Goal: Communication & Community: Answer question/provide support

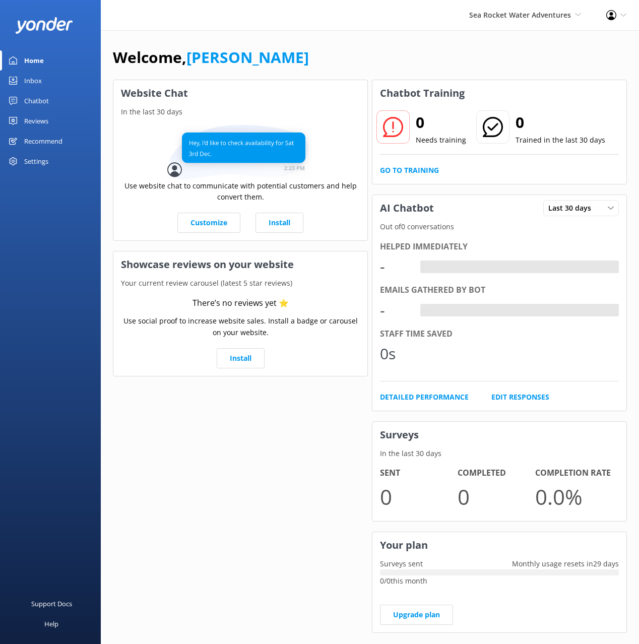
drag, startPoint x: 456, startPoint y: 69, endPoint x: 590, endPoint y: 88, distance: 135.4
click at [457, 69] on div "Welcome, [PERSON_NAME]" at bounding box center [370, 62] width 514 height 34
click at [488, 71] on div "Welcome, [PERSON_NAME]" at bounding box center [370, 62] width 514 height 34
drag, startPoint x: 52, startPoint y: 106, endPoint x: 62, endPoint y: 105, distance: 10.6
click at [52, 106] on link "Chatbot" at bounding box center [50, 101] width 101 height 20
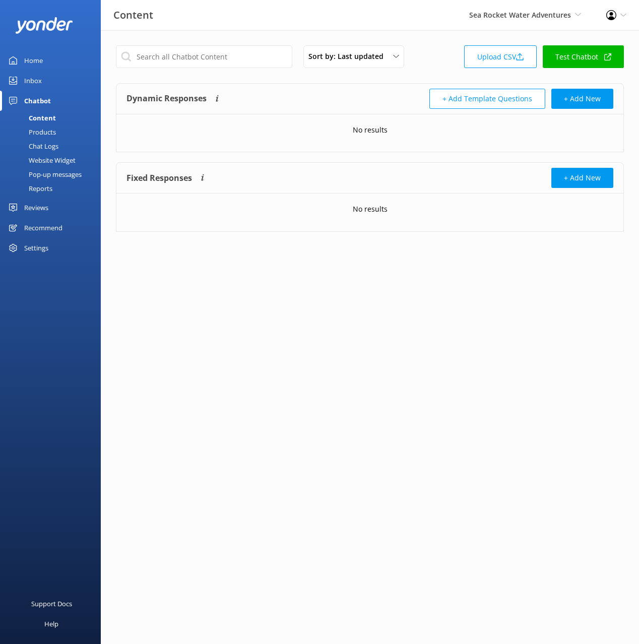
drag, startPoint x: 420, startPoint y: 74, endPoint x: 504, endPoint y: 59, distance: 85.3
click at [421, 74] on div "Sort by: Last updated Title (A-Z) Last updated Upload CSV Test Chatbot" at bounding box center [370, 59] width 508 height 29
click at [501, 57] on link "Upload CSV" at bounding box center [500, 56] width 73 height 23
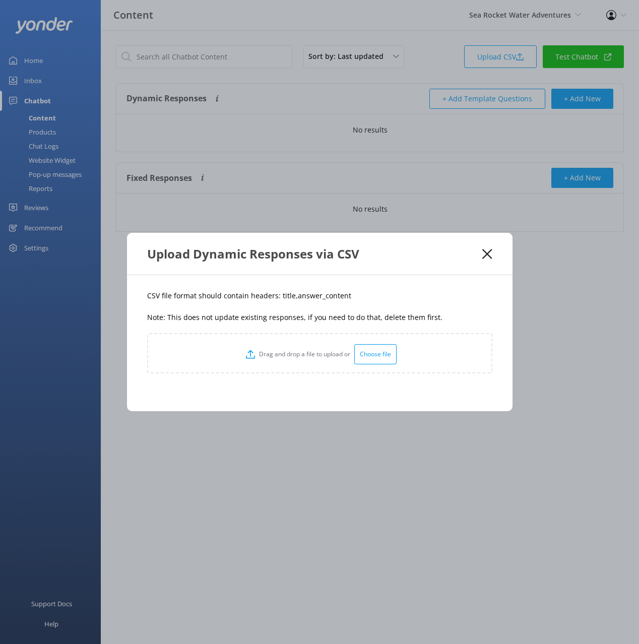
click at [312, 301] on div "CSV file format should contain headers: title,answer_content Note: This does no…" at bounding box center [320, 343] width 386 height 136
click at [285, 295] on p "CSV file format should contain headers: title,answer_content" at bounding box center [319, 295] width 345 height 11
copy p "title"
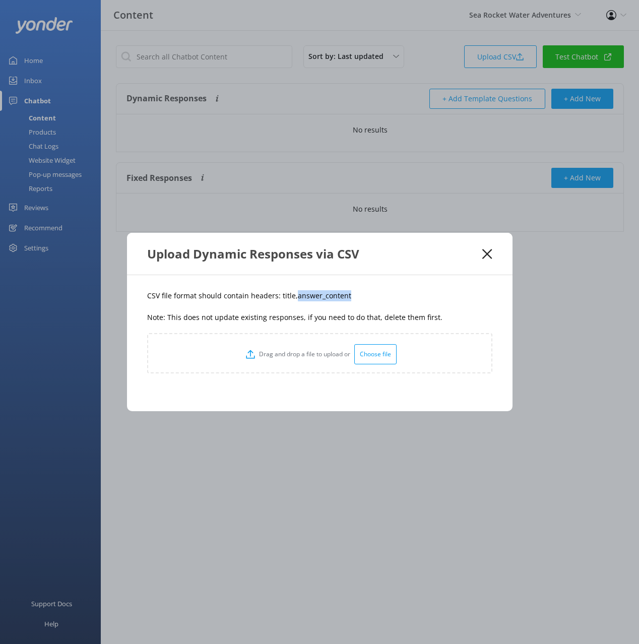
drag, startPoint x: 337, startPoint y: 302, endPoint x: 292, endPoint y: 299, distance: 45.0
click at [292, 299] on div "CSV file format should contain headers: title,answer_content Note: This does no…" at bounding box center [320, 343] width 386 height 136
copy p "answer_content"
click at [447, 290] on p "CSV file format should contain headers: title,answer_content" at bounding box center [319, 295] width 345 height 11
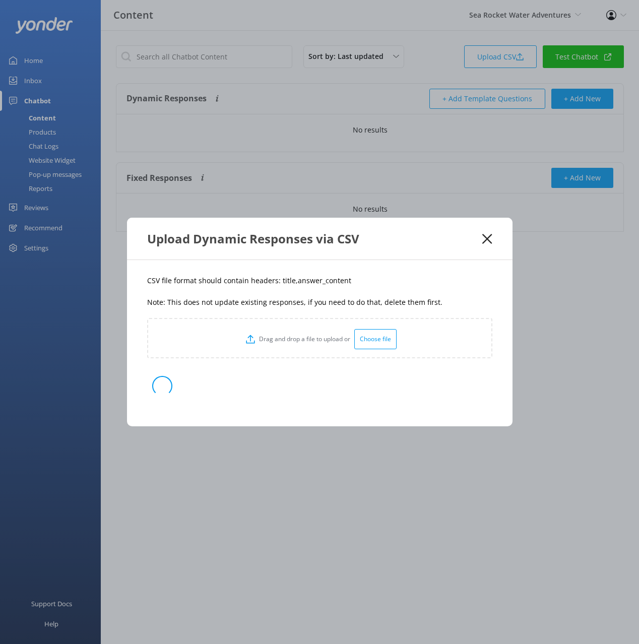
drag, startPoint x: 405, startPoint y: 290, endPoint x: 630, endPoint y: 231, distance: 232.9
click at [406, 290] on div "CSV file format should contain headers: title,answer_content Note: This does no…" at bounding box center [320, 343] width 386 height 166
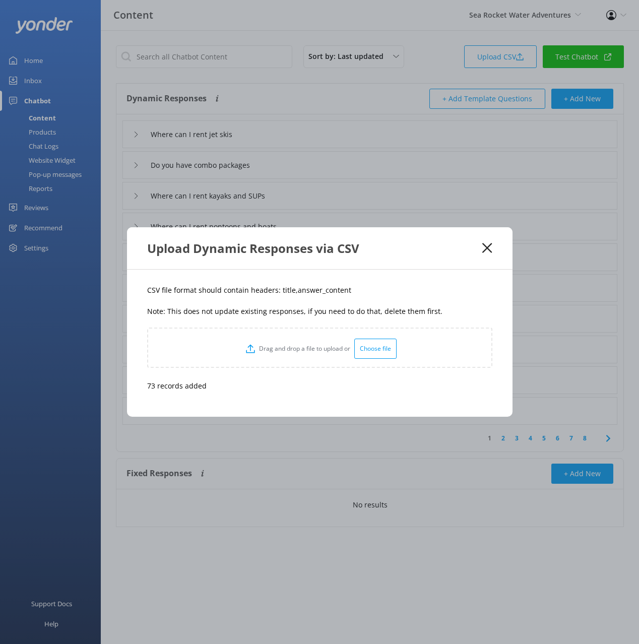
click at [489, 248] on icon at bounding box center [487, 248] width 10 height 10
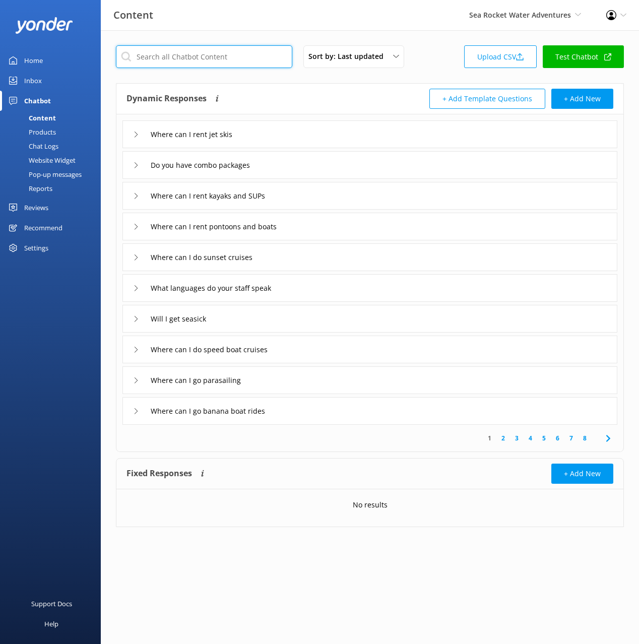
drag, startPoint x: 220, startPoint y: 53, endPoint x: 230, endPoint y: 62, distance: 13.6
click at [220, 53] on input "text" at bounding box center [204, 56] width 176 height 23
paste input "Do you have multiple locations"
type input "Do you have multiple locations"
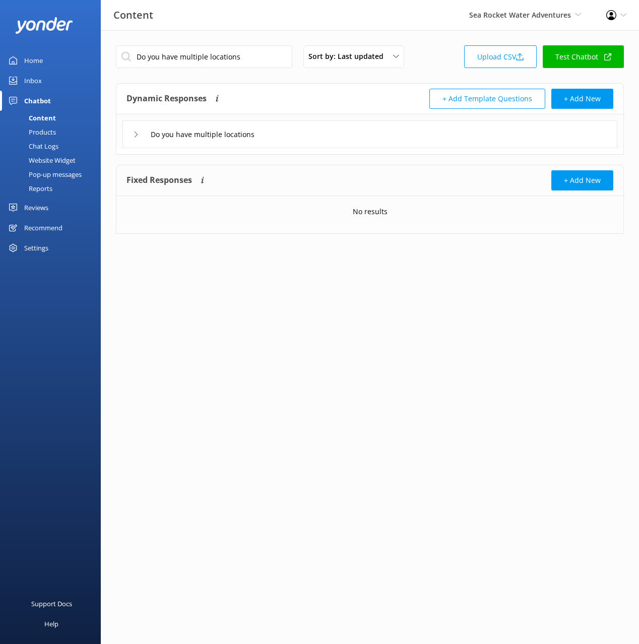
drag, startPoint x: 318, startPoint y: 135, endPoint x: 310, endPoint y: 143, distance: 11.1
click at [318, 135] on div "Do you have multiple locations" at bounding box center [369, 134] width 495 height 28
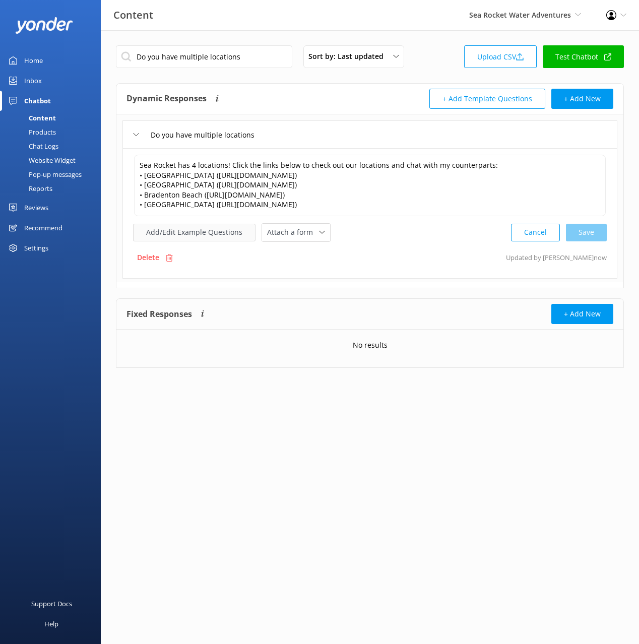
click at [199, 232] on button "Add/Edit Example Questions" at bounding box center [194, 233] width 122 height 18
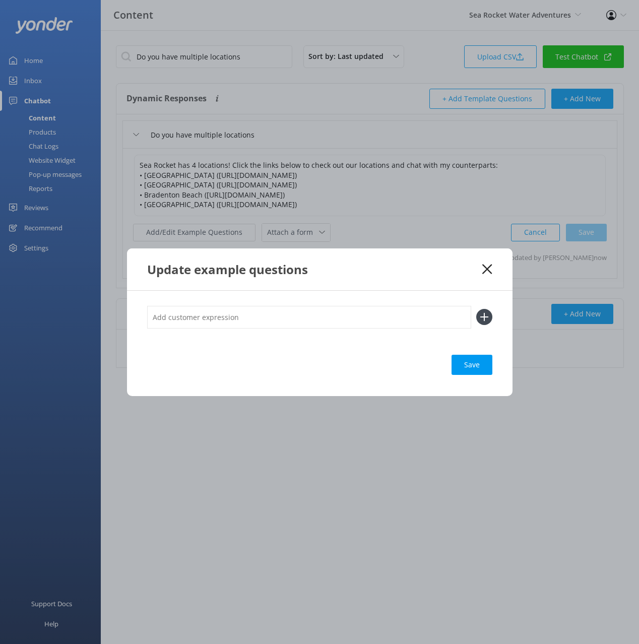
click at [293, 318] on input "text" at bounding box center [309, 317] width 324 height 23
paste input ""Whats your address Where are you located""
type input ""Whats your address Where are you located""
click at [239, 314] on input "text" at bounding box center [309, 317] width 324 height 23
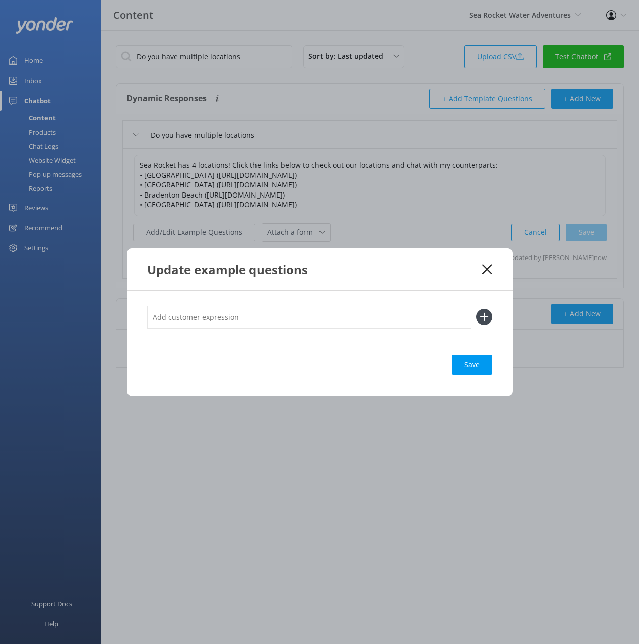
click at [399, 321] on input "text" at bounding box center [309, 317] width 324 height 23
paste input "Whats your address Where are you located"
drag, startPoint x: 222, startPoint y: 314, endPoint x: 222, endPoint y: 331, distance: 16.6
click at [222, 331] on div "Whats your address Where are you located" at bounding box center [319, 323] width 345 height 34
type input "Whats your address Where are you located"
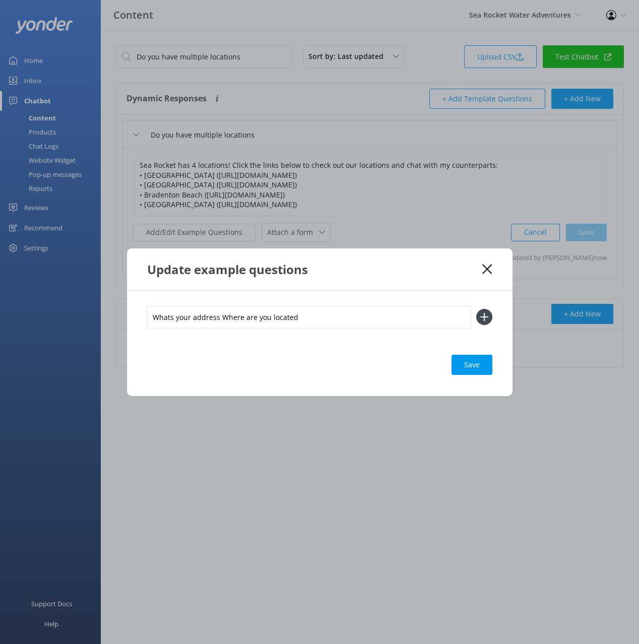
click at [476, 309] on button at bounding box center [484, 317] width 16 height 16
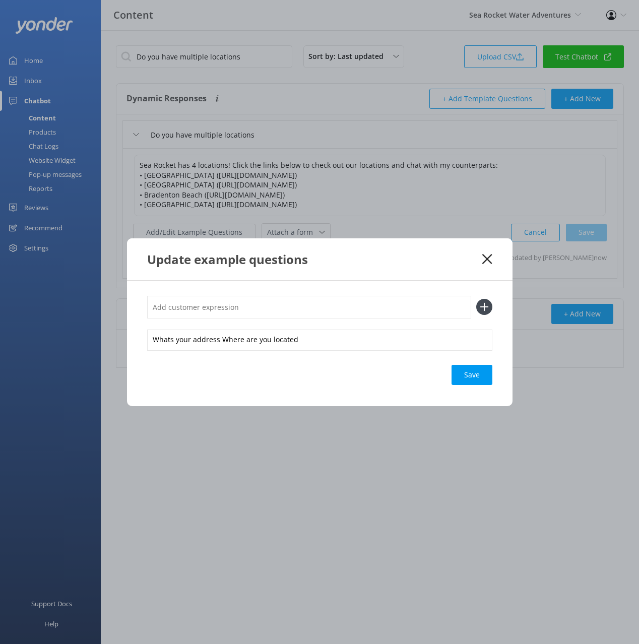
paste input "Whats your address Where are you located"
type input "Whats your address Where are you located"
click at [476, 299] on button at bounding box center [484, 307] width 16 height 16
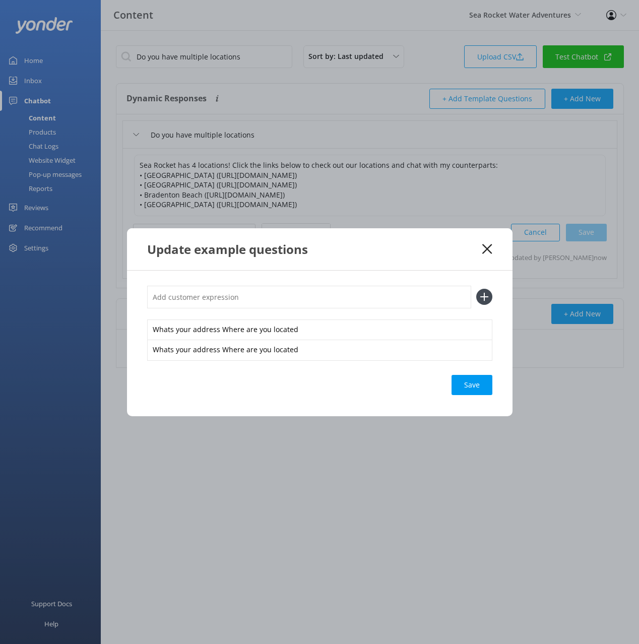
paste input "Whats your address Where are you located"
type input "Whats your address Where are you locat"
drag, startPoint x: 220, startPoint y: 329, endPoint x: 318, endPoint y: 329, distance: 97.3
click at [318, 329] on div "Whats your address Where are you located" at bounding box center [319, 330] width 345 height 21
click at [485, 329] on icon "button" at bounding box center [485, 330] width 10 height 10
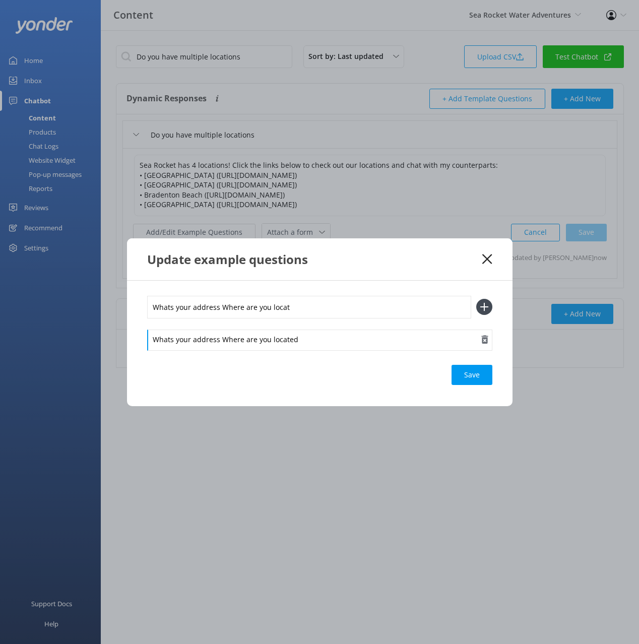
click at [485, 330] on div "Whats your address Where are you located" at bounding box center [319, 340] width 345 height 21
drag, startPoint x: 482, startPoint y: 342, endPoint x: 401, endPoint y: 332, distance: 81.2
click at [482, 342] on use "button" at bounding box center [484, 339] width 7 height 9
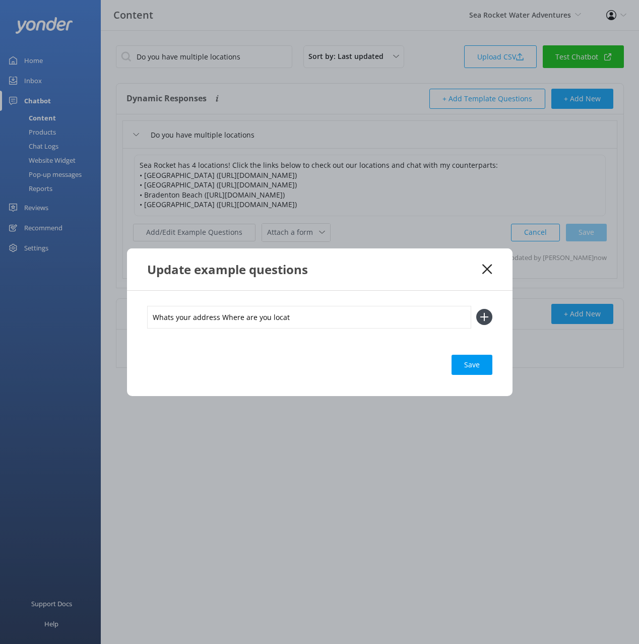
drag, startPoint x: 222, startPoint y: 322, endPoint x: 227, endPoint y: 332, distance: 11.5
click at [227, 332] on div "Whats your address Where are you locat" at bounding box center [319, 323] width 345 height 34
type input "Whats your address"
click at [476, 309] on button at bounding box center [484, 317] width 16 height 16
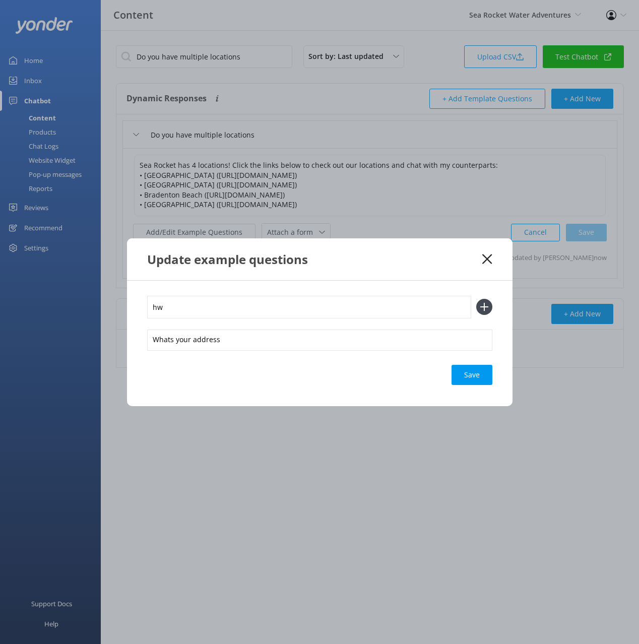
type input "h"
type input "where are you located"
click at [476, 299] on button at bounding box center [484, 307] width 16 height 16
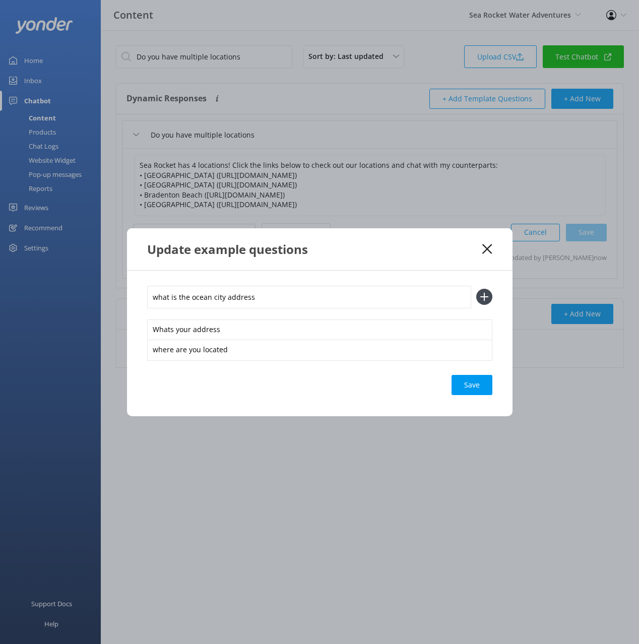
type input "what is the ocean city address"
click at [476, 289] on button at bounding box center [484, 297] width 16 height 16
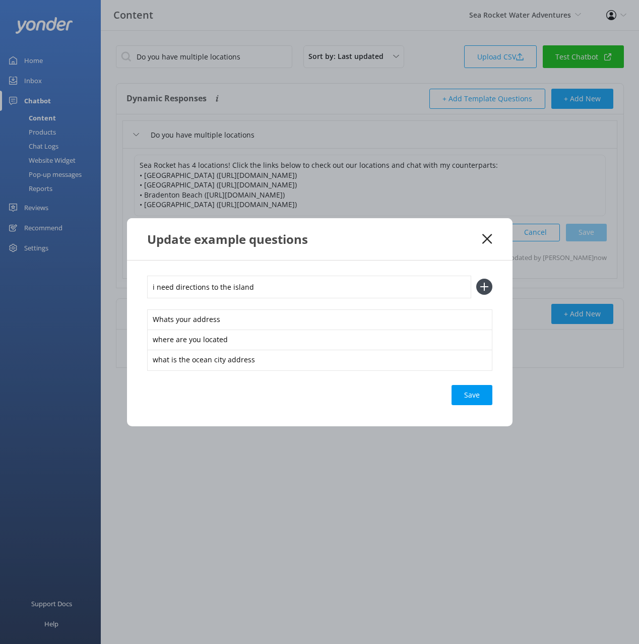
type input "i need directions to the island"
click at [476, 279] on button at bounding box center [484, 287] width 16 height 16
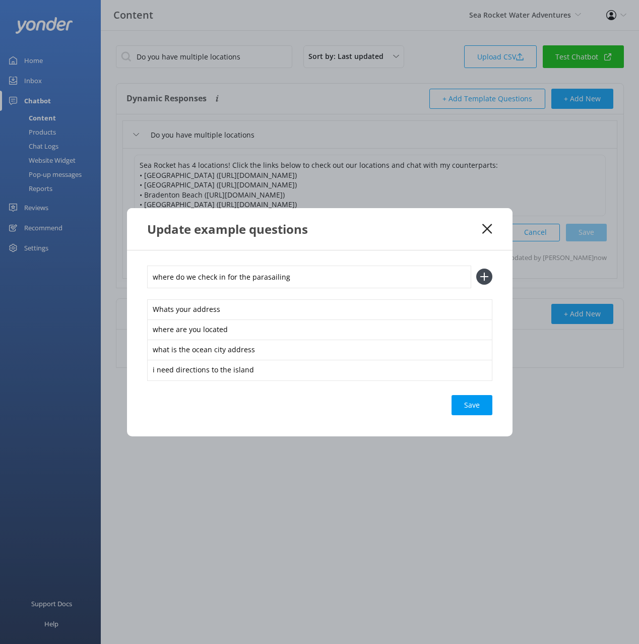
type input "where do we check in for the parasailing"
click at [476, 269] on button at bounding box center [484, 277] width 16 height 16
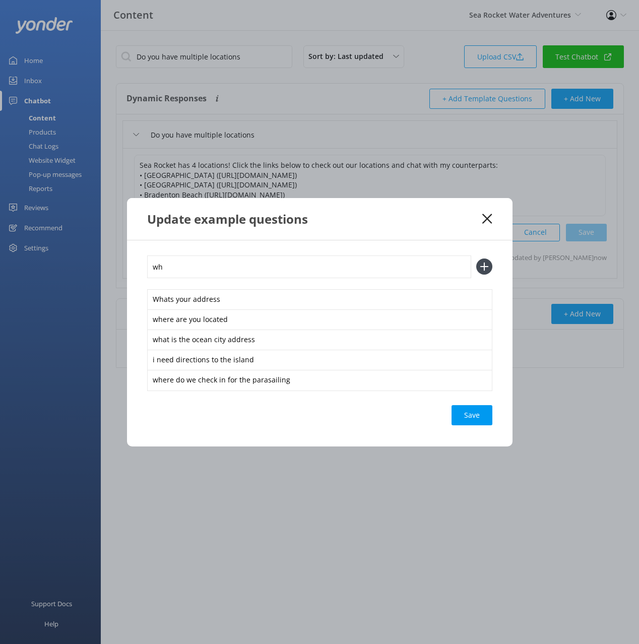
type input "w"
type input "i need the address"
click at [476, 259] on button at bounding box center [484, 267] width 16 height 16
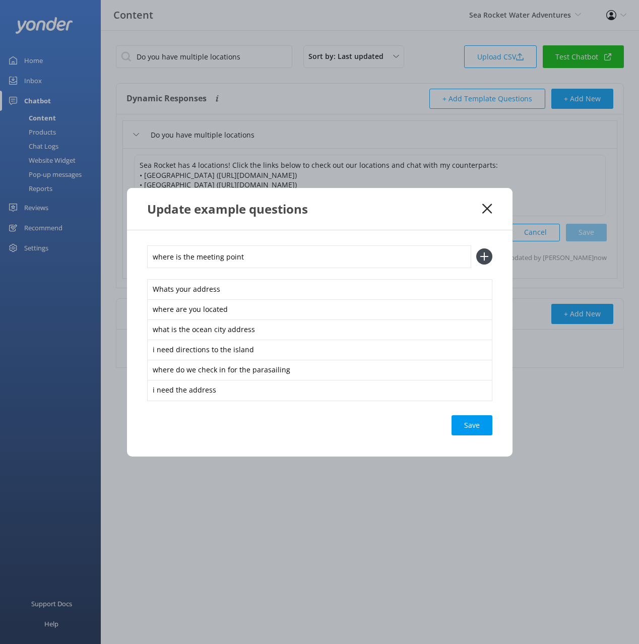
type input "where is the meeting point"
click at [476, 248] on button at bounding box center [484, 256] width 16 height 16
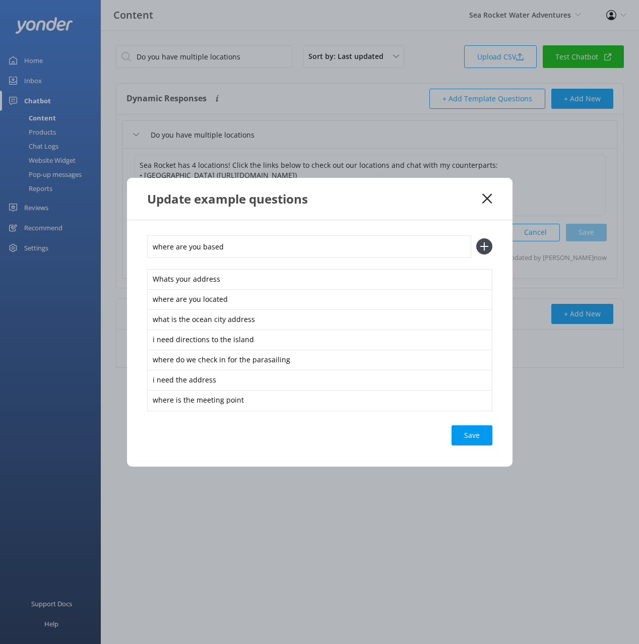
type input "where are you based"
click at [476, 238] on button at bounding box center [484, 246] width 16 height 16
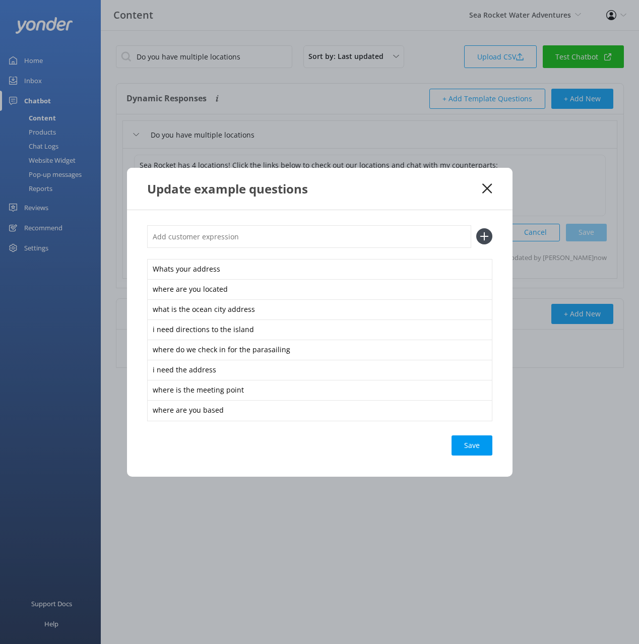
click at [471, 443] on div "Save" at bounding box center [472, 445] width 41 height 20
click at [488, 190] on icon at bounding box center [487, 188] width 10 height 10
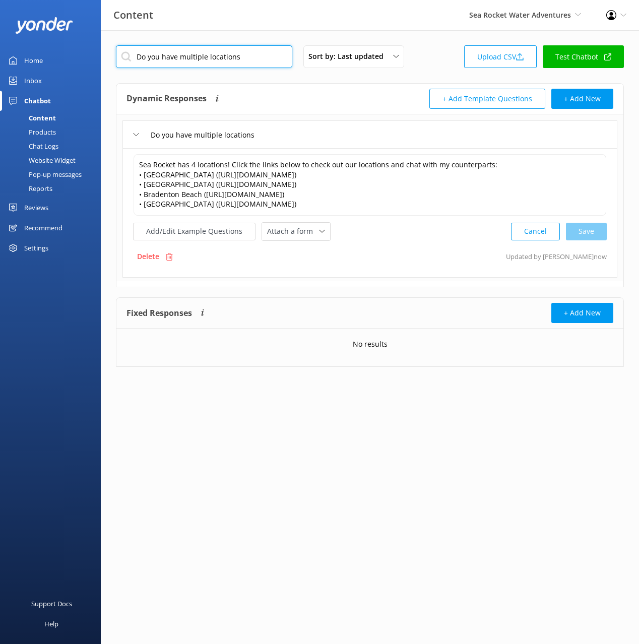
drag, startPoint x: 243, startPoint y: 61, endPoint x: 272, endPoint y: 68, distance: 29.5
click at [243, 61] on input "Do you have multiple locations" at bounding box center [204, 56] width 176 height 23
paste input "What tours do you have in Ocean City"
type input "What tours do you have in Ocean City"
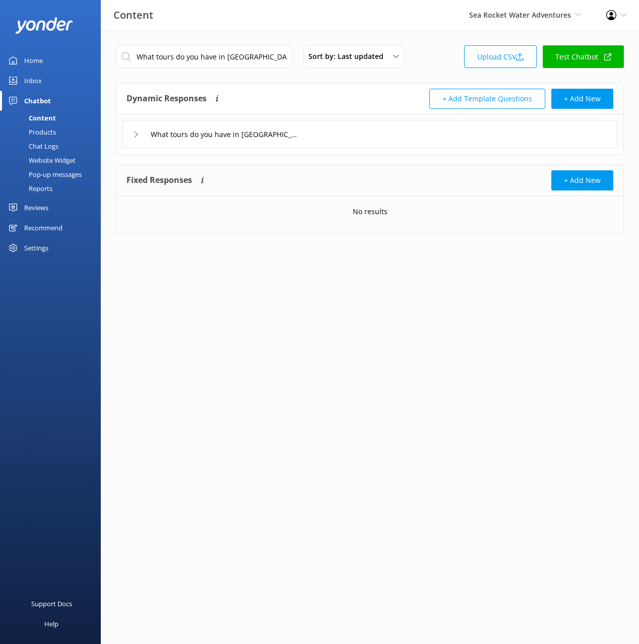
drag, startPoint x: 379, startPoint y: 134, endPoint x: 367, endPoint y: 140, distance: 13.1
click at [378, 134] on div "What tours do you have in Ocean City" at bounding box center [369, 134] width 495 height 28
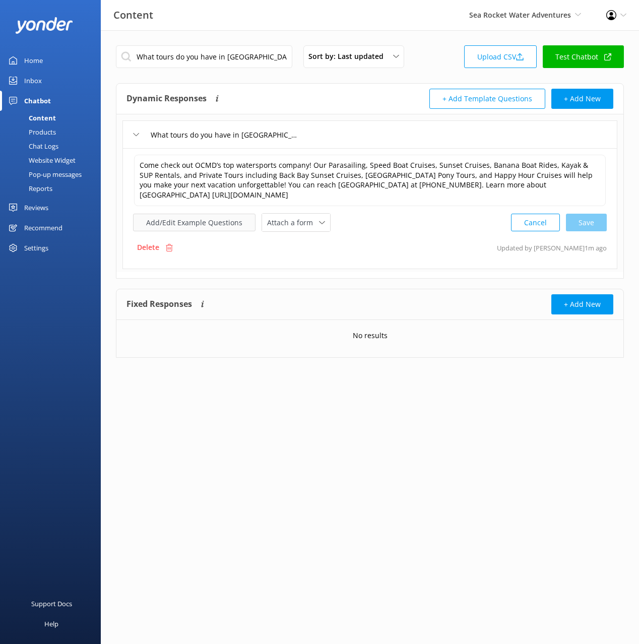
click at [198, 225] on button "Add/Edit Example Questions" at bounding box center [194, 223] width 122 height 18
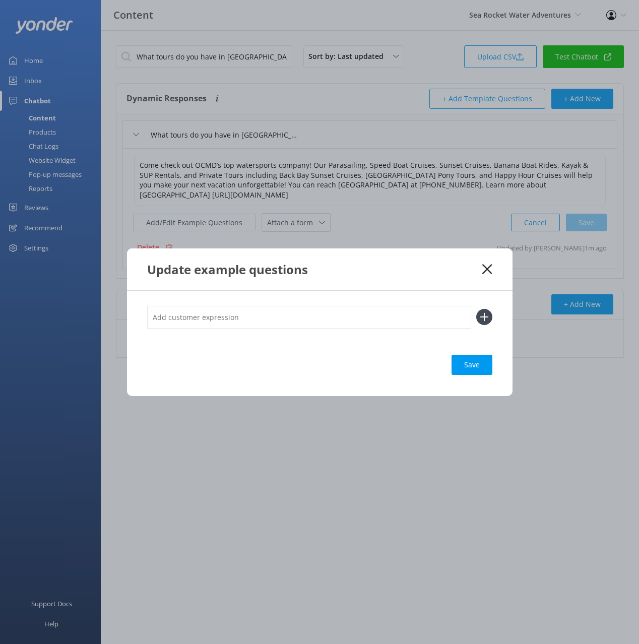
click at [296, 313] on input "text" at bounding box center [309, 317] width 324 height 23
paste input "What tours can I do in Ocean City Does Ocean City have parasailing"
drag, startPoint x: 251, startPoint y: 318, endPoint x: 258, endPoint y: 332, distance: 15.6
click at [258, 332] on div "What tours can I do in Ocean City Does Ocean City have parasailing" at bounding box center [319, 323] width 345 height 34
click at [222, 317] on input "What tours can I do in Ocean City Does Ocean City have parasailing" at bounding box center [309, 317] width 324 height 23
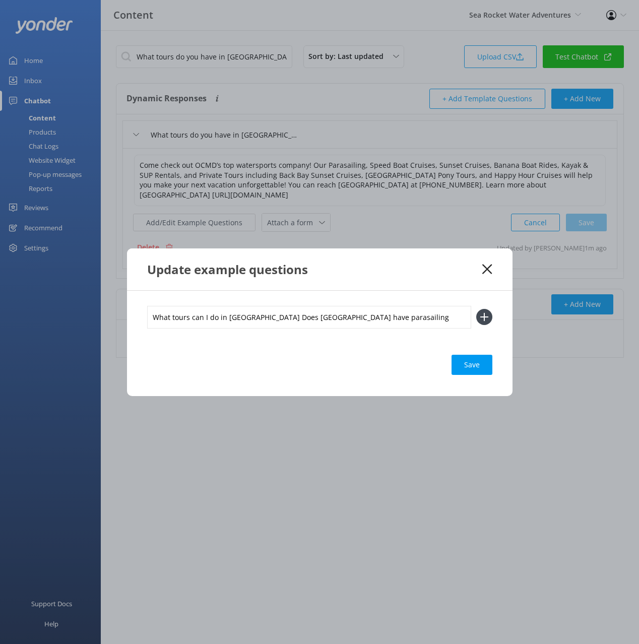
drag, startPoint x: 265, startPoint y: 317, endPoint x: 268, endPoint y: 332, distance: 15.9
click at [268, 332] on div "What tours can I do in Ocean City Does Ocean City have parasailing" at bounding box center [319, 323] width 345 height 34
type input "What tours can I do in Ocean City"
click at [476, 309] on button at bounding box center [484, 317] width 16 height 16
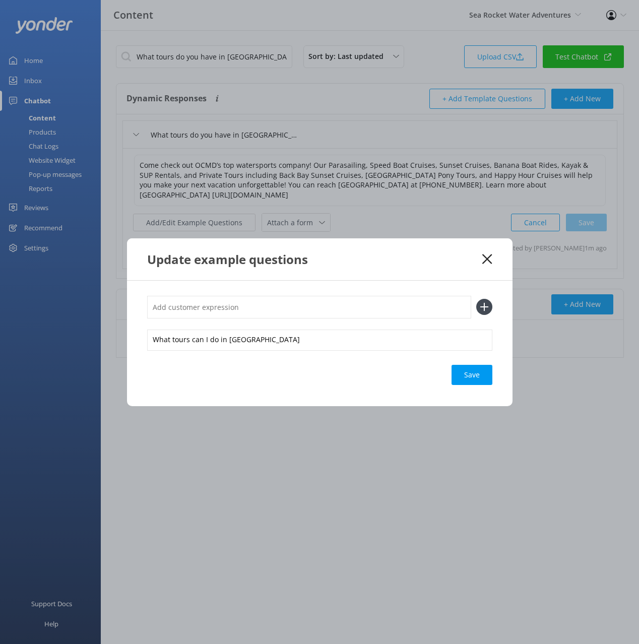
paste input "Does Ocean City have parasailing"
type input "Does Ocean City have parasailing"
click at [476, 299] on button at bounding box center [484, 307] width 16 height 16
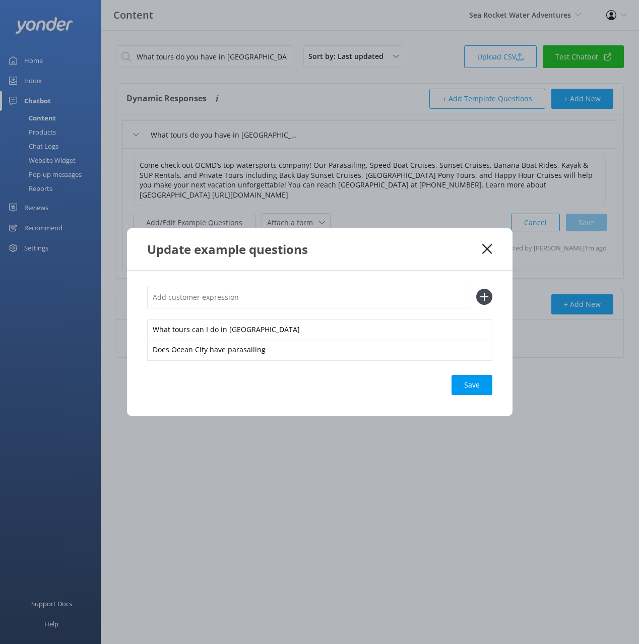
click at [348, 293] on input "text" at bounding box center [309, 297] width 324 height 23
type input "information about the ocean city parasailing"
click at [476, 289] on button at bounding box center [484, 297] width 16 height 16
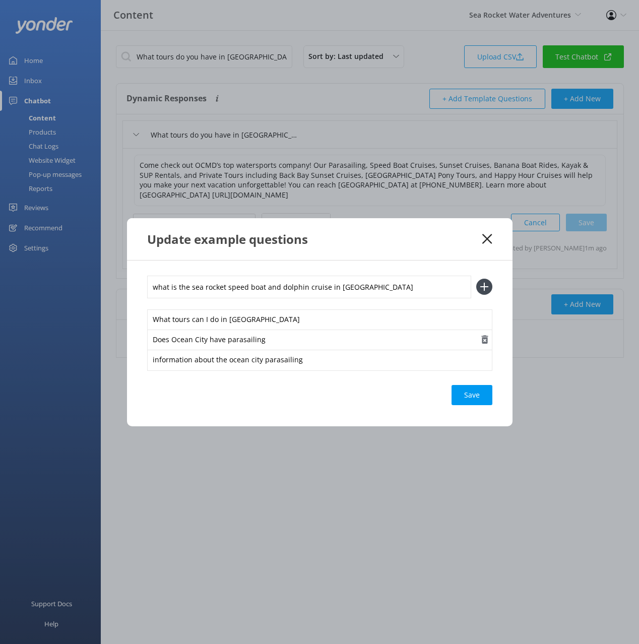
type input "what is the sea rocket speed boat and dolphin cruise in ocean city"
click at [476, 279] on button at bounding box center [484, 287] width 16 height 16
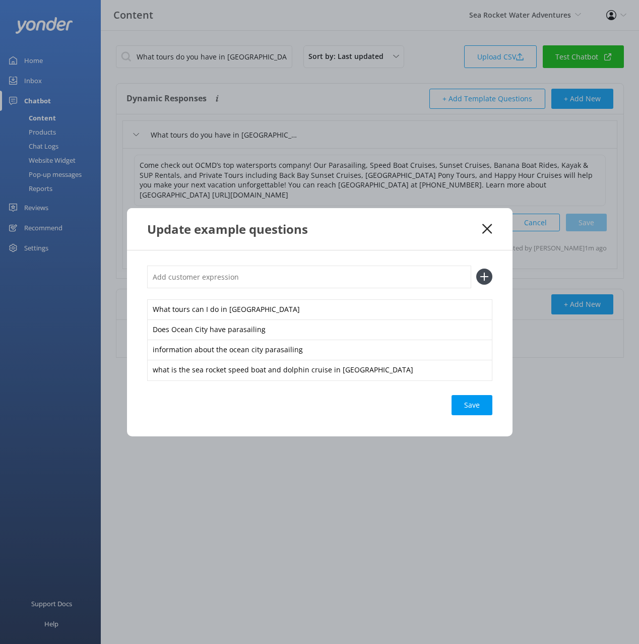
click at [309, 276] on input "text" at bounding box center [309, 277] width 324 height 23
click at [226, 278] on input "are there are ocean citty harbor cruises" at bounding box center [309, 277] width 324 height 23
type input "are there are ocean city harbor cruises"
click at [476, 269] on button at bounding box center [484, 277] width 16 height 16
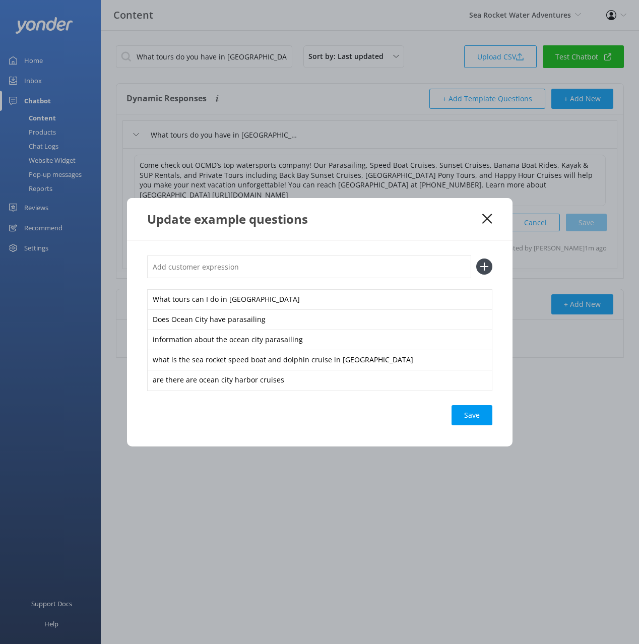
click at [330, 268] on input "text" at bounding box center [309, 267] width 324 height 23
type input "Im interested in the oceans called music festival shuttle"
click at [476, 259] on button at bounding box center [484, 267] width 16 height 16
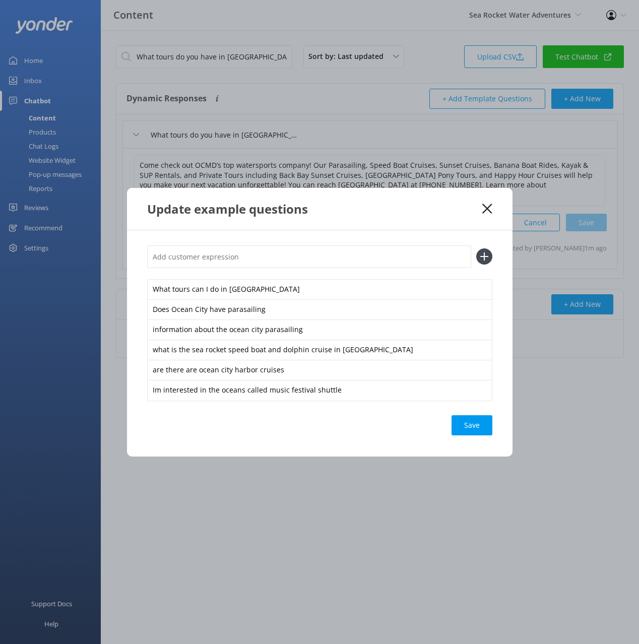
click at [241, 258] on input "text" at bounding box center [309, 256] width 324 height 23
type input "ocean city shuttle transport"
click at [476, 248] on button at bounding box center [484, 256] width 16 height 16
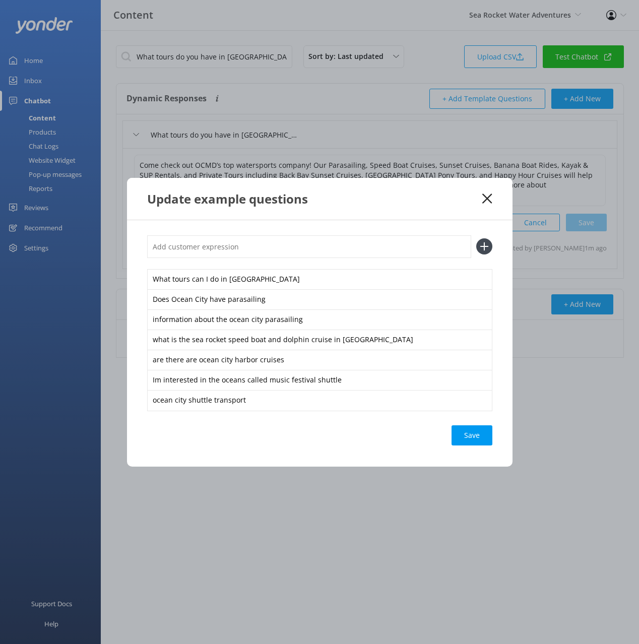
click at [286, 239] on input "text" at bounding box center [309, 246] width 324 height 23
type input "can we book the ocean cit fireworks cruise"
click at [476, 238] on button at bounding box center [484, 246] width 16 height 16
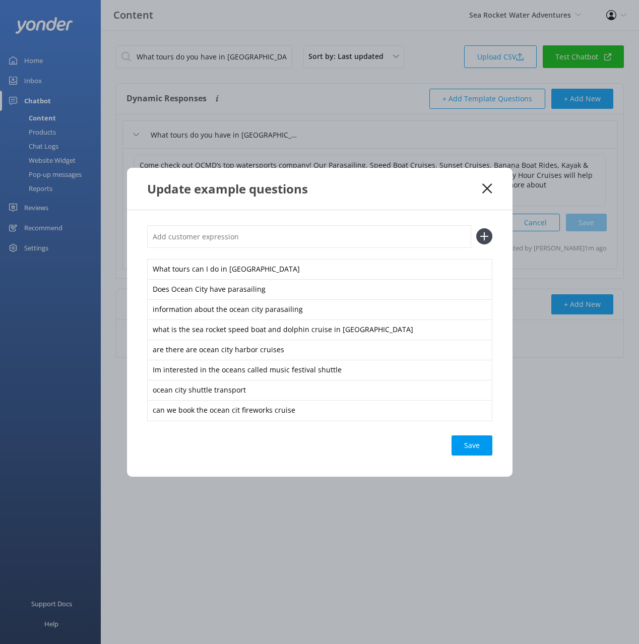
click at [243, 238] on input "text" at bounding box center [309, 236] width 324 height 23
type input "info about the white marlin open harbor cruise in ocean city"
click at [476, 228] on button at bounding box center [484, 236] width 16 height 16
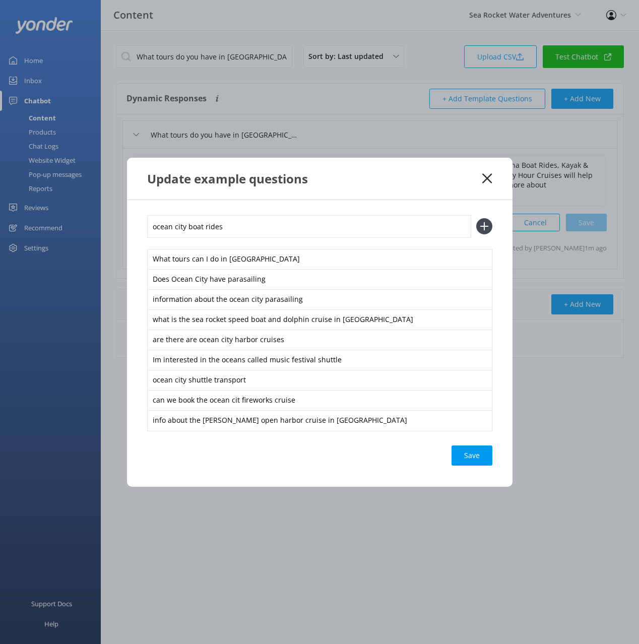
type input "ocean city boat rides"
click at [476, 218] on button at bounding box center [484, 226] width 16 height 16
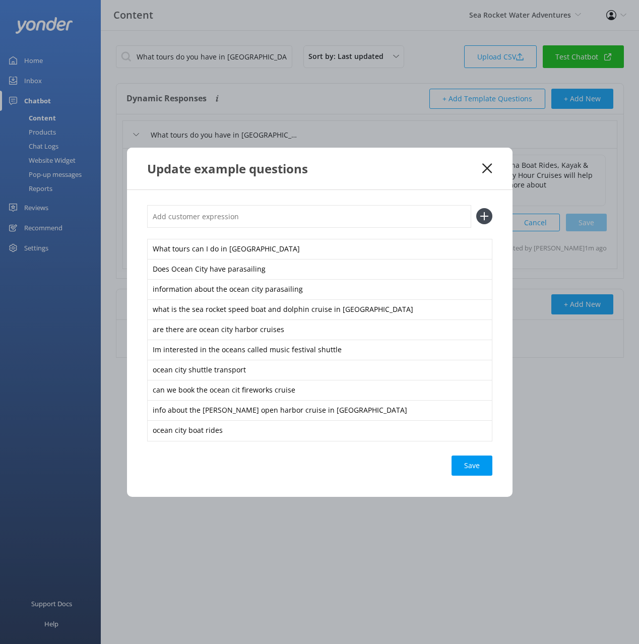
click at [269, 217] on input "text" at bounding box center [309, 216] width 324 height 23
type input "can we"
click at [266, 217] on input "text" at bounding box center [309, 216] width 324 height 23
type input "how long are the ocean city fireworks cruises"
click at [476, 208] on button at bounding box center [484, 216] width 16 height 16
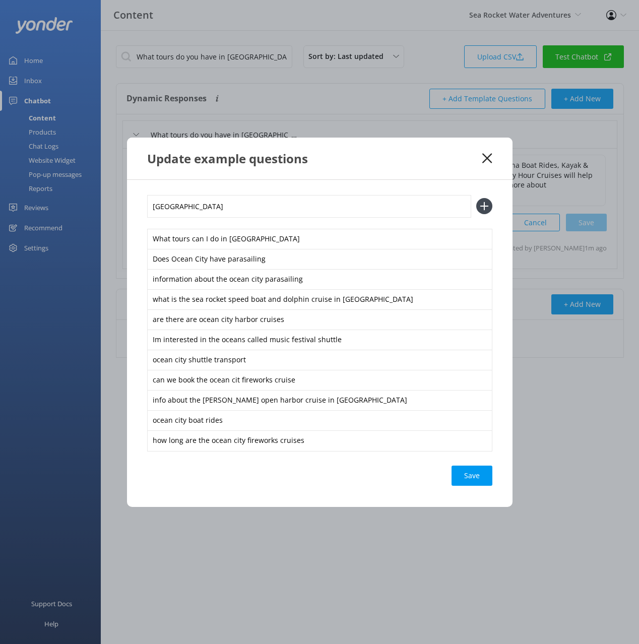
type input "Ocean City"
click at [476, 198] on button at bounding box center [484, 206] width 16 height 16
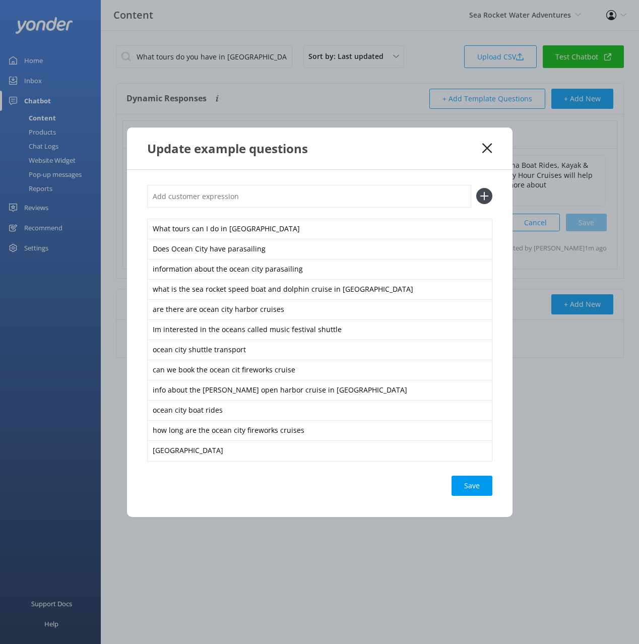
paste input "Ocean City"
type input "Ocean City"
click at [476, 188] on button at bounding box center [484, 196] width 16 height 16
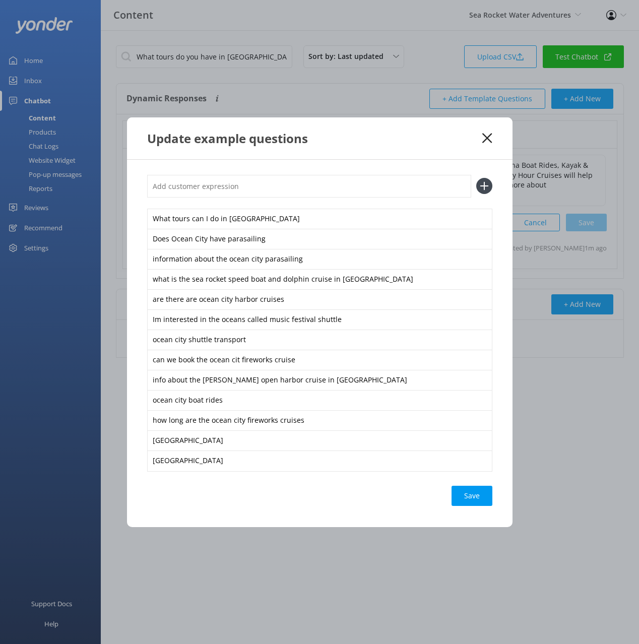
paste input "Ocean City"
type input "Ocean City"
click at [476, 178] on button at bounding box center [484, 186] width 16 height 16
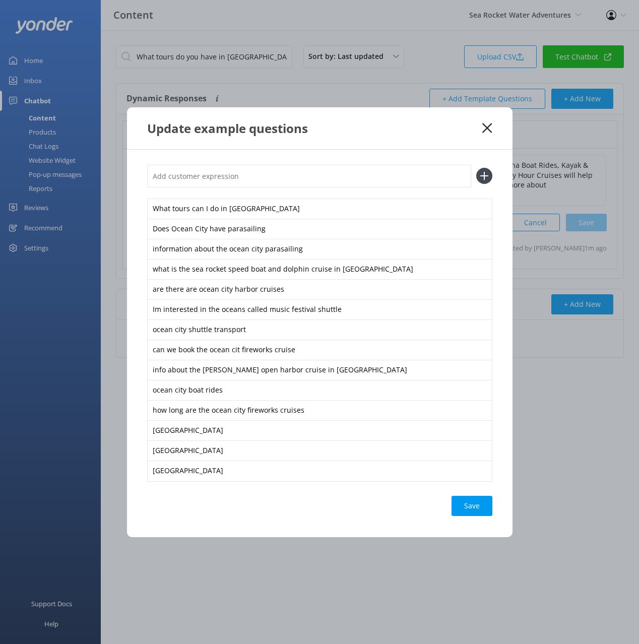
click at [252, 174] on input "text" at bounding box center [309, 176] width 324 height 23
paste input "Ocean City"
type input "what are the Ocean City packages"
click at [476, 168] on button at bounding box center [484, 176] width 16 height 16
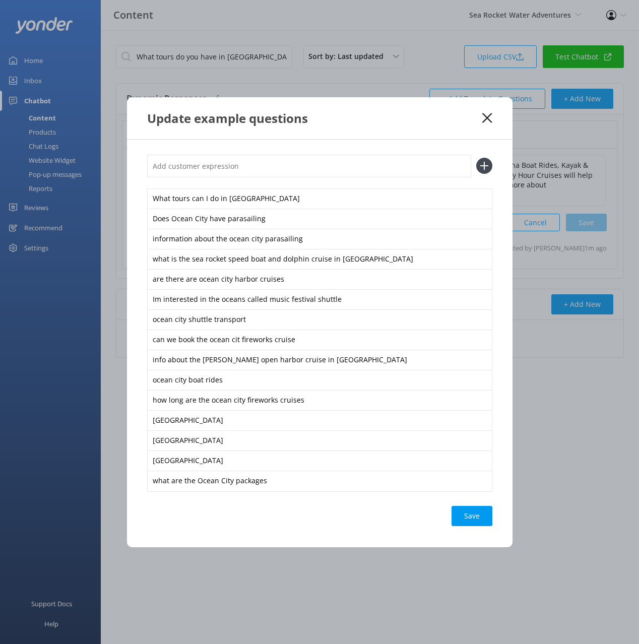
click at [477, 515] on div "Save" at bounding box center [472, 516] width 41 height 20
drag, startPoint x: 455, startPoint y: 132, endPoint x: 492, endPoint y: 116, distance: 40.0
click at [456, 132] on div "Update example questions" at bounding box center [320, 118] width 386 height 42
click at [488, 114] on icon at bounding box center [487, 118] width 10 height 10
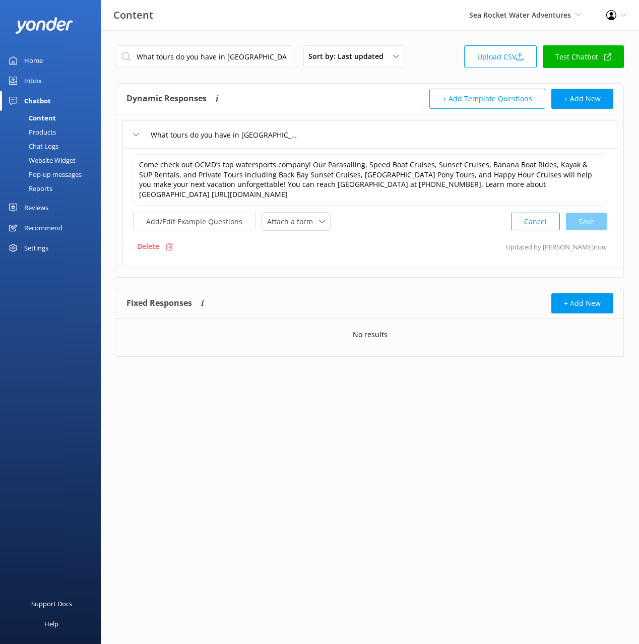
click at [51, 159] on div "Website Widget" at bounding box center [41, 160] width 70 height 14
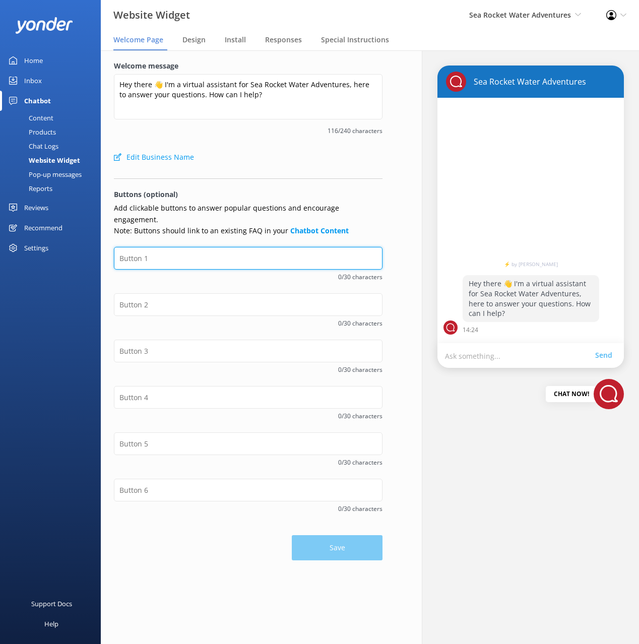
click at [166, 247] on input "text" at bounding box center [248, 258] width 269 height 23
paste input "Ocean City"
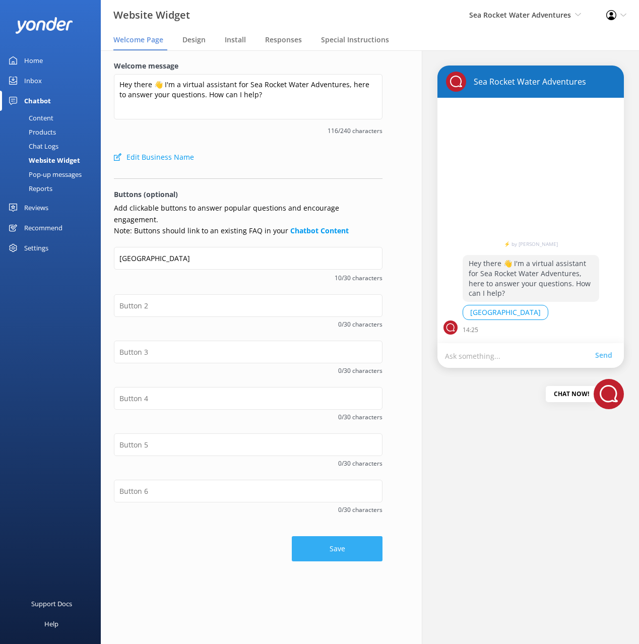
click at [314, 536] on button "Save" at bounding box center [337, 548] width 91 height 25
click at [248, 536] on div "Loading.." at bounding box center [248, 543] width 269 height 35
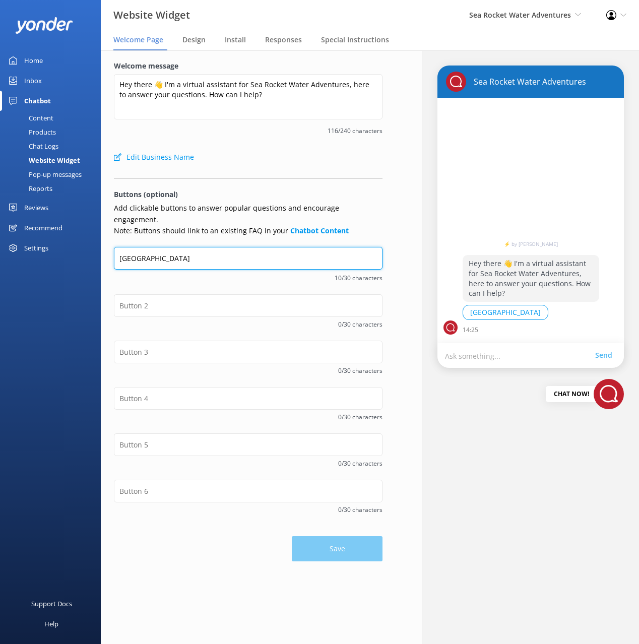
click at [179, 247] on input "Ocean City" at bounding box center [248, 258] width 269 height 23
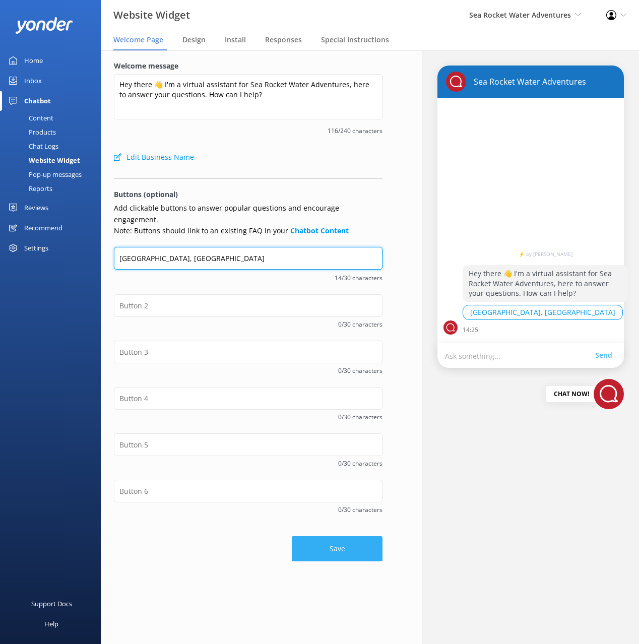
type input "Ocean City, MD"
click at [334, 536] on button "Save" at bounding box center [337, 548] width 91 height 25
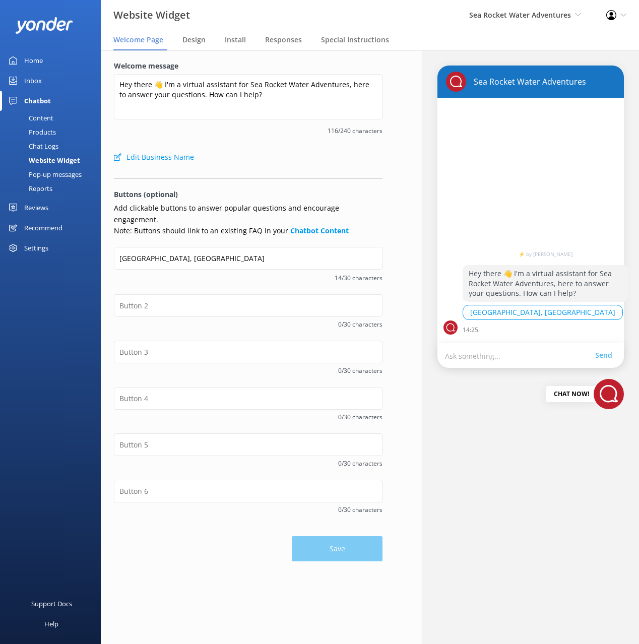
drag, startPoint x: 43, startPoint y: 113, endPoint x: 65, endPoint y: 114, distance: 22.2
click at [43, 113] on div "Content" at bounding box center [29, 118] width 47 height 14
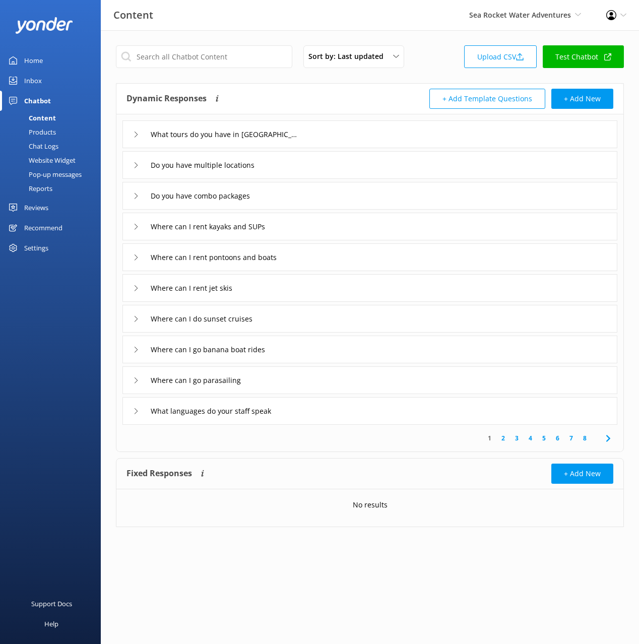
click at [334, 138] on div "What tours do you have in Ocean City" at bounding box center [369, 134] width 495 height 28
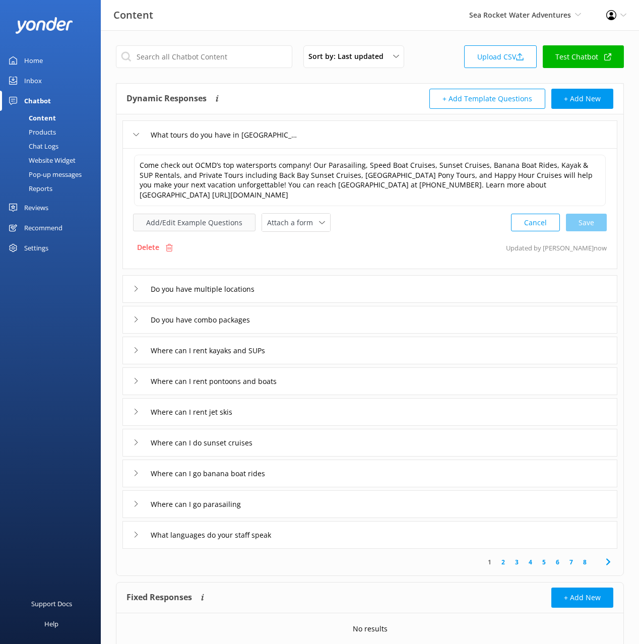
click at [205, 214] on button "Add/Edit Example Questions" at bounding box center [194, 223] width 122 height 18
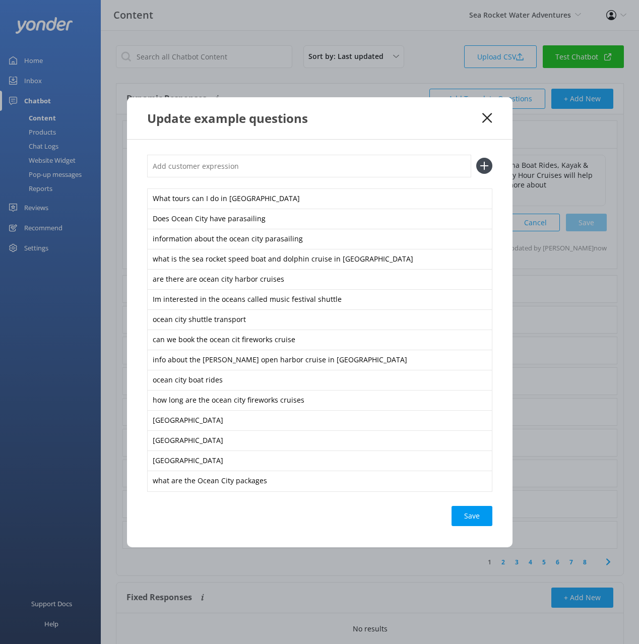
click at [301, 166] on input "text" at bounding box center [309, 166] width 324 height 23
paste input "Ocean City, MD"
type input "Ocean City, MD"
click at [476, 158] on button at bounding box center [484, 166] width 16 height 16
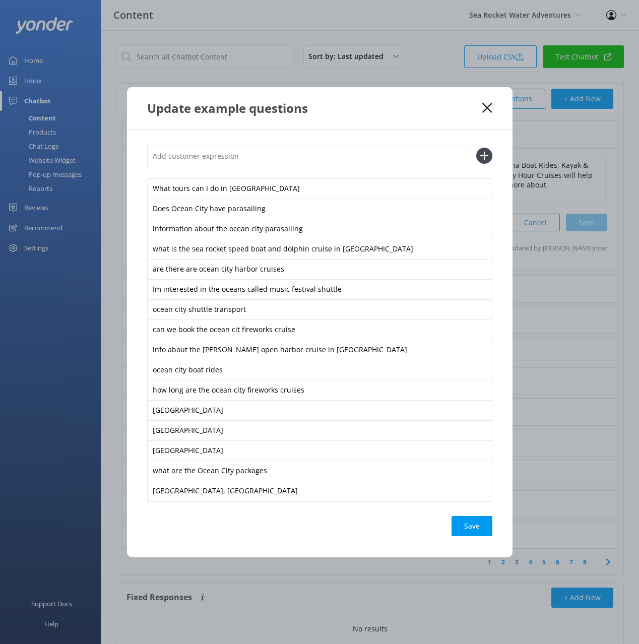
paste input "Ocean City, MD"
type input "Ocean City, MD"
click at [476, 148] on button at bounding box center [484, 156] width 16 height 16
drag, startPoint x: 487, startPoint y: 542, endPoint x: 482, endPoint y: 543, distance: 5.1
click at [487, 542] on div "Save" at bounding box center [472, 546] width 41 height 20
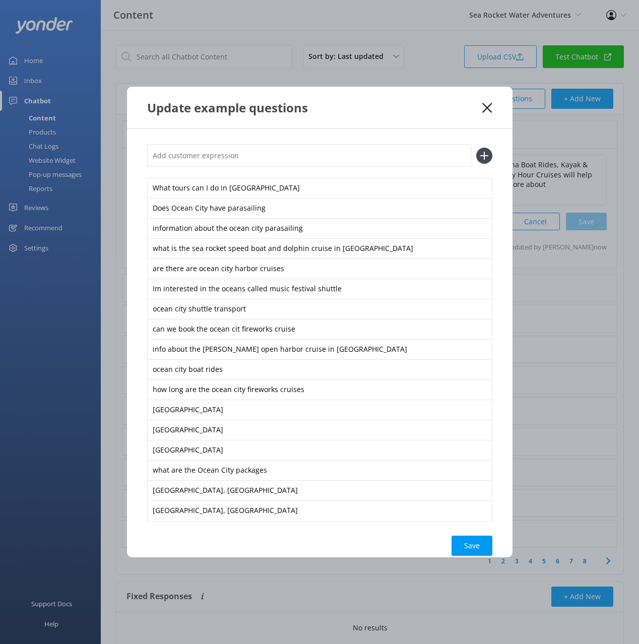
click at [487, 109] on icon at bounding box center [487, 108] width 10 height 10
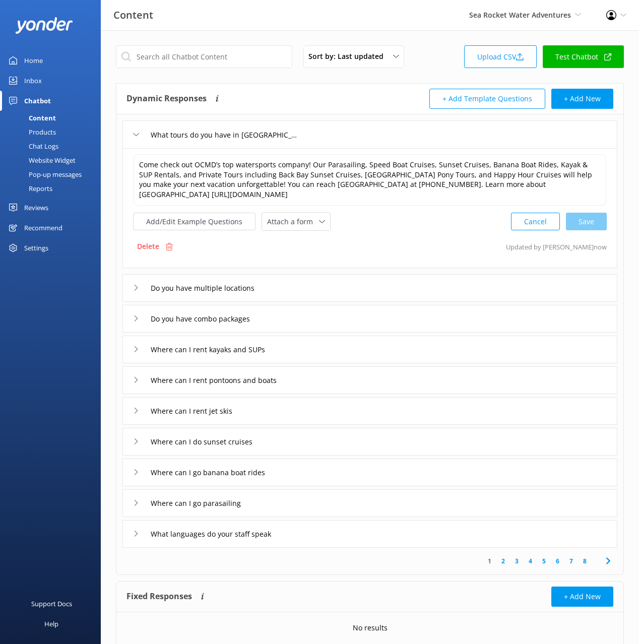
drag, startPoint x: 431, startPoint y: 74, endPoint x: 377, endPoint y: 136, distance: 81.8
click at [430, 74] on div "Sort by: Last updated Title (A-Z) Last updated Upload CSV Test Chatbot" at bounding box center [370, 59] width 508 height 29
click at [373, 137] on div "What tours do you have in Ocean City" at bounding box center [369, 134] width 495 height 28
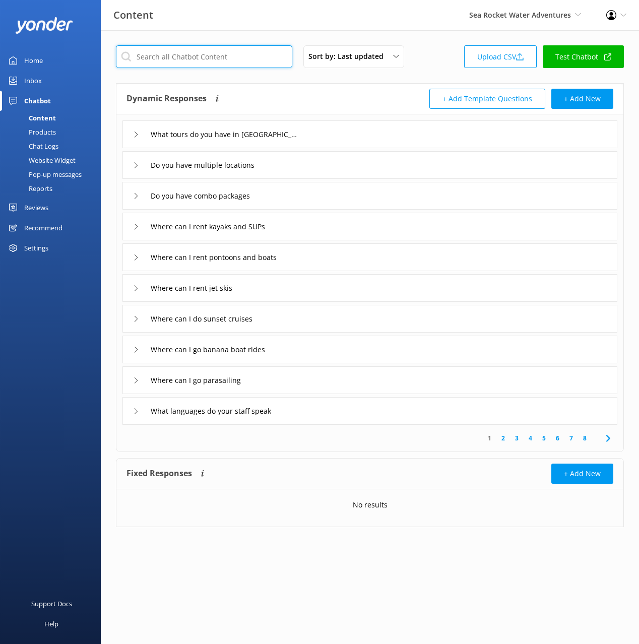
drag, startPoint x: 220, startPoint y: 55, endPoint x: 583, endPoint y: 147, distance: 373.8
click at [221, 55] on input "text" at bounding box center [204, 56] width 176 height 23
paste input "What tours do you have in Fort Lauderdale"
type input "What tours do you have in Fort Lauderdale"
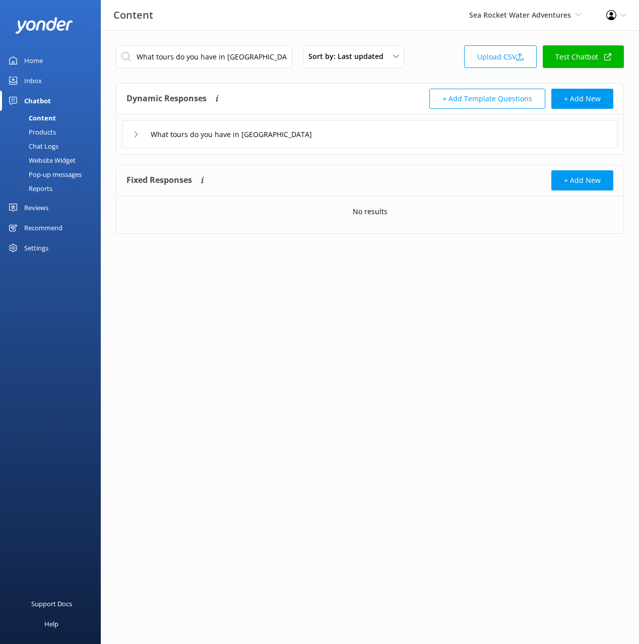
click at [359, 135] on div "What tours do you have in Fort Lauderdale" at bounding box center [369, 134] width 495 height 28
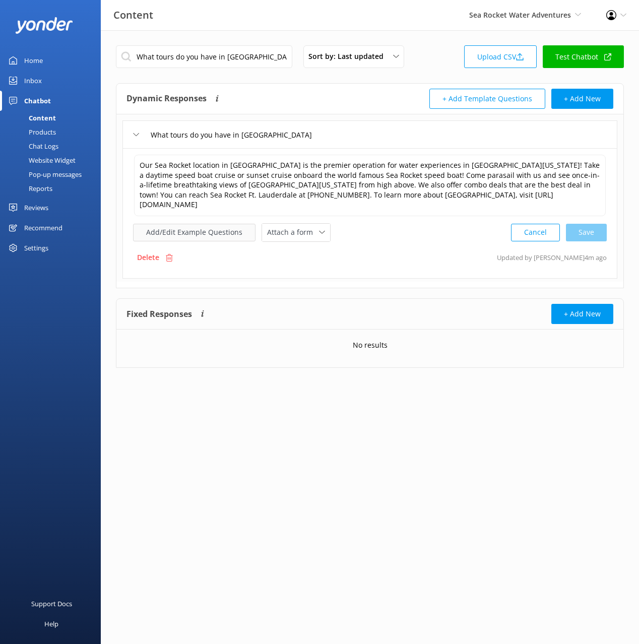
click at [192, 224] on button "Add/Edit Example Questions" at bounding box center [194, 233] width 122 height 18
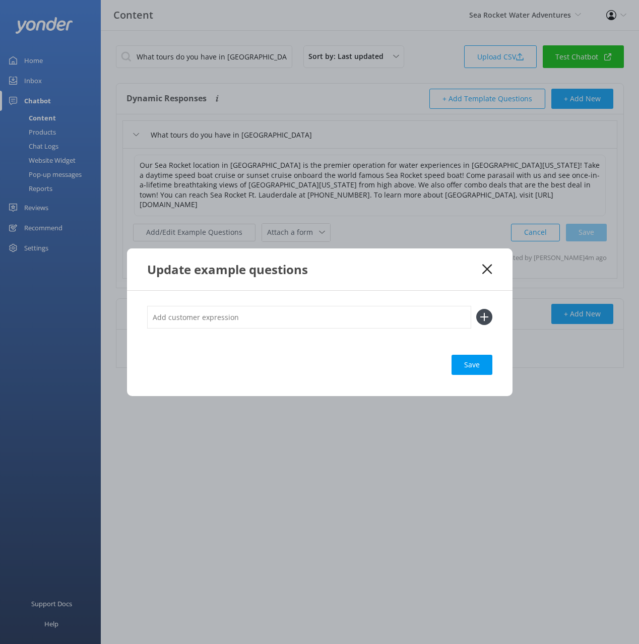
click at [389, 321] on input "text" at bounding box center [309, 317] width 324 height 23
paste input "What are the Fort Lauderdale activities"
type input "What are the Fort Lauderdale activities"
click at [476, 309] on button at bounding box center [484, 317] width 16 height 16
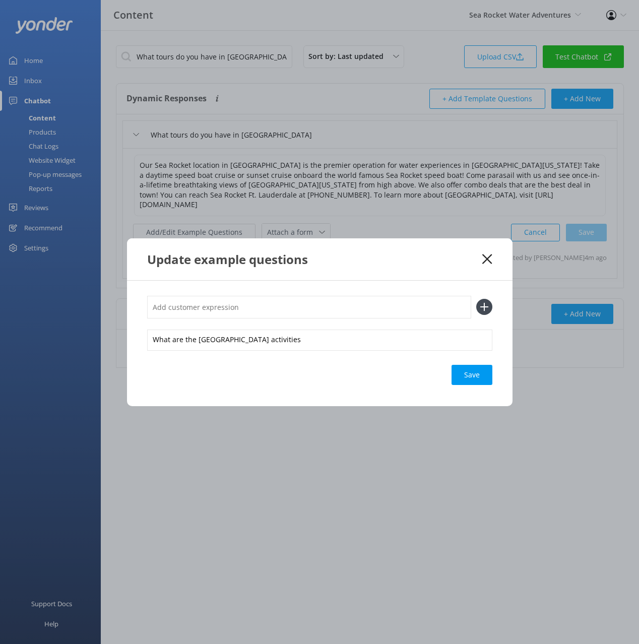
click at [252, 311] on input "text" at bounding box center [309, 307] width 324 height 23
click at [242, 307] on input "For Lauderdale" at bounding box center [309, 307] width 324 height 23
click at [164, 307] on input "For Lauderdale" at bounding box center [309, 307] width 324 height 23
click at [224, 313] on input "Fort Lauderdale" at bounding box center [309, 307] width 324 height 23
click at [226, 309] on input "Fort Lauderdale" at bounding box center [309, 307] width 324 height 23
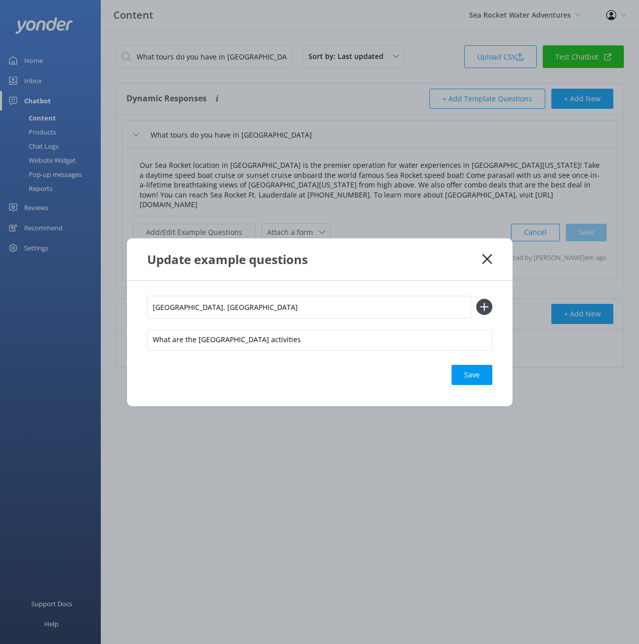
type input "Fort Lauderdale, FL"
click at [476, 299] on button at bounding box center [484, 307] width 16 height 16
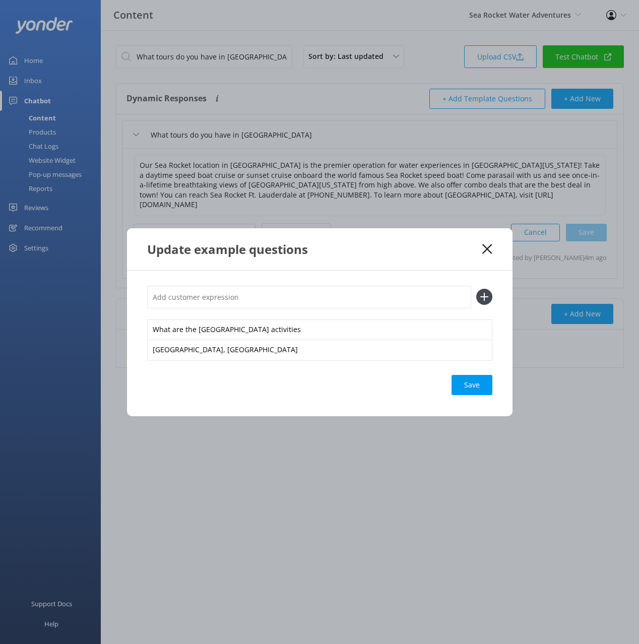
paste input "Fort Lauderdale"
type input "Fort Lauderdale, FL"
click at [476, 289] on button at bounding box center [484, 297] width 16 height 16
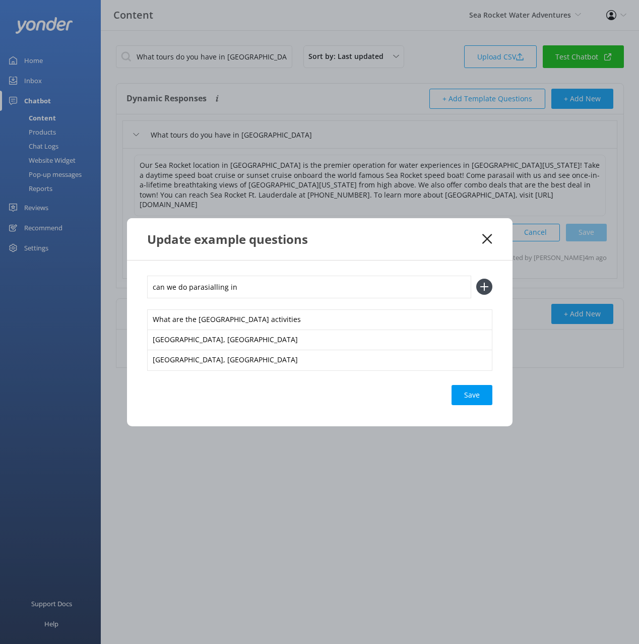
paste input "Fort Lauderdale"
type input "can we do parasialling in Fort Lauderdale"
click at [476, 279] on button at bounding box center [484, 287] width 16 height 16
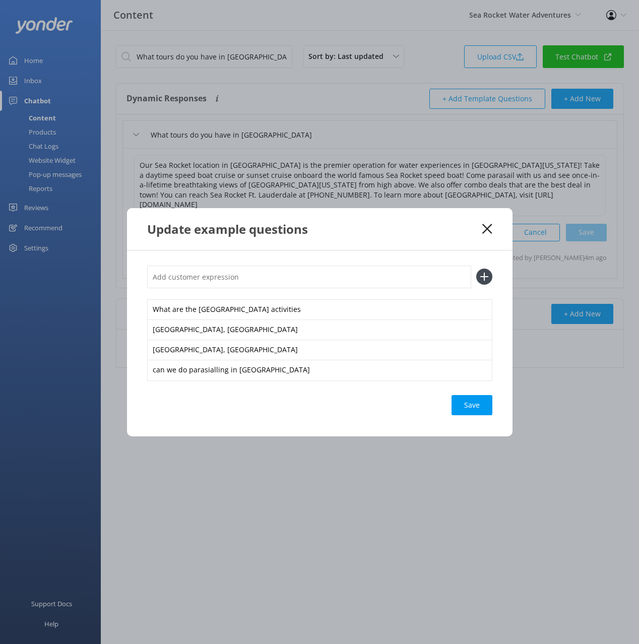
click at [308, 272] on input "text" at bounding box center [309, 277] width 324 height 23
paste input "Fort Lauderdale"
type input "information about the intracoastal sightseeing cruises in Fort Lauderdale"
click at [476, 269] on button at bounding box center [484, 277] width 16 height 16
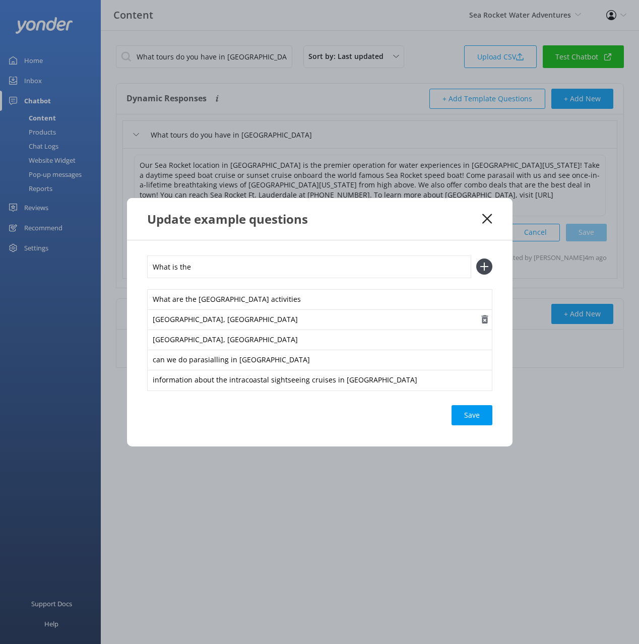
paste input "Fort Lauderdale"
type input "What is the Fort Lauderdale dinner cruise"
click at [476, 259] on button at bounding box center [484, 267] width 16 height 16
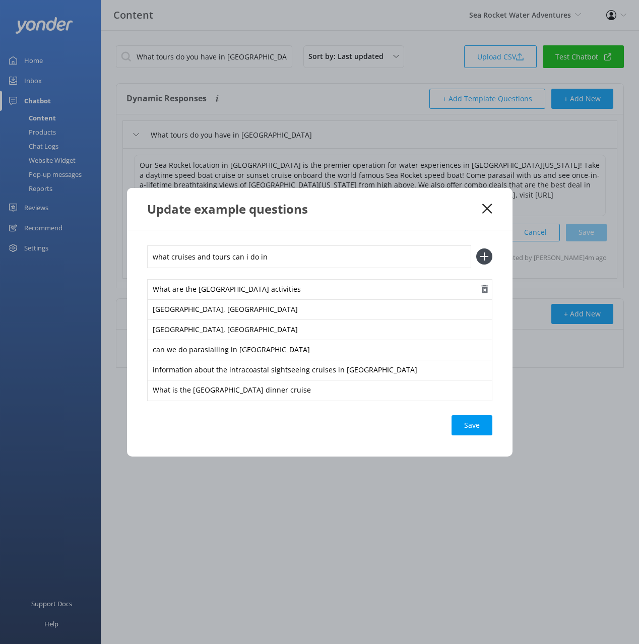
paste input "Fort Lauderdale"
type input "what cruises and tours can i do in Fort Lauderdale"
click at [476, 248] on button at bounding box center [484, 256] width 16 height 16
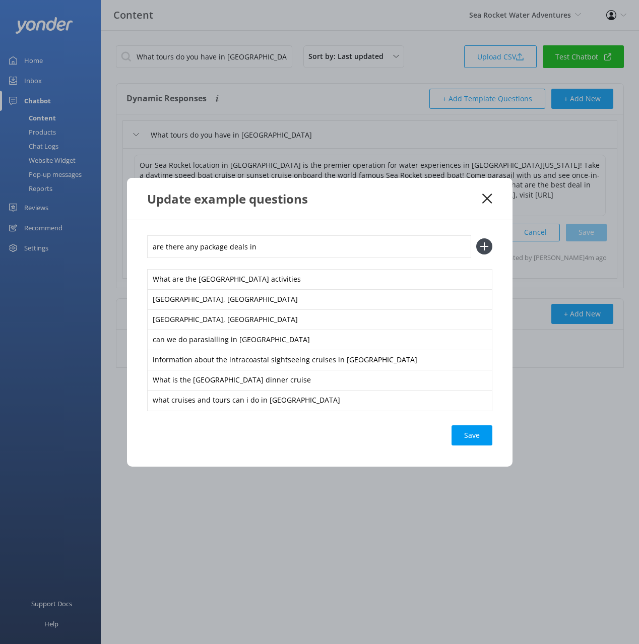
paste input "Fort Lauderdale"
type input "are there any package deals in Fort Lauderdale"
click at [476, 238] on button at bounding box center [484, 246] width 16 height 16
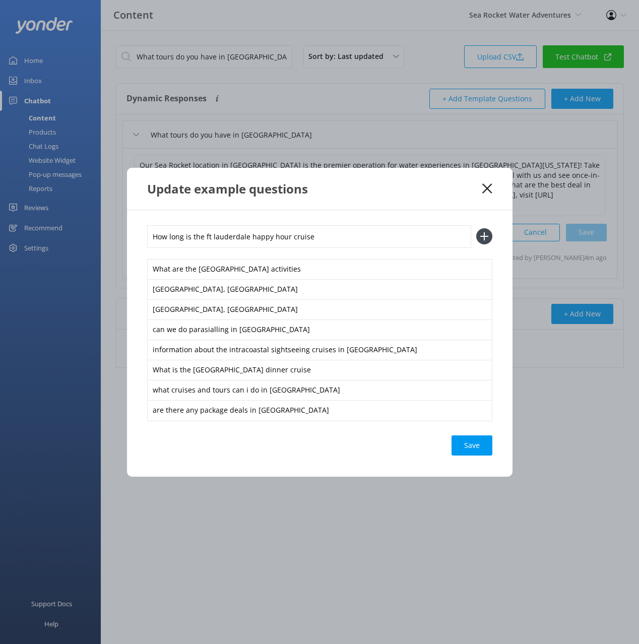
type input "How long is the ft lauderdale happy hour cruise"
click at [476, 228] on button at bounding box center [484, 236] width 16 height 16
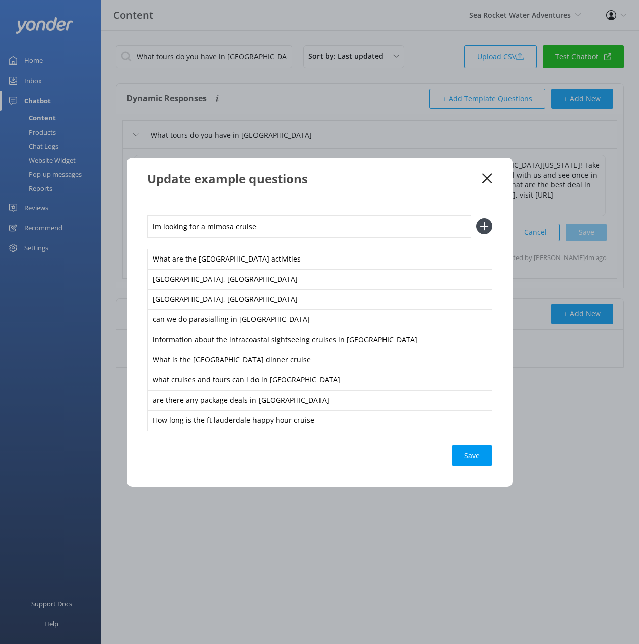
type input "im looking for a mimosa cruise"
click at [476, 218] on button at bounding box center [484, 226] width 16 height 16
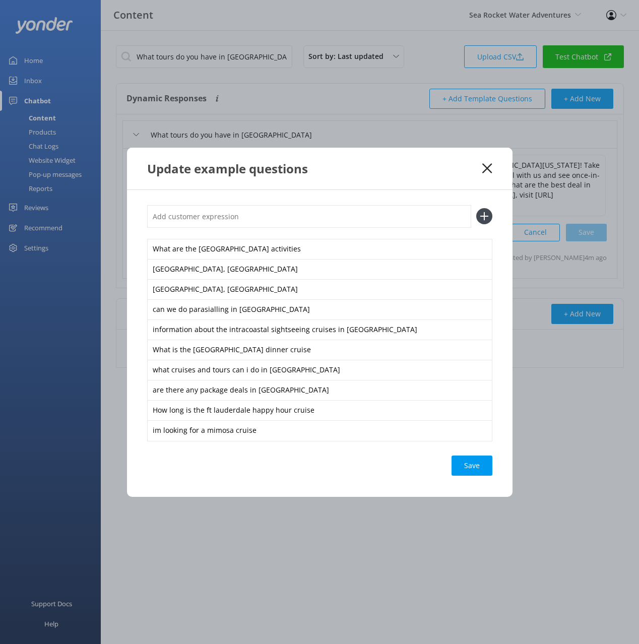
click at [255, 215] on input "text" at bounding box center [309, 216] width 324 height 23
paste input "Fort Lauderdale"
type input "what are the Fort Lauderdale special holiday cruises"
click at [476, 208] on button at bounding box center [484, 216] width 16 height 16
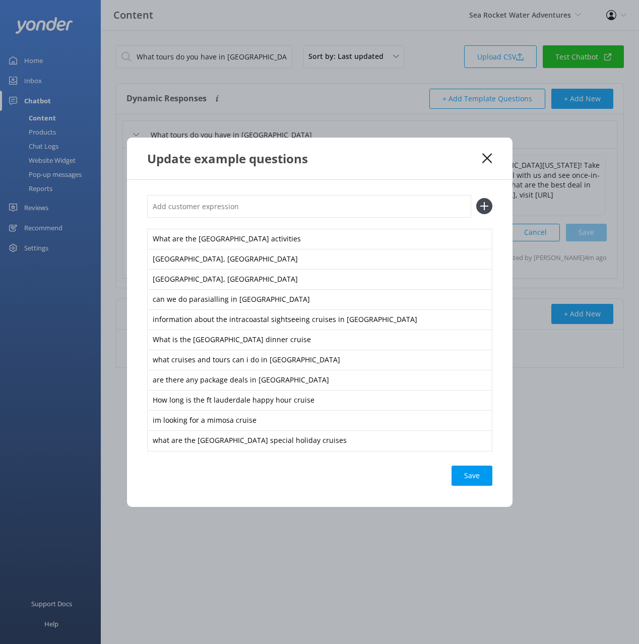
click at [350, 490] on div "What are the Fort Lauderdale activities Fort Lauderdale, FL Fort Lauderdale, FL…" at bounding box center [320, 343] width 386 height 327
click at [453, 482] on div "Loading.." at bounding box center [472, 476] width 40 height 20
click at [457, 169] on div "Update example questions" at bounding box center [320, 159] width 386 height 42
click at [486, 159] on use at bounding box center [487, 158] width 10 height 10
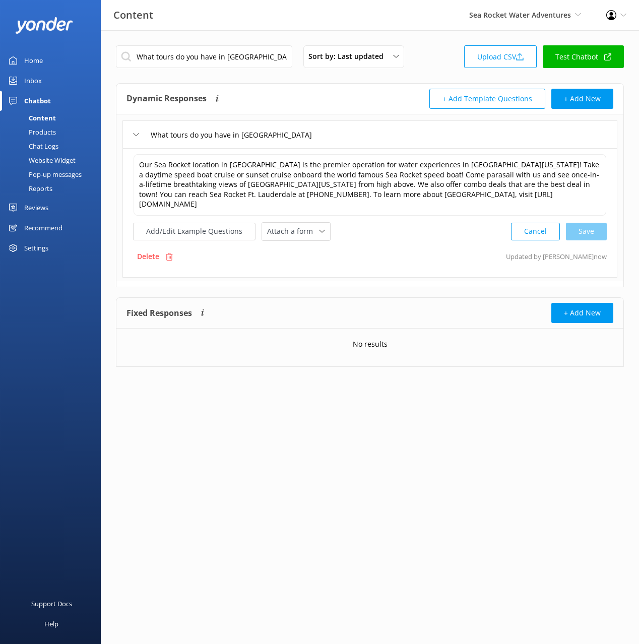
click at [202, 58] on input "What tours do you have in Fort Lauderdale" at bounding box center [204, 56] width 176 height 23
paste input "Bradenton Beach"
type input "What tours do you have in Bradenton Beach"
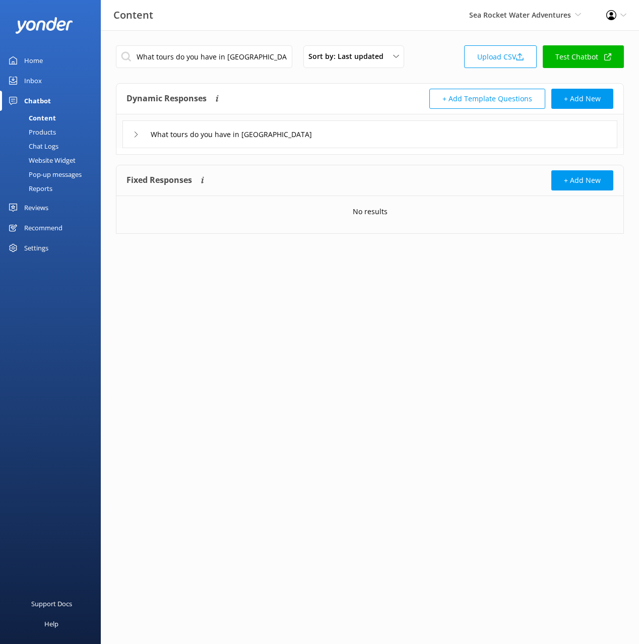
drag, startPoint x: 373, startPoint y: 133, endPoint x: 357, endPoint y: 143, distance: 18.8
click at [373, 133] on div "What tours do you have in Bradenton Beach" at bounding box center [369, 134] width 495 height 28
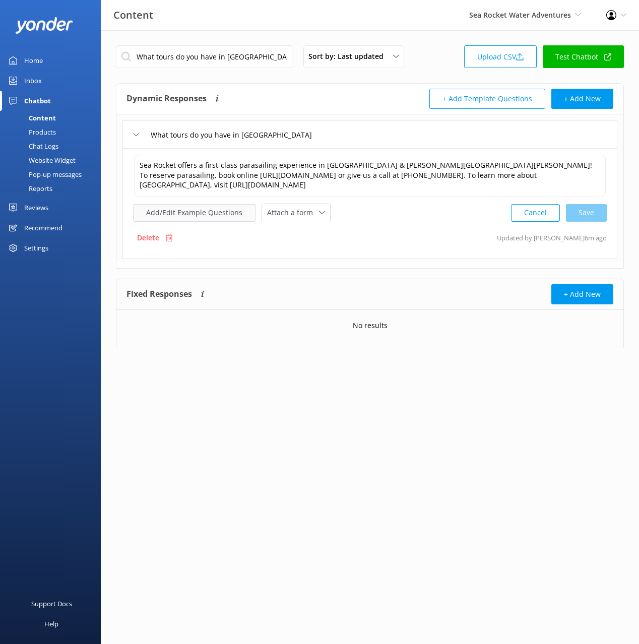
click at [210, 220] on button "Add/Edit Example Questions" at bounding box center [194, 213] width 122 height 18
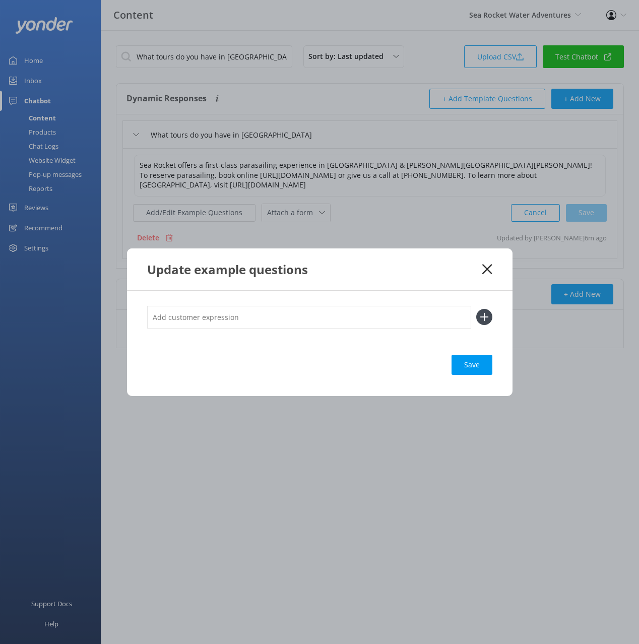
click at [274, 313] on input "text" at bounding box center [309, 317] width 324 height 23
paste input ""Does Bradenton Beach only do parasailling What tours can I do on Anna Maria Is…"
drag, startPoint x: 299, startPoint y: 317, endPoint x: 303, endPoint y: 334, distance: 18.1
click at [303, 334] on div ""Does Bradenton Beach only do parasailling What tours can I do on Anna Maria Is…" at bounding box center [319, 323] width 345 height 34
drag, startPoint x: 155, startPoint y: 318, endPoint x: 156, endPoint y: 323, distance: 5.1
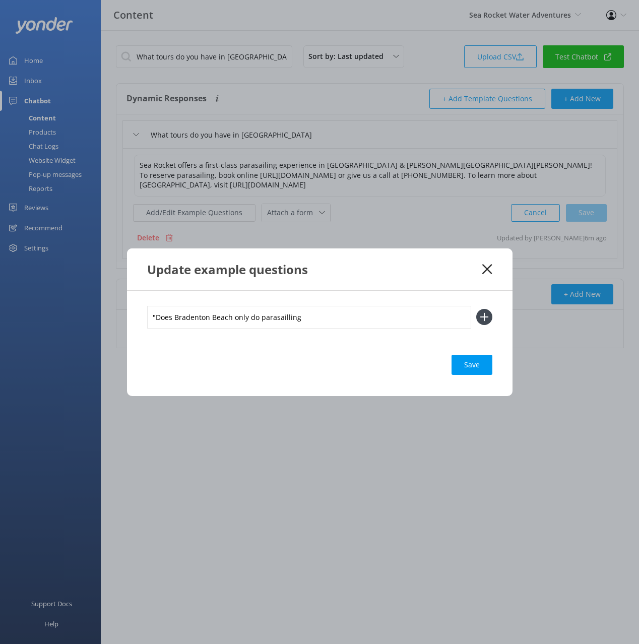
click at [155, 318] on input ""Does Bradenton Beach only do parasailling" at bounding box center [309, 317] width 324 height 23
type input "Does Bradenton Beach only do parasailling"
click at [476, 309] on button at bounding box center [484, 317] width 16 height 16
paste input "What tours can I do on Anna Maria Island""
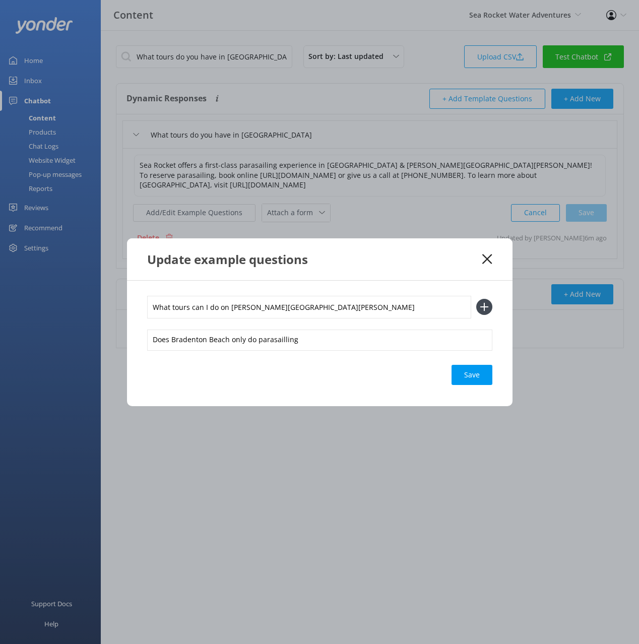
type input "What tours can I do on Anna Maria Island"
click at [476, 299] on button at bounding box center [484, 307] width 16 height 16
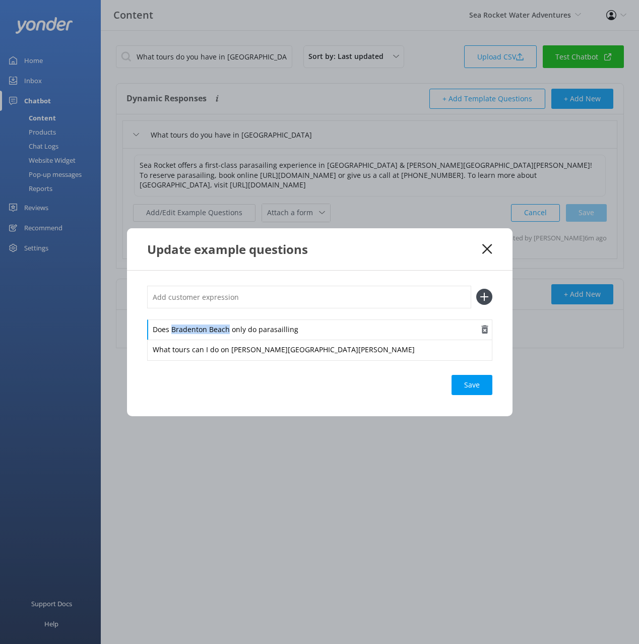
drag, startPoint x: 208, startPoint y: 330, endPoint x: 227, endPoint y: 330, distance: 19.7
click at [228, 330] on div "Does Bradenton Beach only do parasailling" at bounding box center [319, 330] width 345 height 21
copy div "Bradenton Beach"
drag, startPoint x: 234, startPoint y: 297, endPoint x: 416, endPoint y: 315, distance: 182.8
click at [234, 297] on input "text" at bounding box center [309, 297] width 324 height 23
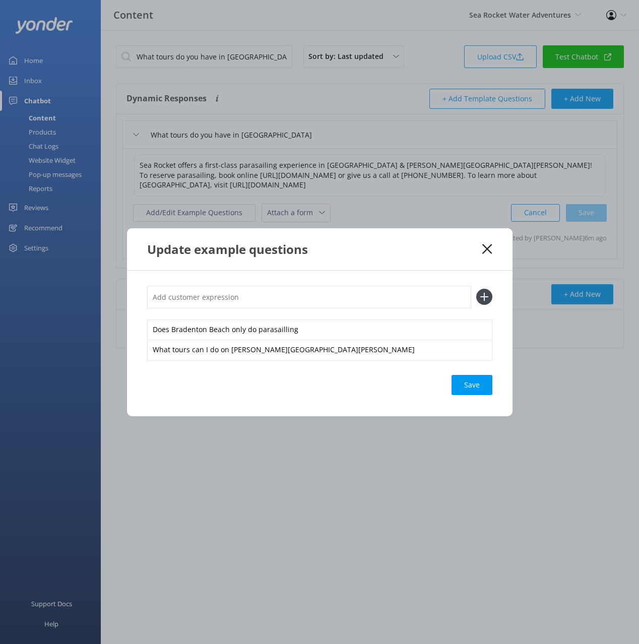
click at [230, 293] on input "text" at bounding box center [309, 297] width 324 height 23
paste input "Bradenton Beach"
type input "do you still do Bradenton Beach parasailing trips"
click at [476, 289] on button at bounding box center [484, 297] width 16 height 16
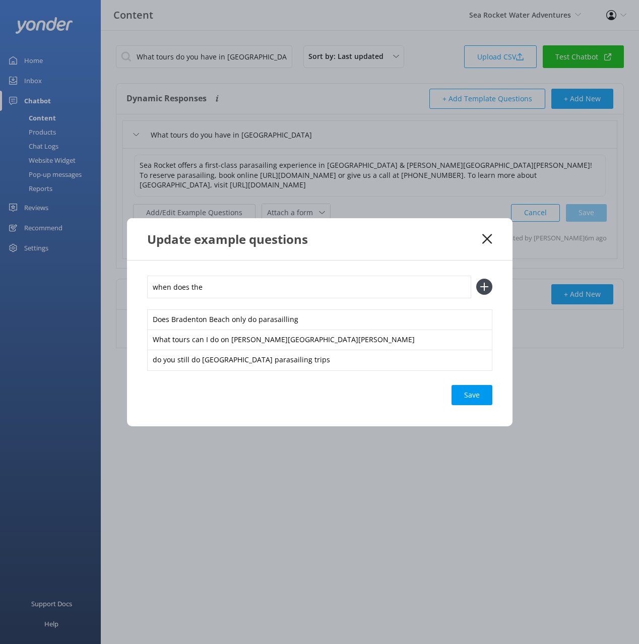
paste input "Bradenton Beach"
type input "when does the Bradenton Beach sunset cruise leave"
click at [476, 279] on button at bounding box center [484, 287] width 16 height 16
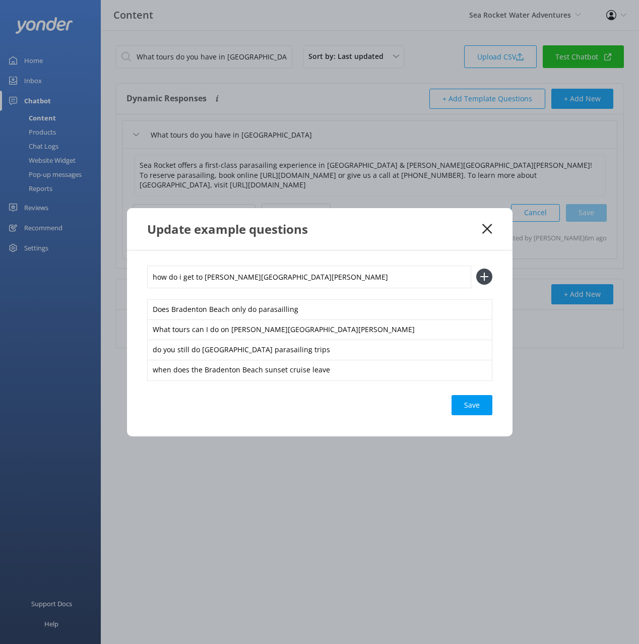
type input "how do i get to anna maria island"
click at [476, 269] on button at bounding box center [484, 277] width 16 height 16
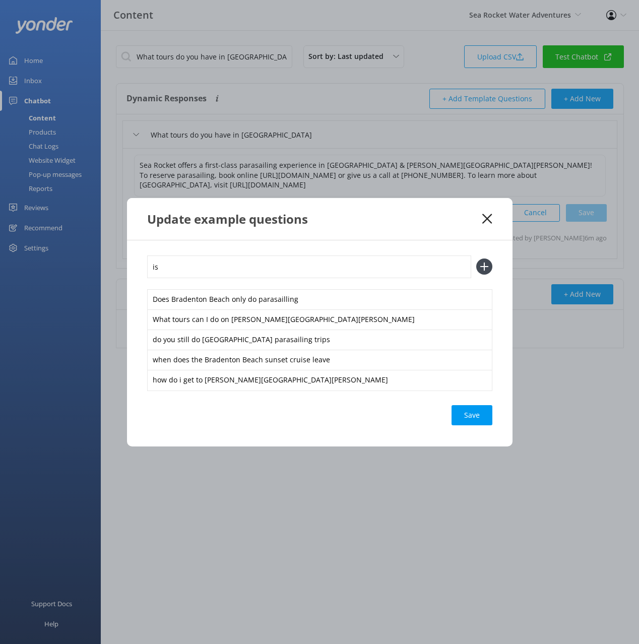
type input "i"
type input "do you have any anna maria island tours"
click at [476, 259] on button at bounding box center [484, 267] width 16 height 16
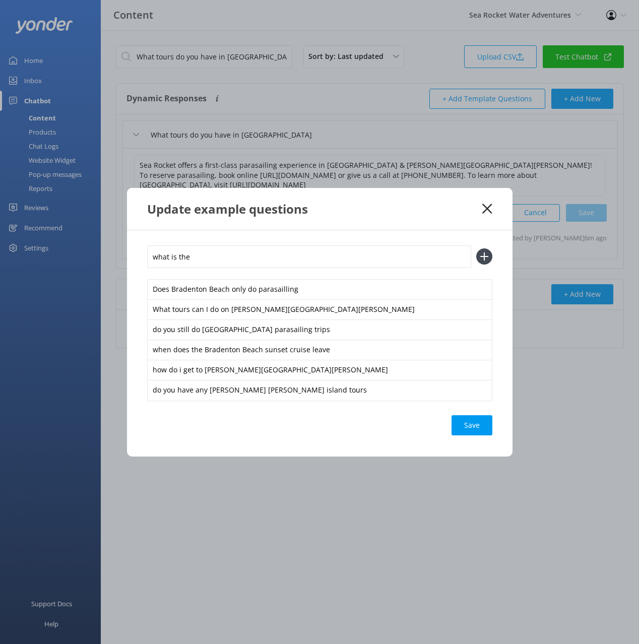
paste input "Bradenton Beach"
type input "info about the Bradenton Beach fireworks cruise"
click at [476, 248] on button at bounding box center [484, 256] width 16 height 16
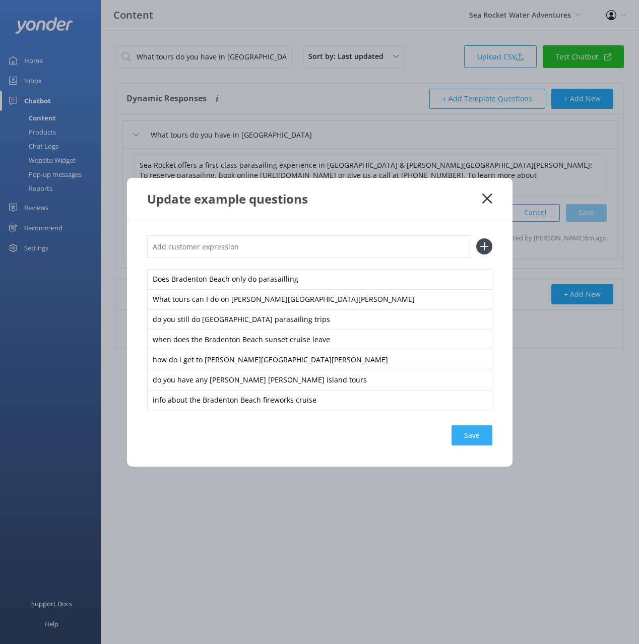
drag, startPoint x: 391, startPoint y: 444, endPoint x: 471, endPoint y: 445, distance: 80.6
click at [392, 445] on div "Save" at bounding box center [319, 435] width 345 height 20
click at [479, 445] on div "Save" at bounding box center [472, 435] width 41 height 20
click at [488, 196] on icon at bounding box center [487, 199] width 10 height 10
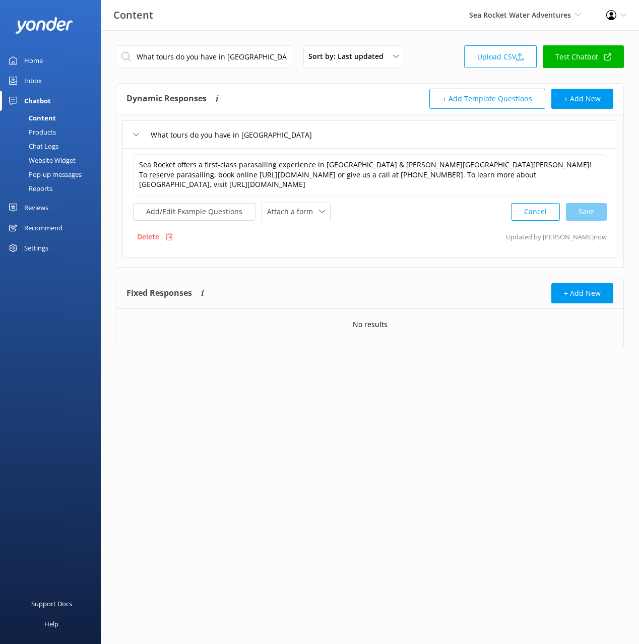
click at [475, 435] on html "Content Sea Rocket Water Adventures Black Cat Cruises Banff Airporter Internati…" at bounding box center [319, 322] width 639 height 644
click at [195, 50] on input "What tours do you have in Bradenton Beach" at bounding box center [204, 56] width 176 height 23
paste input "What tours do you have in Chincoteague Islands"
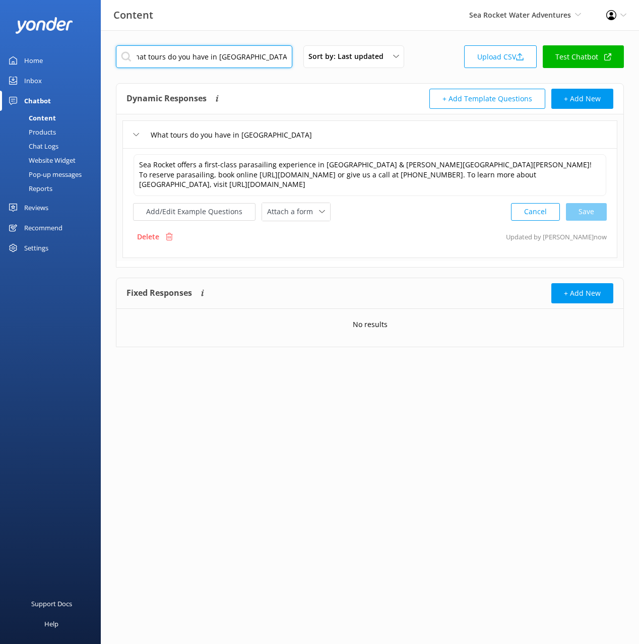
paste input "text"
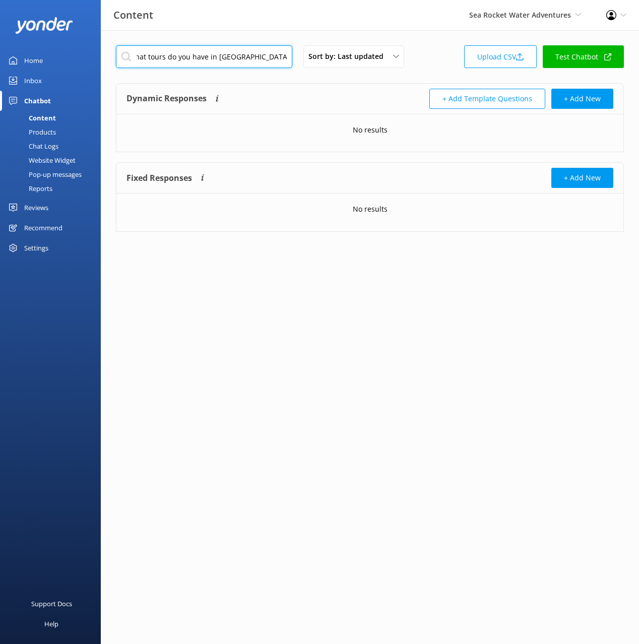
type input "What tours do you have in Chincoteague Islands"
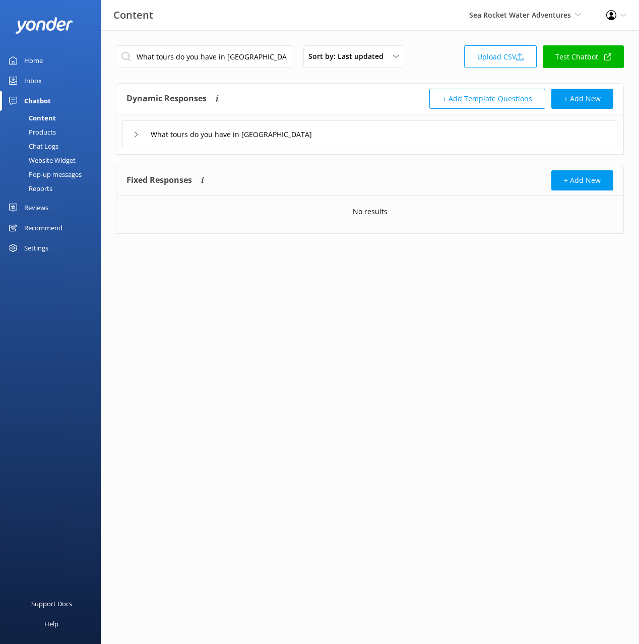
drag, startPoint x: 445, startPoint y: 139, endPoint x: 414, endPoint y: 144, distance: 31.2
click at [443, 139] on div "What tours do you have in Chincoteague Islands" at bounding box center [369, 134] width 495 height 28
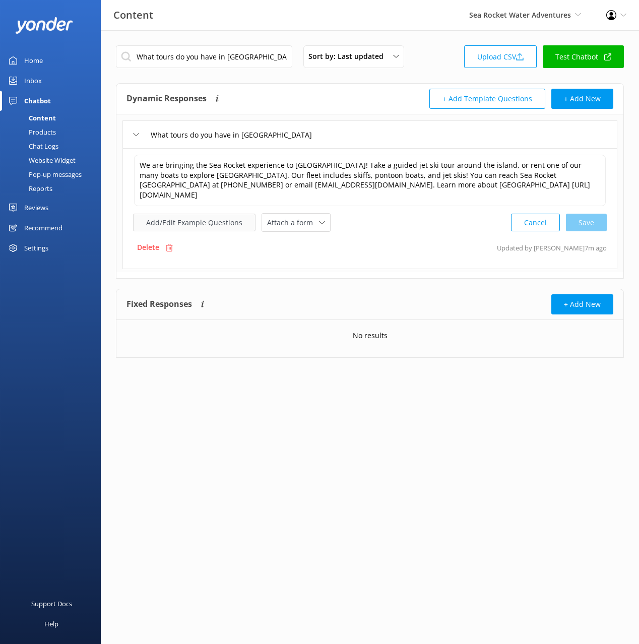
click at [218, 214] on button "Add/Edit Example Questions" at bounding box center [194, 223] width 122 height 18
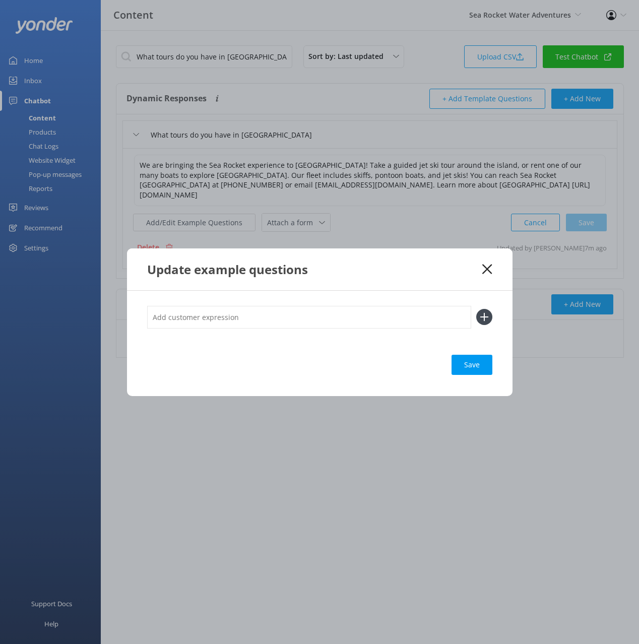
click at [386, 312] on input "text" at bounding box center [309, 317] width 324 height 23
paste input "Where can I do Jet Skiing How do I rent a pontoon for Chincoteaugue Island What…"
type input "Where can I do Jet Skiing How do I rent a pontoon for Chincoteaugue Island What…"
click at [476, 309] on button at bounding box center [484, 317] width 16 height 16
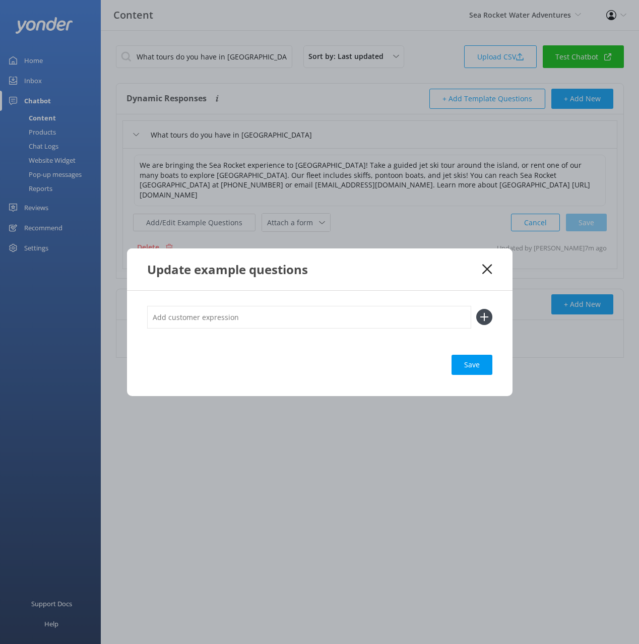
scroll to position [0, 0]
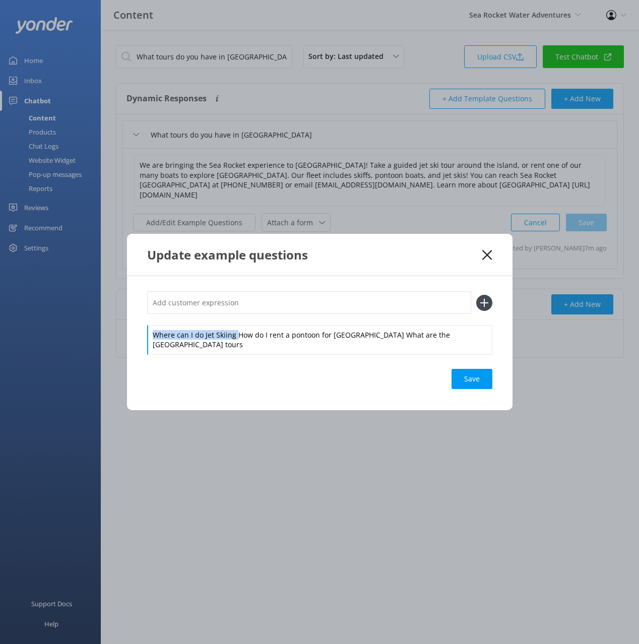
click at [235, 321] on div "Where can I do Jet Skiing How do I rent a pontoon for Chincoteaugue Island What…" at bounding box center [319, 322] width 345 height 62
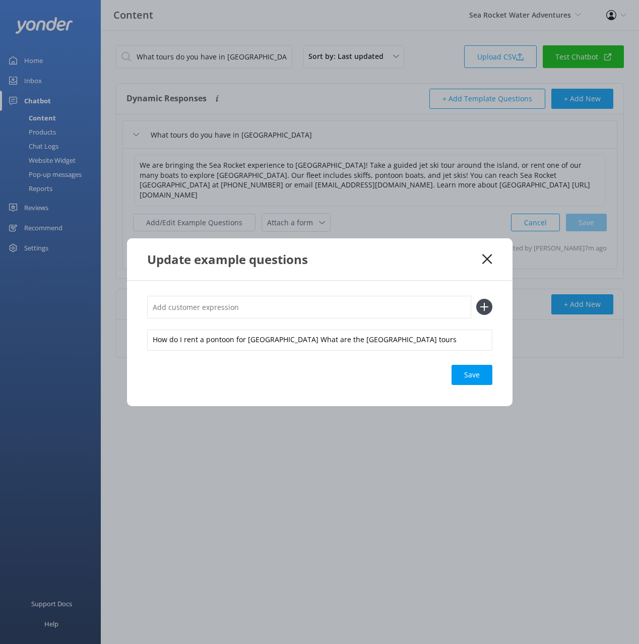
click at [238, 303] on input "text" at bounding box center [309, 307] width 324 height 23
paste input "Where can I do Jet Skiing"
type input "Where can I do Jet Skiing"
click at [476, 299] on button at bounding box center [484, 307] width 16 height 16
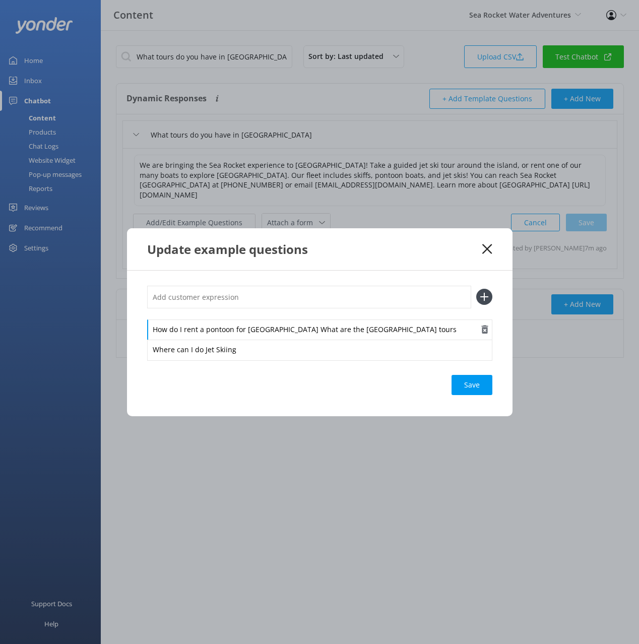
click at [328, 333] on div "How do I rent a pontoon for Chincoteaugue Island What are the Chincoteague Isla…" at bounding box center [319, 330] width 345 height 21
drag, startPoint x: 461, startPoint y: 330, endPoint x: 322, endPoint y: 331, distance: 139.1
click at [320, 329] on div "How do I rent a pontoon for Chincoteaugue Island What are the Chincoteague Isla…" at bounding box center [319, 330] width 345 height 21
click at [333, 301] on input "text" at bounding box center [309, 297] width 324 height 23
paste input "What are the Chincoteague Islands tours"
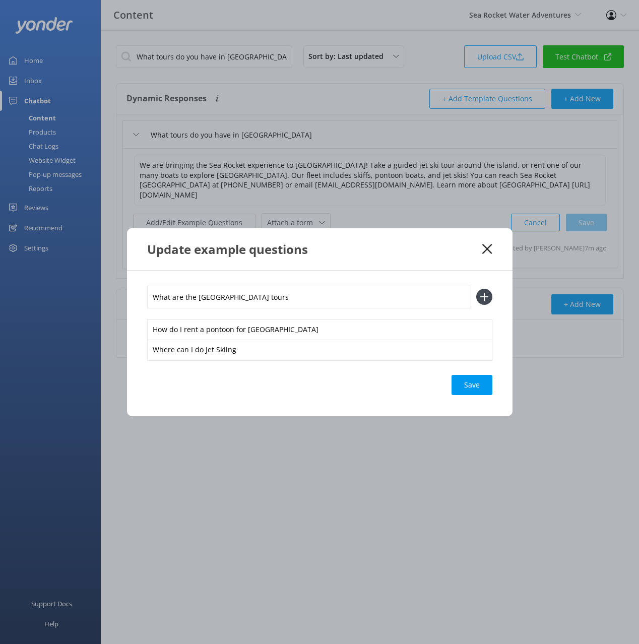
type input "What are the Chincoteague Islands tours"
click at [476, 289] on button at bounding box center [484, 297] width 16 height 16
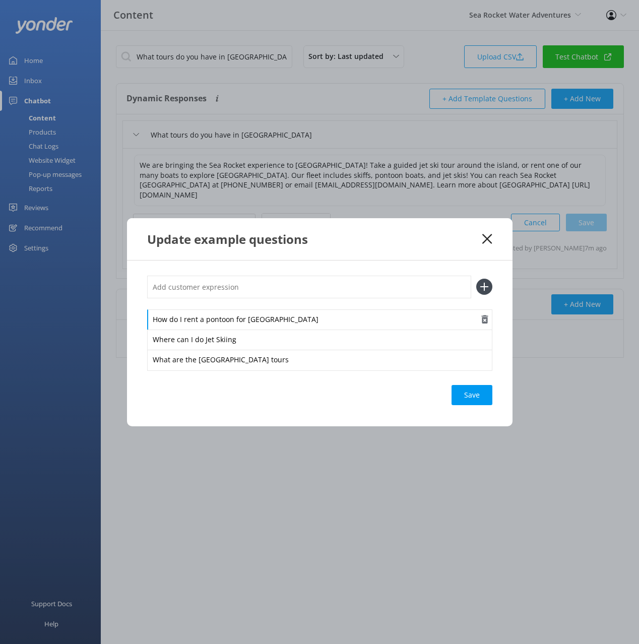
drag, startPoint x: 247, startPoint y: 318, endPoint x: 391, endPoint y: 319, distance: 143.6
click at [391, 319] on div "How do I rent a pontoon for Chincoteaugue Island" at bounding box center [319, 319] width 345 height 21
copy div "Chincoteaugue Island"
click at [305, 286] on input "text" at bounding box center [309, 287] width 324 height 23
click at [301, 286] on input "text" at bounding box center [309, 287] width 324 height 23
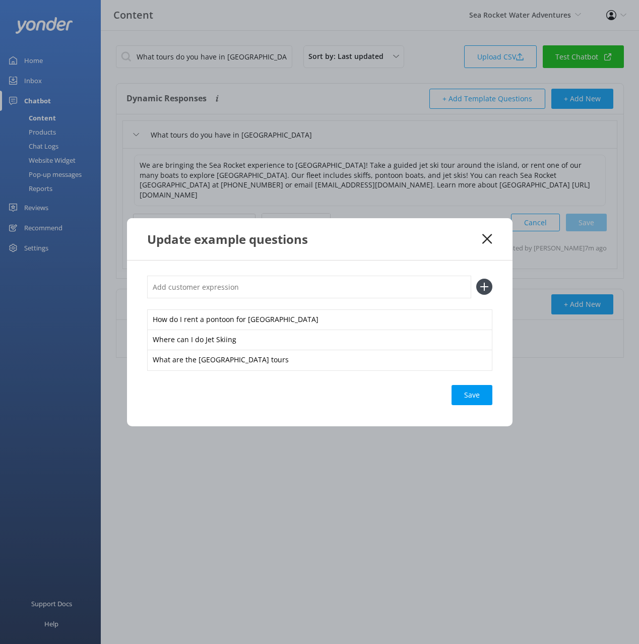
paste input "Chincoteaugue Island"
type input "Chincoteaugue Island, VA"
click at [476, 279] on button at bounding box center [484, 287] width 16 height 16
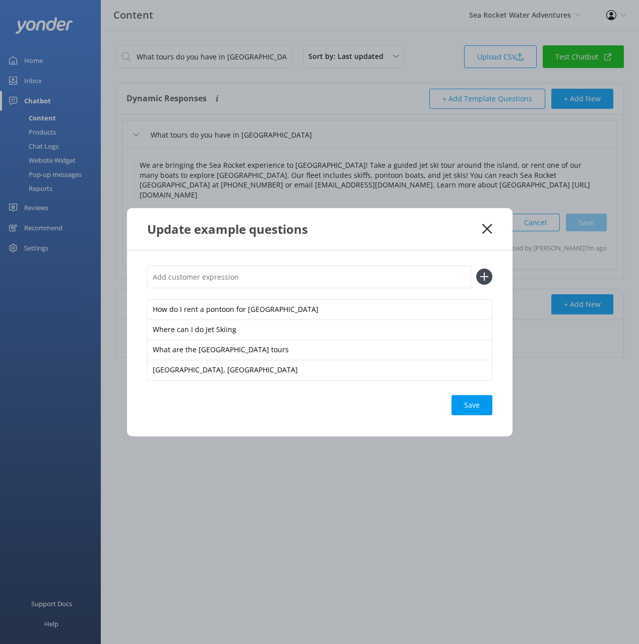
paste input "Chincoteaugue Island"
type input "Chincoteaugue Island, VA"
click at [476, 269] on button at bounding box center [484, 277] width 16 height 16
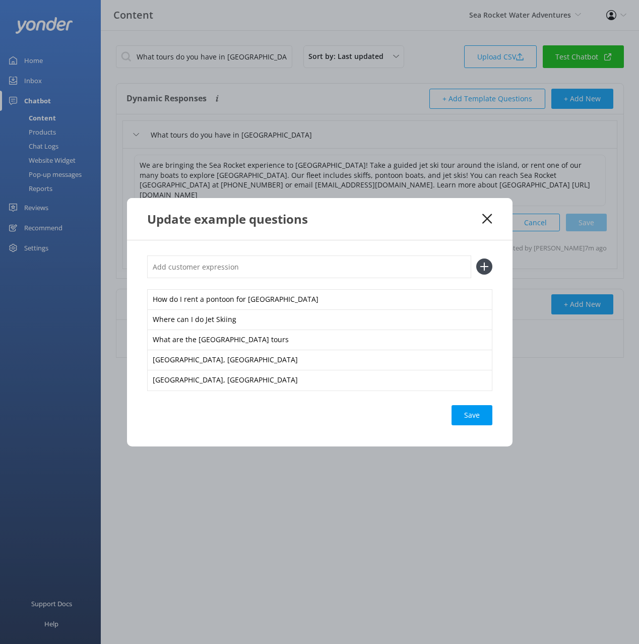
click at [305, 263] on input "text" at bounding box center [309, 267] width 324 height 23
type input "information about the pony swim"
click at [476, 259] on button at bounding box center [484, 267] width 16 height 16
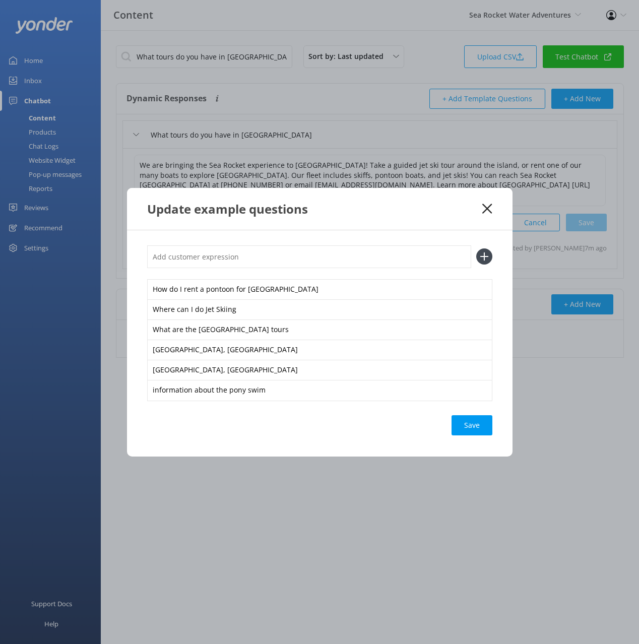
paste input "Chincoteaugue Island"
type input "Chincoteaugue Island pony swim"
click at [476, 248] on button at bounding box center [484, 256] width 16 height 16
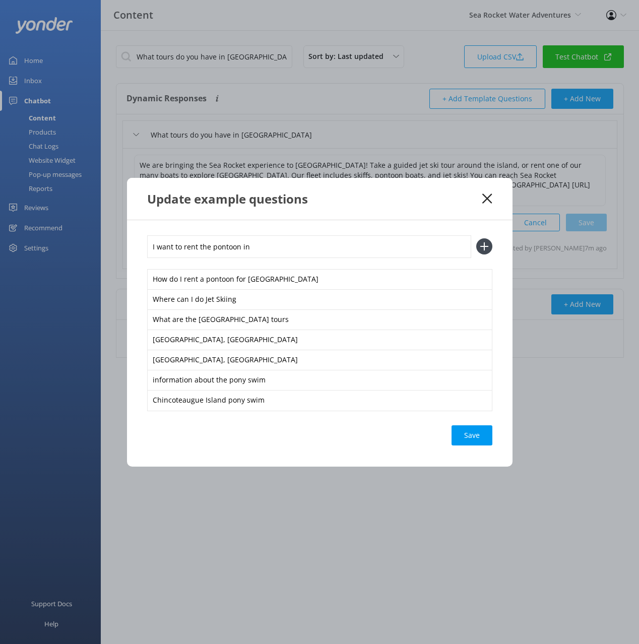
paste input "Chincoteaugue Island"
type input "I want to rent the pontoon in Chincoteaugue"
click at [476, 238] on button at bounding box center [484, 246] width 16 height 16
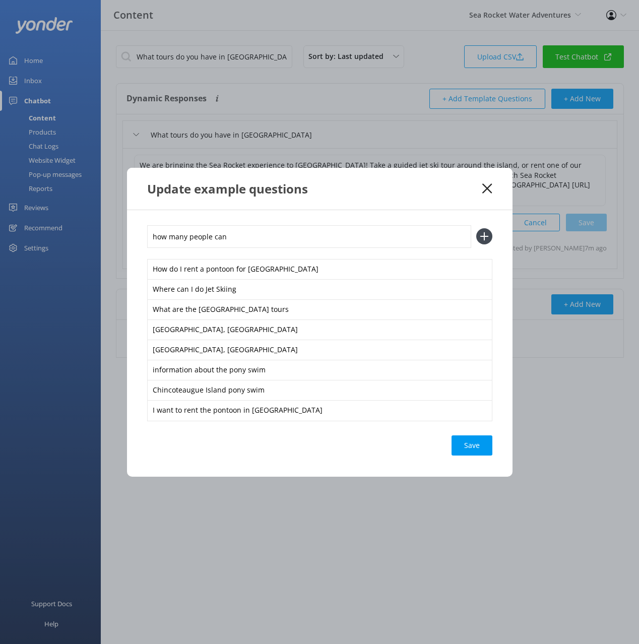
paste input "Chincoteaugue Island"
type input "how many people can Chincoteaugue Island boats fit"
click at [476, 228] on button at bounding box center [484, 236] width 16 height 16
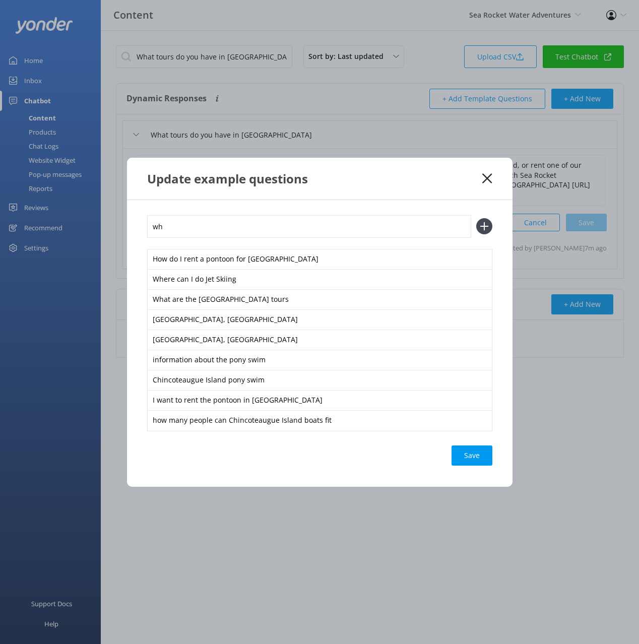
type input "w"
paste input "Chincoteaugue Island"
type input "Chincoteaugue Island jet ski rentals"
click at [476, 218] on button at bounding box center [484, 226] width 16 height 16
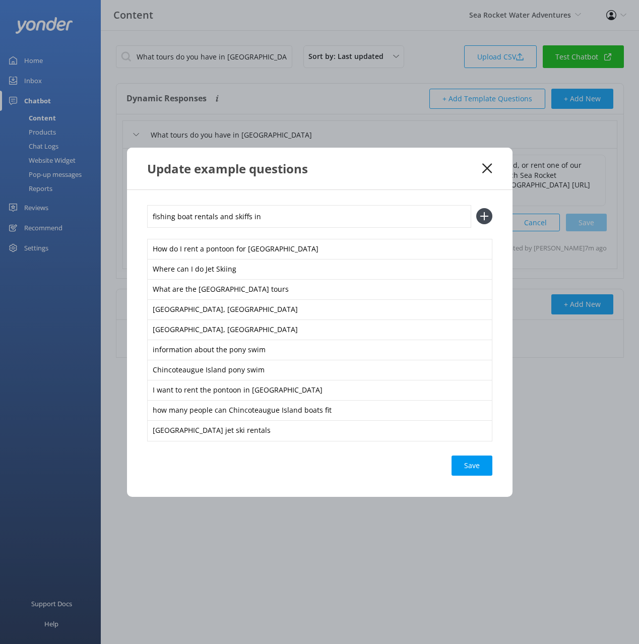
paste input "Chincoteaugue Island"
type input "fishing boat rentals and skiffs in Chincoteaugue"
click at [476, 208] on button at bounding box center [484, 216] width 16 height 16
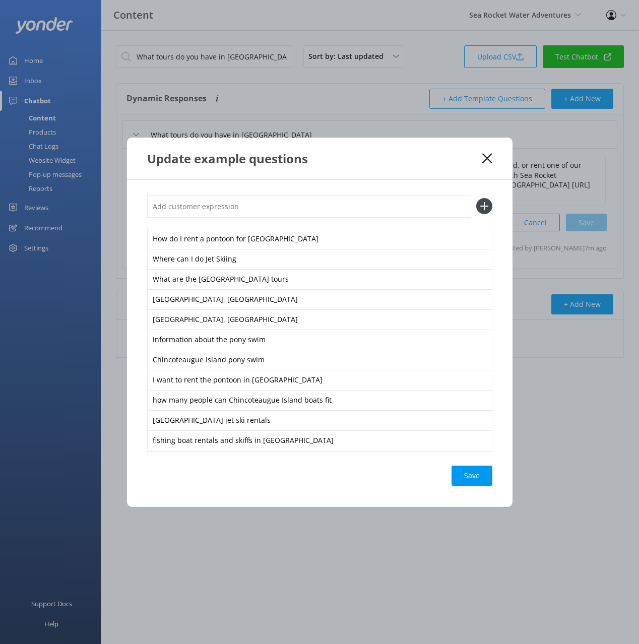
click at [286, 210] on input "text" at bounding box center [309, 206] width 324 height 23
paste input "Chincoteaugue Island"
type input "what is the Chincoteaugue Island boat and jet ski club"
click at [476, 198] on button at bounding box center [484, 206] width 16 height 16
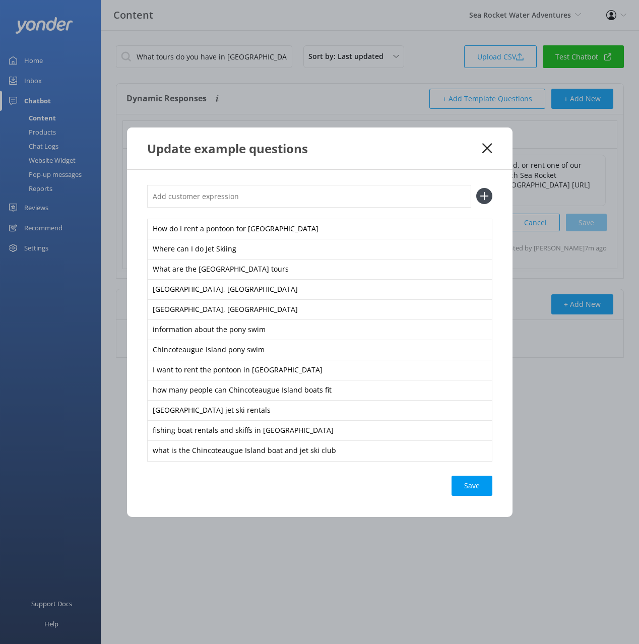
click at [468, 485] on div "Save" at bounding box center [472, 486] width 41 height 20
click at [479, 152] on div "Update example questions" at bounding box center [315, 148] width 336 height 17
click at [486, 144] on icon at bounding box center [487, 148] width 10 height 10
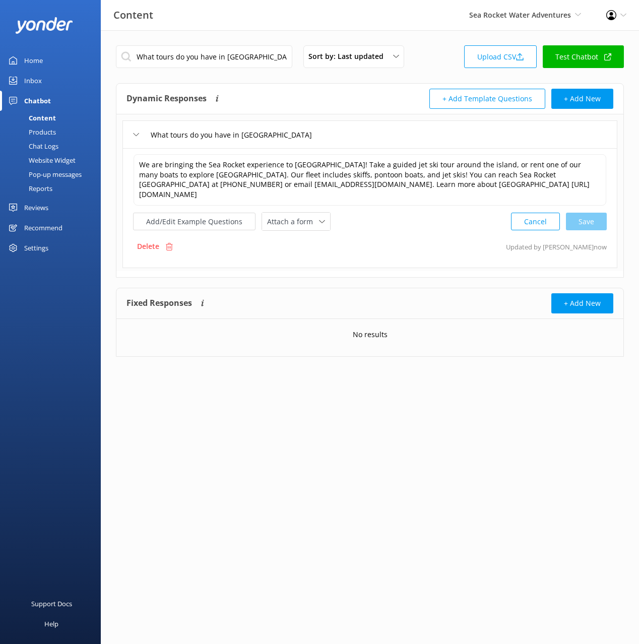
click at [373, 92] on div "+ Add Template Questions + Add New" at bounding box center [491, 99] width 243 height 20
click at [243, 53] on input "What tours do you have in Chincoteague Islands" at bounding box center [204, 56] width 176 height 23
drag, startPoint x: 319, startPoint y: 94, endPoint x: 357, endPoint y: 115, distance: 43.8
click at [319, 94] on div "Dynamic Responses The chatbot will generate a response based on the content inf…" at bounding box center [248, 99] width 243 height 20
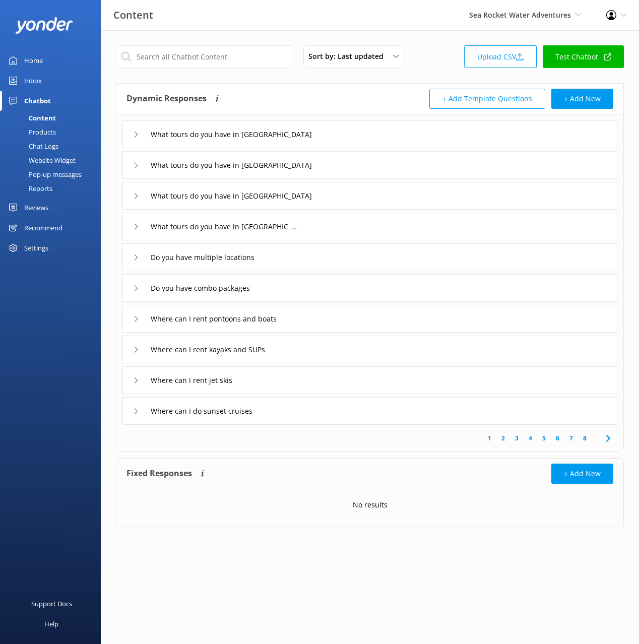
drag, startPoint x: 358, startPoint y: 196, endPoint x: 357, endPoint y: 207, distance: 11.1
click at [358, 196] on div "What tours do you have in Fort Lauderdale" at bounding box center [369, 196] width 495 height 28
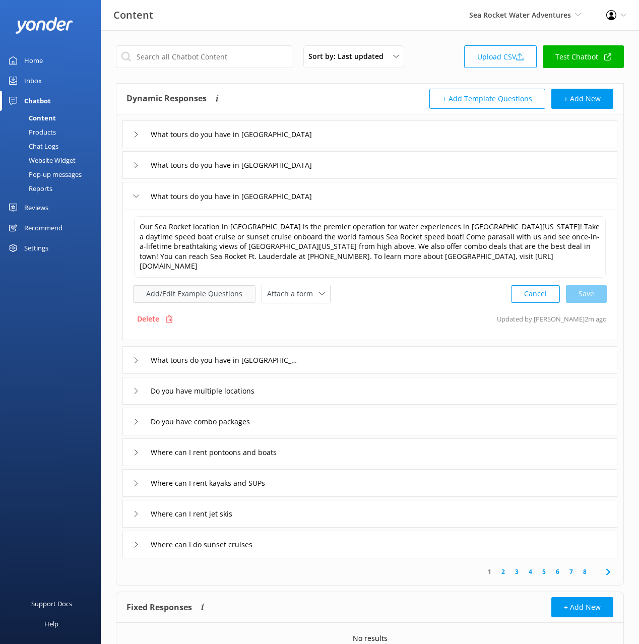
click at [198, 285] on button "Add/Edit Example Questions" at bounding box center [194, 294] width 122 height 18
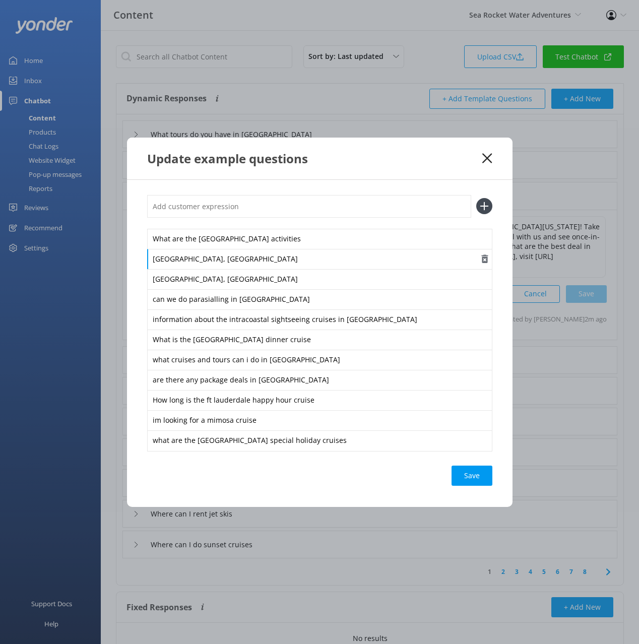
click at [211, 259] on div "Fort Lauderdale, FL" at bounding box center [319, 259] width 345 height 21
copy div "Fort Lauderdale, FL"
click at [487, 154] on icon at bounding box center [487, 158] width 10 height 10
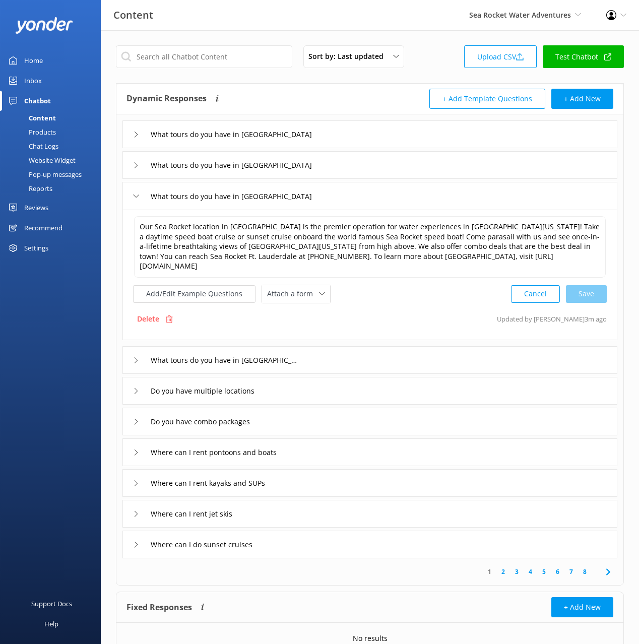
click at [45, 148] on div "Chat Logs" at bounding box center [32, 146] width 52 height 14
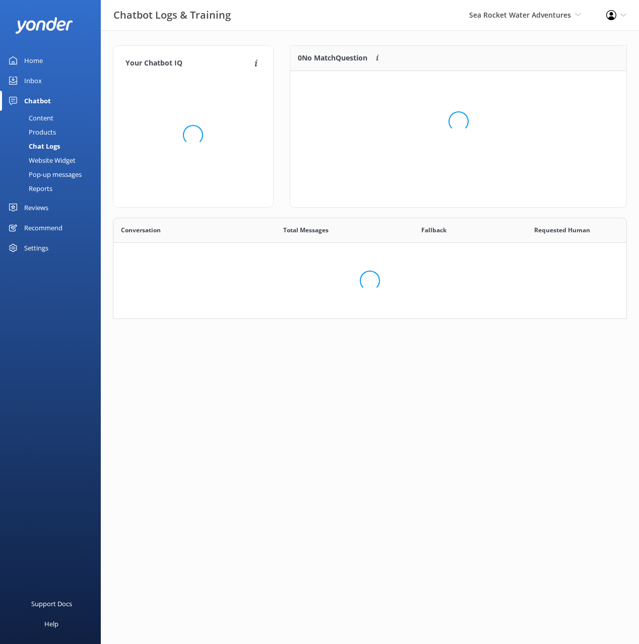
scroll to position [101, 514]
click at [54, 161] on div "Website Widget" at bounding box center [41, 160] width 70 height 14
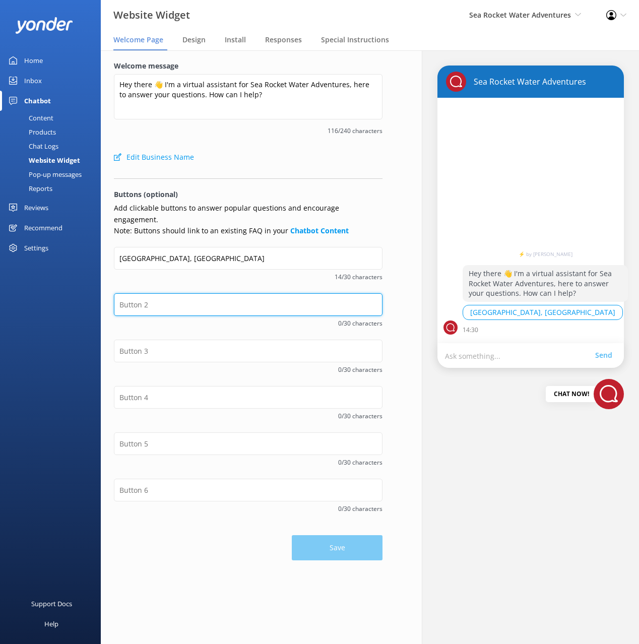
click at [202, 293] on input "text" at bounding box center [248, 304] width 269 height 23
paste input "Fort Lauderdale, FL"
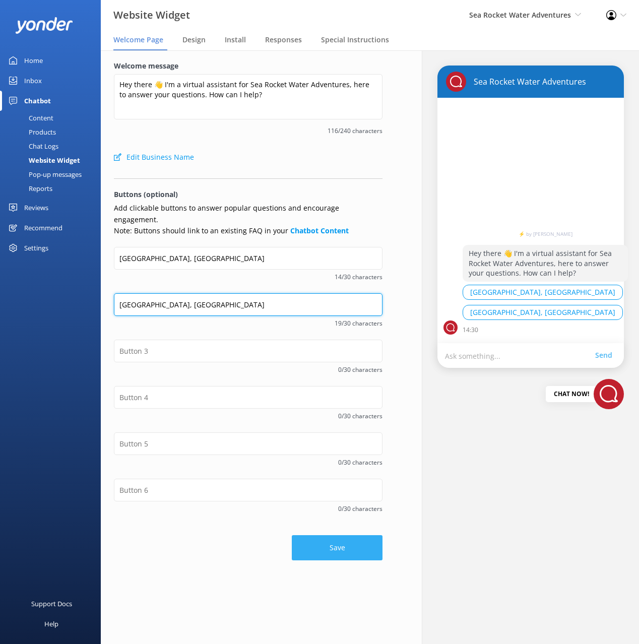
type input "Fort Lauderdale, FL"
click at [346, 535] on button "Save" at bounding box center [337, 547] width 91 height 25
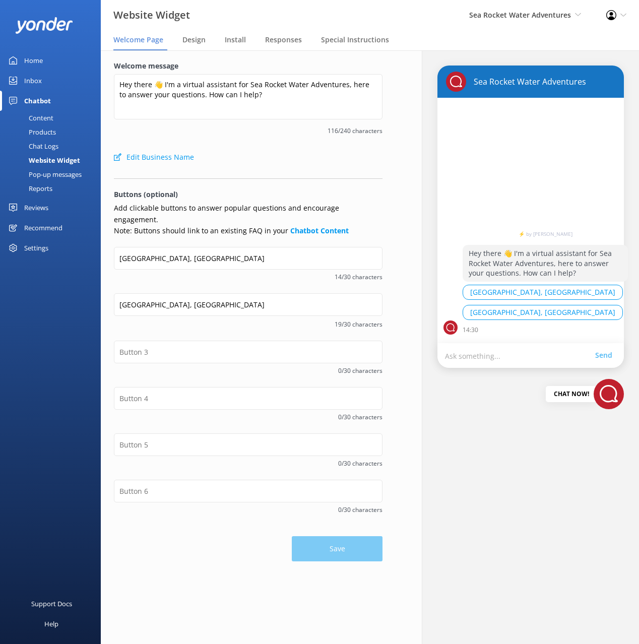
drag, startPoint x: 43, startPoint y: 116, endPoint x: 68, endPoint y: 125, distance: 25.8
click at [43, 116] on div "Content" at bounding box center [29, 118] width 47 height 14
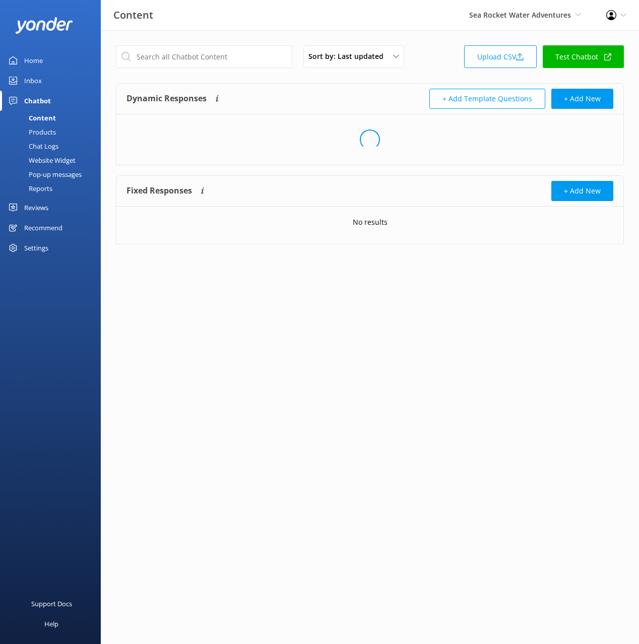
click at [342, 129] on div "Loading.." at bounding box center [369, 139] width 507 height 50
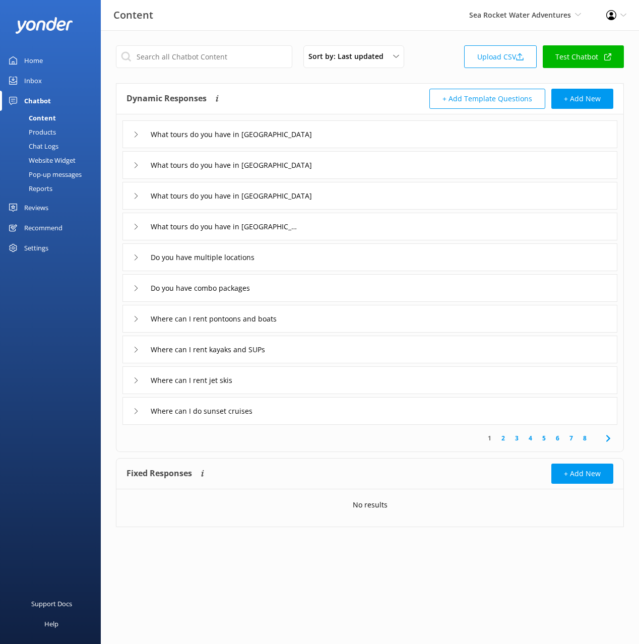
click at [356, 165] on div "What tours do you have in Bradenton Beach" at bounding box center [369, 165] width 495 height 28
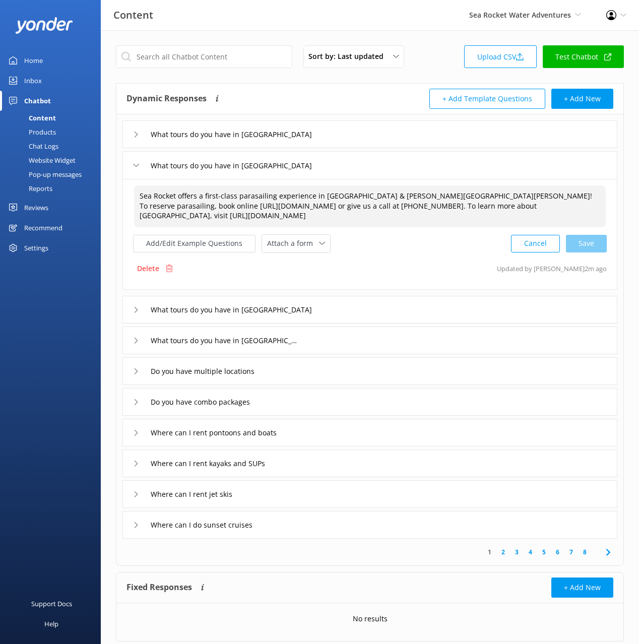
drag, startPoint x: 387, startPoint y: 210, endPoint x: 272, endPoint y: 238, distance: 117.7
click at [386, 210] on textarea "Sea Rocket offers a first-class parasailing experience in Bradenton Beach & Ann…" at bounding box center [370, 206] width 472 height 42
click at [202, 246] on button "Add/Edit Example Questions" at bounding box center [194, 244] width 122 height 18
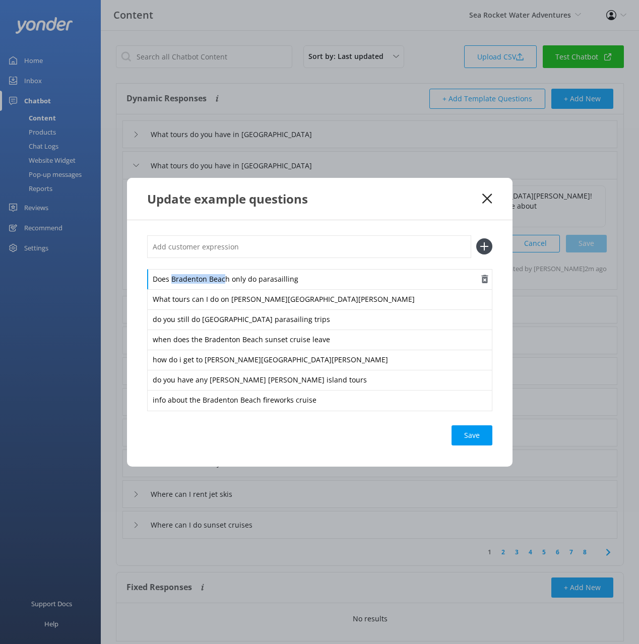
drag, startPoint x: 226, startPoint y: 279, endPoint x: 171, endPoint y: 281, distance: 55.0
click at [170, 281] on div "Does Bradenton Beach only do parasailling" at bounding box center [319, 279] width 345 height 21
copy div "Bradenton Beac"
click at [190, 247] on input "text" at bounding box center [309, 246] width 324 height 23
paste input "Bradenton Beac"
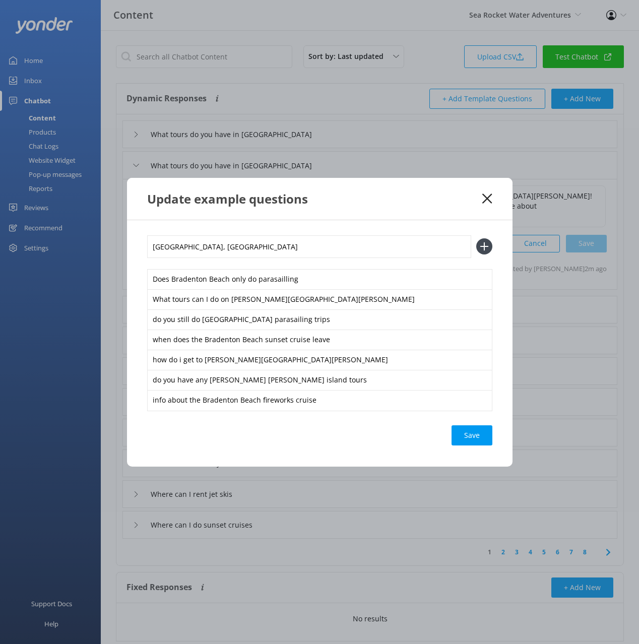
type input "Bradenton Beach, FL"
click at [476, 238] on button at bounding box center [484, 246] width 16 height 16
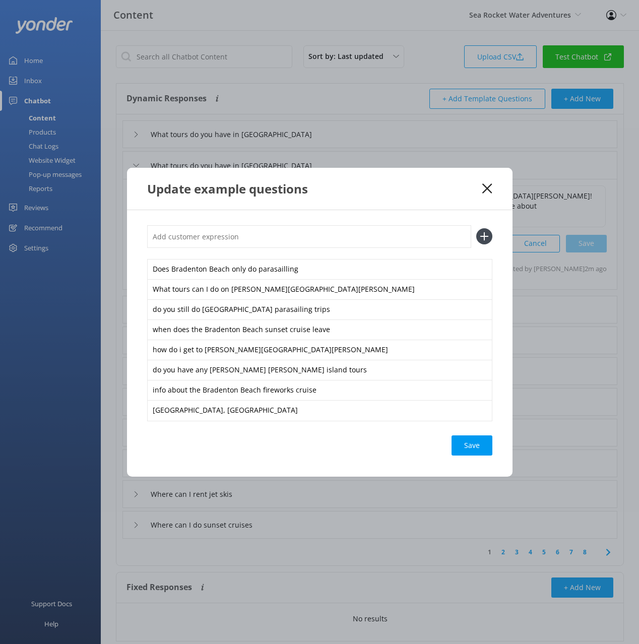
paste input "Bradenton Beach, FL"
type input "Bradenton Beach, FL"
click at [476, 228] on button at bounding box center [484, 236] width 16 height 16
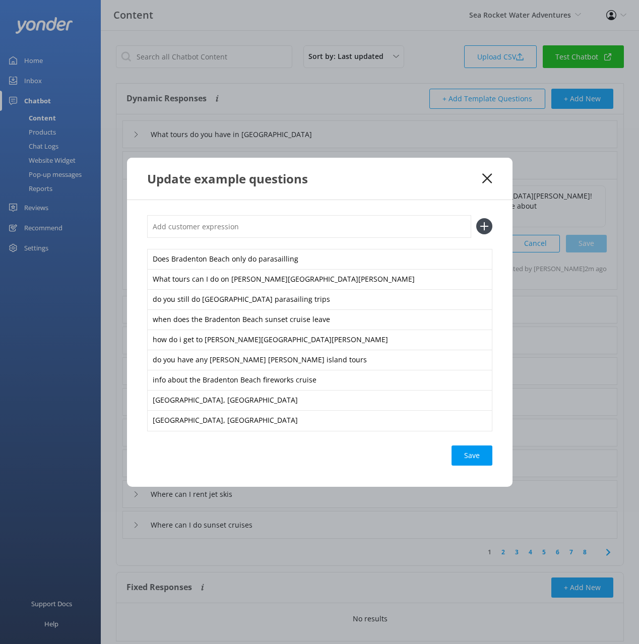
paste input "Bradenton Beach, FL"
type input "Bradenton Beach, FL"
click at [476, 218] on button at bounding box center [484, 226] width 16 height 16
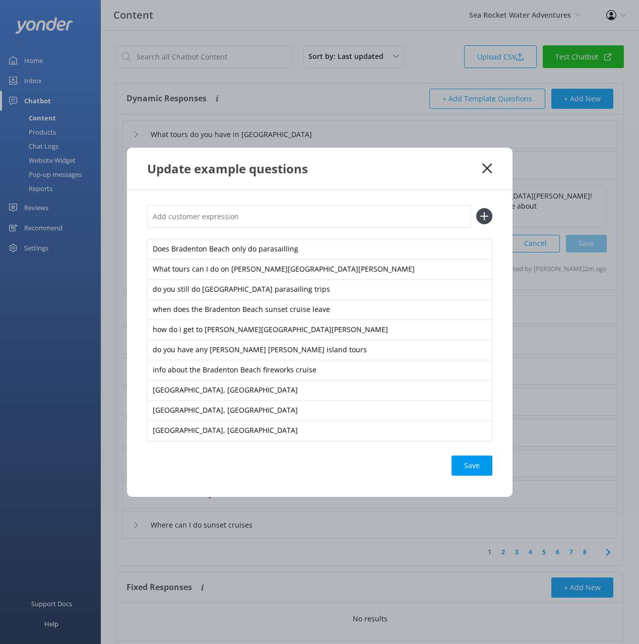
click at [478, 468] on div "Save" at bounding box center [472, 466] width 41 height 20
drag, startPoint x: 488, startPoint y: 165, endPoint x: 470, endPoint y: 165, distance: 17.6
click at [486, 165] on icon at bounding box center [487, 168] width 10 height 10
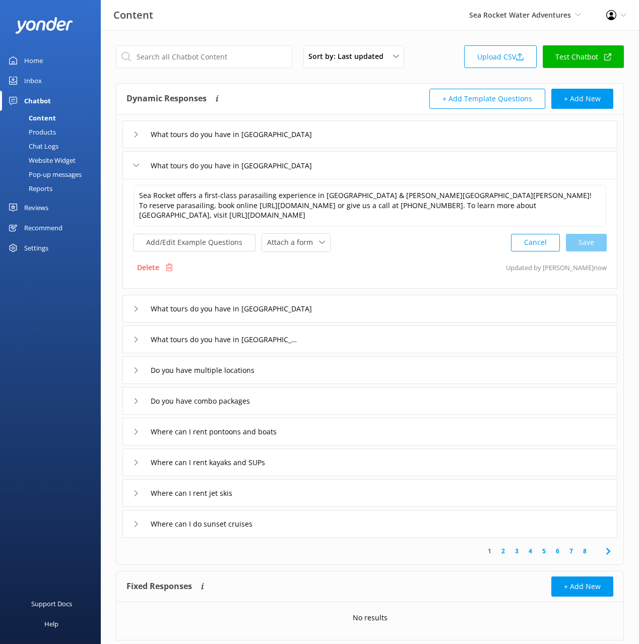
click at [43, 158] on div "Website Widget" at bounding box center [41, 160] width 70 height 14
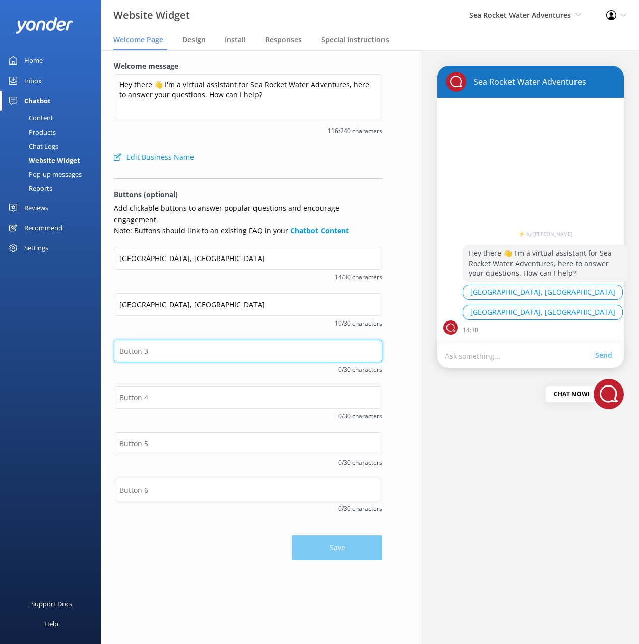
click at [196, 340] on input "text" at bounding box center [248, 351] width 269 height 23
paste input "Bradenton Beach, FL"
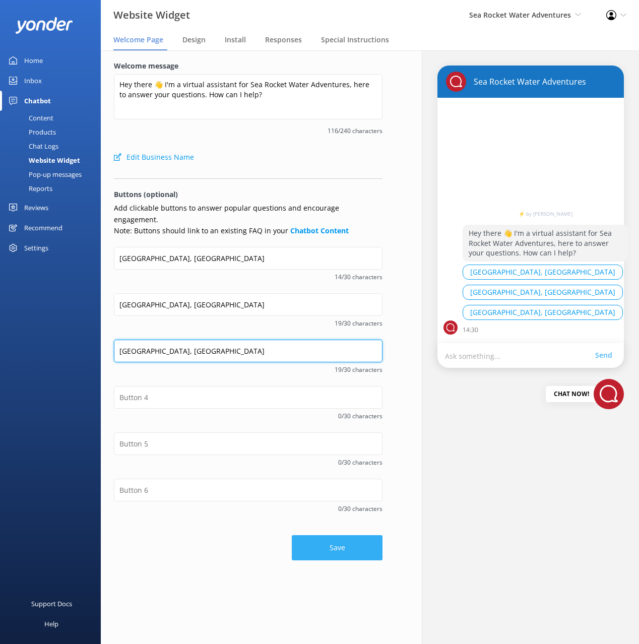
type input "Bradenton Beach, FL"
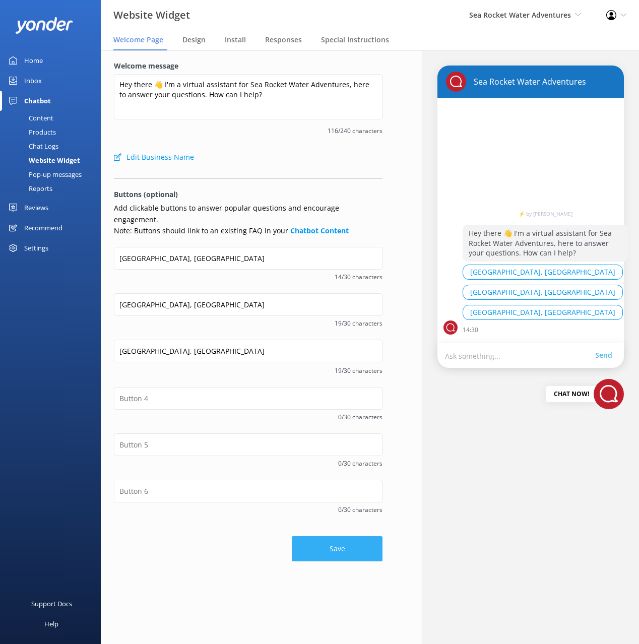
click at [331, 536] on button "Save" at bounding box center [337, 548] width 91 height 25
click at [54, 119] on link "Content" at bounding box center [53, 118] width 95 height 14
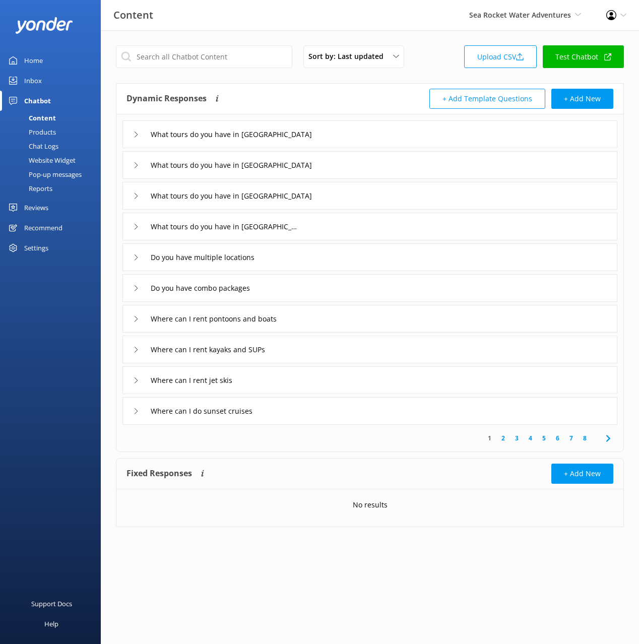
drag, startPoint x: 336, startPoint y: 92, endPoint x: 305, endPoint y: 87, distance: 31.1
click at [335, 92] on div "Dynamic Responses The chatbot will generate a response based on the content inf…" at bounding box center [248, 99] width 243 height 20
click at [370, 168] on div "What tours do you have in Chincoteague Islands" at bounding box center [369, 165] width 495 height 28
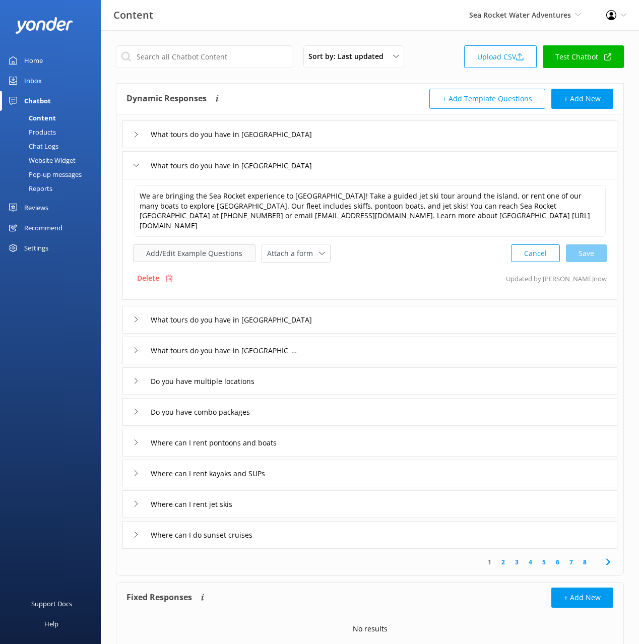
click at [209, 246] on button "Add/Edit Example Questions" at bounding box center [194, 253] width 122 height 18
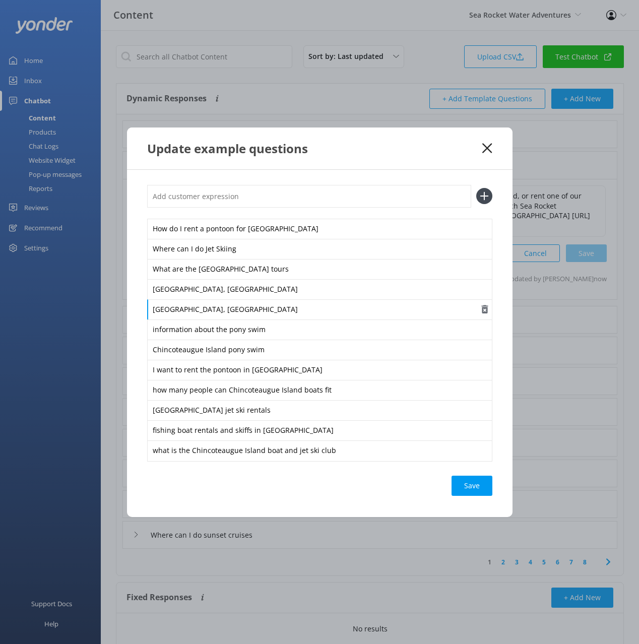
click at [210, 307] on div "Chincoteaugue Island, VA" at bounding box center [319, 309] width 345 height 21
copy div "Chincoteaugue Island, VA"
drag, startPoint x: 486, startPoint y: 146, endPoint x: 352, endPoint y: 148, distance: 134.1
click at [486, 146] on icon at bounding box center [487, 148] width 10 height 10
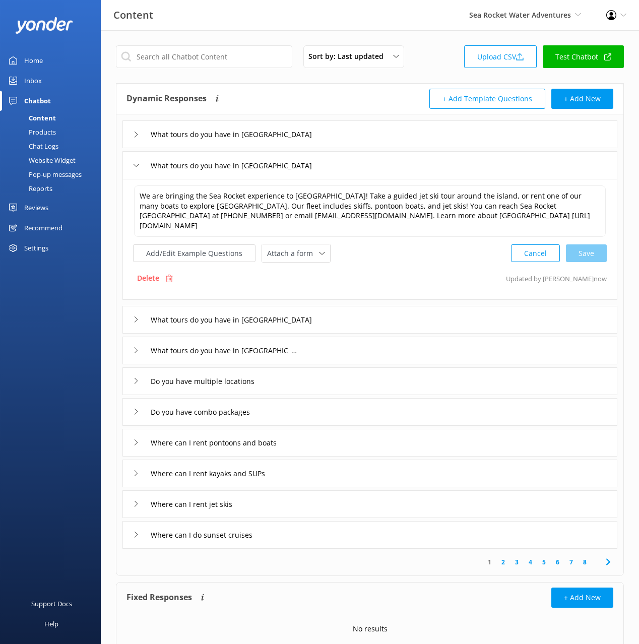
drag, startPoint x: 54, startPoint y: 163, endPoint x: 96, endPoint y: 191, distance: 49.8
click at [54, 163] on div "Website Widget" at bounding box center [41, 160] width 70 height 14
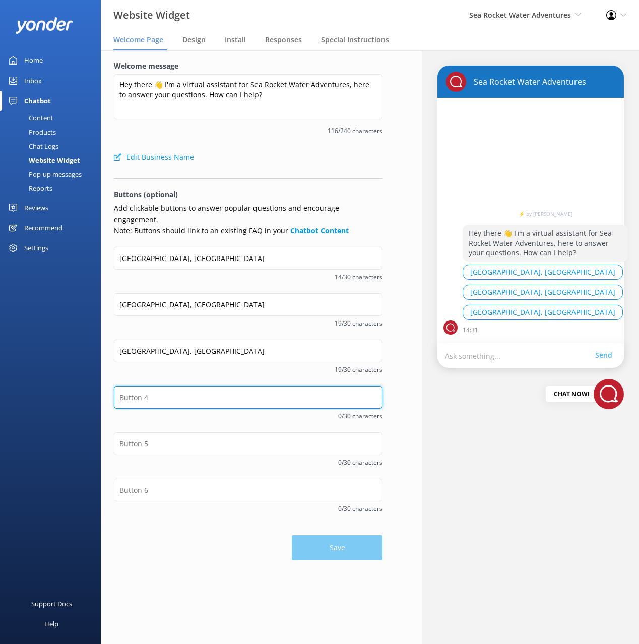
click at [190, 386] on input "text" at bounding box center [248, 397] width 269 height 23
paste input "Chincoteaugue Island, VA"
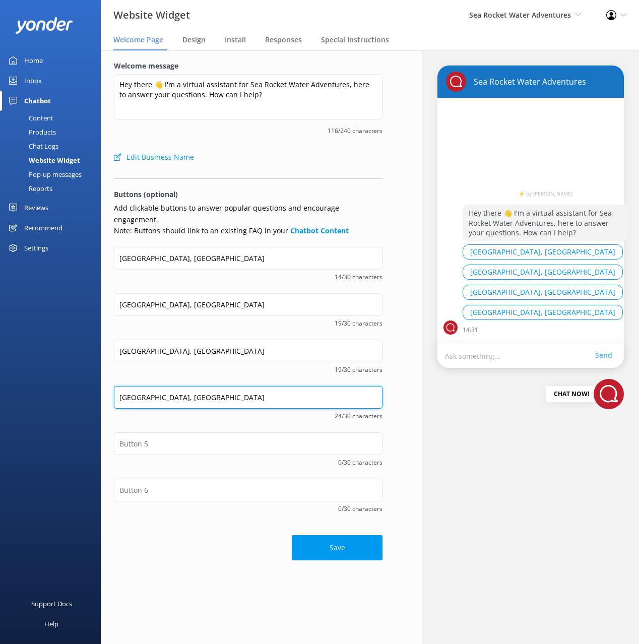
type input "Chincoteaugue Island, VA"
click at [519, 463] on div "Sea Rocket Water Adventures ⚡ by Yonder Hey there 👋 I'm a virtual assistant for…" at bounding box center [530, 347] width 217 height 594
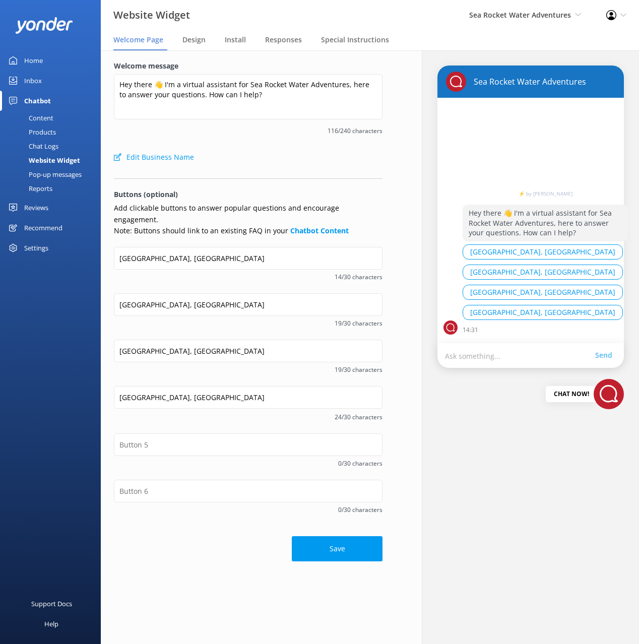
click at [504, 488] on div "Sea Rocket Water Adventures ⚡ by Yonder Hey there 👋 I'm a virtual assistant for…" at bounding box center [530, 347] width 217 height 594
click at [501, 488] on div "Sea Rocket Water Adventures ⚡ by Yonder Hey there 👋 I'm a virtual assistant for…" at bounding box center [530, 347] width 217 height 594
click at [161, 247] on input "Ocean City, MD" at bounding box center [248, 258] width 269 height 23
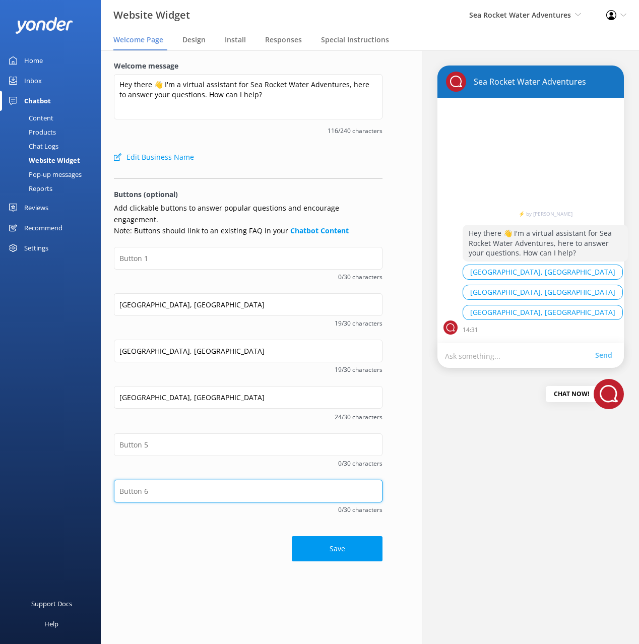
click at [166, 482] on input "text" at bounding box center [248, 491] width 269 height 23
paste input "Ocean City, MD"
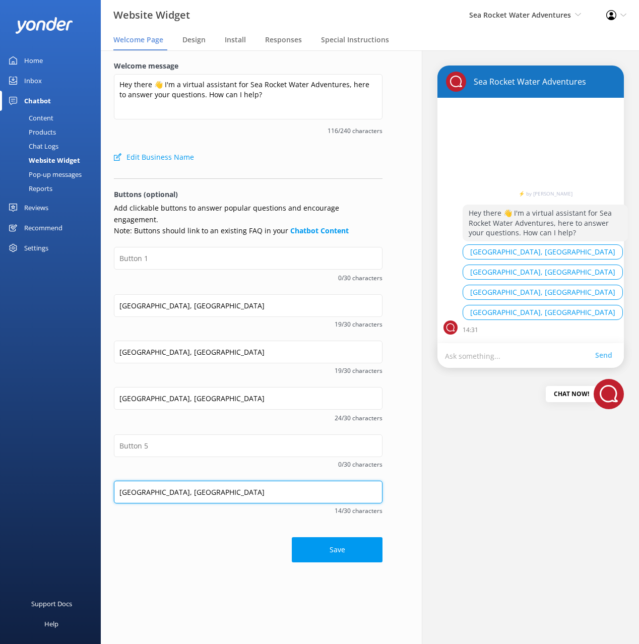
type input "Ocean City, MD"
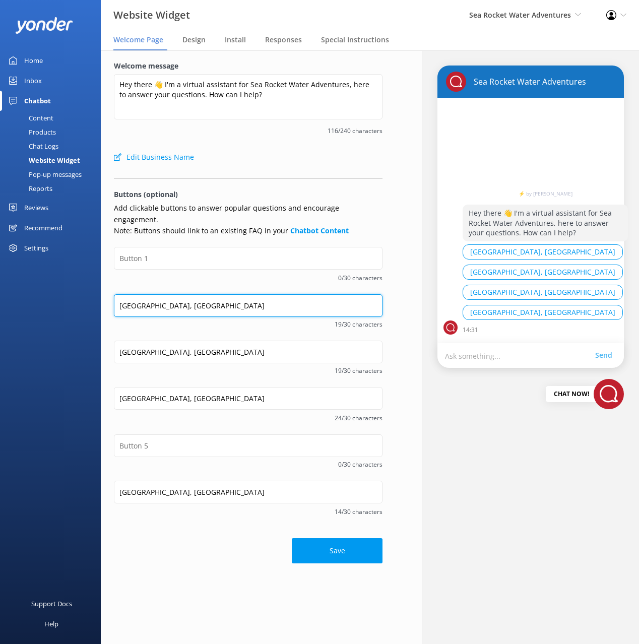
drag, startPoint x: 167, startPoint y: 293, endPoint x: 170, endPoint y: 315, distance: 21.9
click at [167, 294] on input "Fort Lauderdale, FL" at bounding box center [248, 305] width 269 height 23
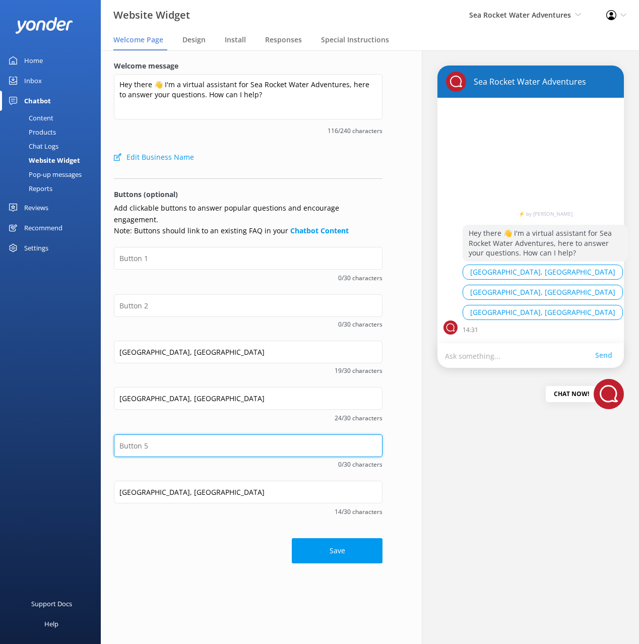
click at [179, 443] on input "text" at bounding box center [248, 445] width 269 height 23
paste input "Fort Lauderdale, FL"
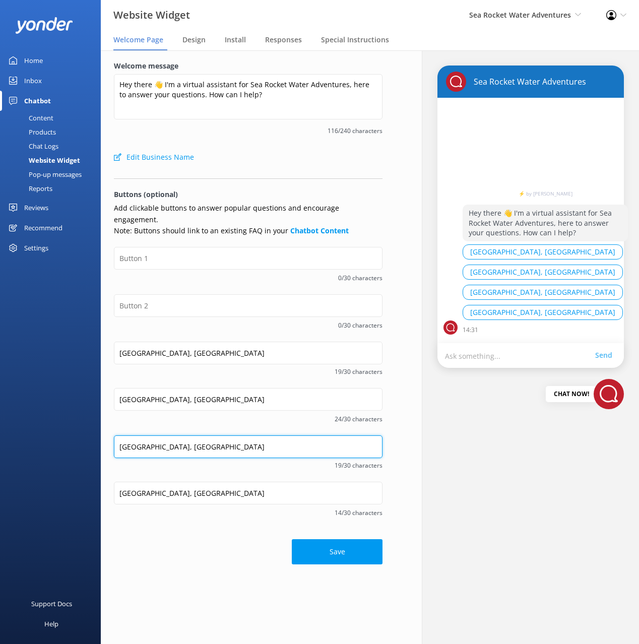
type input "Fort Lauderdale, FL"
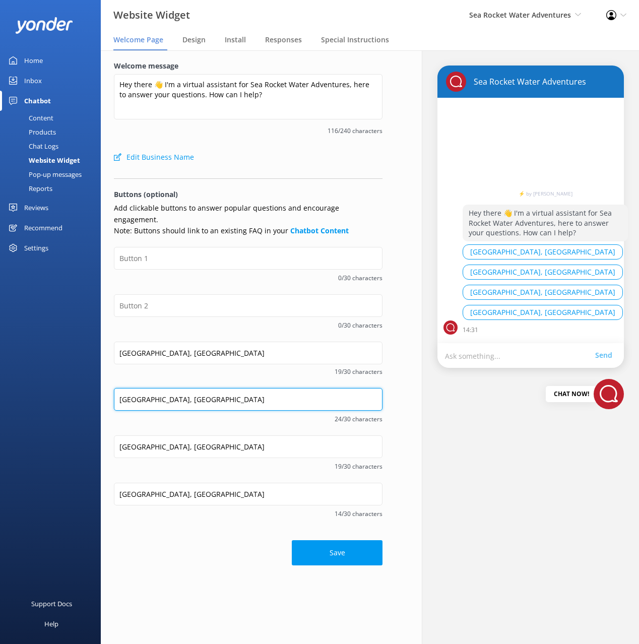
click at [183, 389] on input "Chincoteaugue Island, VA" at bounding box center [248, 399] width 269 height 23
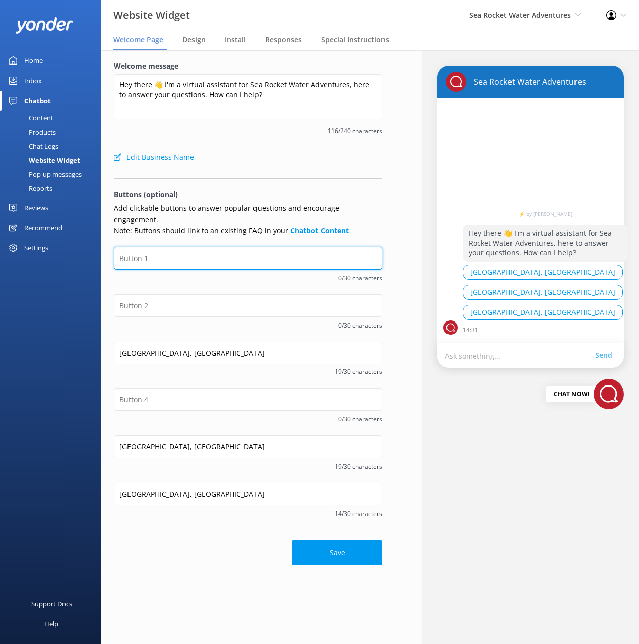
click at [149, 250] on input "text" at bounding box center [248, 258] width 269 height 23
paste input "Chincoteaugue Island, VA"
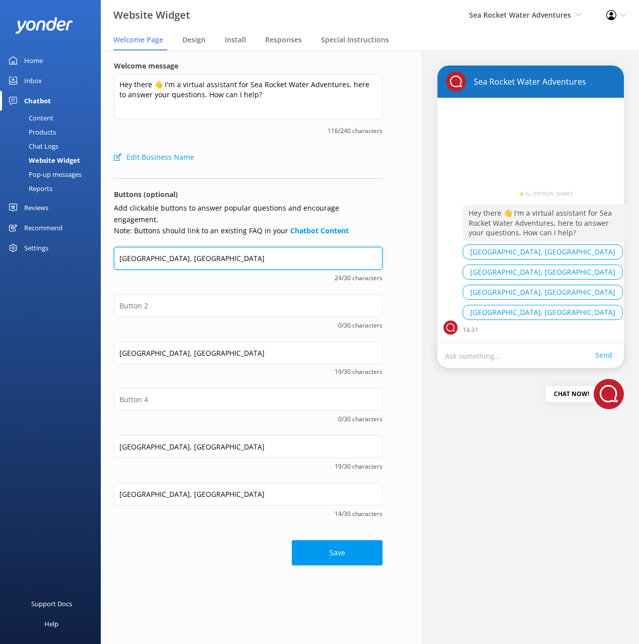
type input "Chincoteaugue Island, VA"
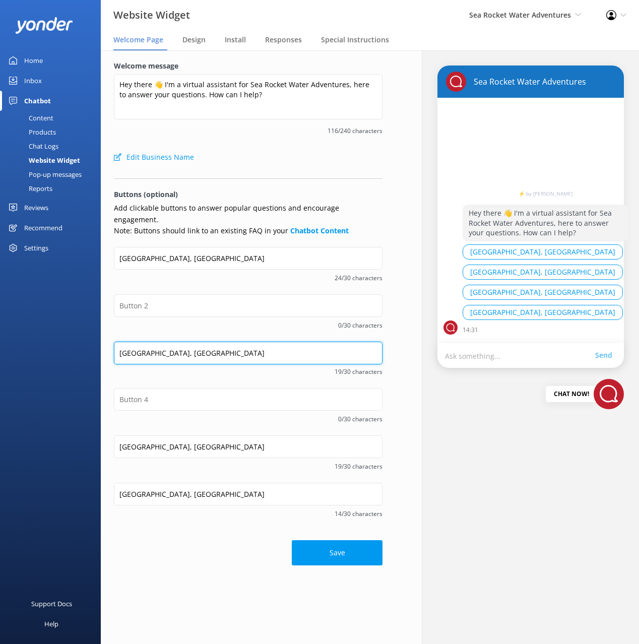
click at [185, 345] on input "Bradenton Beach, FL" at bounding box center [248, 353] width 269 height 23
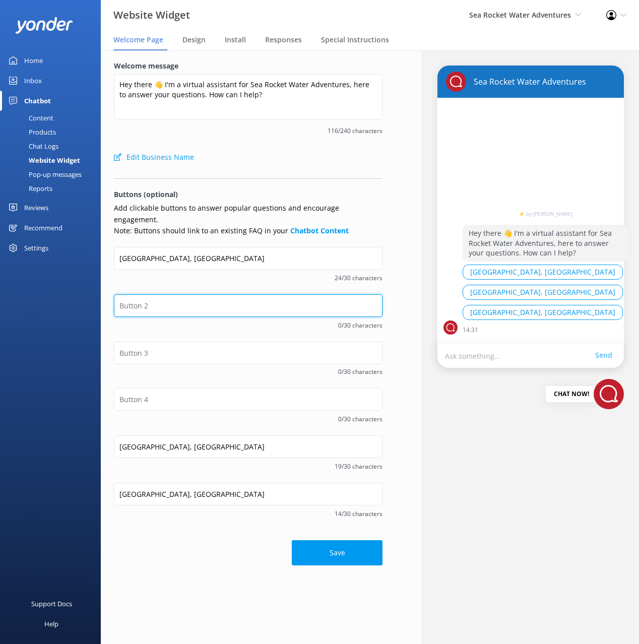
click at [187, 294] on input "text" at bounding box center [248, 305] width 269 height 23
paste input "Bradenton Beach, FL"
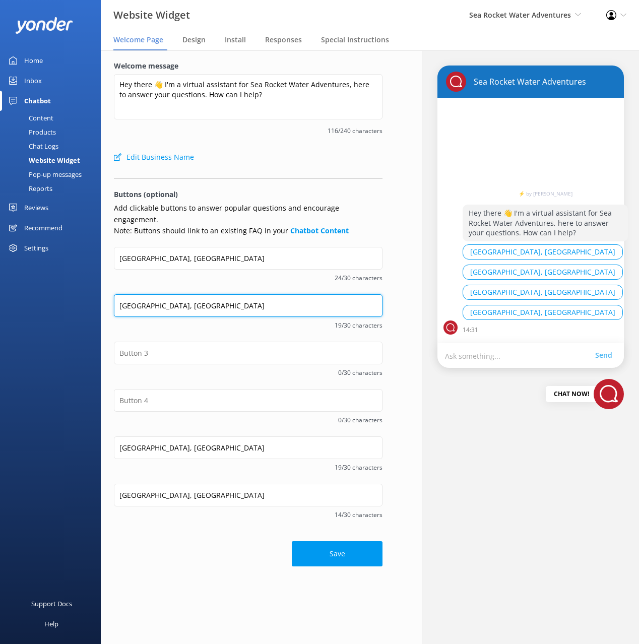
type input "Bradenton Beach, FL"
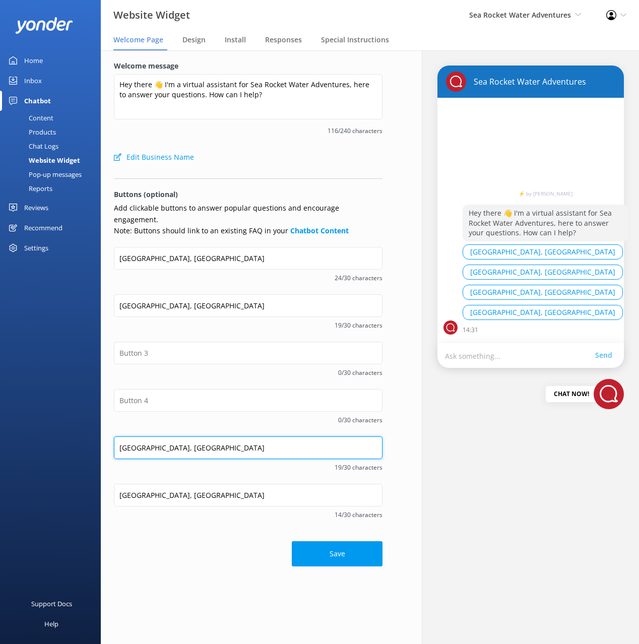
click at [212, 436] on input "Fort Lauderdale, FL" at bounding box center [248, 447] width 269 height 23
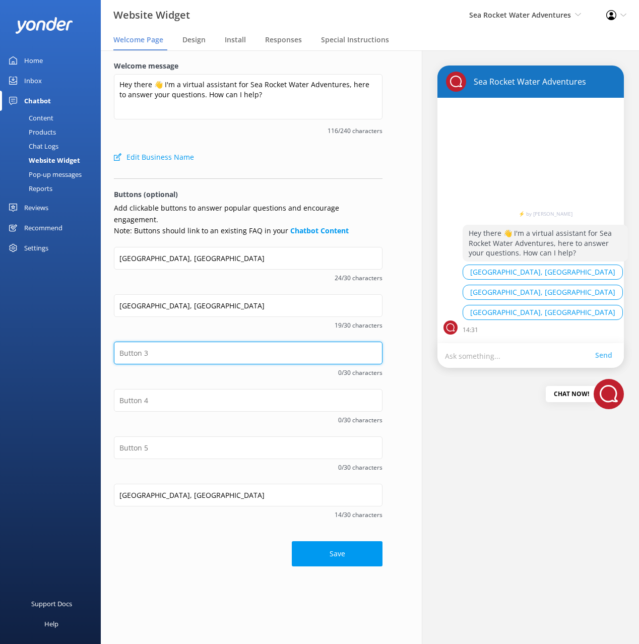
click at [185, 342] on input "text" at bounding box center [248, 353] width 269 height 23
paste input "Fort Lauderdale, FL"
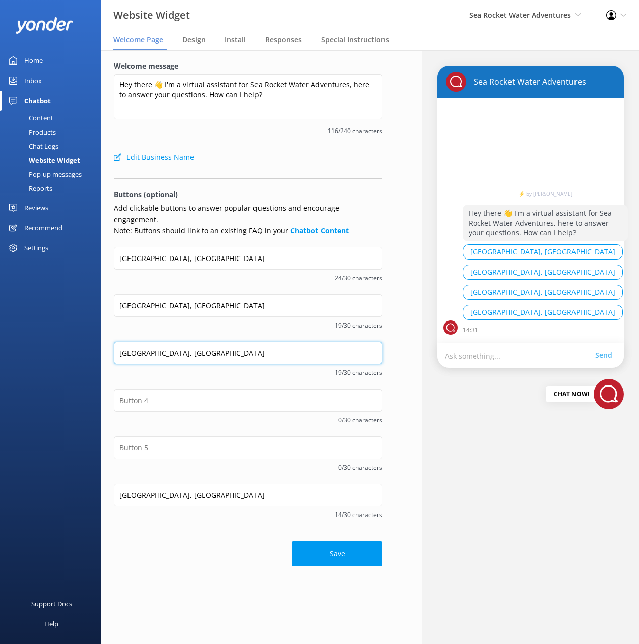
type input "Fort Lauderdale, FL"
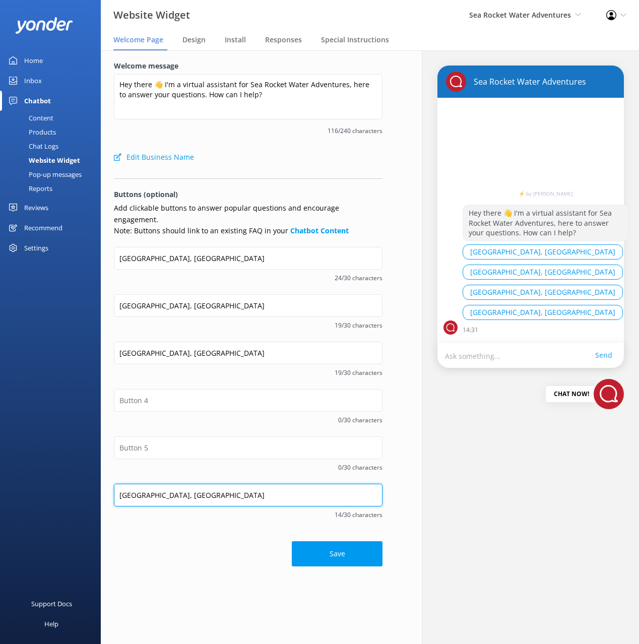
click at [198, 487] on input "Ocean City, MD" at bounding box center [248, 495] width 269 height 23
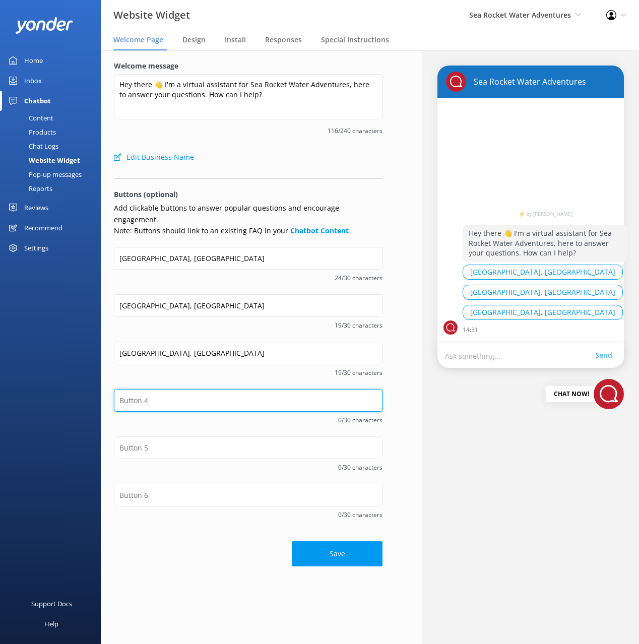
click at [161, 392] on input "text" at bounding box center [248, 400] width 269 height 23
paste input "Ocean City, MD"
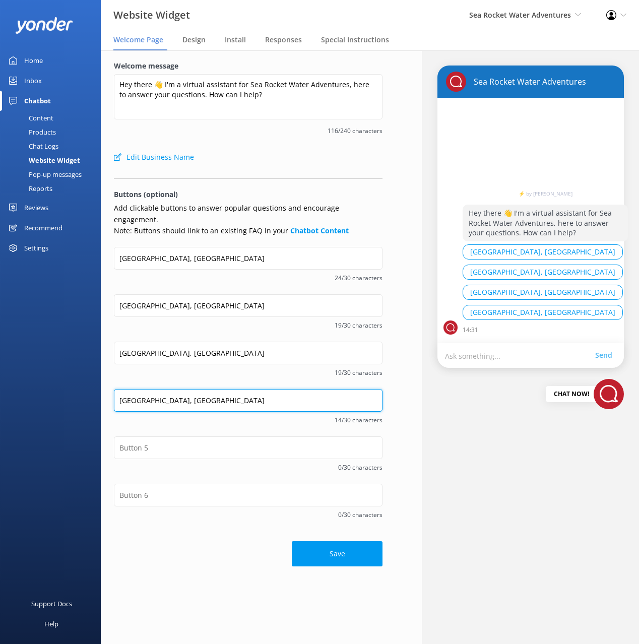
type input "Ocean City, MD"
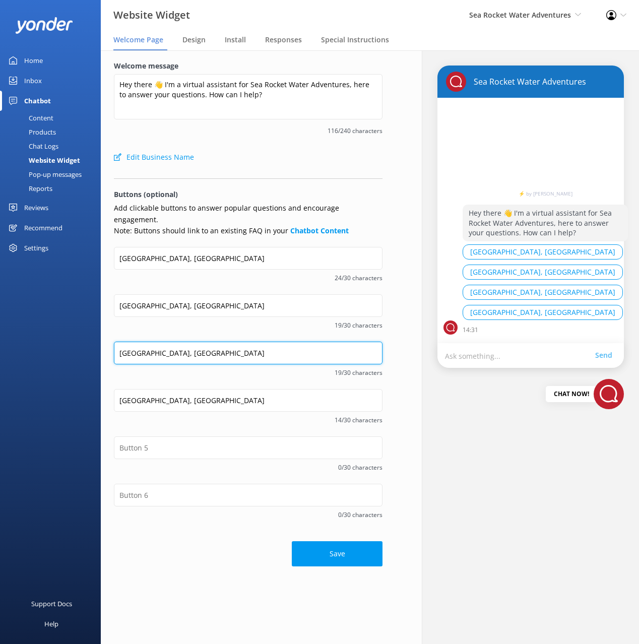
drag, startPoint x: 171, startPoint y: 344, endPoint x: 193, endPoint y: 342, distance: 21.2
click at [193, 342] on input "Fort Lauderdale, FL" at bounding box center [248, 353] width 269 height 23
type input "Fort Lauderdale"
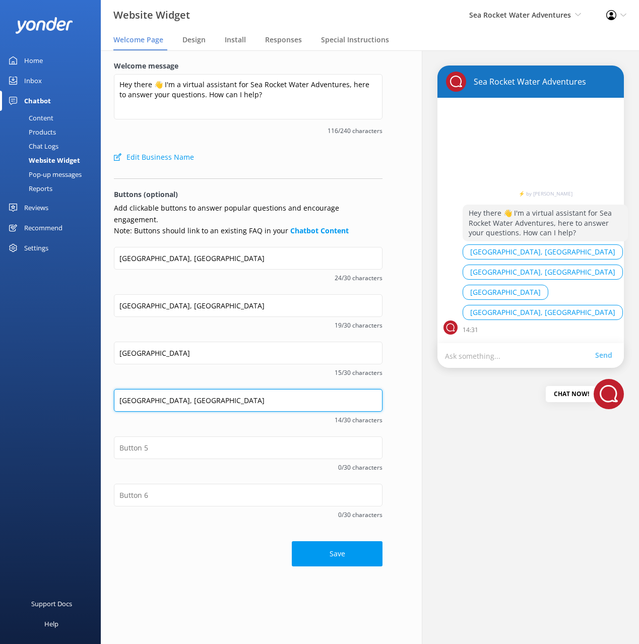
click at [188, 392] on input "Ocean City, MD" at bounding box center [248, 400] width 269 height 23
type input "Ocean City, MD"
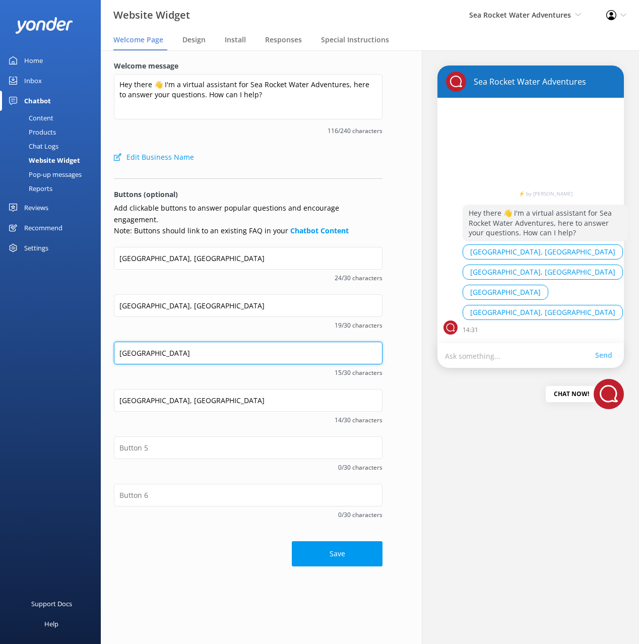
click at [181, 342] on input "Fort Lauderdale" at bounding box center [248, 353] width 269 height 23
type input "Fort Lauderdale, FL"
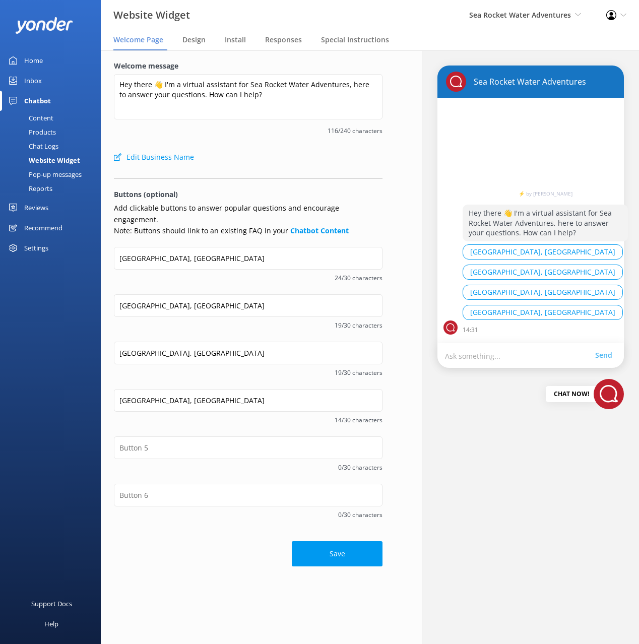
click at [215, 546] on div "Save" at bounding box center [248, 548] width 269 height 35
click at [341, 542] on button "Save" at bounding box center [337, 553] width 91 height 25
drag, startPoint x: 293, startPoint y: 175, endPoint x: 170, endPoint y: 394, distance: 250.5
click at [293, 175] on div at bounding box center [248, 176] width 269 height 6
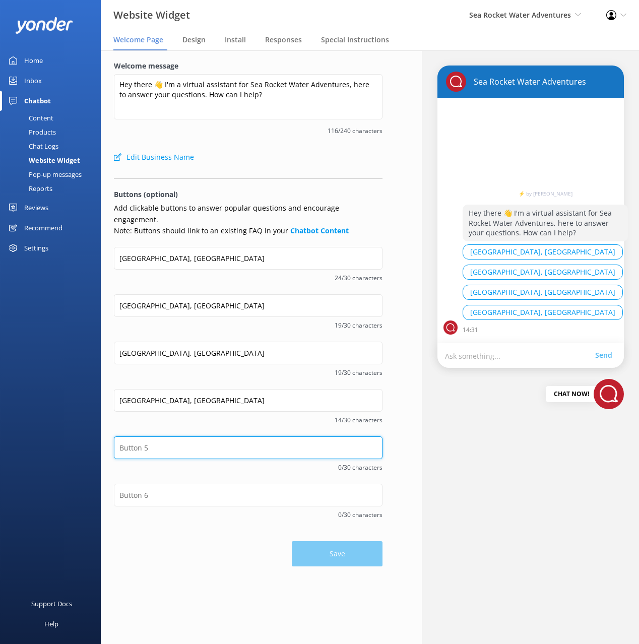
click at [157, 438] on input "text" at bounding box center [248, 447] width 269 height 23
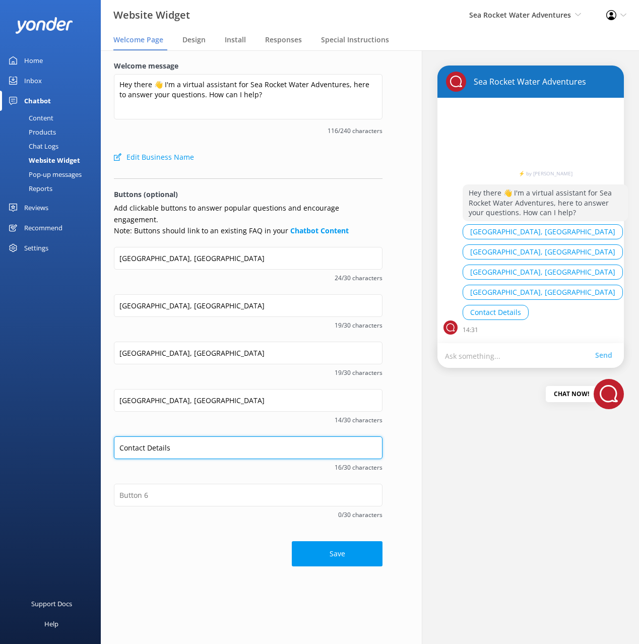
type input "Contact Details"
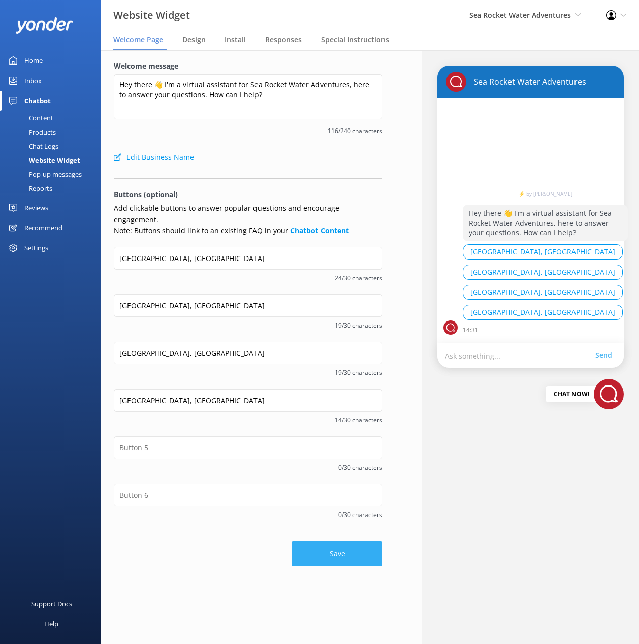
click at [349, 541] on button "Save" at bounding box center [337, 553] width 91 height 25
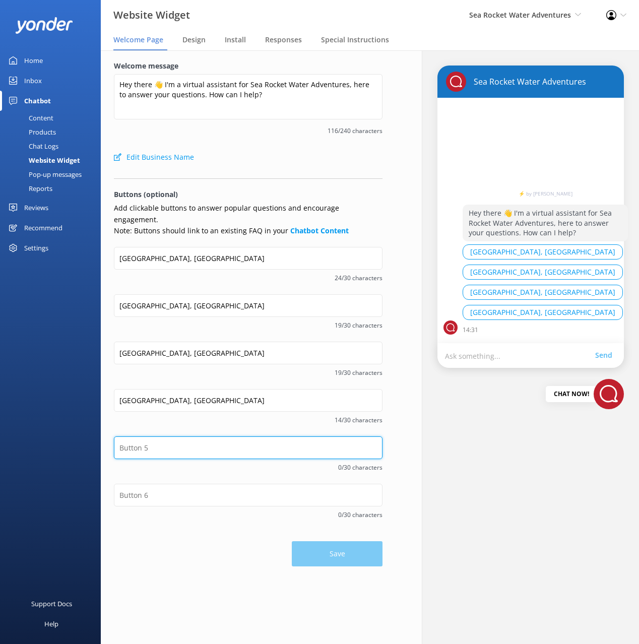
click at [240, 436] on input "text" at bounding box center [248, 447] width 269 height 23
click at [233, 211] on p "Add clickable buttons to answer popular questions and encourage engagement. Not…" at bounding box center [248, 220] width 269 height 34
drag, startPoint x: 311, startPoint y: 528, endPoint x: 336, endPoint y: 534, distance: 25.4
click at [311, 531] on div "Save" at bounding box center [248, 548] width 269 height 35
click at [339, 535] on div "Save" at bounding box center [248, 548] width 269 height 35
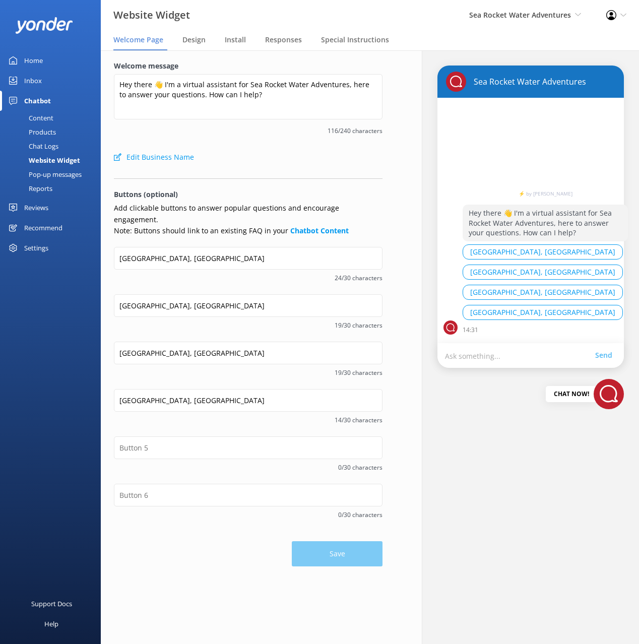
click at [56, 116] on link "Content" at bounding box center [53, 118] width 95 height 14
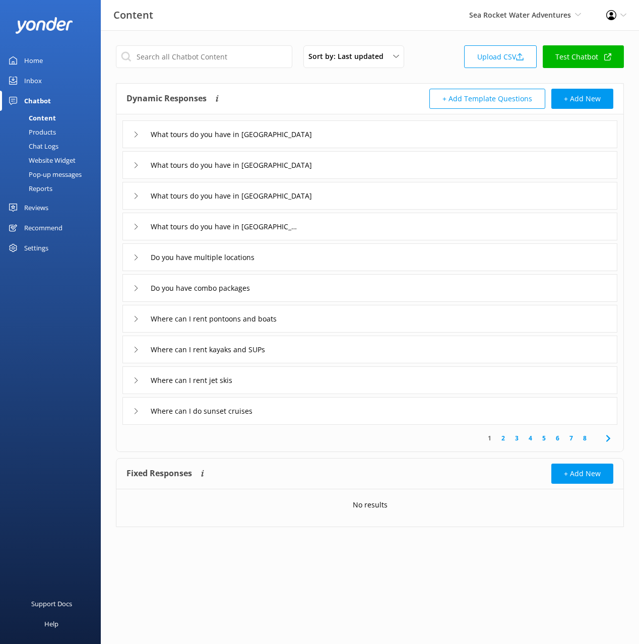
click at [345, 90] on div "Dynamic Responses The chatbot will generate a response based on the content inf…" at bounding box center [248, 99] width 243 height 20
click at [258, 60] on input "text" at bounding box center [204, 56] width 176 height 23
paste input "Do you have Parasailing in Delaware"
type input "Do you have Parasailing in Delaware"
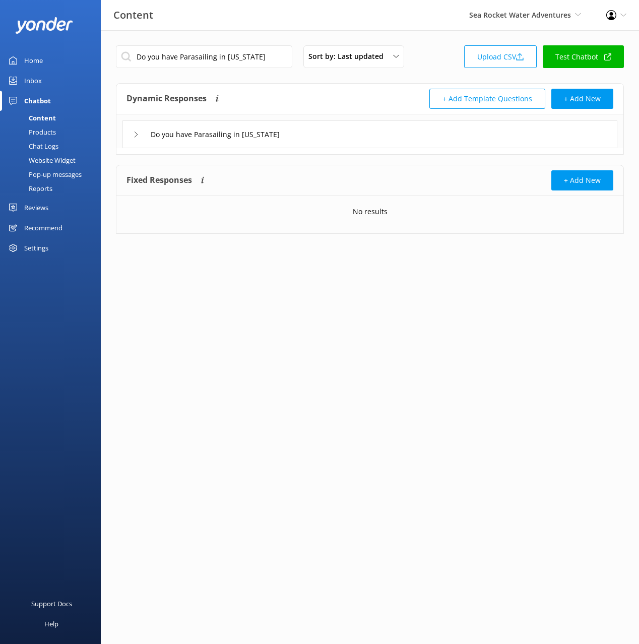
drag, startPoint x: 348, startPoint y: 137, endPoint x: 323, endPoint y: 145, distance: 25.8
click at [341, 139] on div "Do you have Parasailing in Delaware" at bounding box center [369, 134] width 495 height 28
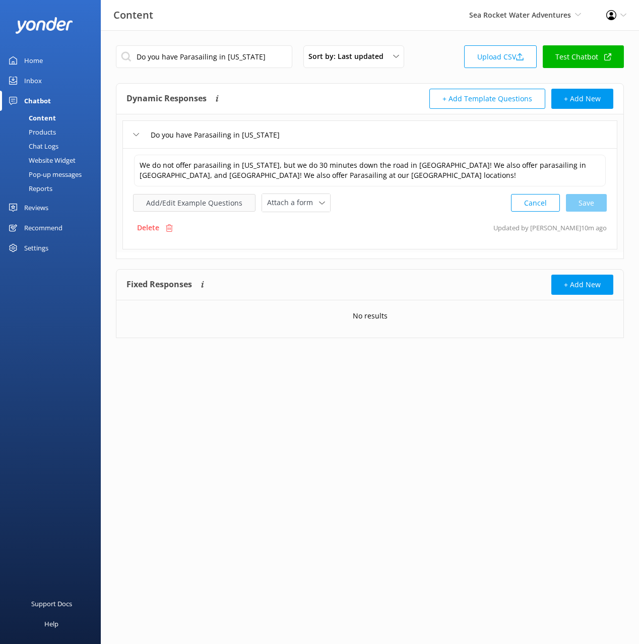
click at [174, 204] on button "Add/Edit Example Questions" at bounding box center [194, 203] width 122 height 18
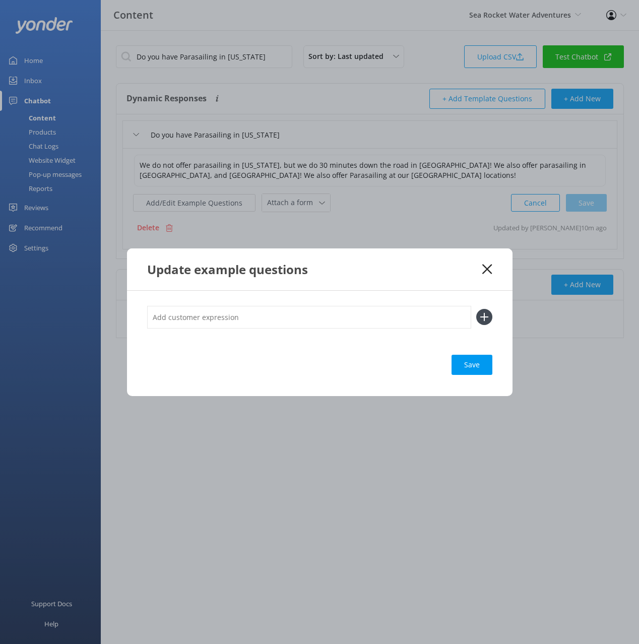
click at [365, 304] on div "Save" at bounding box center [320, 343] width 386 height 105
click at [361, 317] on input "text" at bounding box center [309, 317] width 324 height 23
paste input "Do you operate out of Delaware"
type input "Do you operate out of Delaware"
drag, startPoint x: 484, startPoint y: 313, endPoint x: 476, endPoint y: 375, distance: 62.6
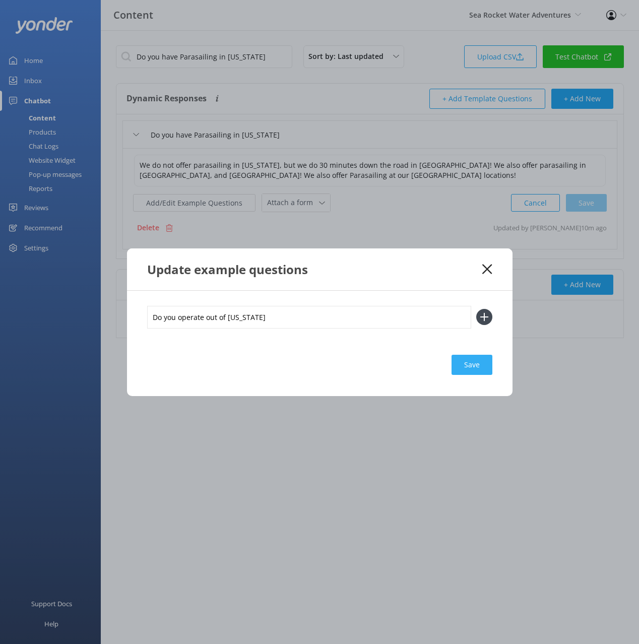
click at [484, 314] on use at bounding box center [484, 317] width 9 height 9
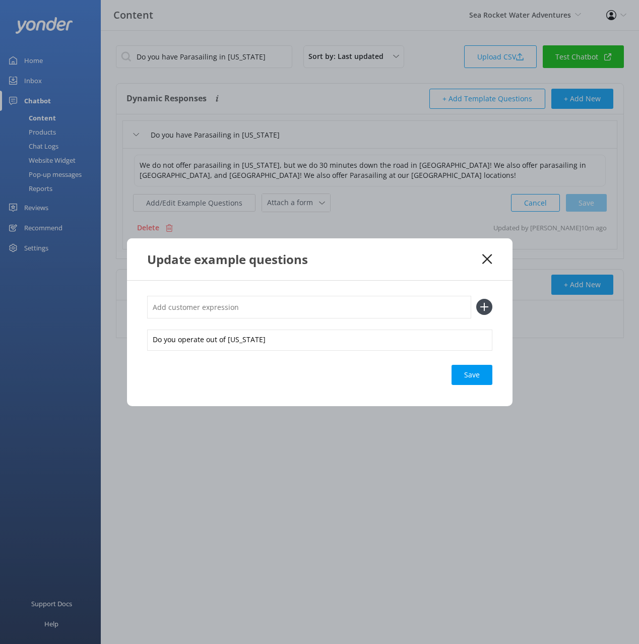
click at [473, 378] on div "Save" at bounding box center [472, 375] width 41 height 20
click at [484, 260] on icon at bounding box center [487, 259] width 10 height 10
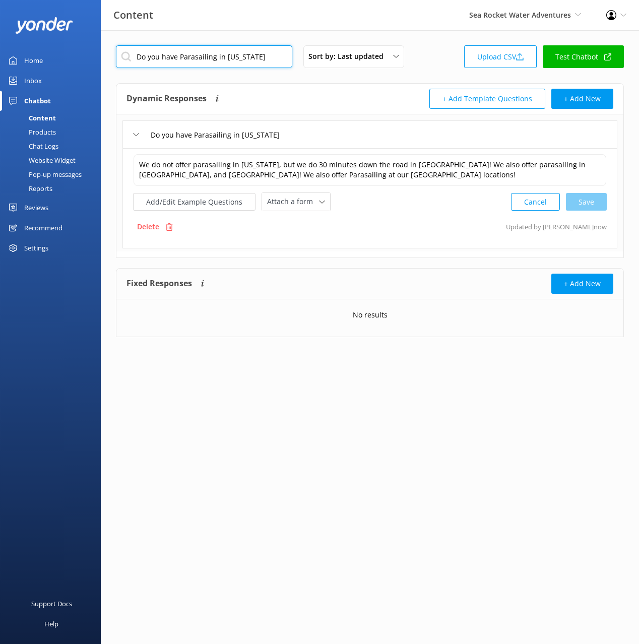
click at [212, 64] on input "Do you have Parasailing in Delaware" at bounding box center [204, 56] width 176 height 23
paste input "How long are your tours"
type input "How long are your tours"
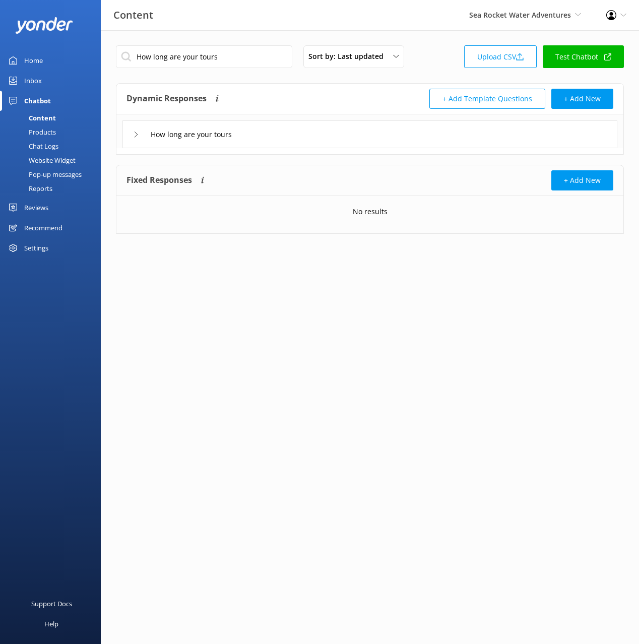
click at [332, 130] on div "How long are your tours" at bounding box center [369, 134] width 495 height 28
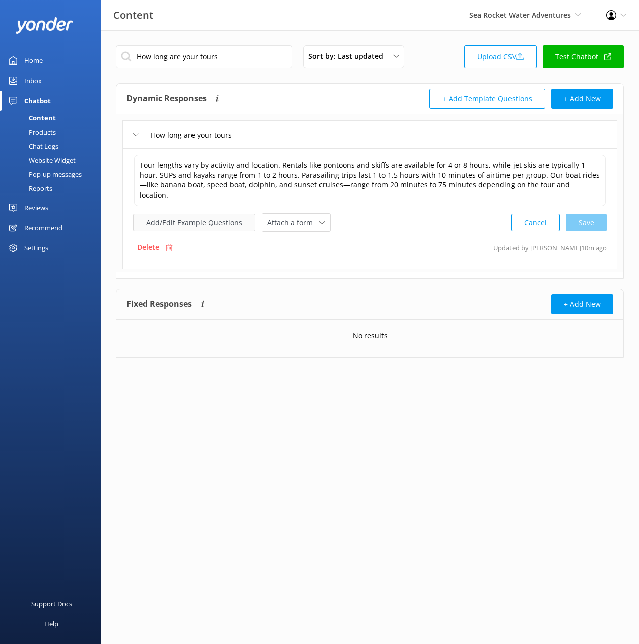
click at [201, 214] on button "Add/Edit Example Questions" at bounding box center [194, 223] width 122 height 18
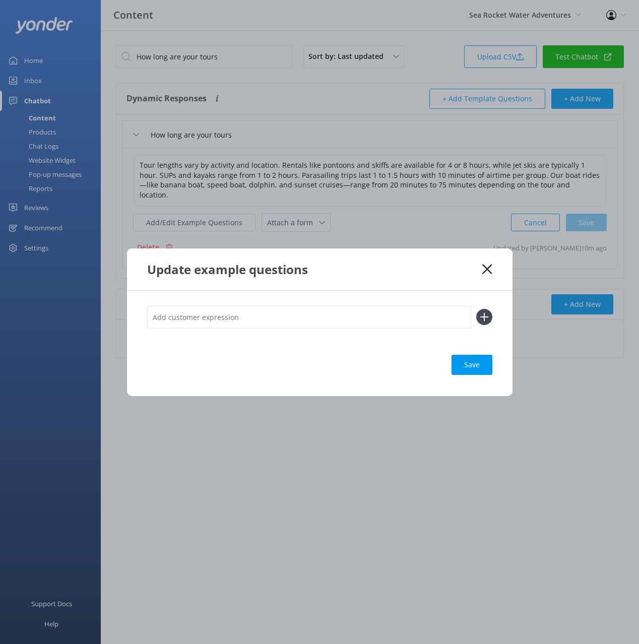
click at [300, 327] on input "text" at bounding box center [309, 317] width 324 height 23
paste input "How long is parasailing How long are the speed bot cruises"
click at [229, 315] on input "How long is parasailing How long are the speed bot cruises" at bounding box center [309, 317] width 324 height 23
drag, startPoint x: 230, startPoint y: 318, endPoint x: 232, endPoint y: 327, distance: 8.7
click at [232, 327] on input "How long is parasailing How long are the speed bot cruises" at bounding box center [309, 317] width 324 height 23
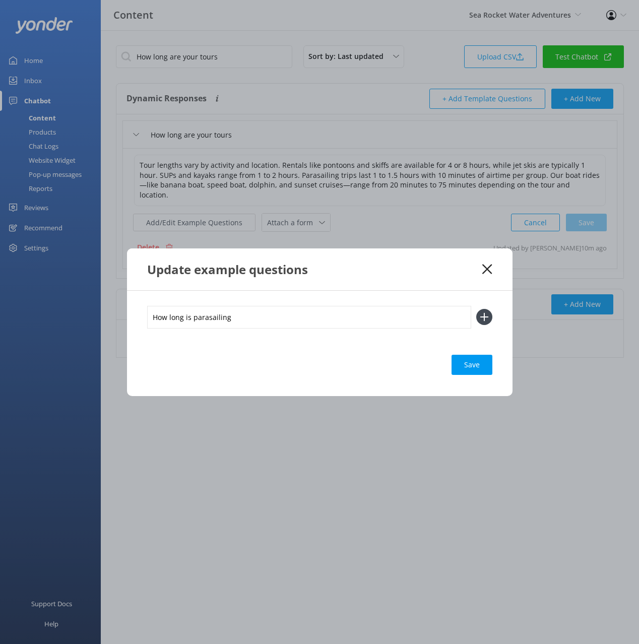
type input "How long is parasailing"
click at [476, 309] on button at bounding box center [484, 317] width 16 height 16
paste input "How long are the speed bot cruises"
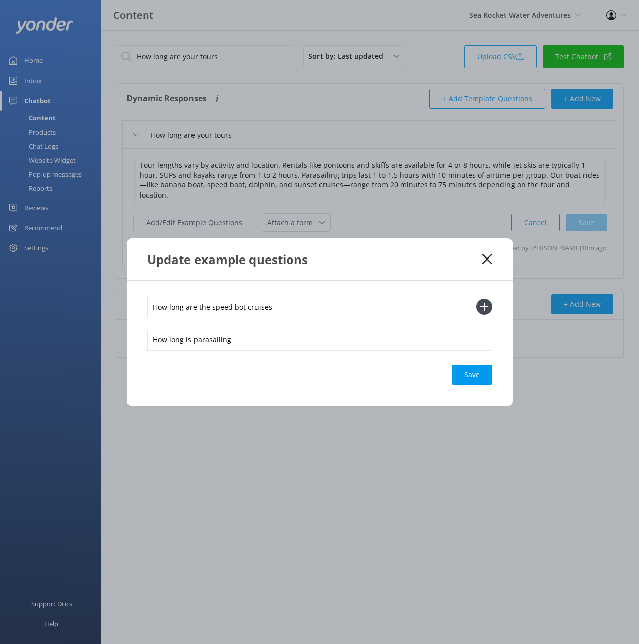
type input "How long are the speed bot cruises"
click at [476, 299] on button at bounding box center [484, 307] width 16 height 16
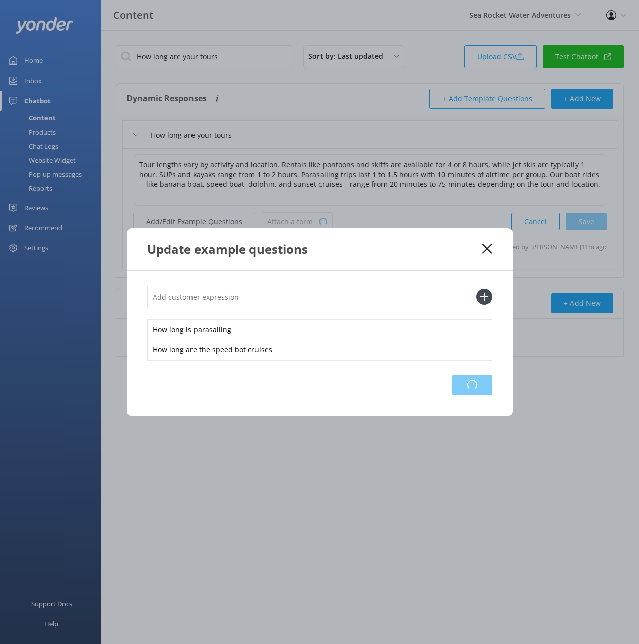
click at [481, 389] on div "Loading.." at bounding box center [472, 385] width 40 height 20
click at [484, 249] on icon at bounding box center [487, 249] width 10 height 10
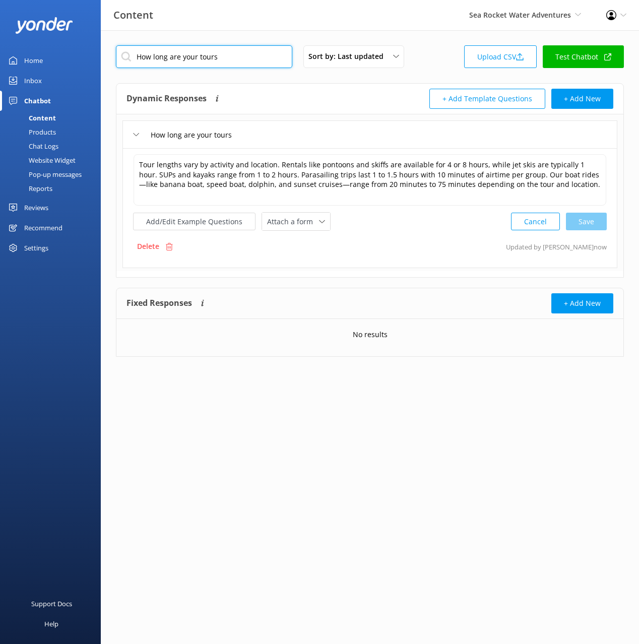
click at [262, 58] on input "How long are your tours" at bounding box center [204, 56] width 176 height 23
paste input "What should I bring with me"
type input "What should I bring with me"
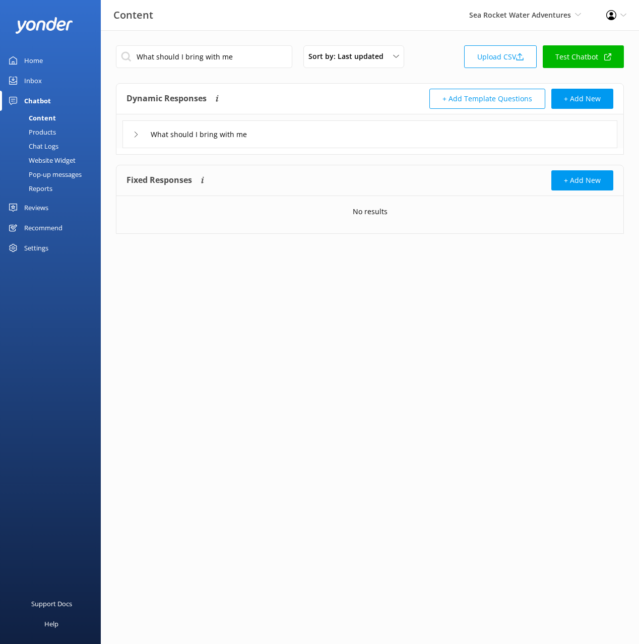
click at [335, 128] on div "What should I bring with me" at bounding box center [369, 134] width 495 height 28
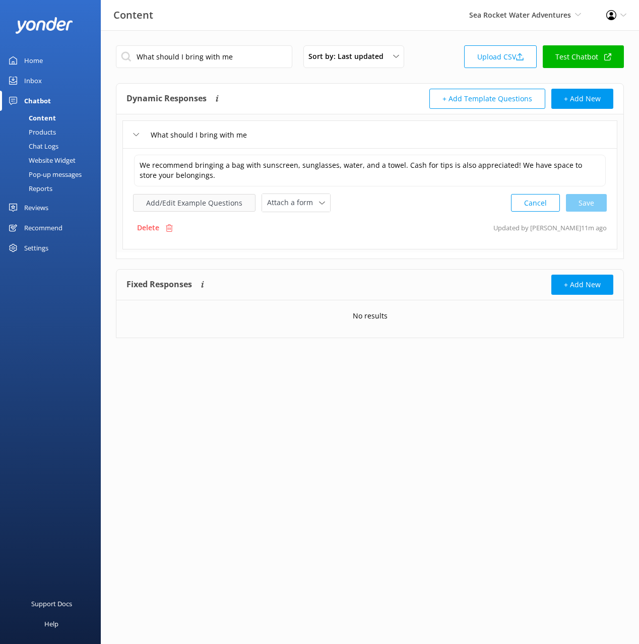
click at [193, 208] on button "Add/Edit Example Questions" at bounding box center [194, 203] width 122 height 18
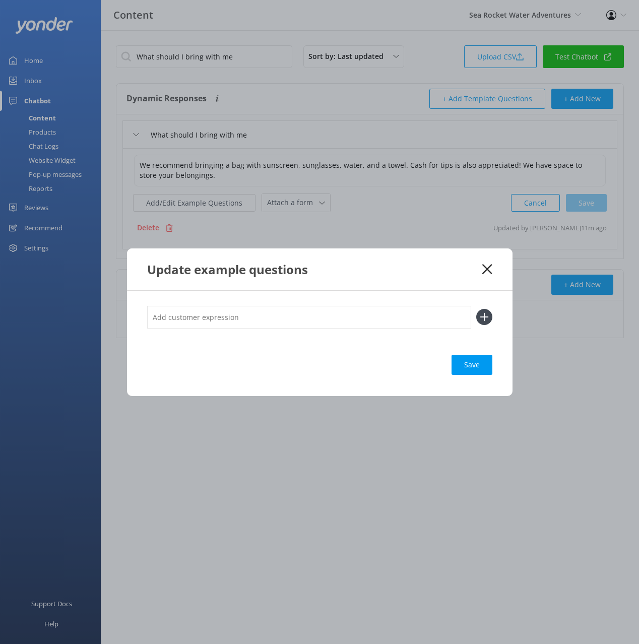
click at [360, 317] on input "text" at bounding box center [309, 317] width 324 height 23
paste input "Do we need to bring a towel with us"
type input "Do we need to bring a towel with us"
click at [484, 321] on icon at bounding box center [484, 317] width 16 height 16
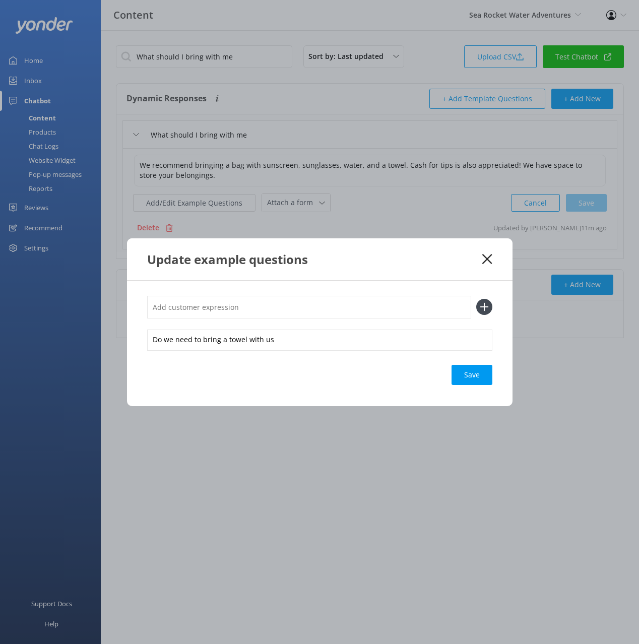
click at [473, 382] on div "Save" at bounding box center [472, 375] width 41 height 20
drag, startPoint x: 487, startPoint y: 260, endPoint x: 343, endPoint y: 124, distance: 197.9
click at [487, 260] on use at bounding box center [487, 259] width 10 height 10
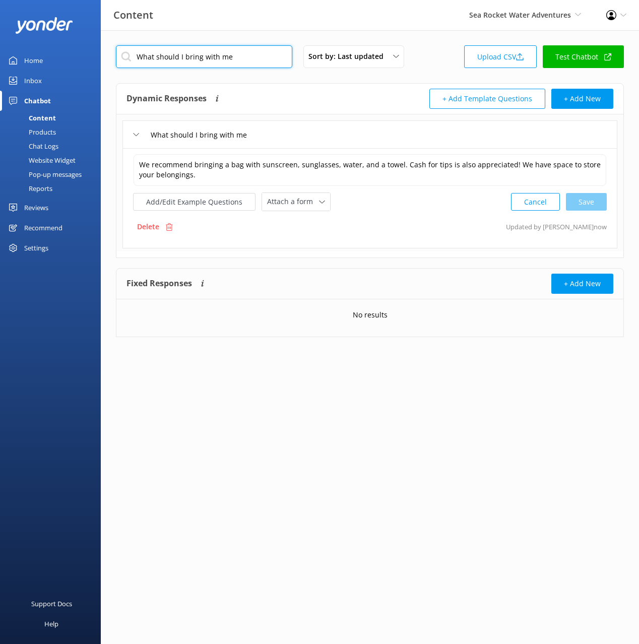
drag, startPoint x: 234, startPoint y: 54, endPoint x: 372, endPoint y: 104, distance: 146.5
click at [234, 54] on input "What should I bring with me" at bounding box center [204, 56] width 176 height 23
paste input "wear"
type input "What should I wear"
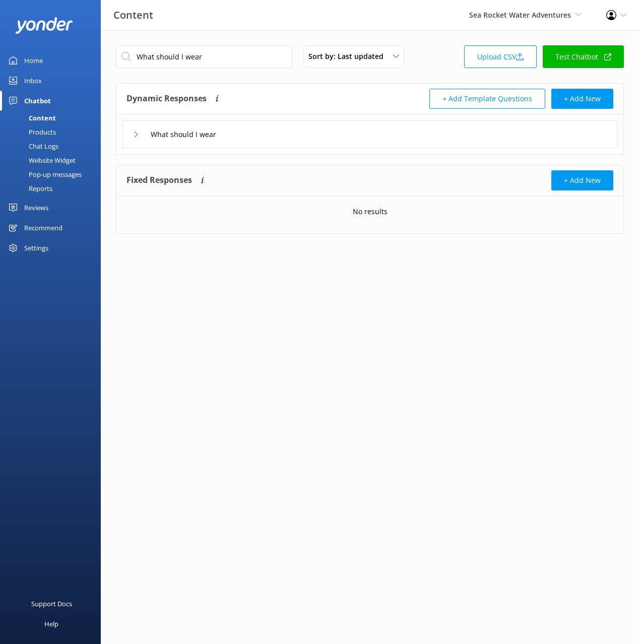
drag, startPoint x: 299, startPoint y: 136, endPoint x: 297, endPoint y: 144, distance: 8.2
click at [299, 137] on div "What should I wear" at bounding box center [369, 134] width 495 height 28
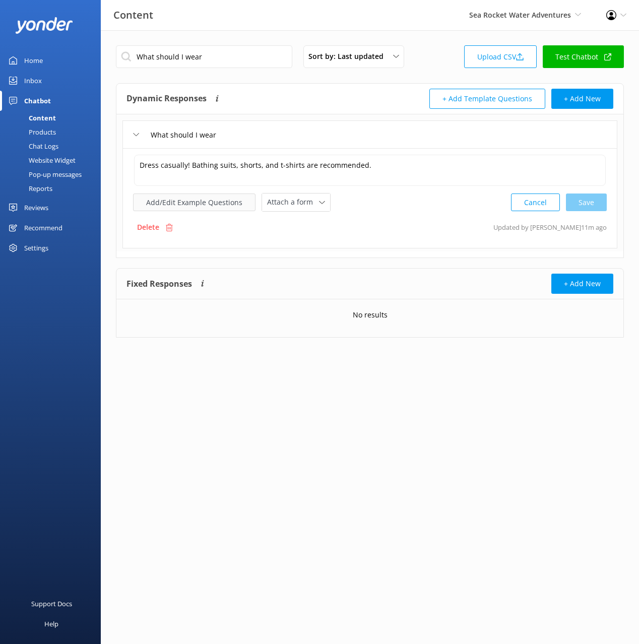
click at [217, 204] on button "Add/Edit Example Questions" at bounding box center [194, 203] width 122 height 18
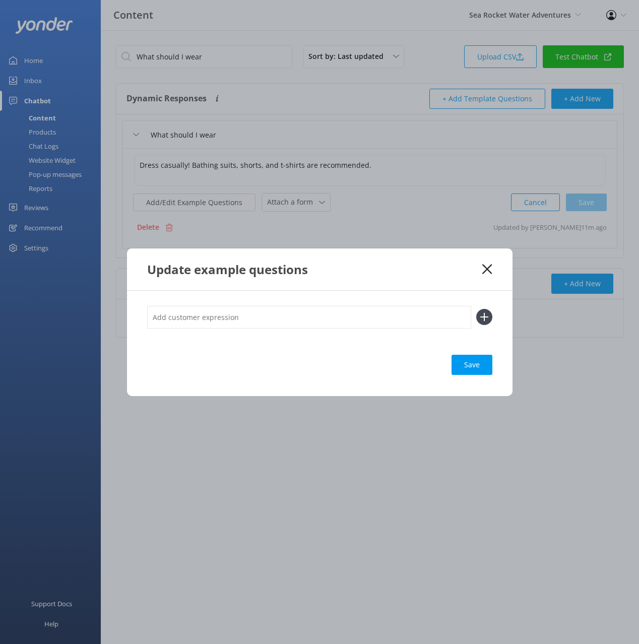
click at [433, 317] on input "text" at bounding box center [309, 317] width 324 height 23
paste input "Is there a dress code"
type input "Is there a dress code"
drag, startPoint x: 484, startPoint y: 313, endPoint x: 484, endPoint y: 327, distance: 13.6
click at [484, 315] on icon at bounding box center [484, 317] width 16 height 16
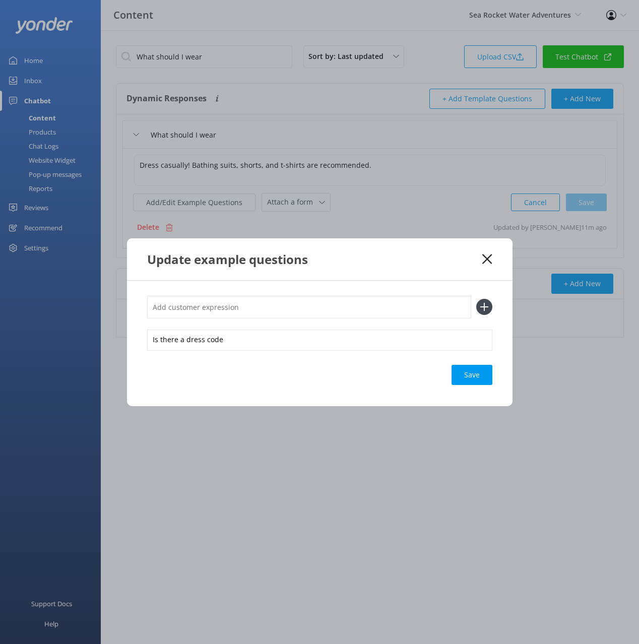
click at [473, 376] on div "Save" at bounding box center [472, 375] width 41 height 20
click at [485, 262] on icon at bounding box center [487, 259] width 10 height 10
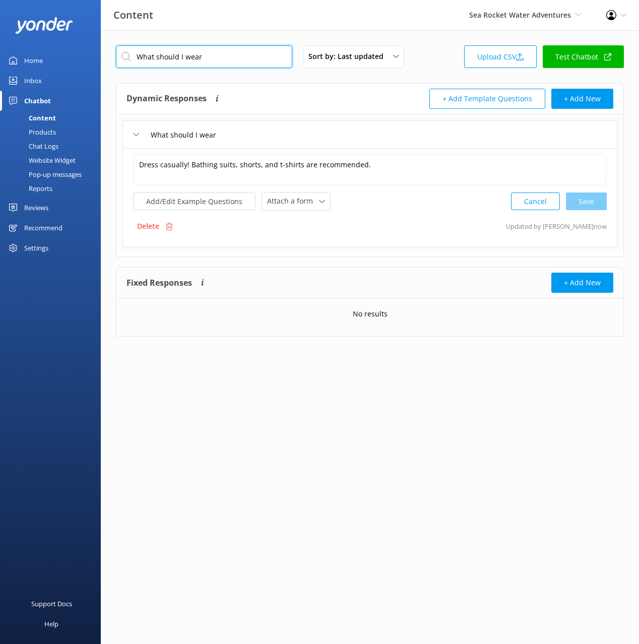
click at [252, 53] on input "What should I wear" at bounding box center [204, 56] width 176 height 23
paste input "is the age limit"
type input "What is the age limit"
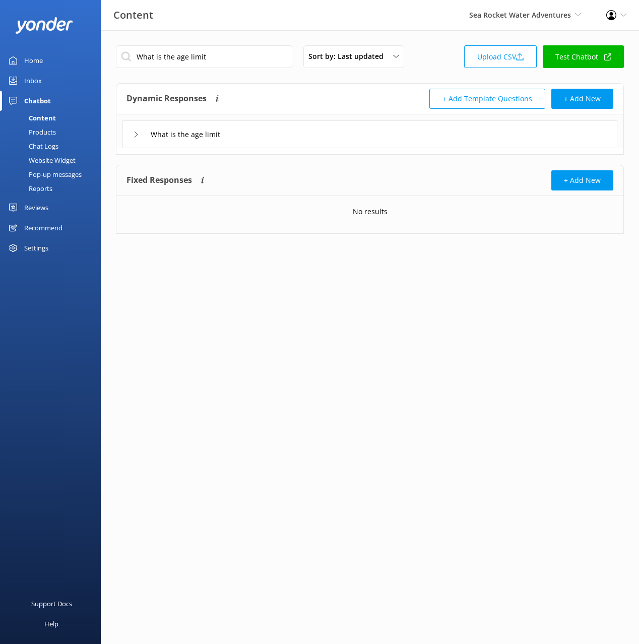
click at [311, 140] on div "What is the age limit" at bounding box center [369, 134] width 495 height 28
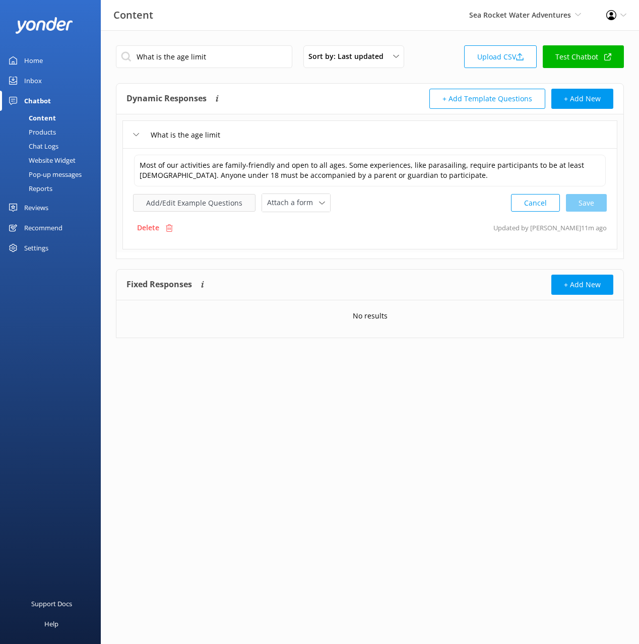
click at [179, 204] on button "Add/Edit Example Questions" at bounding box center [194, 203] width 122 height 18
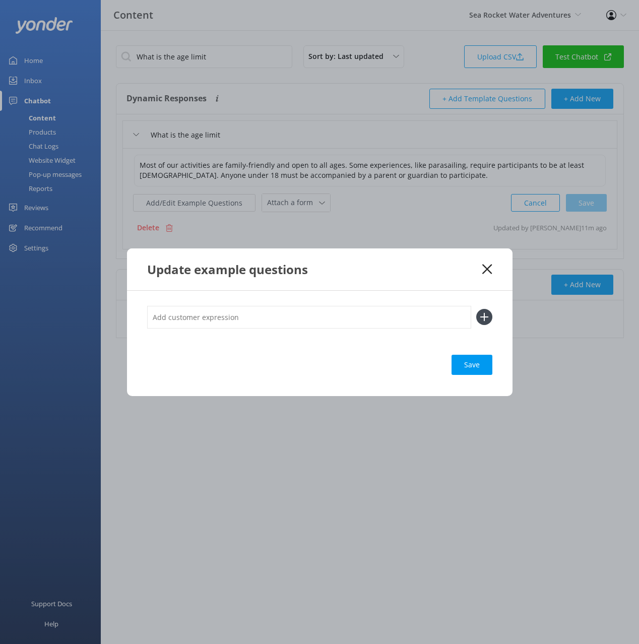
click at [409, 316] on input "text" at bounding box center [309, 317] width 324 height 23
paste input "Can my 12 year old go parasailing"
type input "Can my 12 year old go parasailing"
click at [484, 318] on use at bounding box center [484, 317] width 9 height 9
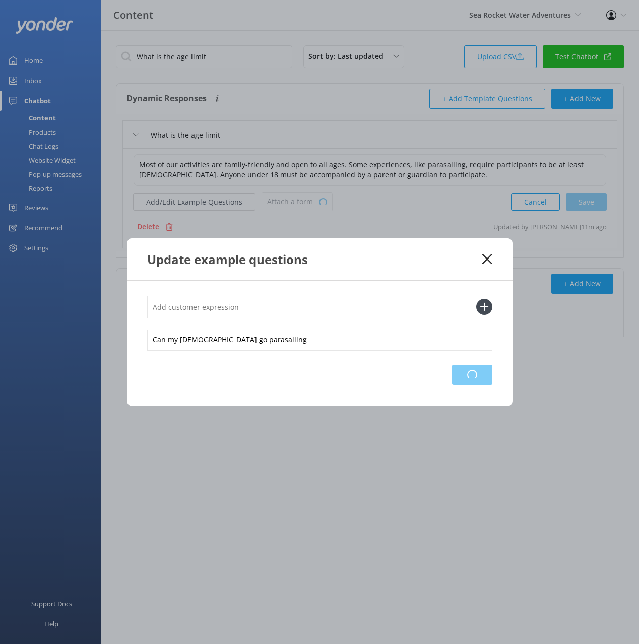
click at [472, 370] on div "Loading.." at bounding box center [472, 375] width 40 height 20
click at [329, 303] on input "text" at bounding box center [309, 307] width 324 height 23
type input "a"
type input "are children allowed"
click at [476, 299] on button at bounding box center [484, 307] width 16 height 16
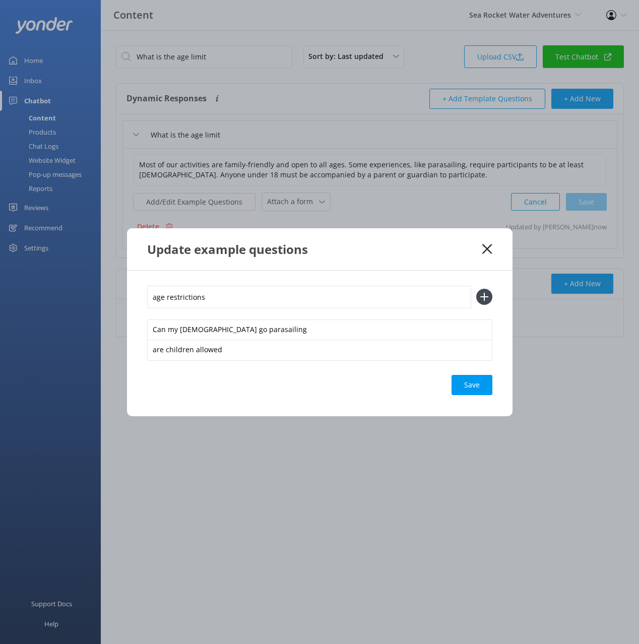
type input "age restrictions"
click at [476, 289] on button at bounding box center [484, 297] width 16 height 16
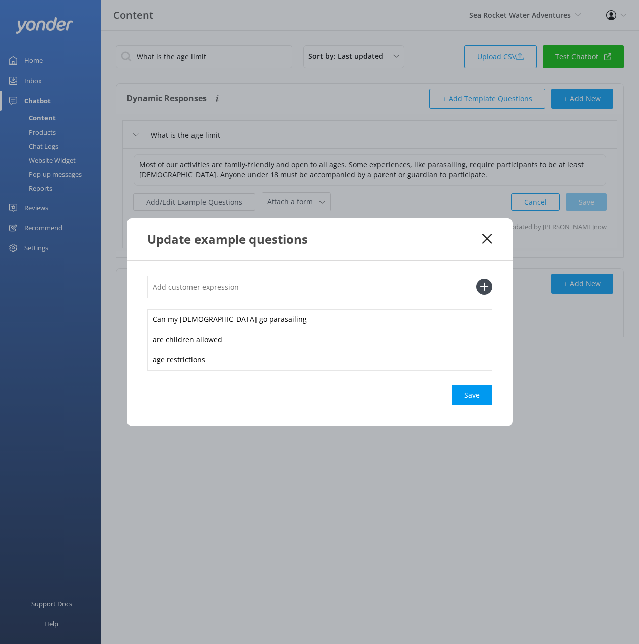
drag, startPoint x: 472, startPoint y: 393, endPoint x: 495, endPoint y: 391, distance: 22.8
click at [474, 393] on div "Save" at bounding box center [472, 395] width 41 height 20
click at [492, 237] on div "Update example questions" at bounding box center [320, 239] width 386 height 42
click at [490, 240] on icon at bounding box center [487, 239] width 10 height 10
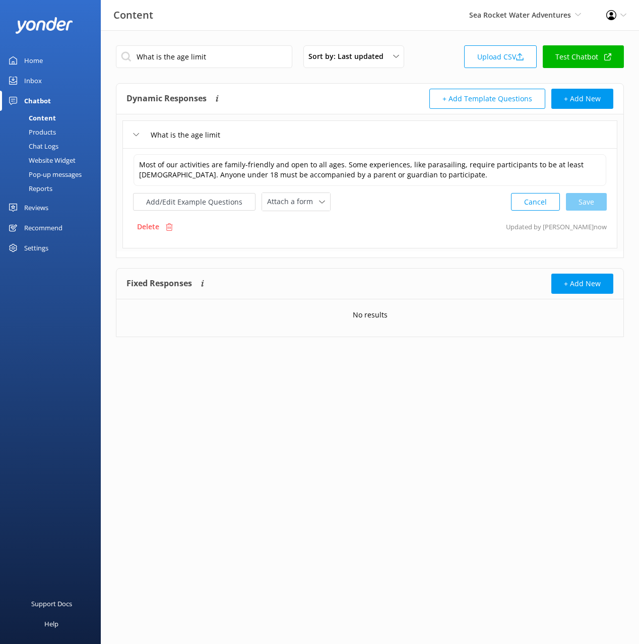
click at [294, 100] on div "Dynamic Responses The chatbot will generate a response based on the content inf…" at bounding box center [248, 99] width 243 height 20
click at [255, 66] on input "What is the age limit" at bounding box center [204, 56] width 176 height 23
drag, startPoint x: 443, startPoint y: 58, endPoint x: 468, endPoint y: 67, distance: 26.6
click at [443, 58] on div "Sort by: Last updated Title (A-Z) Last updated Upload CSV Test Chatbot" at bounding box center [370, 59] width 508 height 29
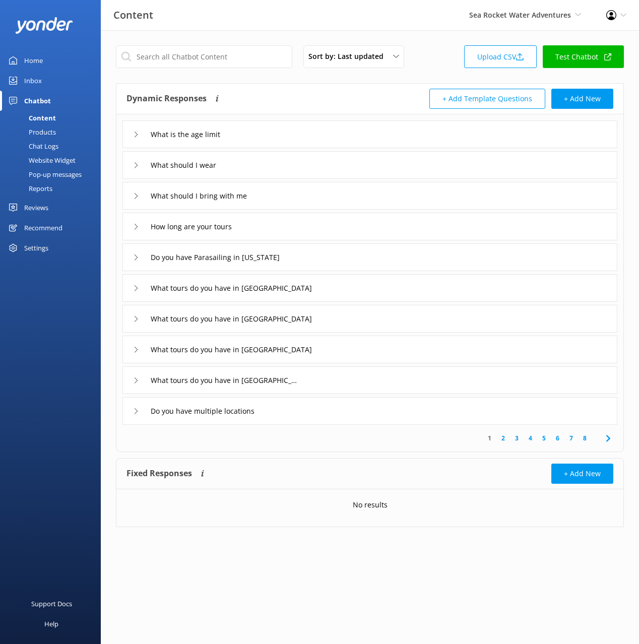
click at [584, 61] on link "Test Chatbot" at bounding box center [583, 56] width 81 height 23
drag, startPoint x: 453, startPoint y: 38, endPoint x: 564, endPoint y: 12, distance: 114.3
click at [453, 37] on div "Sort by: Last updated Title (A-Z) Last updated Upload CSV Test Chatbot Dynamic …" at bounding box center [370, 293] width 538 height 527
click at [435, 33] on div "Sort by: Last updated Title (A-Z) Last updated Upload CSV Test Chatbot Dynamic …" at bounding box center [370, 293] width 538 height 527
click at [46, 249] on div "Settings" at bounding box center [36, 248] width 24 height 20
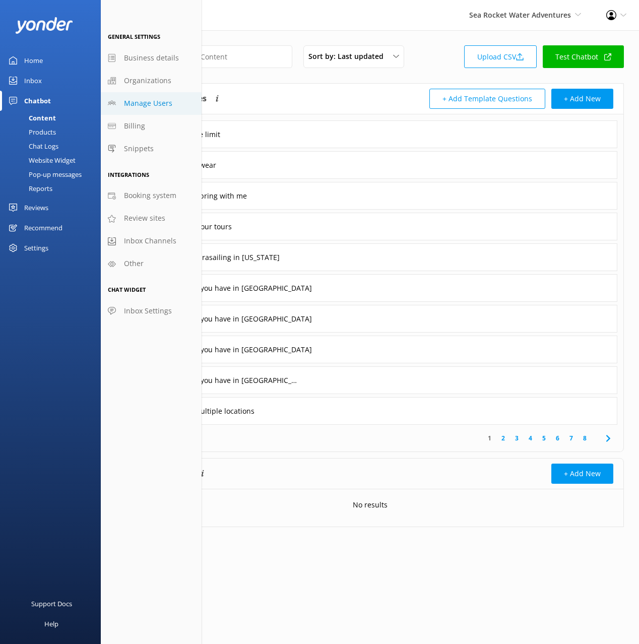
click at [152, 98] on span "Manage Users" at bounding box center [148, 103] width 48 height 11
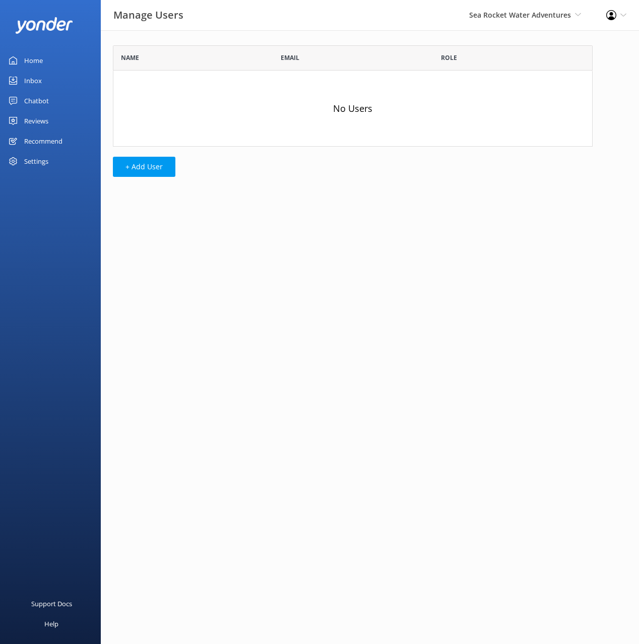
scroll to position [101, 480]
drag, startPoint x: 268, startPoint y: 112, endPoint x: 169, endPoint y: 178, distance: 118.8
click at [267, 113] on div "No Users" at bounding box center [353, 109] width 480 height 76
click at [140, 167] on button "+ Add User" at bounding box center [144, 167] width 62 height 20
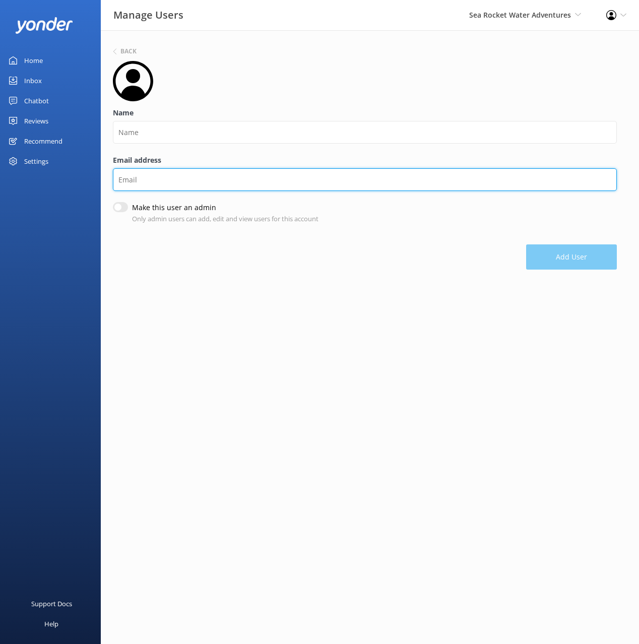
click at [203, 175] on input "Email address" at bounding box center [365, 179] width 504 height 23
paste input "will@searocket.com"
type input "will@searocket.com"
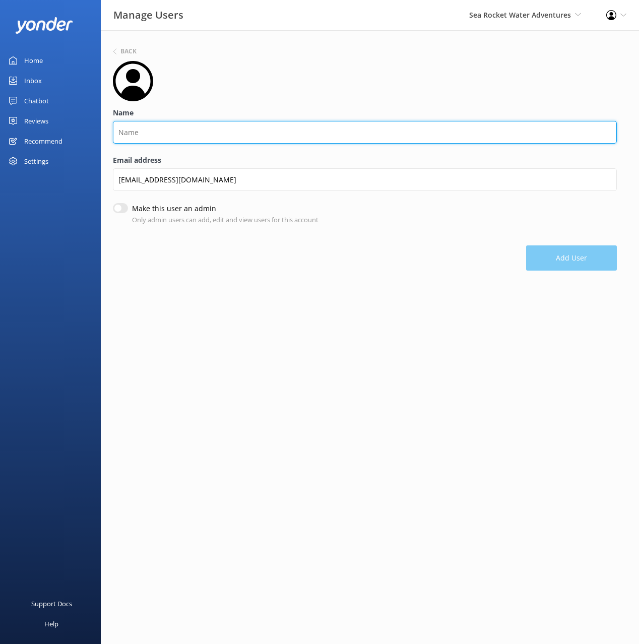
click at [158, 133] on input "Name" at bounding box center [365, 132] width 504 height 23
type input "Will"
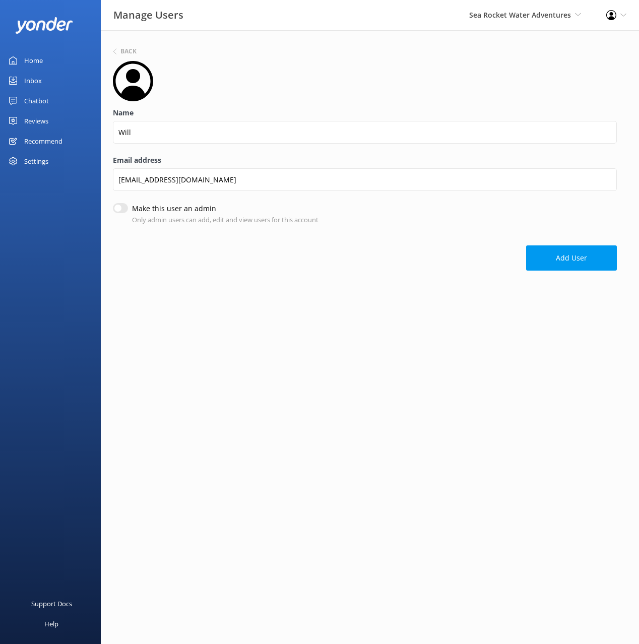
click at [119, 206] on input "Make this user an admin" at bounding box center [120, 208] width 15 height 10
checkbox input "true"
click at [581, 257] on button "Add User" at bounding box center [571, 258] width 91 height 25
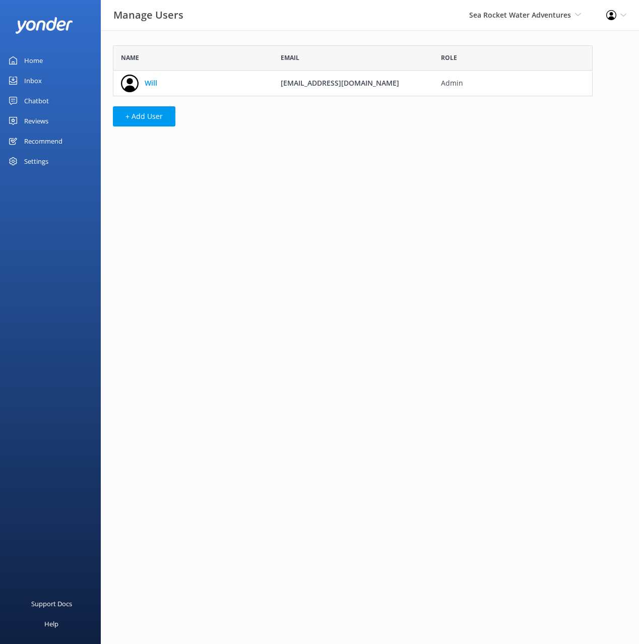
scroll to position [51, 480]
click at [148, 125] on button "+ Add User" at bounding box center [144, 116] width 62 height 20
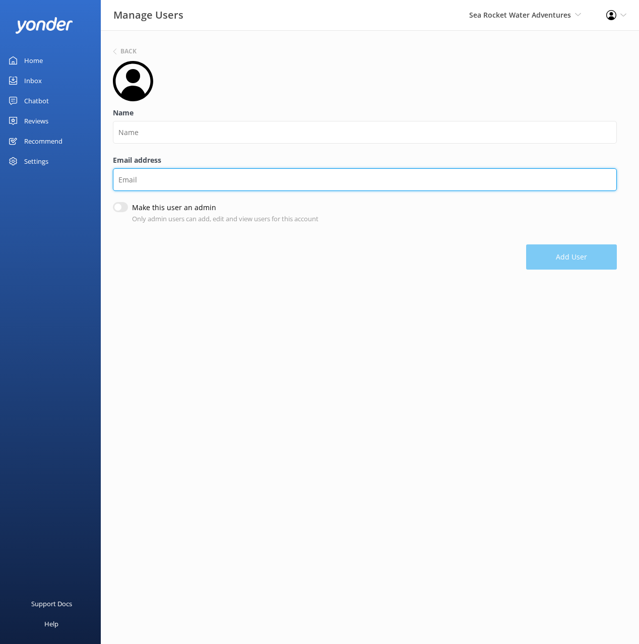
drag, startPoint x: 167, startPoint y: 183, endPoint x: 162, endPoint y: 182, distance: 5.6
click at [167, 183] on input "Email address" at bounding box center [365, 179] width 504 height 23
paste input "adriana@searocket.com"
click at [128, 178] on input "adriana@searocket.com" at bounding box center [365, 179] width 504 height 23
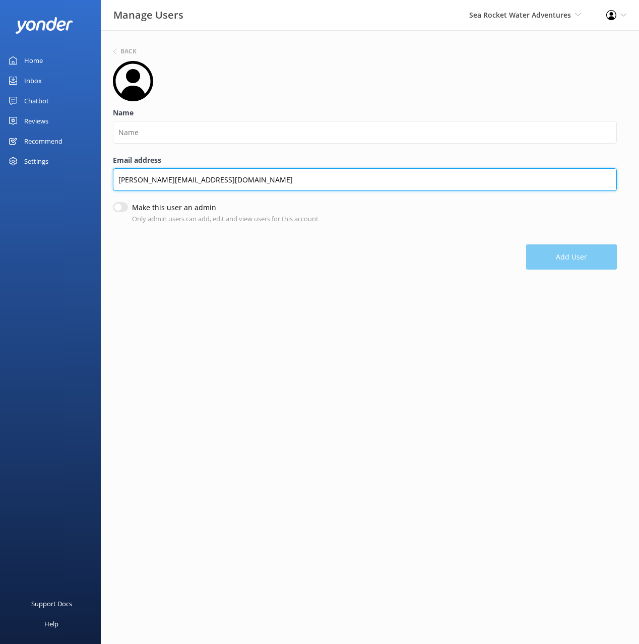
type input "adriana@searocket.com"
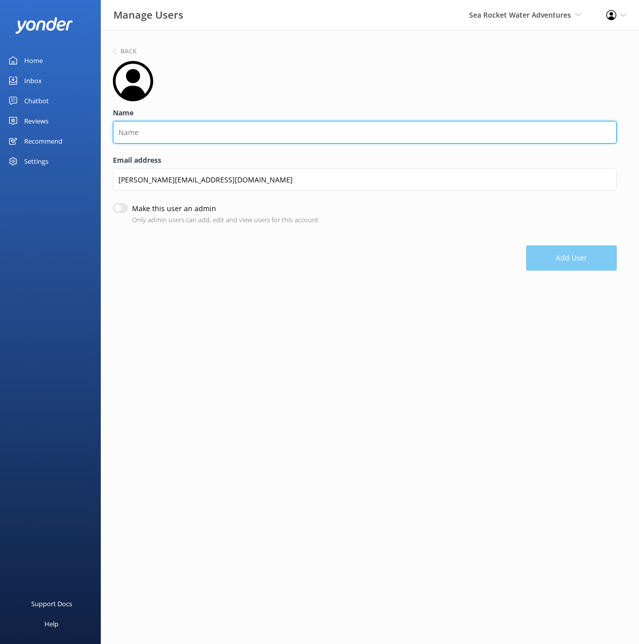
drag, startPoint x: 133, startPoint y: 142, endPoint x: 134, endPoint y: 136, distance: 6.6
click at [133, 141] on input "Name" at bounding box center [365, 132] width 504 height 23
paste input "adriana"
drag, startPoint x: 119, startPoint y: 133, endPoint x: 109, endPoint y: 133, distance: 10.1
click at [109, 133] on div "Back Name adriana Email address adriana@searocket.com Make this user an admin O…" at bounding box center [370, 160] width 538 height 261
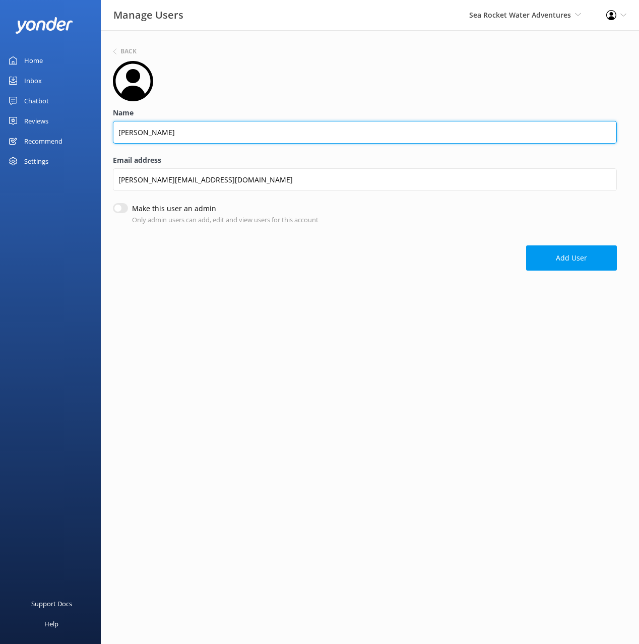
type input "Adriana"
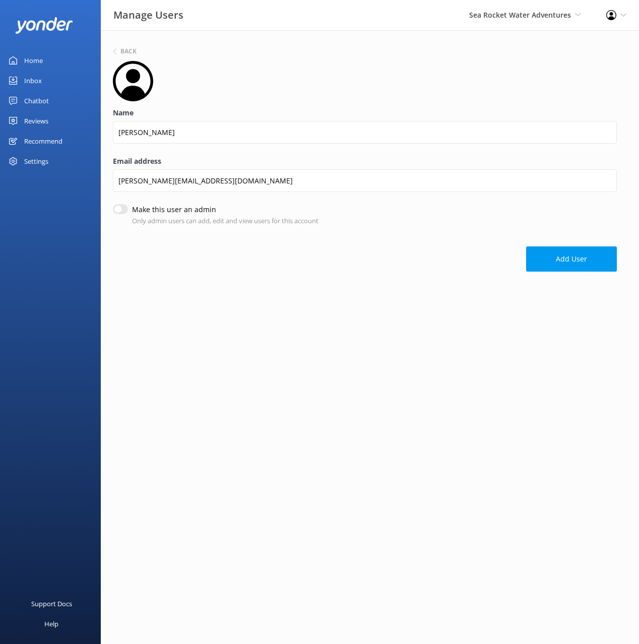
click at [124, 210] on input "Make this user an admin" at bounding box center [120, 209] width 15 height 10
checkbox input "true"
click at [570, 275] on div "Back Name Adriana Email address adriana@searocket.com Make this user an admin O…" at bounding box center [370, 161] width 538 height 262
click at [562, 258] on button "Add User" at bounding box center [571, 258] width 91 height 25
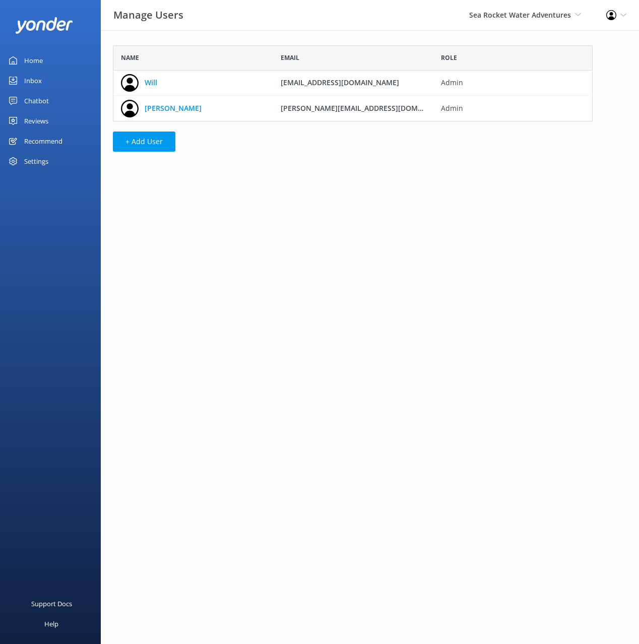
scroll to position [76, 480]
drag, startPoint x: 162, startPoint y: 216, endPoint x: 109, endPoint y: 111, distance: 117.9
click at [161, 215] on html "Manage Users Sea Rocket Water Adventures Black Cat Cruises Banff Airporter Inte…" at bounding box center [319, 322] width 639 height 644
drag, startPoint x: 56, startPoint y: 60, endPoint x: 82, endPoint y: 60, distance: 25.7
click at [56, 59] on link "Home" at bounding box center [50, 60] width 101 height 20
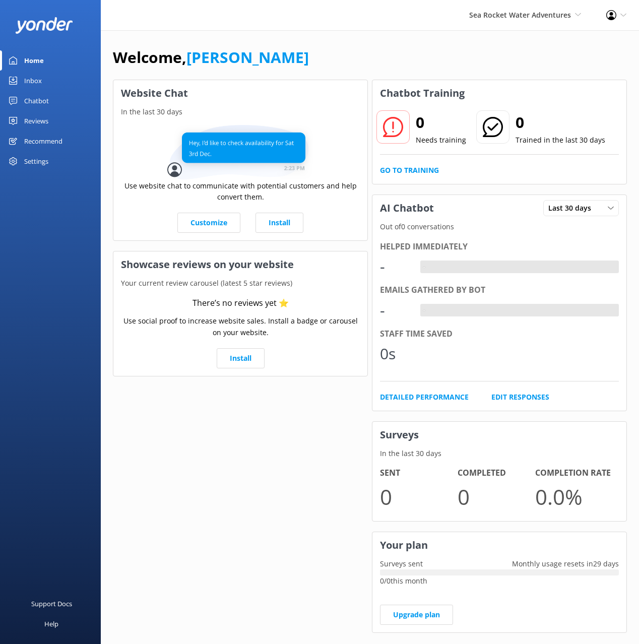
drag, startPoint x: 395, startPoint y: 63, endPoint x: 386, endPoint y: 62, distance: 8.6
click at [393, 63] on div "Welcome, Mikayla" at bounding box center [370, 62] width 514 height 34
drag, startPoint x: 357, startPoint y: 55, endPoint x: 370, endPoint y: 63, distance: 15.0
click at [358, 55] on div "Welcome, Mikayla" at bounding box center [370, 62] width 514 height 34
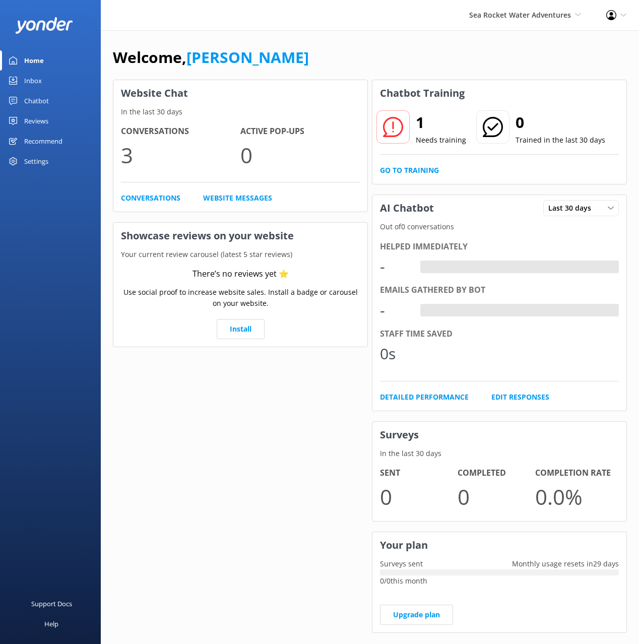
click at [334, 47] on div "Welcome, Mikayla" at bounding box center [370, 62] width 514 height 34
drag, startPoint x: 353, startPoint y: 61, endPoint x: 408, endPoint y: 70, distance: 55.1
click at [353, 61] on div "Welcome, Mikayla" at bounding box center [370, 62] width 514 height 34
click at [445, 41] on div "Welcome, Mikayla Website Chat In the last 30 days Conversations 3 Active Pop-up…" at bounding box center [370, 346] width 538 height 633
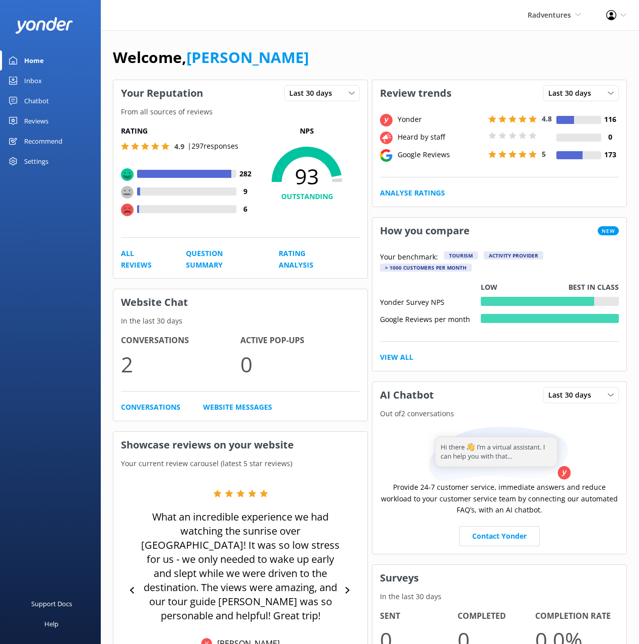
drag, startPoint x: 42, startPoint y: 164, endPoint x: 46, endPoint y: 166, distance: 5.2
click at [42, 164] on div "Settings" at bounding box center [36, 161] width 24 height 20
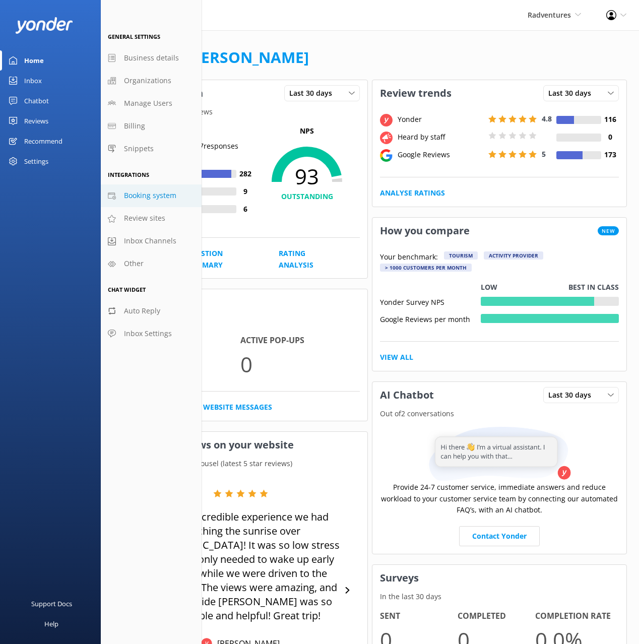
click at [147, 194] on span "Booking system" at bounding box center [150, 195] width 52 height 11
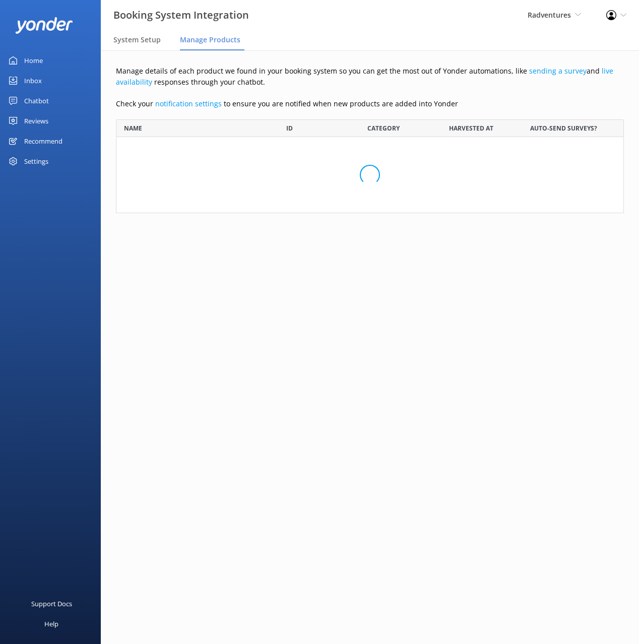
scroll to position [875, 508]
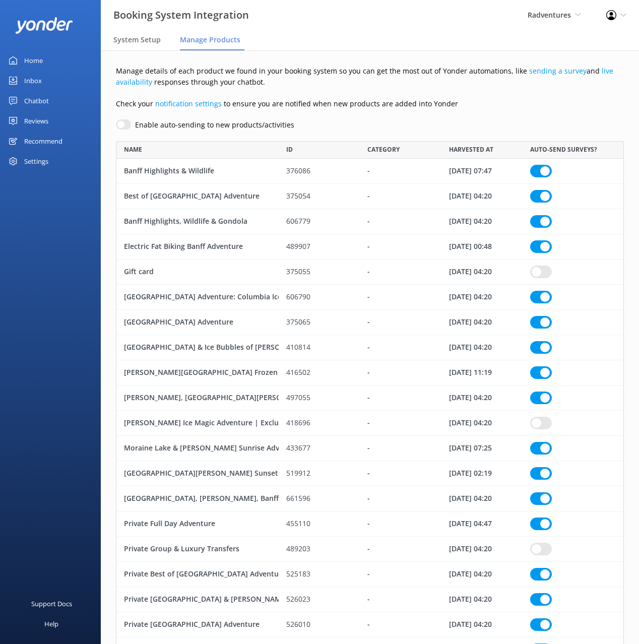
click at [527, 112] on div "Manage details of each product we found in your booking system so you can get t…" at bounding box center [370, 548] width 538 height 997
click at [499, 118] on div "Manage details of each product we found in your booking system so you can get t…" at bounding box center [370, 548] width 538 height 997
click at [496, 115] on div "Manage details of each product we found in your booking system so you can get t…" at bounding box center [370, 548] width 538 height 997
click at [70, 238] on div "Home Inbox Chatbot Reviews All Reviews Setup Mentions Send Requests Record Feed…" at bounding box center [50, 161] width 101 height 322
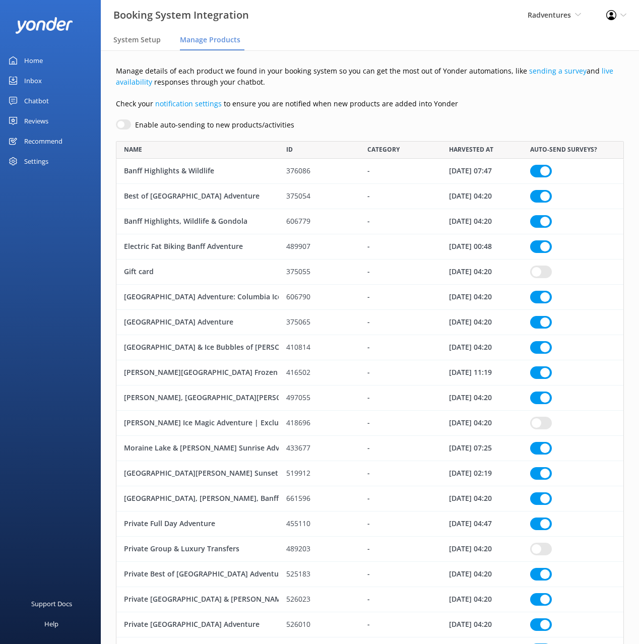
click at [39, 117] on div "Reviews" at bounding box center [36, 121] width 24 height 20
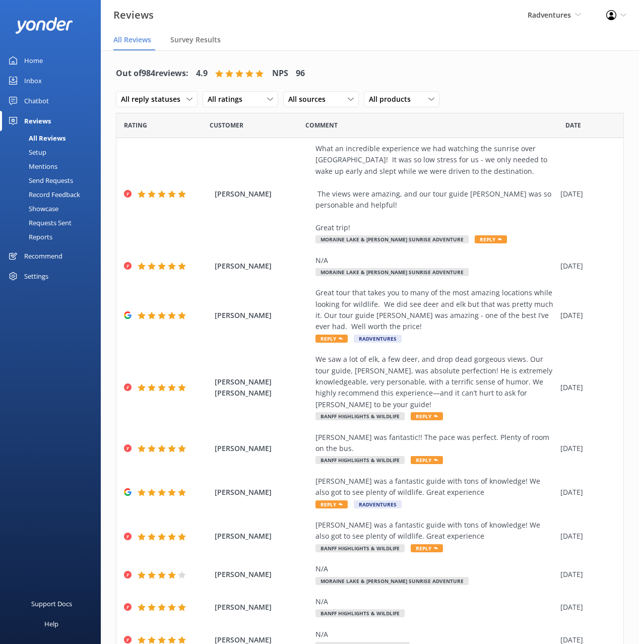
click at [41, 150] on div "Setup" at bounding box center [26, 152] width 40 height 14
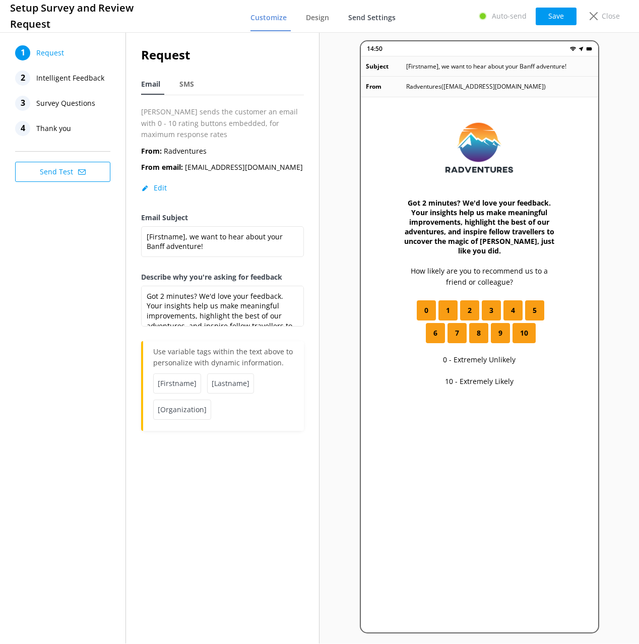
click at [375, 19] on span "Send Settings" at bounding box center [371, 18] width 47 height 10
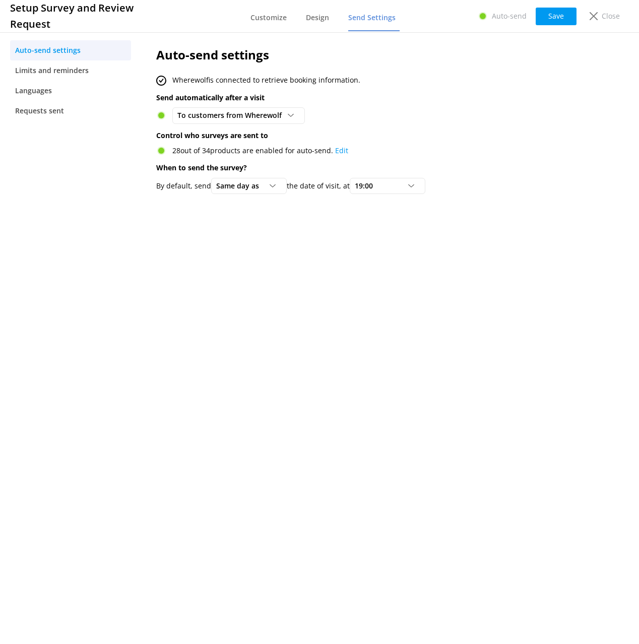
click at [502, 130] on p "Control who surveys are sent to" at bounding box center [364, 135] width 417 height 11
click at [502, 129] on div "Auto-send settings Wherewolf is connected to retrieve booking information. Send…" at bounding box center [365, 122] width 448 height 185
click at [502, 130] on p "Control who surveys are sent to" at bounding box center [364, 135] width 417 height 11
click at [494, 141] on p "Control who surveys are sent to" at bounding box center [364, 135] width 417 height 11
click at [345, 93] on p "Send automatically after a visit" at bounding box center [364, 97] width 417 height 11
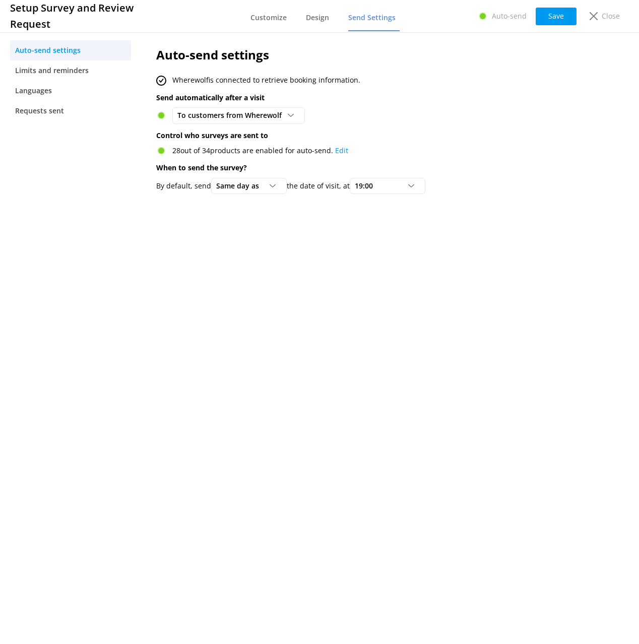
click at [450, 95] on p "Send automatically after a visit" at bounding box center [364, 97] width 417 height 11
drag, startPoint x: 450, startPoint y: 95, endPoint x: 469, endPoint y: 92, distance: 19.9
click at [452, 95] on p "Send automatically after a visit" at bounding box center [364, 97] width 417 height 11
click at [565, 53] on h2 "Auto-send settings" at bounding box center [364, 54] width 417 height 19
drag, startPoint x: 603, startPoint y: 70, endPoint x: 605, endPoint y: 21, distance: 48.4
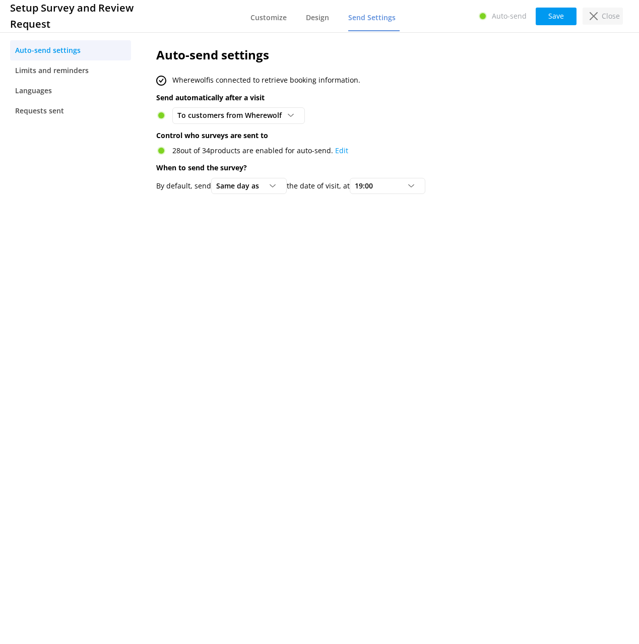
click at [603, 68] on div "Auto-send settings Limits and reminders Languages Requests sent Auto-send setti…" at bounding box center [319, 336] width 639 height 613
click at [605, 19] on p "Close" at bounding box center [611, 16] width 18 height 11
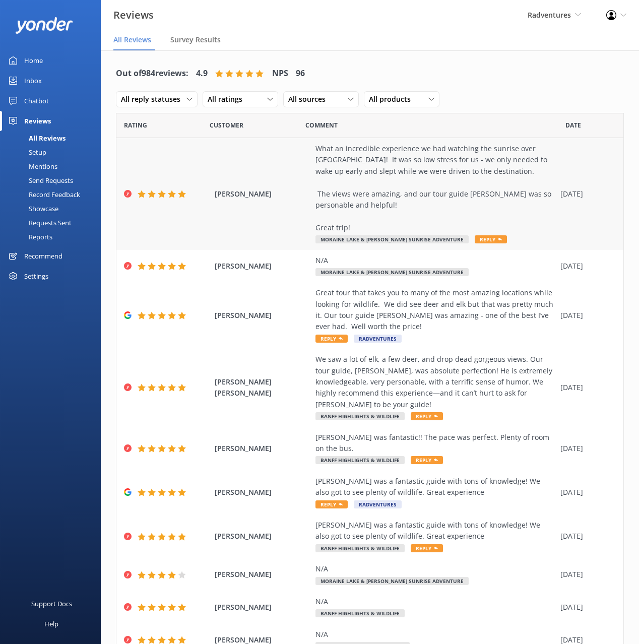
drag, startPoint x: 424, startPoint y: 65, endPoint x: 221, endPoint y: 221, distance: 256.2
click at [423, 66] on div "Out of 984 reviews: 4.9 NPS 96 All reply statuses All reply statuses Needs a re…" at bounding box center [370, 86] width 508 height 52
click at [67, 315] on div "Home Inbox Chatbot Reviews All Reviews Setup Mentions Send Requests Record Feed…" at bounding box center [50, 161] width 101 height 322
drag, startPoint x: 45, startPoint y: 302, endPoint x: 40, endPoint y: 270, distance: 32.7
click at [45, 302] on div "Home Inbox Chatbot Reviews All Reviews Setup Mentions Send Requests Record Feed…" at bounding box center [50, 161] width 101 height 322
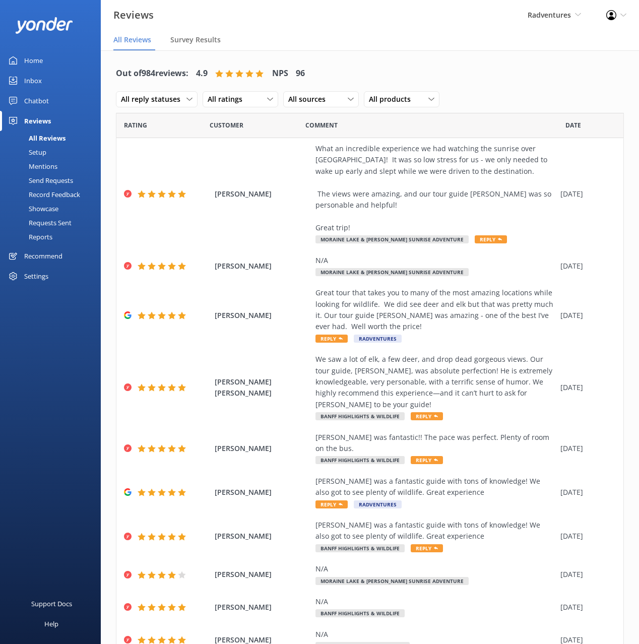
click at [39, 269] on div "Settings" at bounding box center [36, 276] width 24 height 20
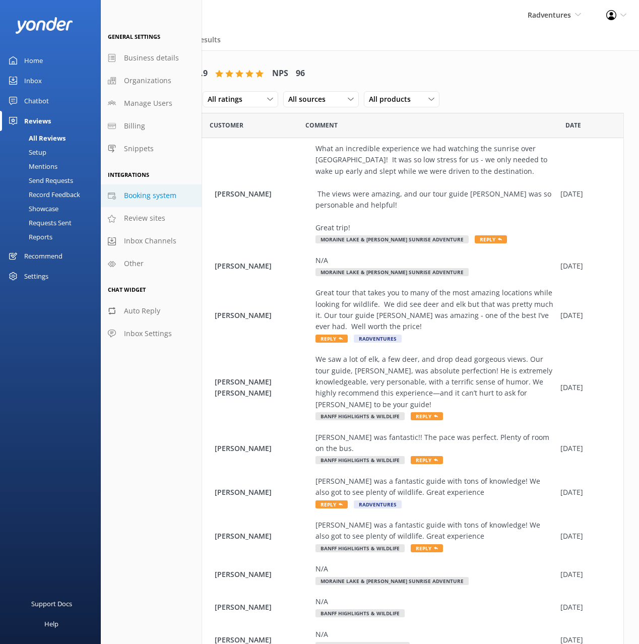
click at [133, 195] on span "Booking system" at bounding box center [150, 195] width 52 height 11
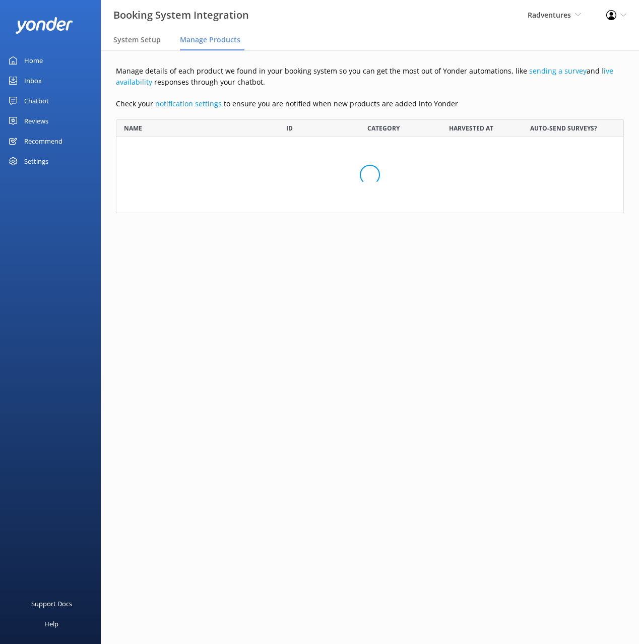
scroll to position [875, 508]
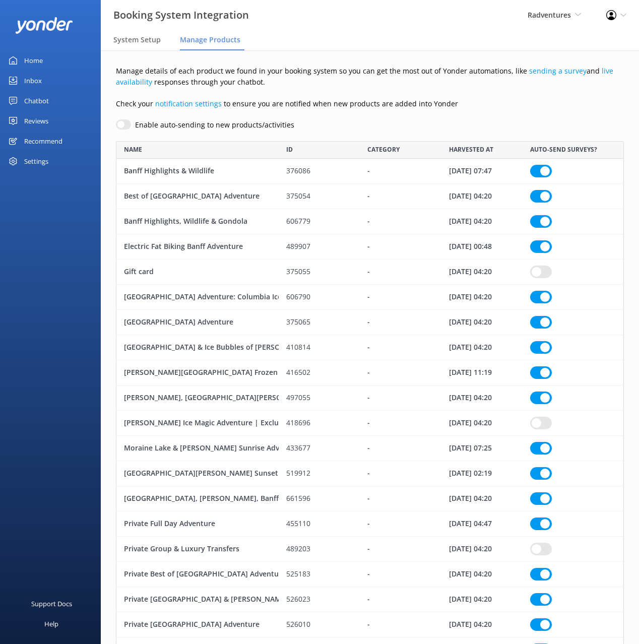
click at [487, 110] on div "Manage details of each product we found in your booking system so you can get t…" at bounding box center [370, 548] width 538 height 997
click at [486, 112] on div "Manage details of each product we found in your booking system so you can get t…" at bounding box center [370, 548] width 538 height 997
drag, startPoint x: 452, startPoint y: 116, endPoint x: 445, endPoint y: 121, distance: 8.8
click at [452, 116] on div "Manage details of each product we found in your booking system so you can get t…" at bounding box center [370, 548] width 538 height 997
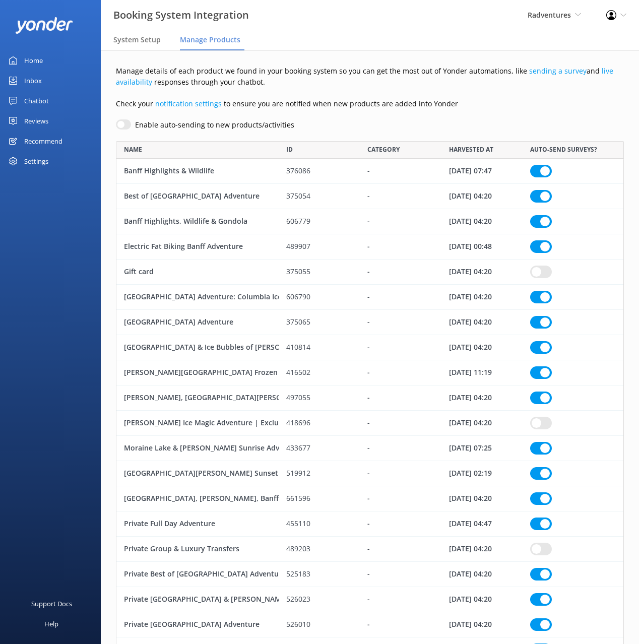
click at [75, 267] on div "Home Inbox Chatbot Reviews All Reviews Setup Mentions Send Requests Record Feed…" at bounding box center [50, 161] width 101 height 322
drag, startPoint x: 374, startPoint y: 74, endPoint x: 366, endPoint y: 76, distance: 8.0
click at [373, 74] on p "Manage details of each product we found in your booking system so you can get t…" at bounding box center [370, 77] width 508 height 23
drag, startPoint x: 44, startPoint y: 110, endPoint x: 61, endPoint y: 107, distance: 17.5
click at [44, 110] on div "Home Inbox Chatbot Reviews All Reviews Setup Mentions Send Requests Record Feed…" at bounding box center [50, 110] width 101 height 121
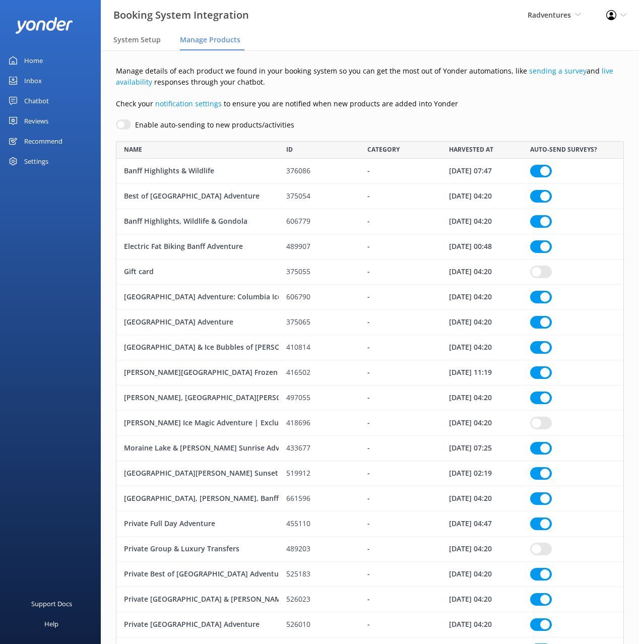
drag, startPoint x: 56, startPoint y: 102, endPoint x: 70, endPoint y: 102, distance: 14.1
click at [56, 102] on link "Chatbot" at bounding box center [50, 101] width 101 height 20
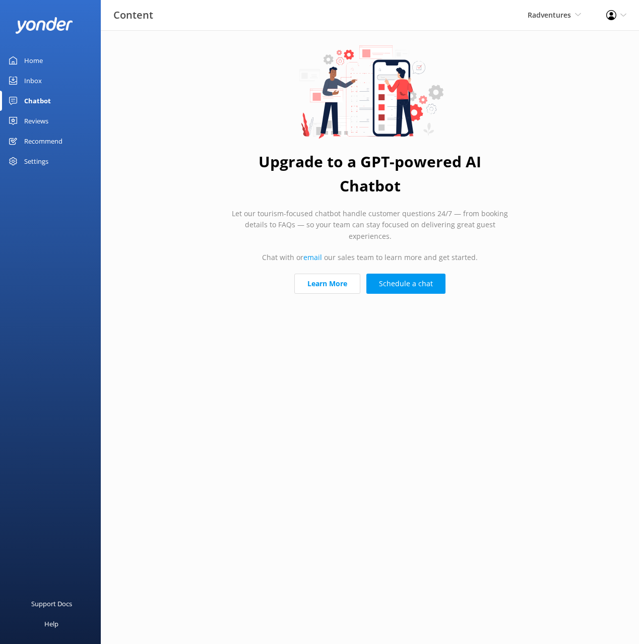
click at [224, 95] on div "Upgrade to a GPT-powered AI Chatbot Let our tourism-focused chatbot handle cust…" at bounding box center [370, 172] width 302 height 284
drag, startPoint x: 47, startPoint y: 62, endPoint x: 74, endPoint y: 66, distance: 27.0
click at [47, 62] on link "Home" at bounding box center [50, 60] width 101 height 20
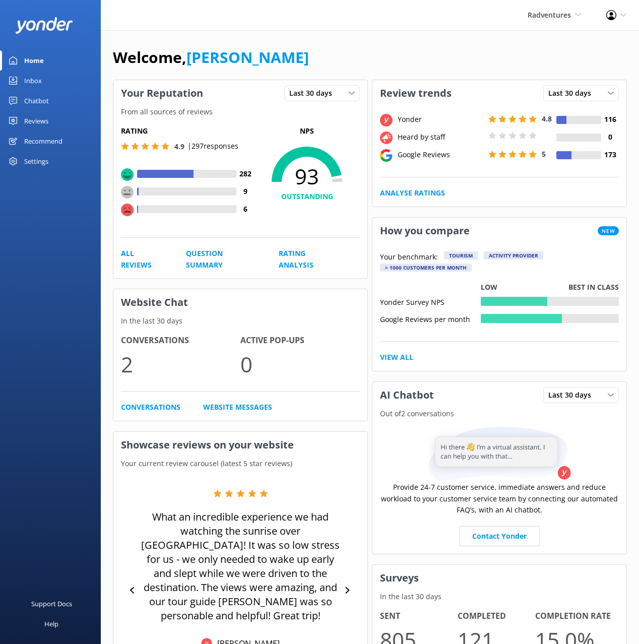
click at [493, 18] on div "Radventures Black Cat Cruises Banff Airporter International Antarctic Centre Yo…" at bounding box center [319, 15] width 639 height 30
click at [50, 246] on div "Home Inbox Chatbot Reviews All Reviews Setup Mentions Send Requests Record Feed…" at bounding box center [50, 161] width 101 height 322
click at [574, 66] on div "Welcome, Mikayla" at bounding box center [370, 62] width 514 height 34
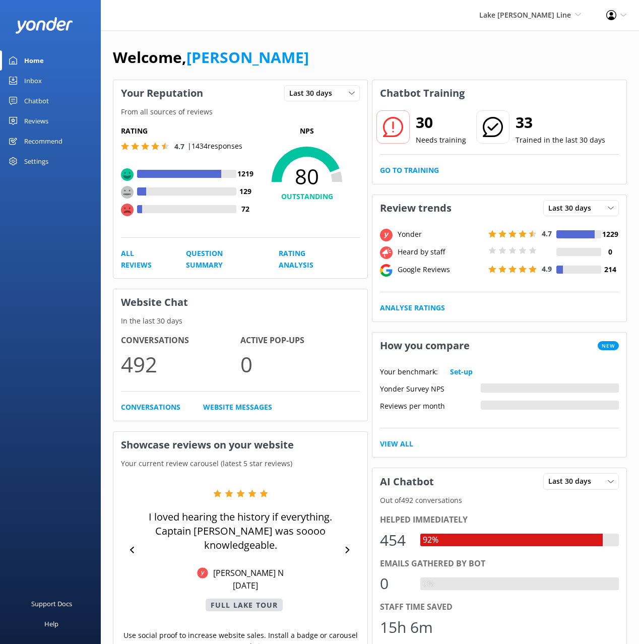
click at [52, 91] on link "Chatbot" at bounding box center [50, 101] width 101 height 20
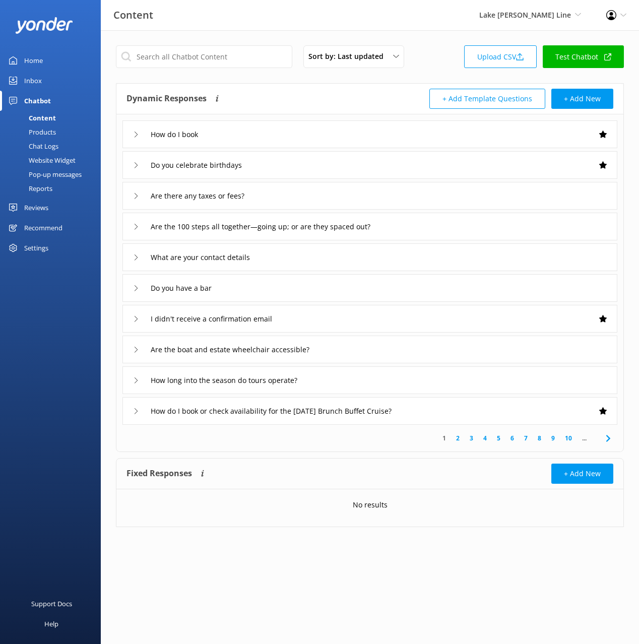
click at [313, 100] on div "Dynamic Responses The chatbot will generate a response based on the content inf…" at bounding box center [248, 99] width 243 height 20
click at [425, 229] on div "Are the 100 steps all together—going up; or are they spaced out?" at bounding box center [369, 227] width 495 height 28
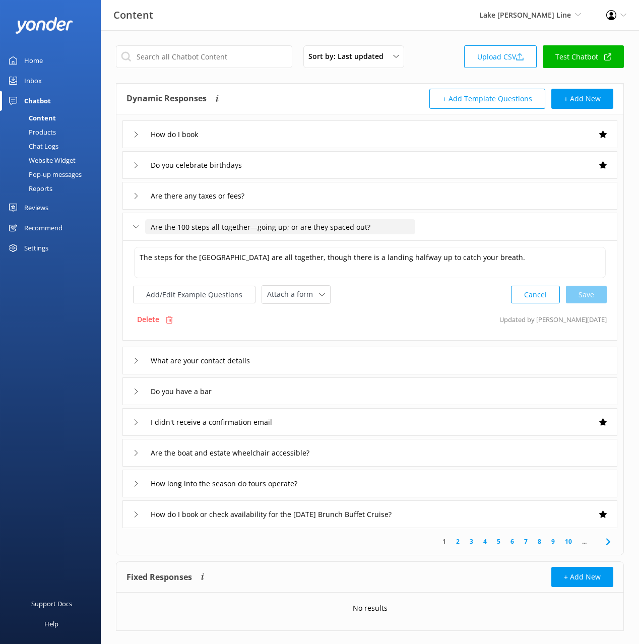
click at [253, 226] on input "Are the 100 steps all together—going up; or are they spaced out?" at bounding box center [280, 226] width 270 height 15
click at [500, 226] on div "Are the 100 steps all together—going up; or are they spaced out?" at bounding box center [369, 227] width 495 height 28
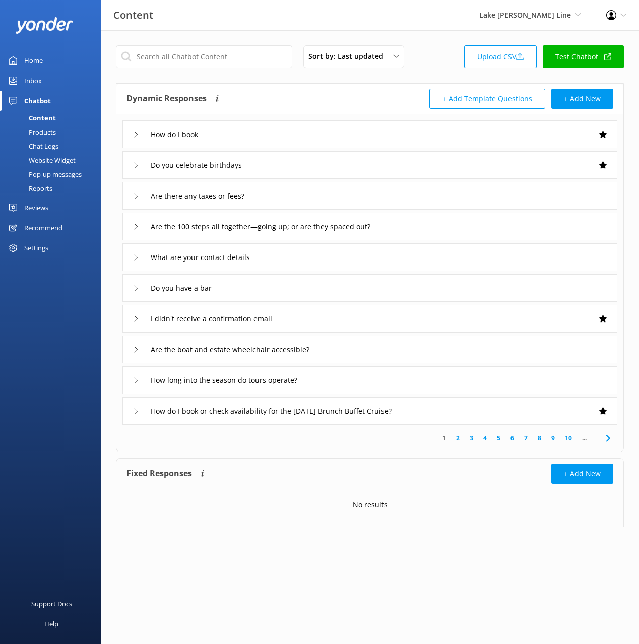
click at [611, 440] on icon at bounding box center [608, 438] width 12 height 12
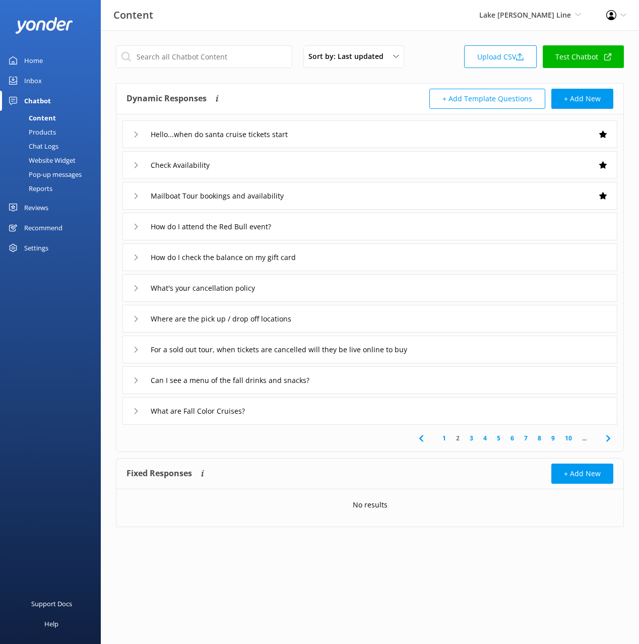
click at [611, 440] on icon at bounding box center [608, 438] width 12 height 12
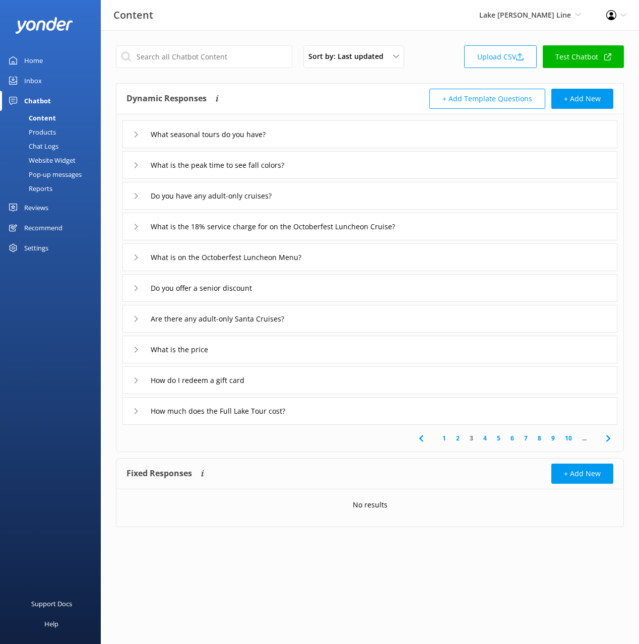
click at [48, 144] on div "Chat Logs" at bounding box center [32, 146] width 52 height 14
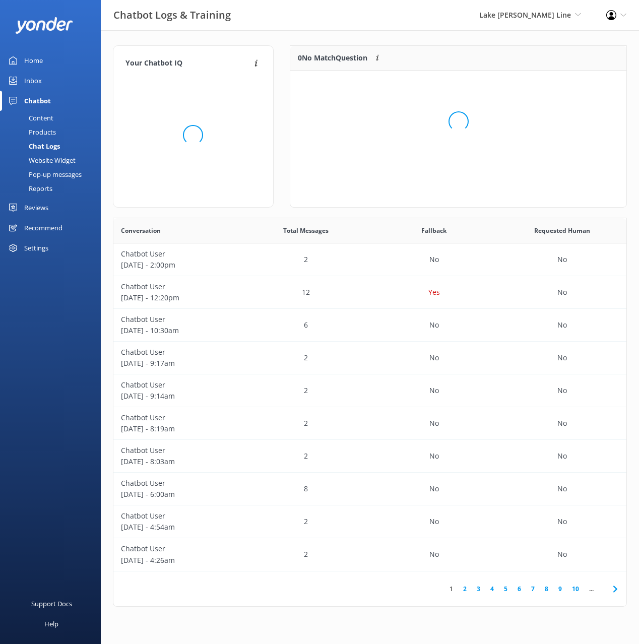
scroll to position [127, 337]
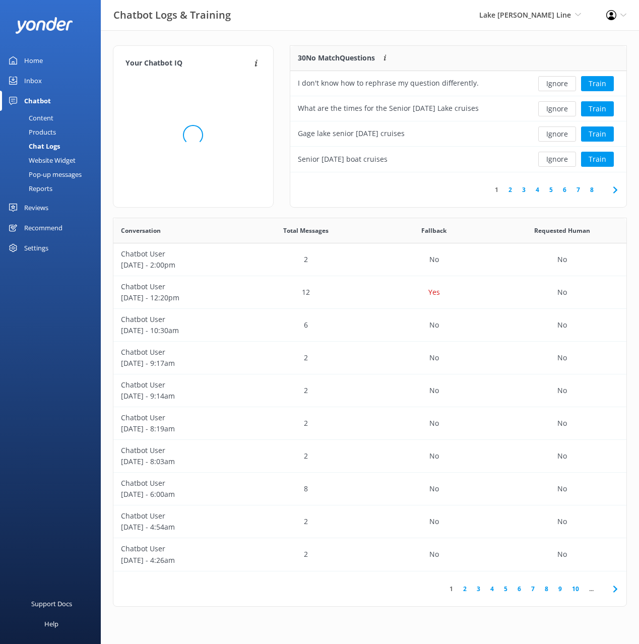
click at [394, 31] on div "Your Chatbot IQ Your Chatbot IQ is the percentage of trained FAQs against untra…" at bounding box center [370, 328] width 538 height 597
click at [431, 32] on div "Your Chatbot IQ Your Chatbot IQ is the percentage of trained FAQs against untra…" at bounding box center [370, 328] width 538 height 597
click at [565, 82] on button "Ignore" at bounding box center [557, 83] width 38 height 15
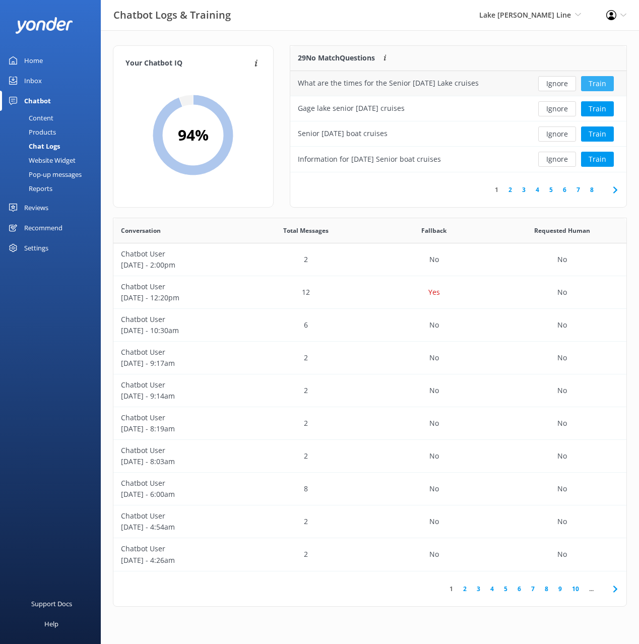
click at [588, 82] on button "Train" at bounding box center [597, 83] width 33 height 15
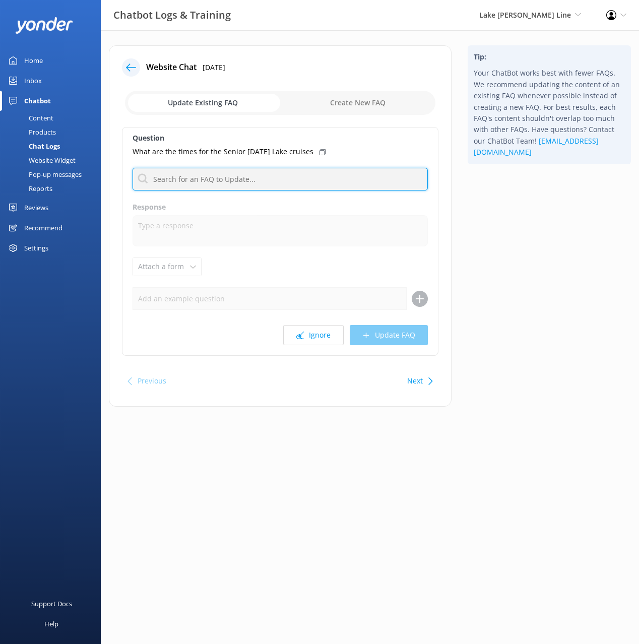
click at [242, 178] on input "text" at bounding box center [280, 179] width 295 height 23
type input "senior"
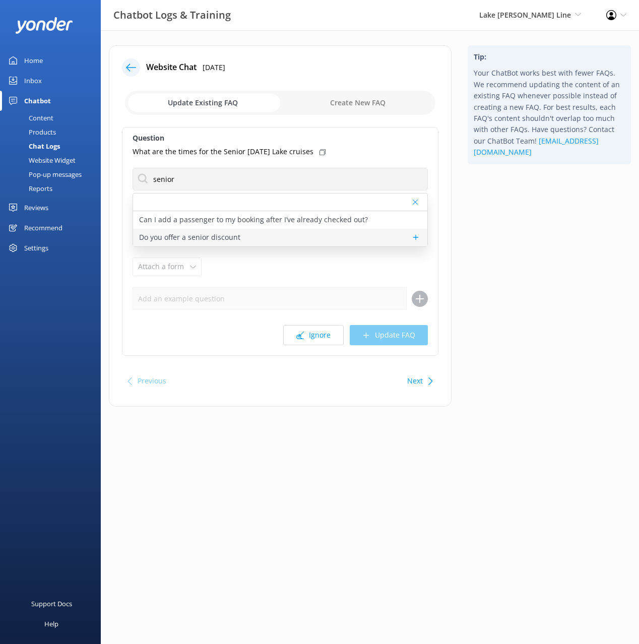
drag, startPoint x: 545, startPoint y: 239, endPoint x: 416, endPoint y: 233, distance: 129.7
click at [544, 239] on div "Tip: Your ChatBot works best with fewer FAQs. We recommend updating the content…" at bounding box center [549, 230] width 179 height 371
drag, startPoint x: 510, startPoint y: 251, endPoint x: 500, endPoint y: 265, distance: 17.1
click at [510, 251] on div "Tip: Your ChatBot works best with fewer FAQs. We recommend updating the content…" at bounding box center [549, 230] width 179 height 371
click at [324, 339] on button "Ignore" at bounding box center [313, 335] width 60 height 20
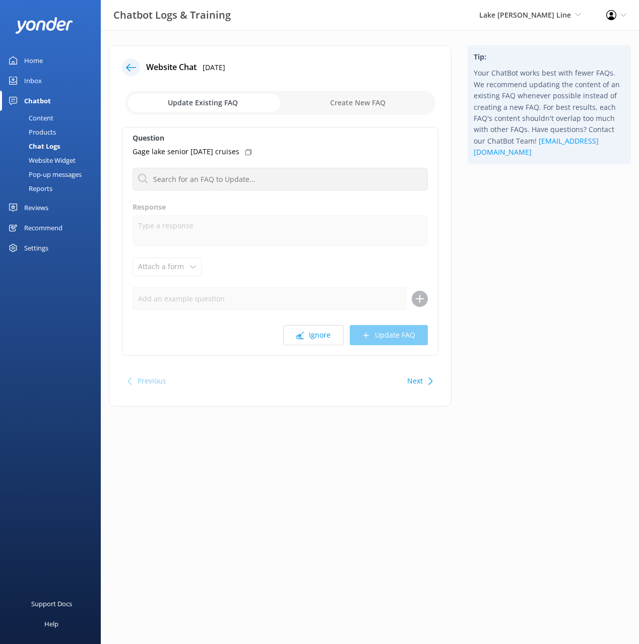
click at [528, 293] on div "Tip: Your ChatBot works best with fewer FAQs. We recommend updating the content…" at bounding box center [549, 230] width 179 height 371
click at [306, 335] on button "Ignore" at bounding box center [313, 335] width 60 height 20
click at [127, 65] on icon at bounding box center [131, 67] width 10 height 10
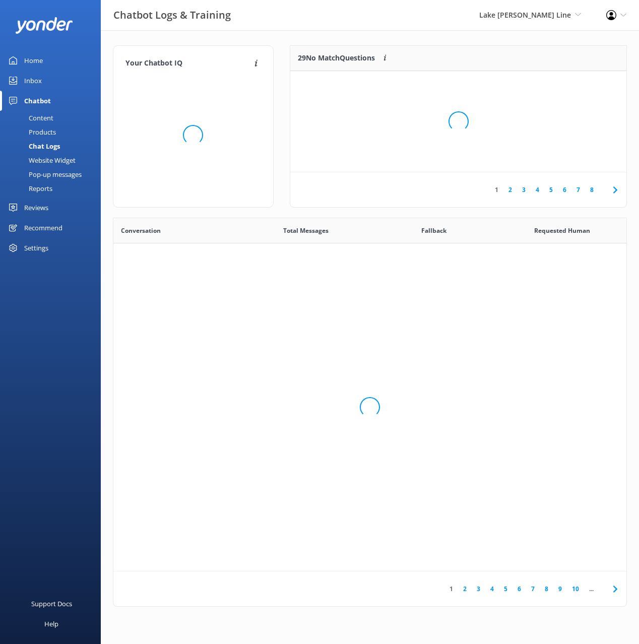
scroll to position [353, 513]
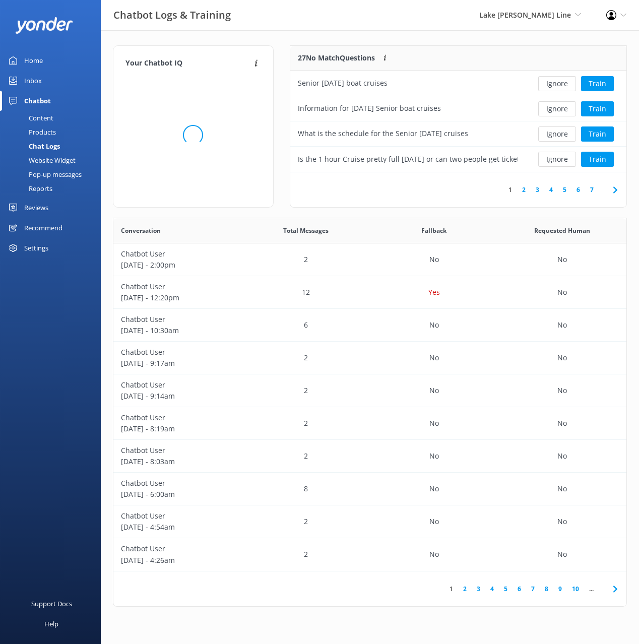
click at [355, 40] on div "Your Chatbot IQ Your Chatbot IQ is the percentage of trained FAQs against untra…" at bounding box center [370, 328] width 538 height 597
click at [545, 84] on button "Ignore" at bounding box center [557, 83] width 38 height 15
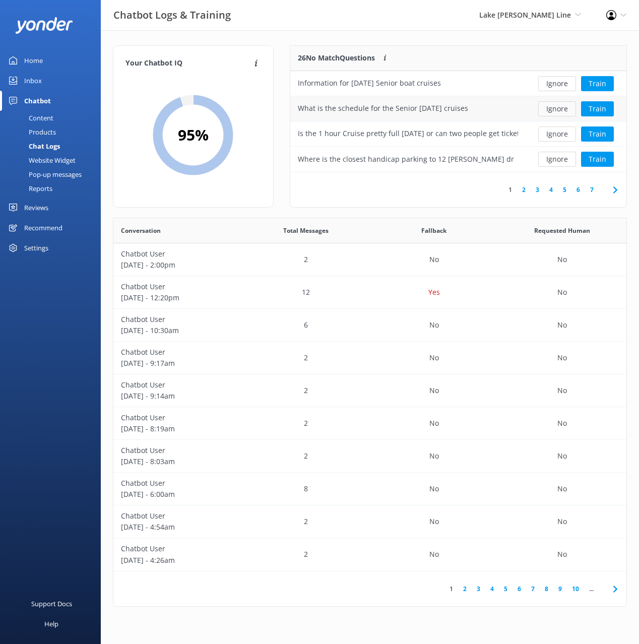
click at [559, 107] on button "Ignore" at bounding box center [557, 108] width 38 height 15
click at [468, 42] on div "Your Chatbot IQ Your Chatbot IQ is the percentage of trained FAQs against untra…" at bounding box center [370, 328] width 538 height 597
drag, startPoint x: 434, startPoint y: 199, endPoint x: 440, endPoint y: 192, distance: 8.9
click at [434, 198] on div "1 2 3 4 5 6 7" at bounding box center [458, 189] width 336 height 35
click at [605, 136] on button "Train" at bounding box center [597, 134] width 33 height 15
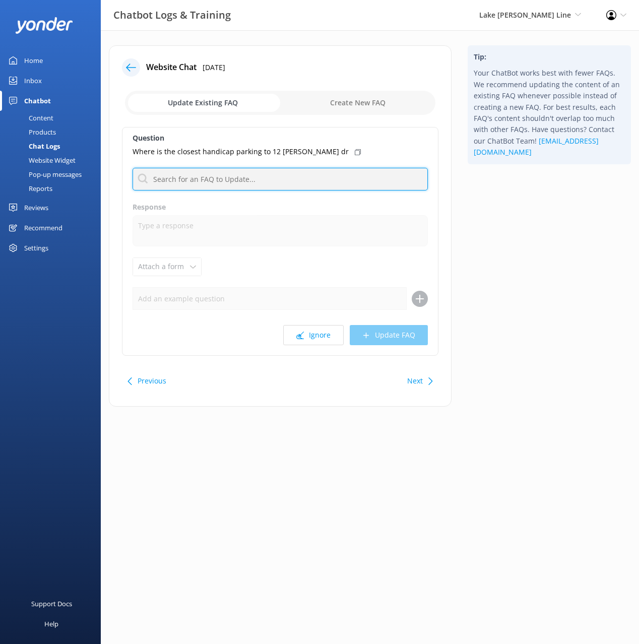
click at [218, 179] on input "text" at bounding box center [280, 179] width 295 height 23
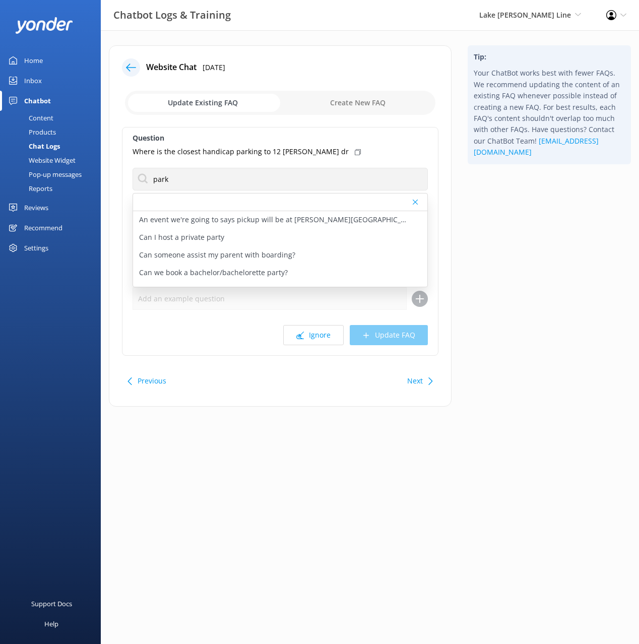
drag, startPoint x: 310, startPoint y: 151, endPoint x: 322, endPoint y: 159, distance: 14.4
click at [355, 151] on icon at bounding box center [358, 152] width 6 height 6
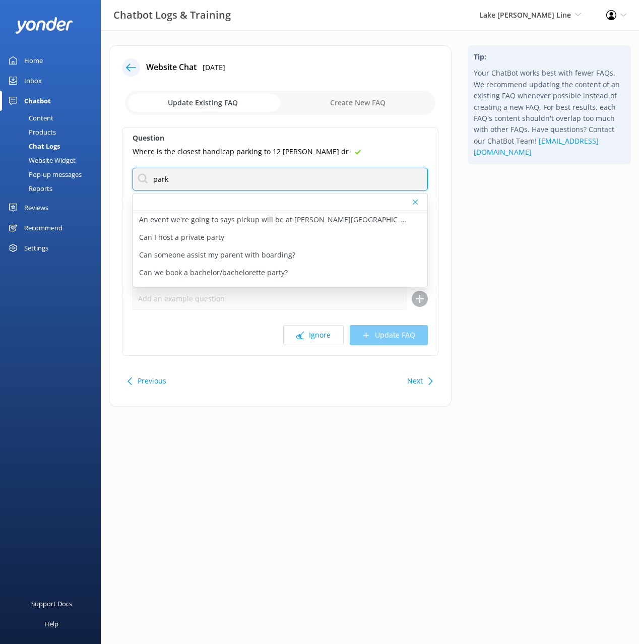
click at [210, 181] on input "park" at bounding box center [280, 179] width 295 height 23
type input "parking"
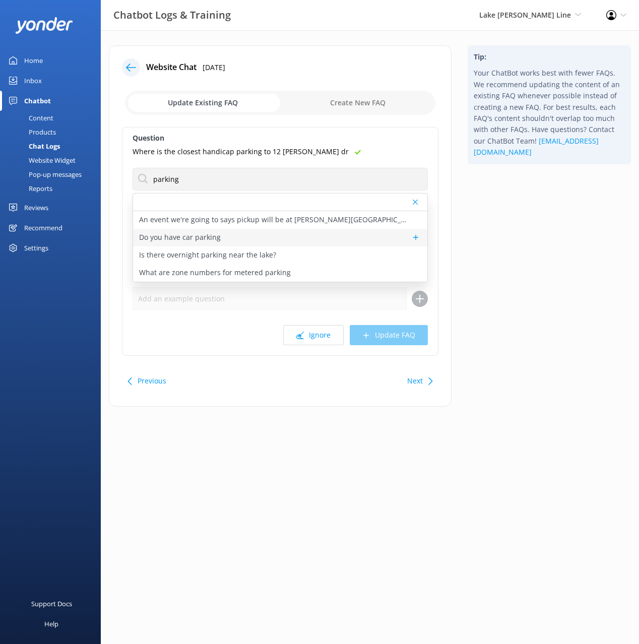
click at [222, 238] on div "Do you have car parking" at bounding box center [280, 238] width 294 height 18
type textarea "For more information on where to park and how to pay for the metered parking, s…"
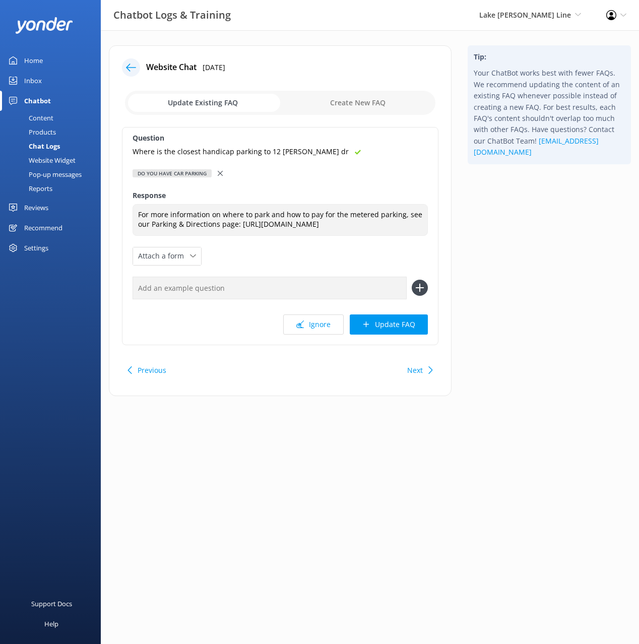
click at [255, 293] on input "text" at bounding box center [270, 288] width 274 height 23
paste input "Where is the closest handicap parking to 12 [PERSON_NAME] dr"
type input "Where is the closest handicap parking to 12 [PERSON_NAME] dr"
click at [412, 280] on button at bounding box center [420, 288] width 16 height 16
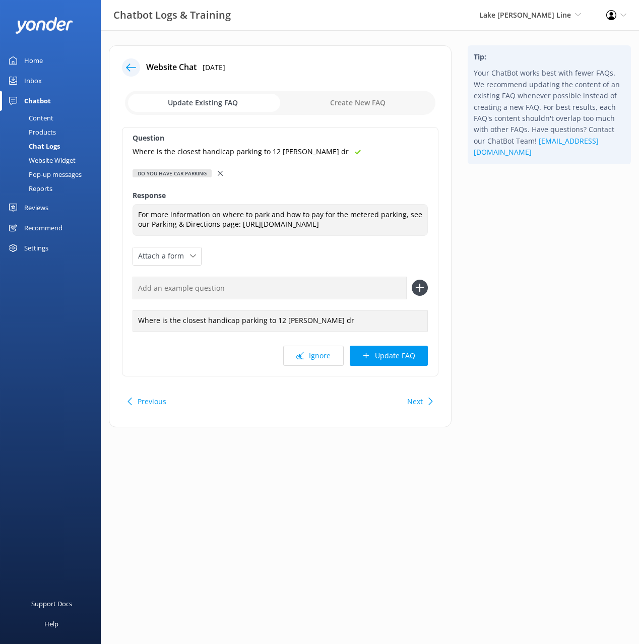
click at [431, 350] on div "Question Where is the closest handicap parking to 12 [PERSON_NAME] dr Do you ha…" at bounding box center [280, 251] width 317 height 249
click at [413, 354] on button "Update FAQ" at bounding box center [389, 356] width 78 height 20
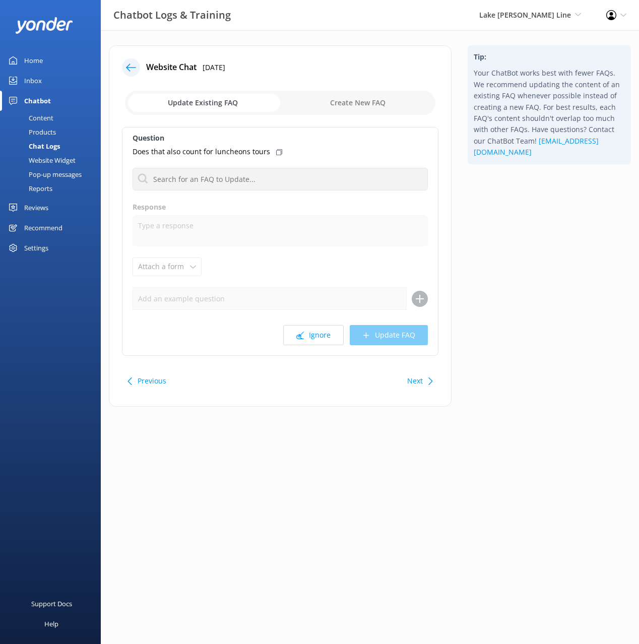
click at [130, 65] on icon at bounding box center [131, 67] width 10 height 10
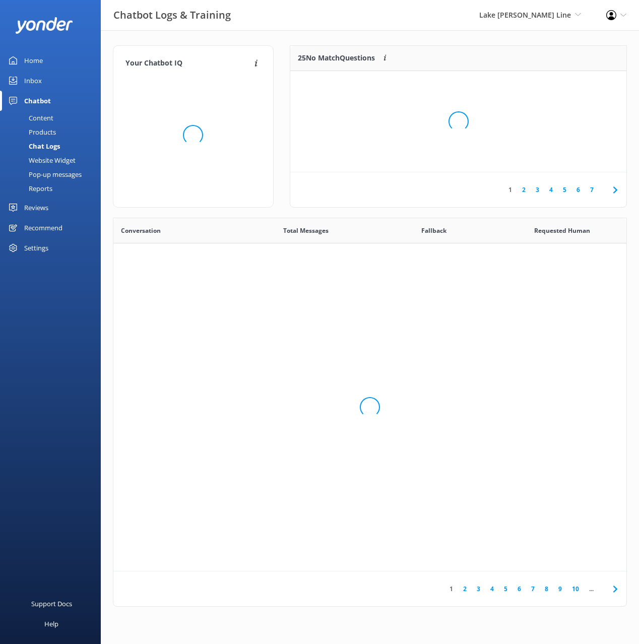
scroll to position [353, 513]
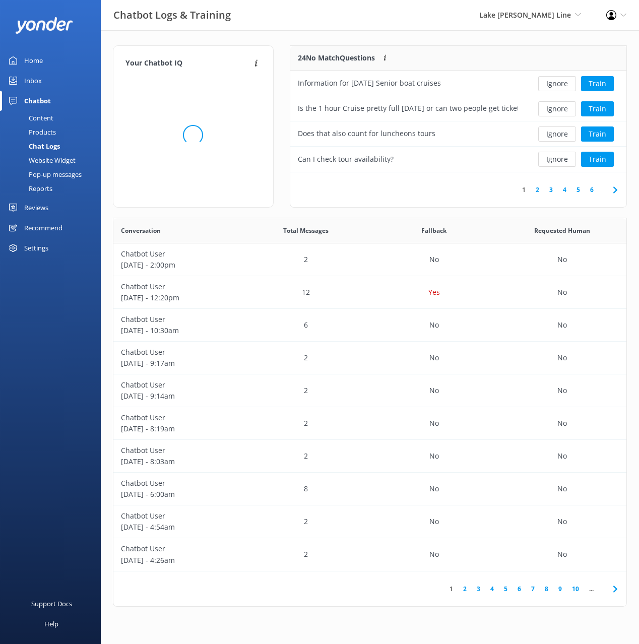
click at [350, 34] on div "Your Chatbot IQ Your Chatbot IQ is the percentage of trained FAQs against untra…" at bounding box center [370, 328] width 538 height 597
click at [557, 106] on button "Ignore" at bounding box center [557, 108] width 38 height 15
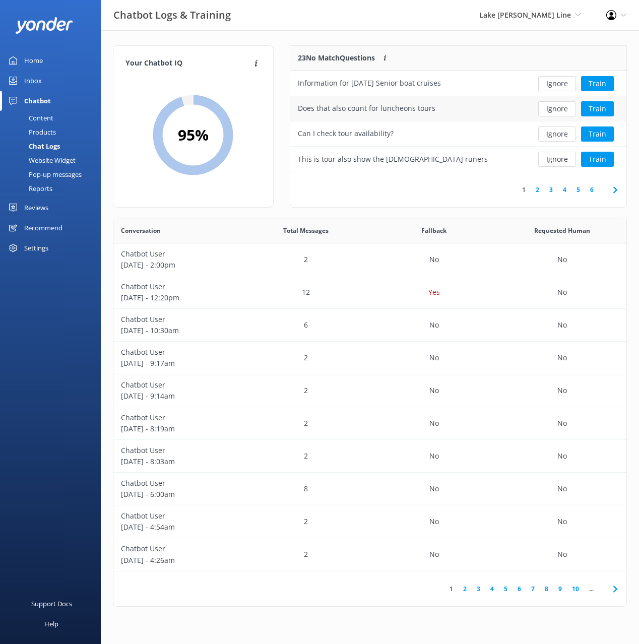
click at [558, 106] on button "Ignore" at bounding box center [557, 108] width 38 height 15
click at [599, 107] on button "Train" at bounding box center [597, 108] width 33 height 15
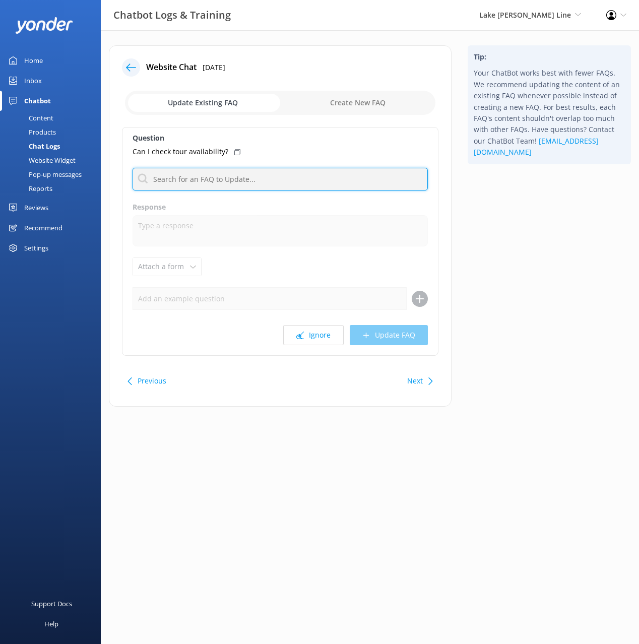
click at [253, 176] on input "text" at bounding box center [280, 179] width 295 height 23
type input "check a"
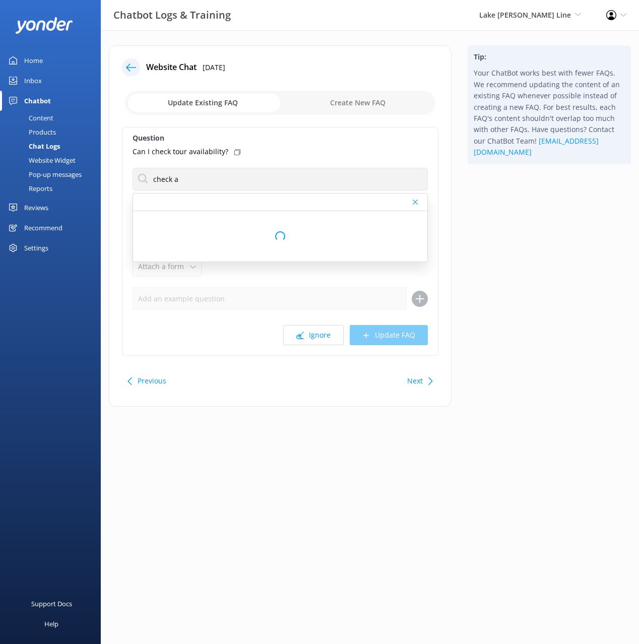
click at [235, 152] on icon at bounding box center [237, 152] width 6 height 6
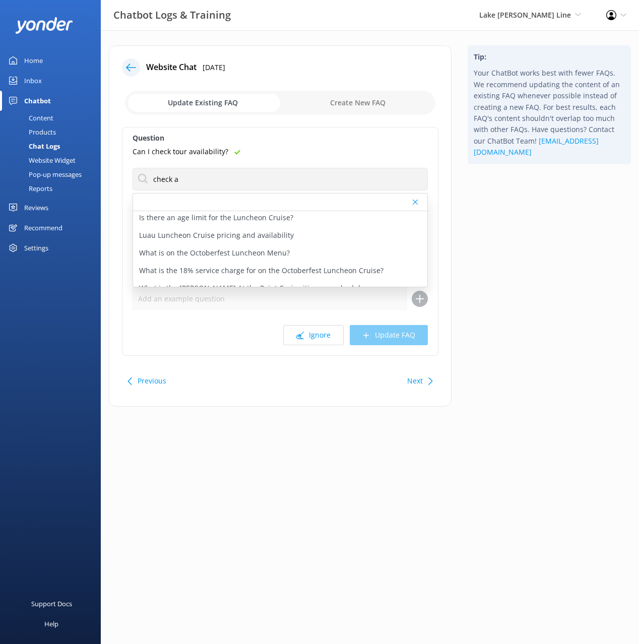
scroll to position [895, 0]
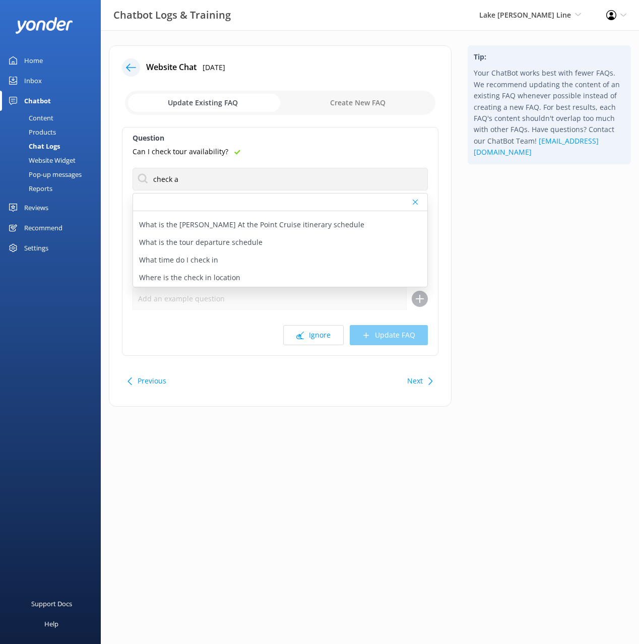
click at [49, 126] on div "Products" at bounding box center [31, 132] width 50 height 14
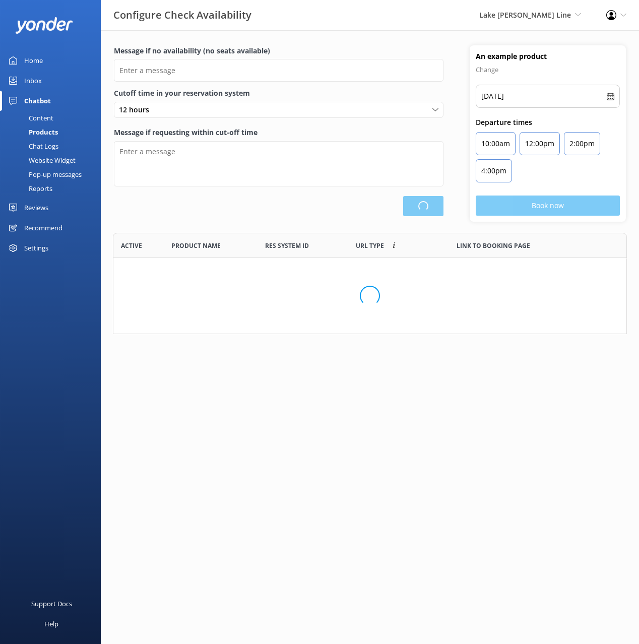
type input "There are no seats available, please try another day or a different tour."
type textarea "This tour is departing soon. You may still be able to buy tickets at our ticket…"
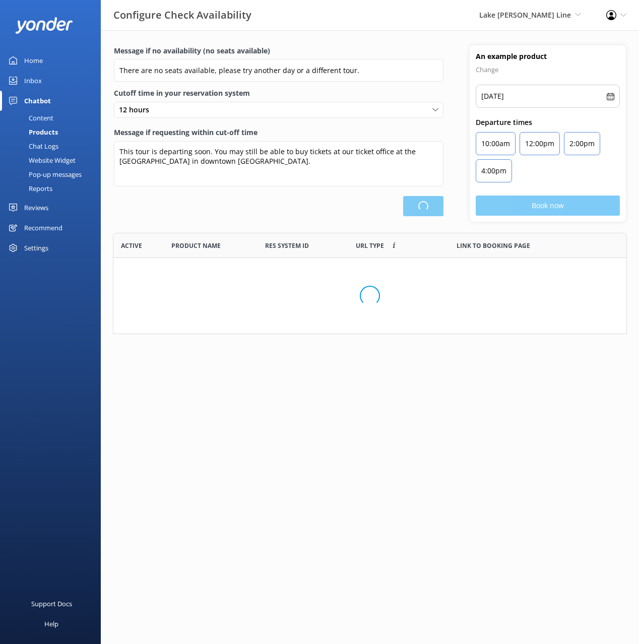
scroll to position [303, 513]
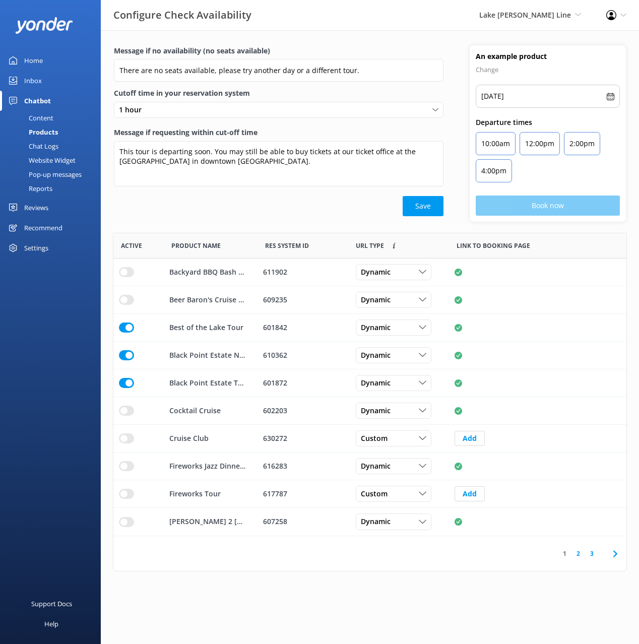
drag, startPoint x: 49, startPoint y: 116, endPoint x: 64, endPoint y: 124, distance: 16.9
click at [49, 116] on div "Content" at bounding box center [29, 118] width 47 height 14
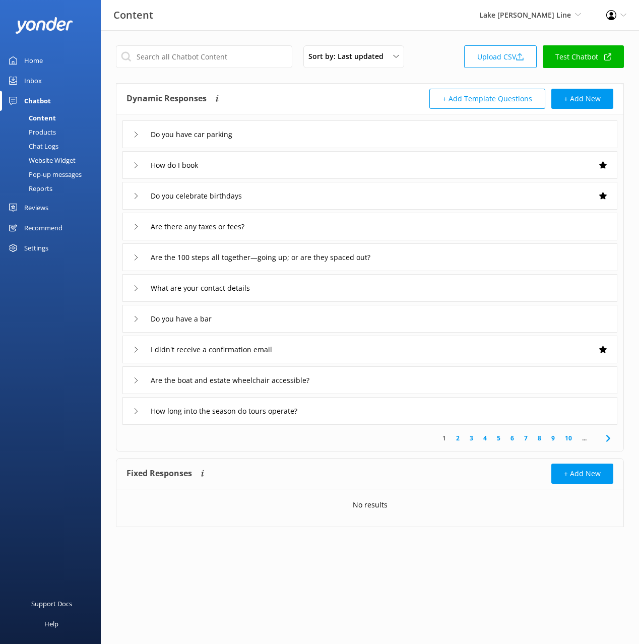
click at [302, 164] on div "How do I book" at bounding box center [369, 165] width 495 height 28
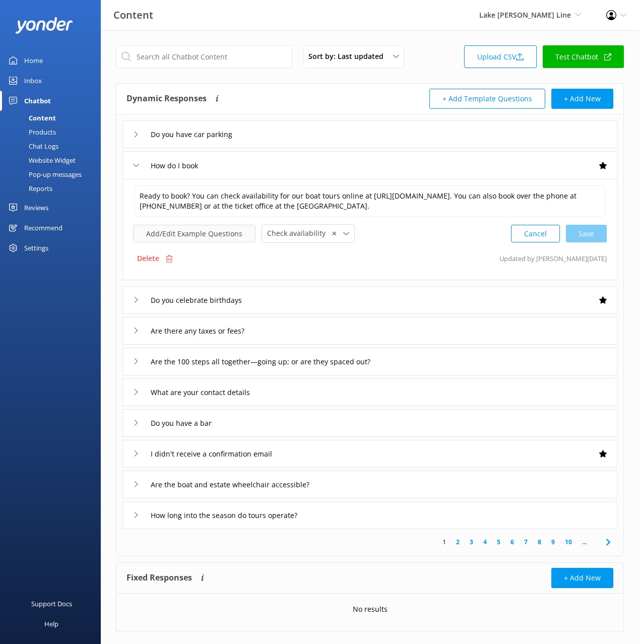
click at [207, 232] on button "Add/Edit Example Questions" at bounding box center [194, 234] width 122 height 18
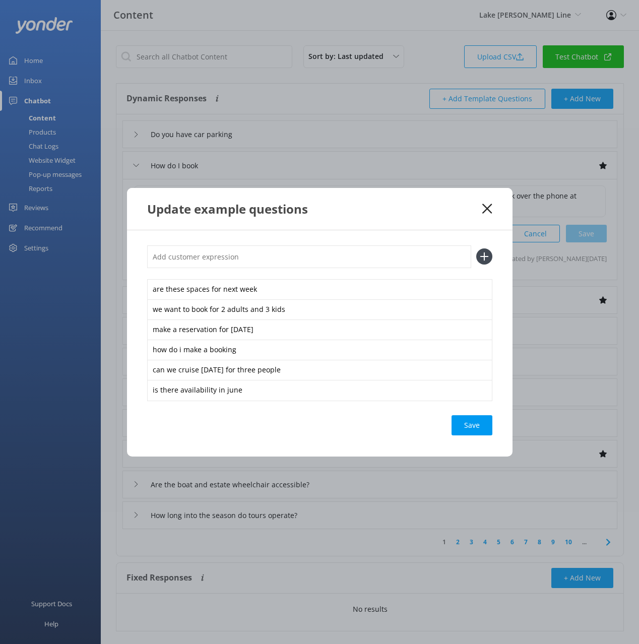
click at [351, 263] on input "text" at bounding box center [309, 256] width 324 height 23
paste input "Can I check tour availability?"
type input "Can I check tour availability?"
click at [476, 248] on button at bounding box center [484, 256] width 16 height 16
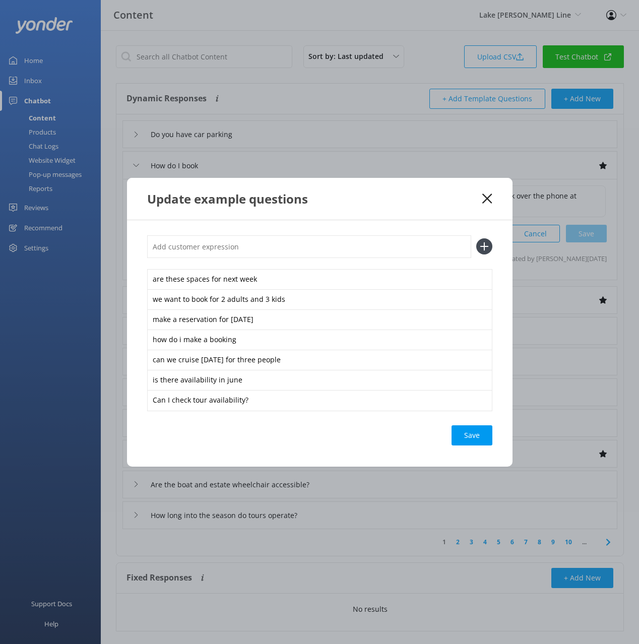
click at [471, 433] on div "Save" at bounding box center [472, 435] width 41 height 20
click at [485, 195] on icon at bounding box center [487, 199] width 10 height 10
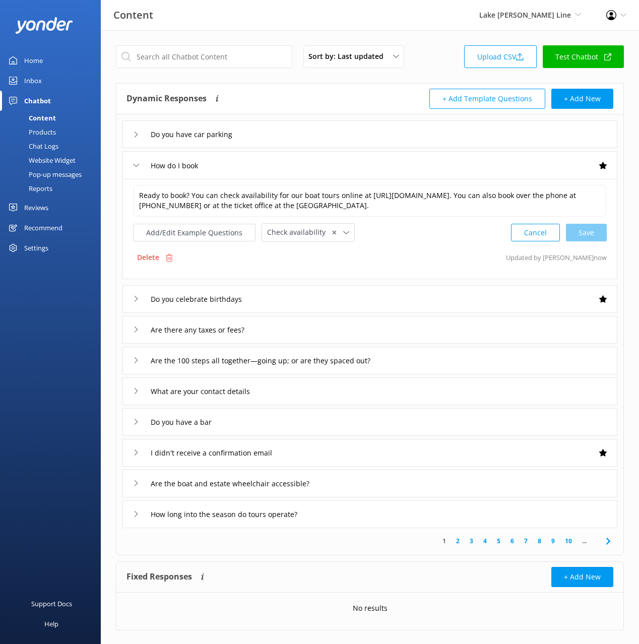
click at [55, 144] on div "Chat Logs" at bounding box center [32, 146] width 52 height 14
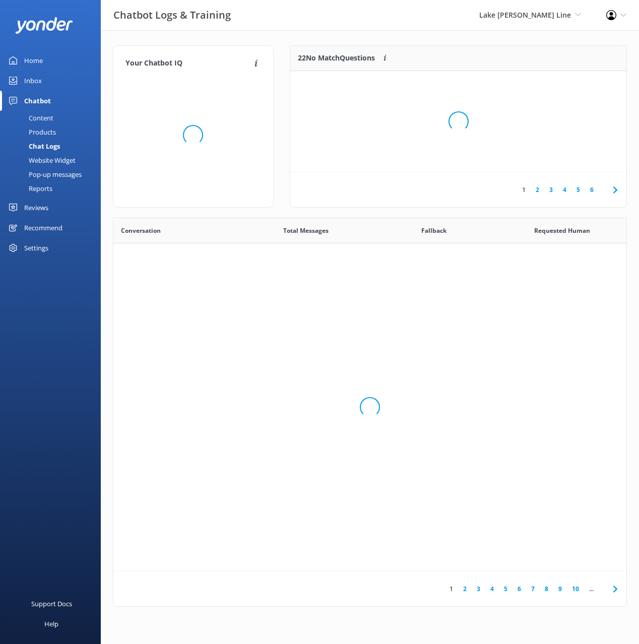
scroll to position [353, 513]
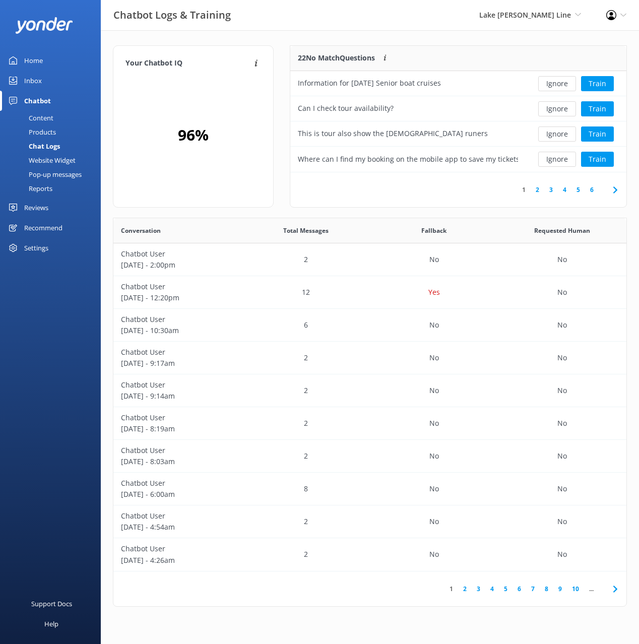
drag, startPoint x: 398, startPoint y: 43, endPoint x: 503, endPoint y: 111, distance: 125.4
click at [398, 43] on div "Your Chatbot IQ Your Chatbot IQ is the percentage of trained FAQs against untra…" at bounding box center [370, 328] width 538 height 597
click at [547, 109] on button "Ignore" at bounding box center [557, 108] width 38 height 15
click at [551, 110] on button "Ignore" at bounding box center [557, 108] width 38 height 15
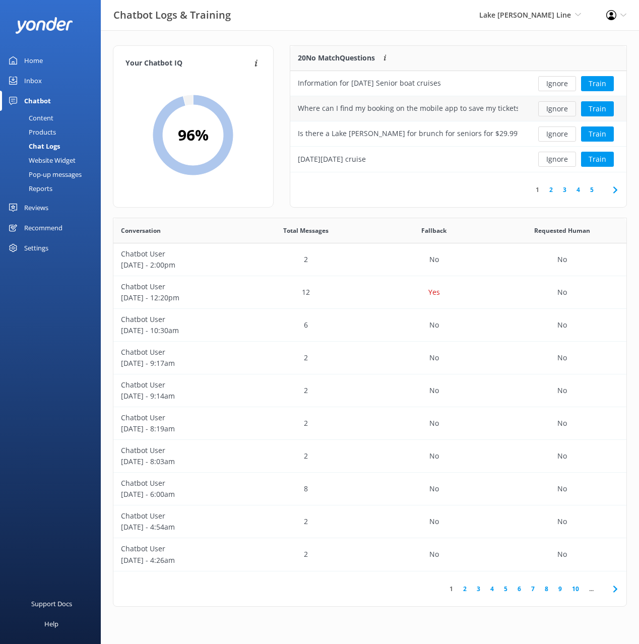
click at [561, 110] on button "Ignore" at bounding box center [557, 108] width 38 height 15
click at [600, 108] on button "Train" at bounding box center [597, 108] width 33 height 15
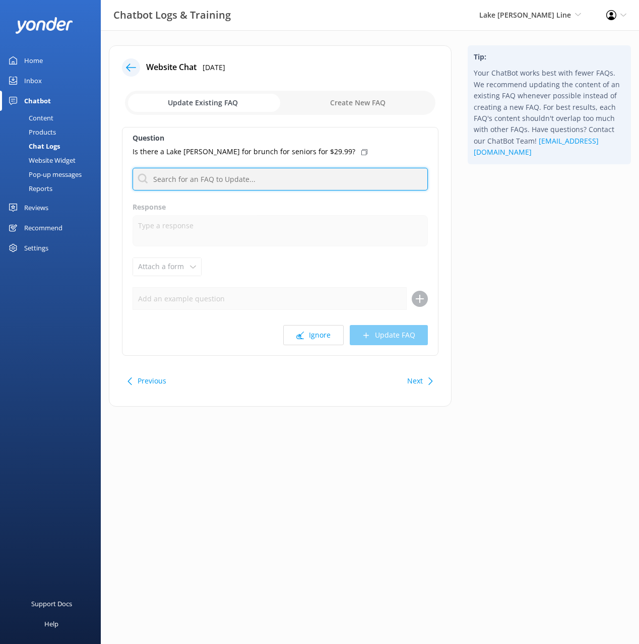
click at [244, 170] on input "text" at bounding box center [280, 179] width 295 height 23
type input "senior"
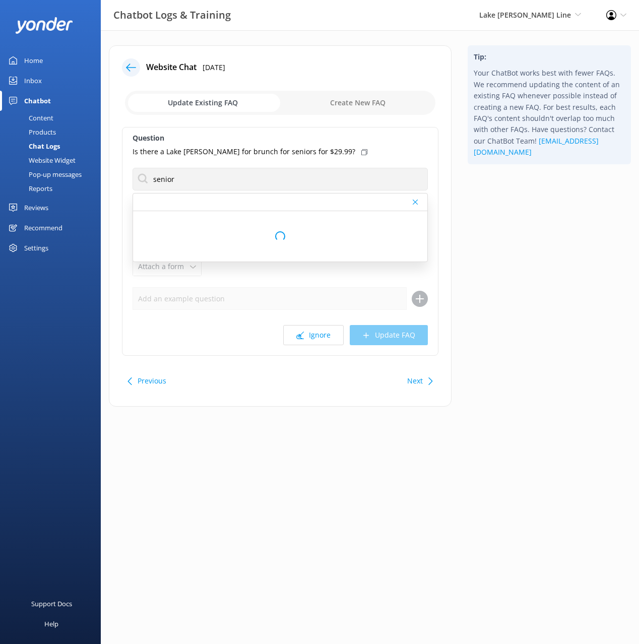
click at [361, 152] on icon at bounding box center [364, 152] width 6 height 6
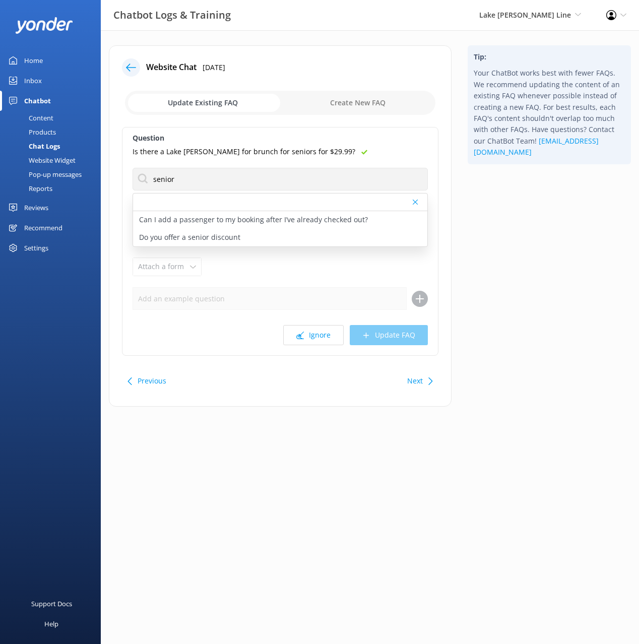
click at [221, 237] on p "Do you offer a senior discount" at bounding box center [189, 237] width 101 height 11
type textarea "We offer a senior discount on all tours every day, but on Tuesdays the discount…"
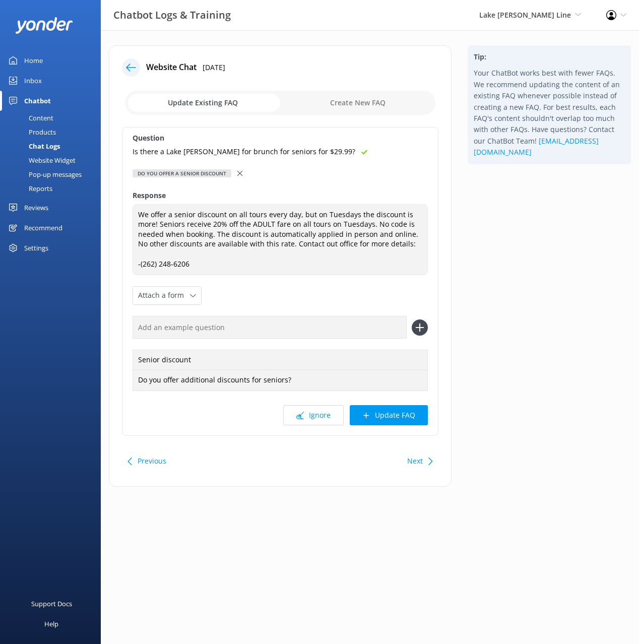
click at [301, 327] on input "text" at bounding box center [270, 327] width 274 height 23
paste input "Is there a Lake [PERSON_NAME] for brunch for seniors for $29.99?"
type input "Is there a Lake [PERSON_NAME] for brunch for seniors for $29.99?"
click at [412, 320] on button at bounding box center [420, 328] width 16 height 16
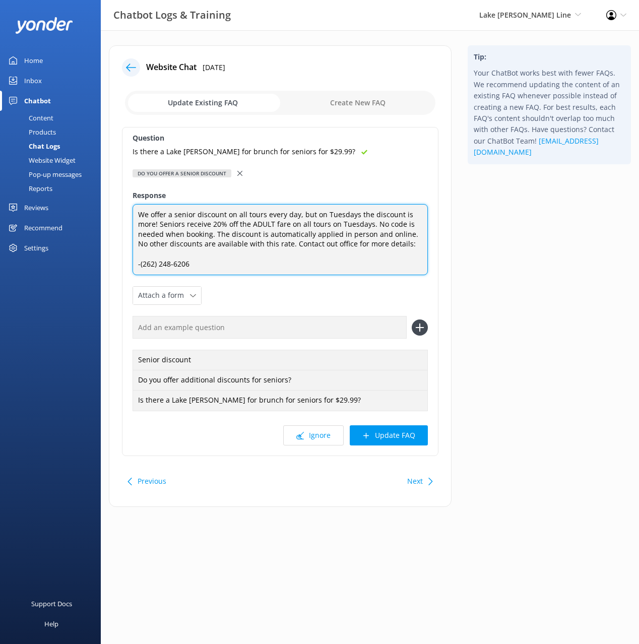
drag, startPoint x: 141, startPoint y: 262, endPoint x: 142, endPoint y: 270, distance: 8.1
click at [141, 263] on textarea "We offer a senior discount on all tours every day, but on Tuesdays the discount…" at bounding box center [280, 240] width 295 height 72
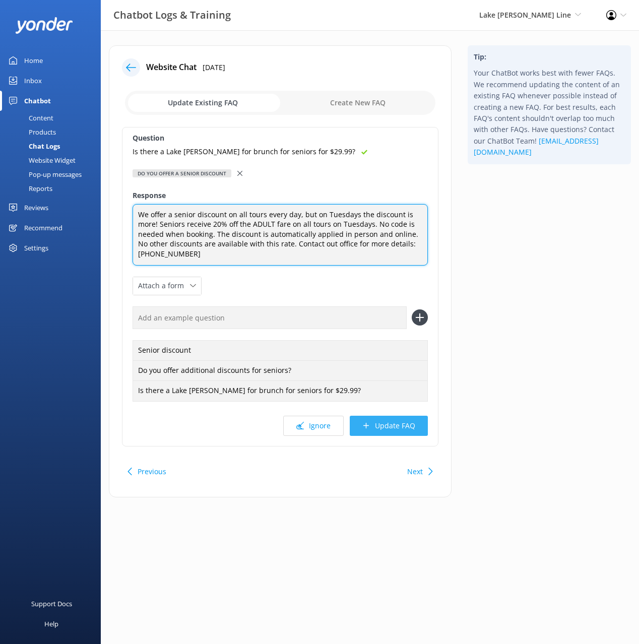
type textarea "We offer a senior discount on all tours every day, but on Tuesdays the discount…"
click at [396, 424] on button "Update FAQ" at bounding box center [389, 426] width 78 height 20
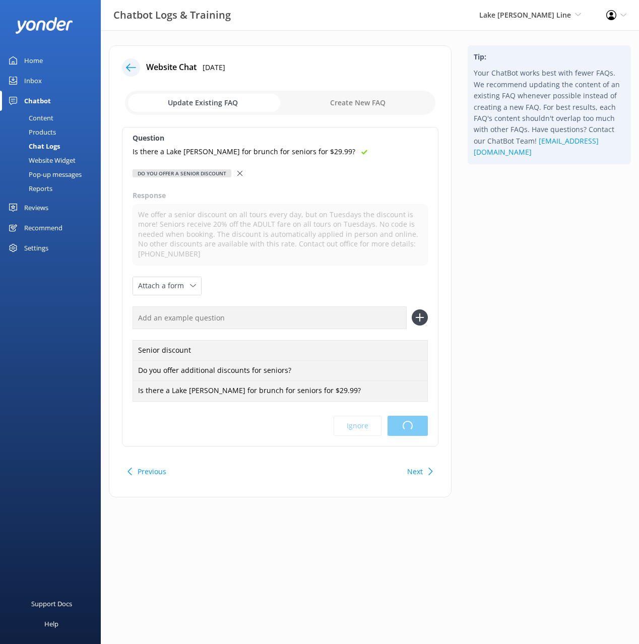
click at [544, 327] on div "Tip: Your ChatBot works best with fewer FAQs. We recommend updating the content…" at bounding box center [549, 276] width 179 height 462
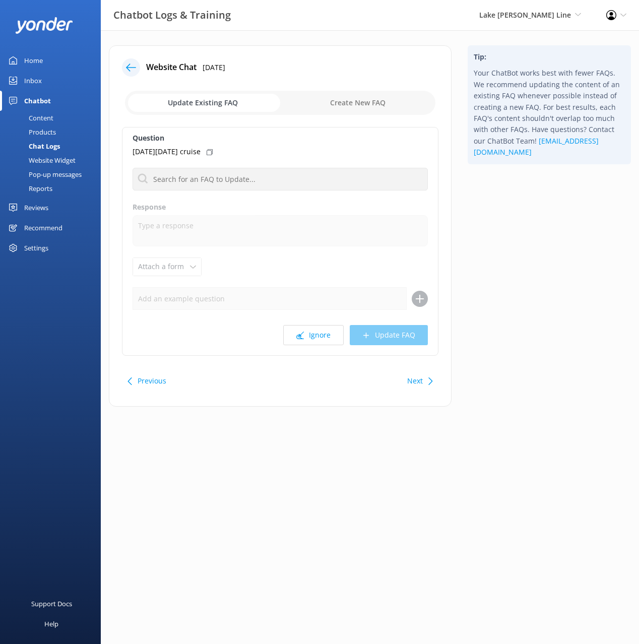
click at [128, 62] on icon at bounding box center [131, 67] width 10 height 10
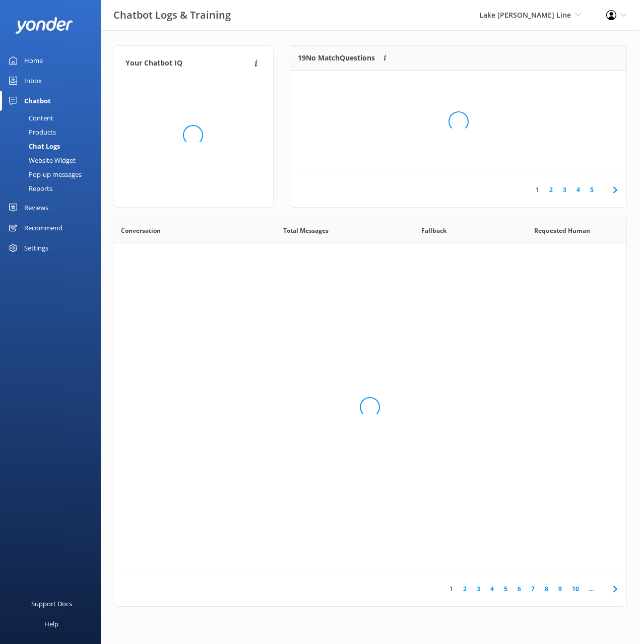
scroll to position [353, 513]
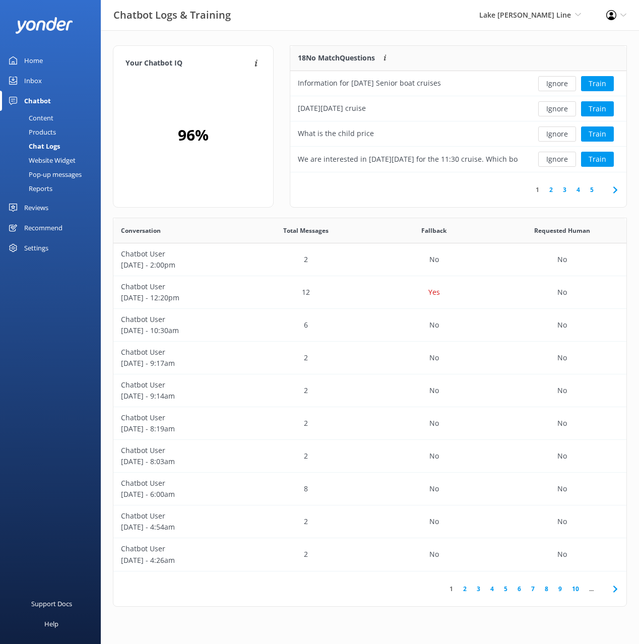
drag, startPoint x: 409, startPoint y: 47, endPoint x: 436, endPoint y: 72, distance: 36.8
click at [409, 47] on div "18 No Match Questions Customers sometimes ask questions that don't fully match …" at bounding box center [407, 58] width 235 height 25
click at [440, 190] on div "1 2 3 4 5" at bounding box center [458, 189] width 336 height 35
click at [552, 159] on button "Ignore" at bounding box center [557, 159] width 38 height 15
click at [559, 158] on button "Ignore" at bounding box center [557, 159] width 38 height 15
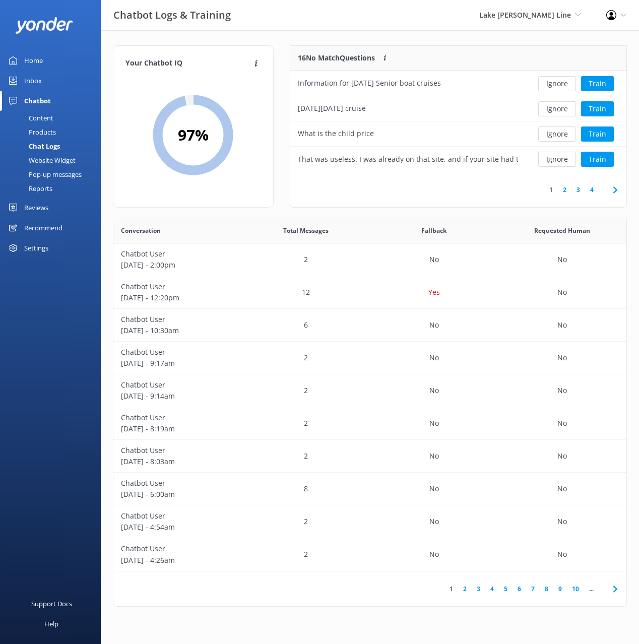
click at [559, 158] on button "Ignore" at bounding box center [557, 159] width 38 height 15
drag, startPoint x: 599, startPoint y: 159, endPoint x: 537, endPoint y: 207, distance: 78.0
click at [599, 159] on button "Train" at bounding box center [597, 159] width 33 height 15
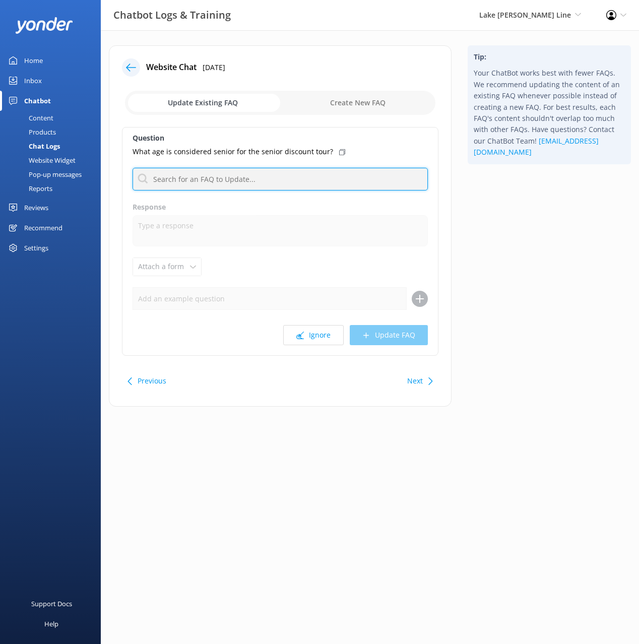
click at [231, 185] on input "text" at bounding box center [280, 179] width 295 height 23
type input "senior"
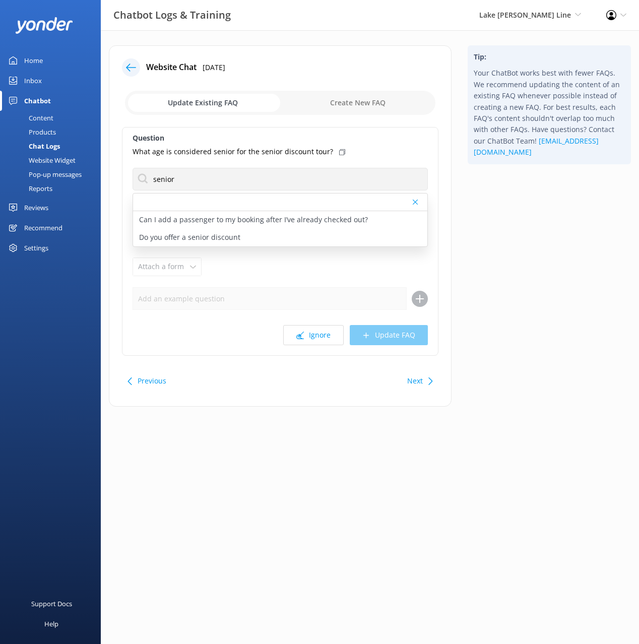
click at [339, 150] on icon at bounding box center [342, 152] width 6 height 6
click at [222, 234] on p "Do you offer a senior discount" at bounding box center [189, 237] width 101 height 11
type textarea "We offer a senior discount on all tours every day, but on Tuesdays the discount…"
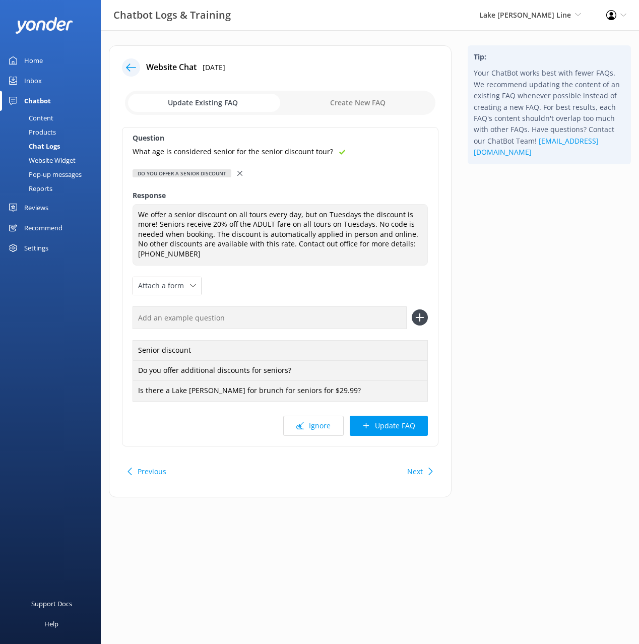
drag, startPoint x: 528, startPoint y: 282, endPoint x: 391, endPoint y: 309, distance: 140.2
click at [525, 282] on div "Tip: Your ChatBot works best with fewer FAQs. We recommend updating the content…" at bounding box center [549, 276] width 179 height 462
click at [313, 309] on input "text" at bounding box center [270, 317] width 274 height 23
paste input "What age is considered senior for the senior discount tour?"
type input "What age is considered senior for the senior discount tour?"
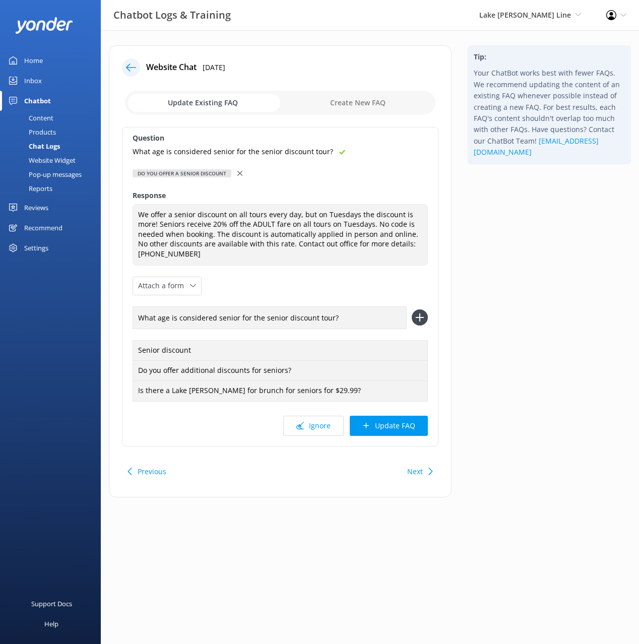
click at [412, 309] on button at bounding box center [420, 317] width 16 height 16
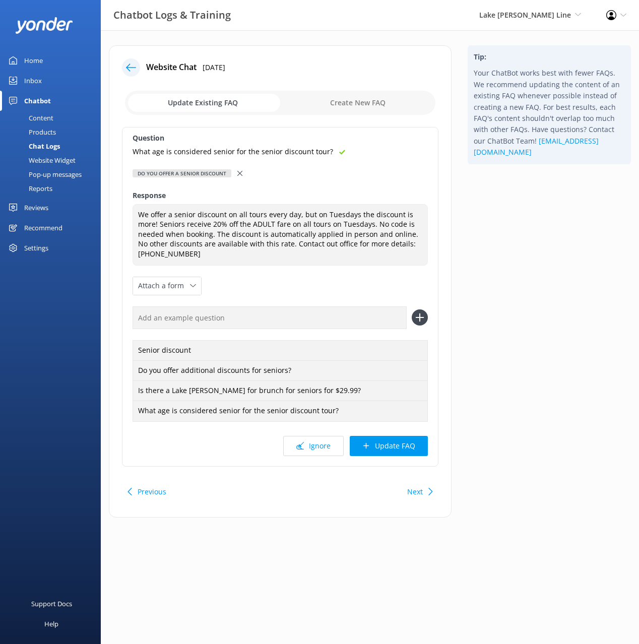
drag, startPoint x: 504, startPoint y: 370, endPoint x: 474, endPoint y: 407, distance: 47.6
click at [504, 370] on div "Tip: Your ChatBot works best with fewer FAQs. We recommend updating the content…" at bounding box center [549, 286] width 179 height 482
click at [377, 448] on button "Update FAQ" at bounding box center [389, 446] width 78 height 20
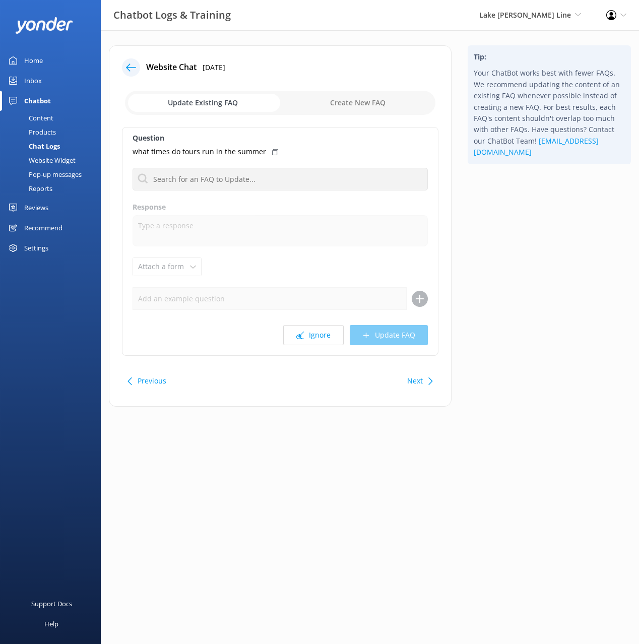
drag, startPoint x: 153, startPoint y: 50, endPoint x: 140, endPoint y: 62, distance: 17.9
click at [153, 50] on div "Website Chat [DATE] Update Existing FAQ Create New FAQ Question what times do t…" at bounding box center [280, 225] width 343 height 361
click at [132, 65] on icon at bounding box center [131, 67] width 10 height 10
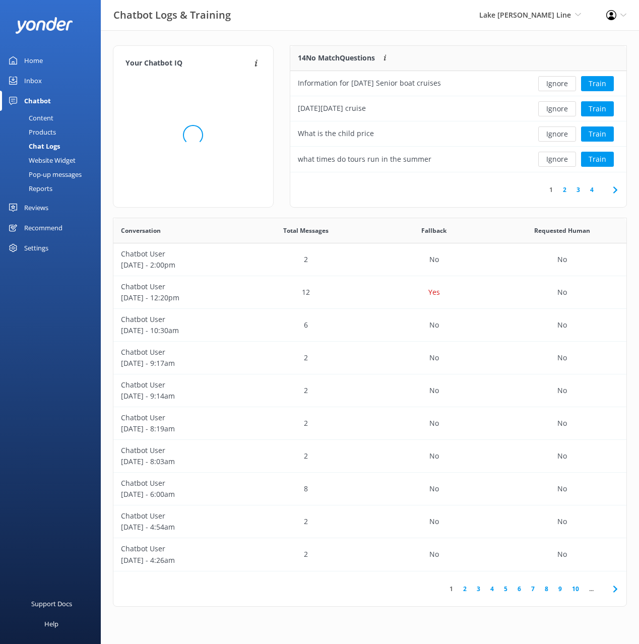
scroll to position [353, 513]
click at [342, 32] on div "Your Chatbot IQ Your Chatbot IQ is the percentage of trained FAQs against untra…" at bounding box center [370, 328] width 538 height 597
drag, startPoint x: 463, startPoint y: 43, endPoint x: 489, endPoint y: 48, distance: 26.7
click at [463, 43] on div "Your Chatbot IQ Your Chatbot IQ is the percentage of trained FAQs against untra…" at bounding box center [370, 328] width 538 height 597
click at [601, 79] on button "Train" at bounding box center [597, 83] width 33 height 15
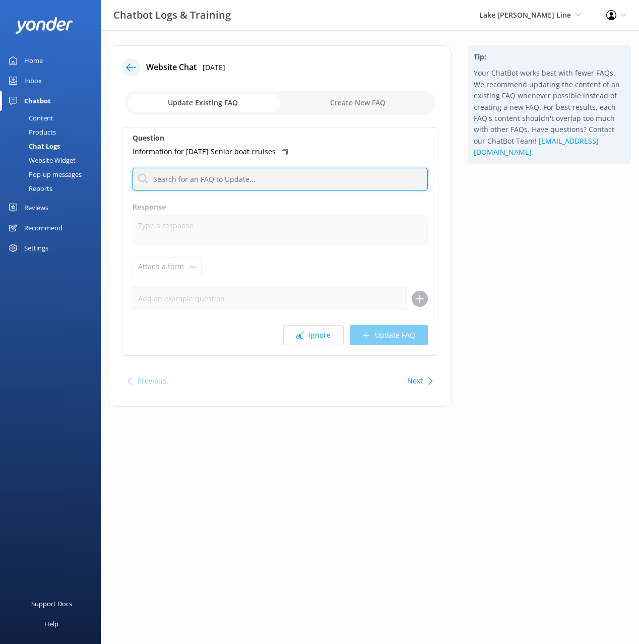
click at [245, 173] on input "text" at bounding box center [280, 179] width 295 height 23
type input "senior"
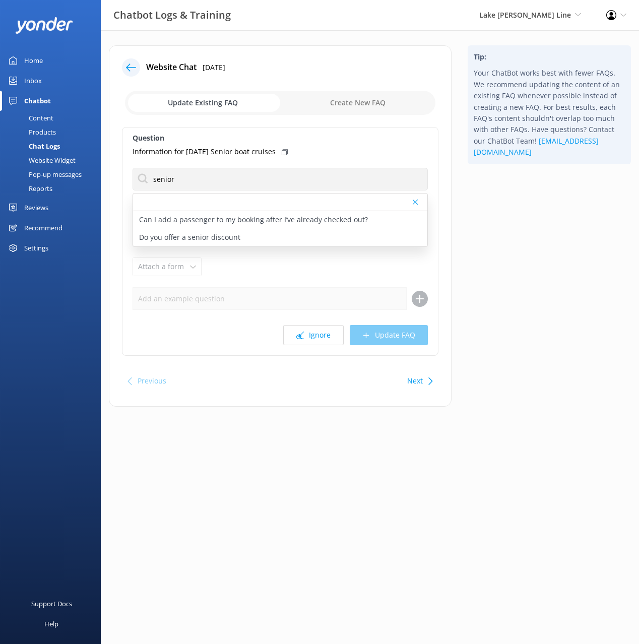
click at [285, 150] on icon at bounding box center [285, 152] width 6 height 6
click at [216, 233] on p "Do you offer a senior discount" at bounding box center [189, 237] width 101 height 11
type textarea "We offer a senior discount on all tours every day, but on Tuesdays the discount…"
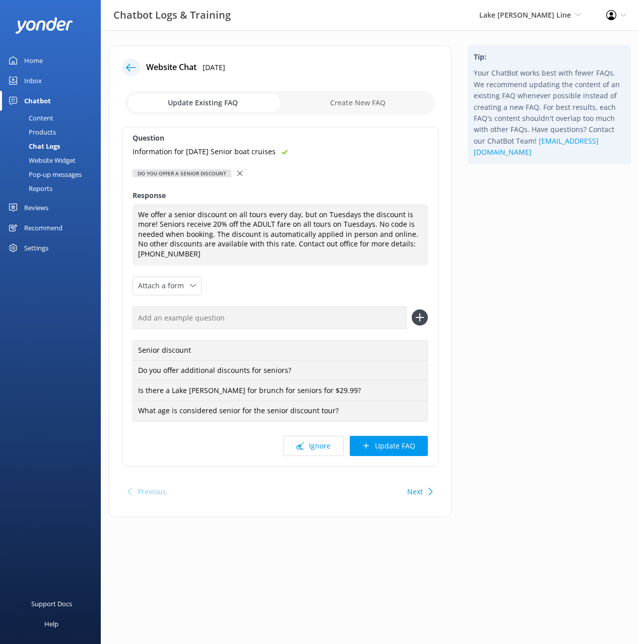
click at [309, 317] on input "text" at bounding box center [270, 317] width 274 height 23
paste input "Information for [DATE] Senior boat cruises"
type input "Information for [DATE] Senior boat cruises"
click at [412, 309] on button at bounding box center [420, 317] width 16 height 16
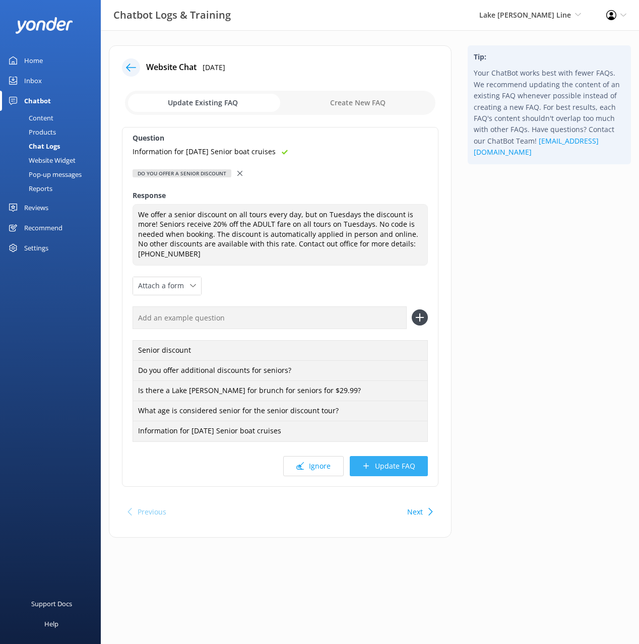
click at [406, 471] on button "Update FAQ" at bounding box center [389, 466] width 78 height 20
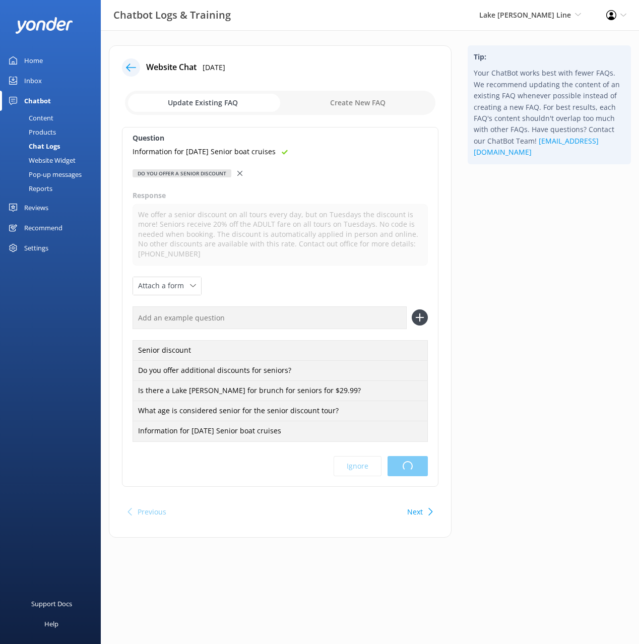
drag, startPoint x: 487, startPoint y: 385, endPoint x: 499, endPoint y: 394, distance: 15.1
click at [489, 385] on div "Tip: Your ChatBot works best with fewer FAQs. We recommend updating the content…" at bounding box center [549, 296] width 179 height 502
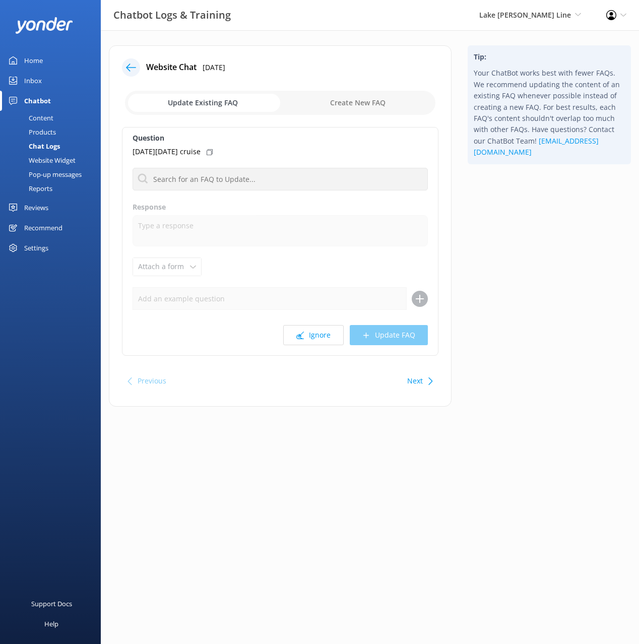
click at [136, 66] on icon at bounding box center [131, 67] width 10 height 10
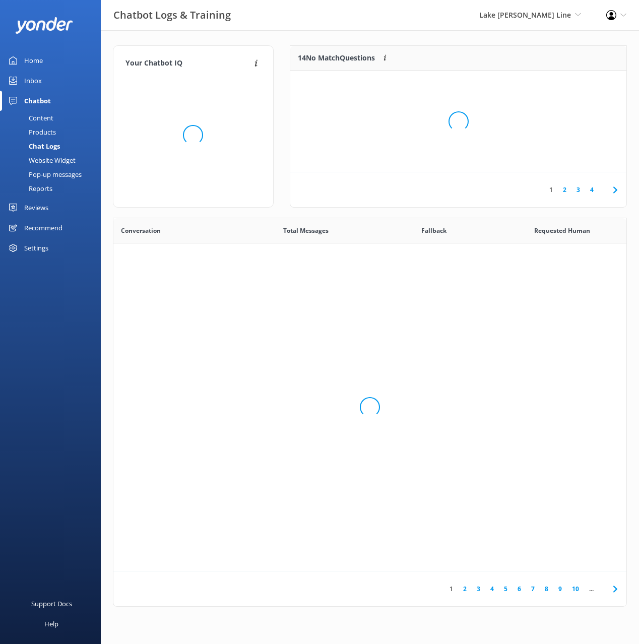
scroll to position [353, 513]
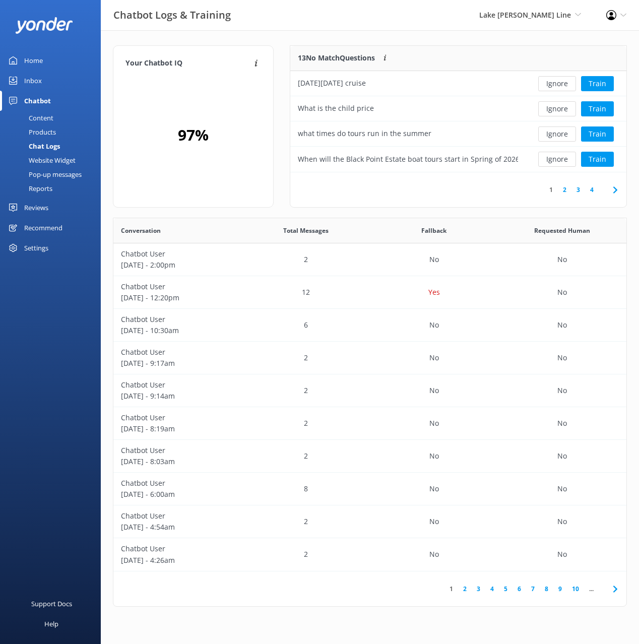
click at [435, 33] on div "Your Chatbot IQ Your Chatbot IQ is the percentage of trained FAQs against untra…" at bounding box center [370, 328] width 538 height 597
drag, startPoint x: 453, startPoint y: 200, endPoint x: 520, endPoint y: 150, distance: 84.3
click at [453, 199] on div "1 2 3 4" at bounding box center [458, 189] width 336 height 35
click at [597, 133] on button "Train" at bounding box center [597, 134] width 33 height 15
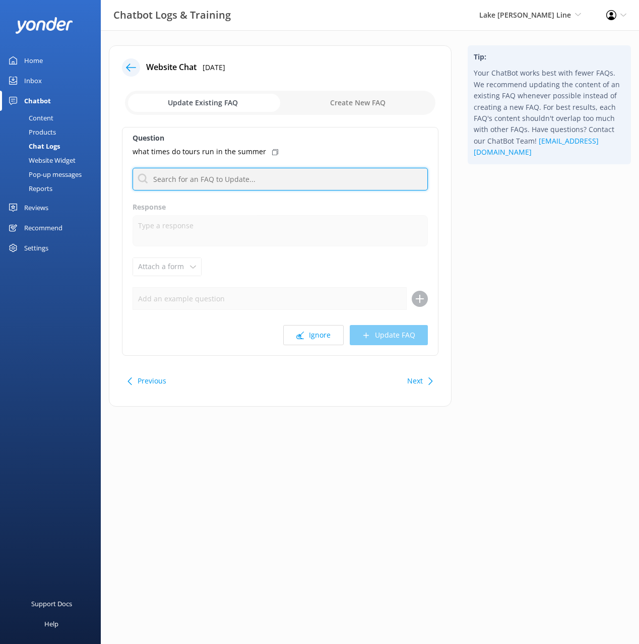
click at [257, 183] on input "text" at bounding box center [280, 179] width 295 height 23
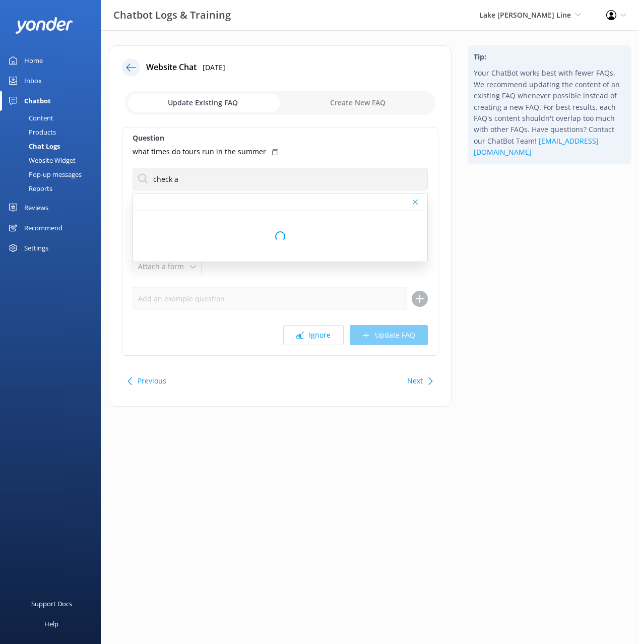
click at [272, 150] on icon at bounding box center [275, 152] width 6 height 6
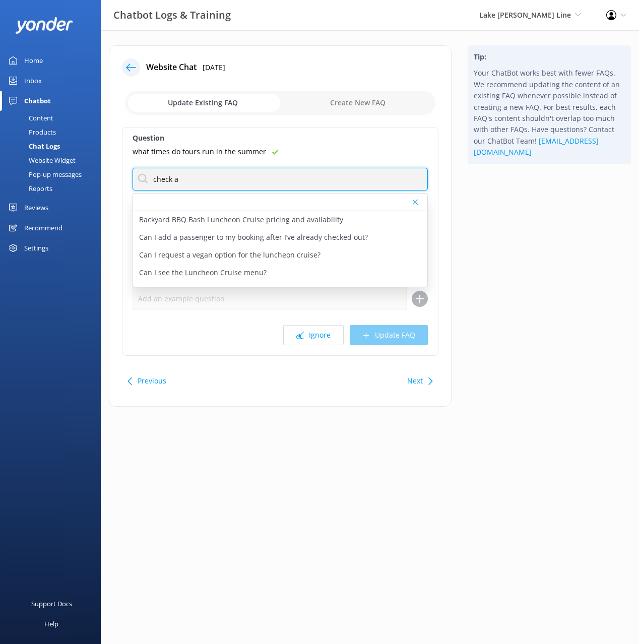
click at [205, 178] on input "check a" at bounding box center [280, 179] width 295 height 23
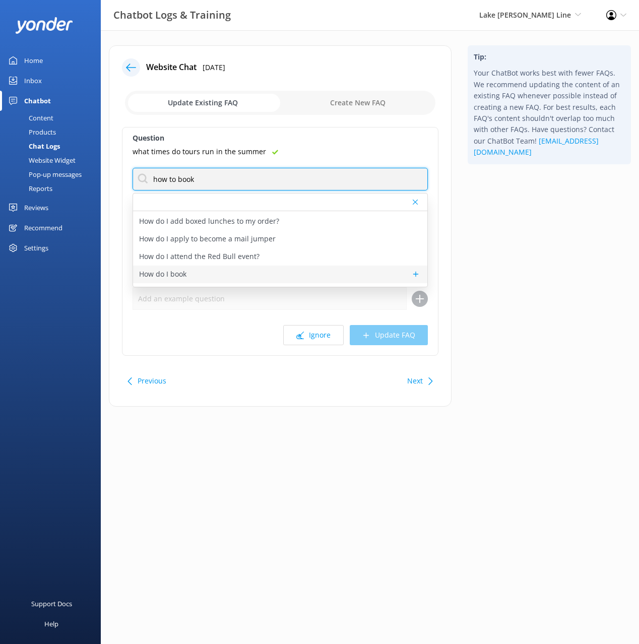
scroll to position [212, 0]
type input "how to book"
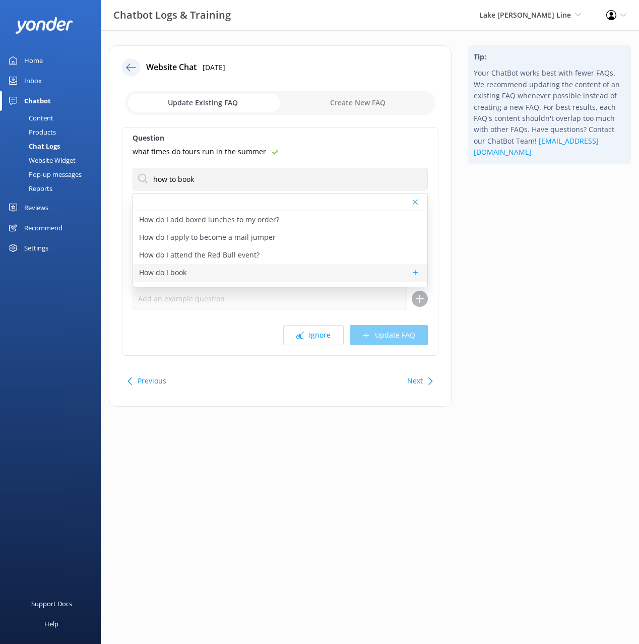
click at [194, 270] on div "How do I book" at bounding box center [280, 273] width 294 height 18
type textarea "Ready to book? You can check availability for our boat tours online at [URL][DO…"
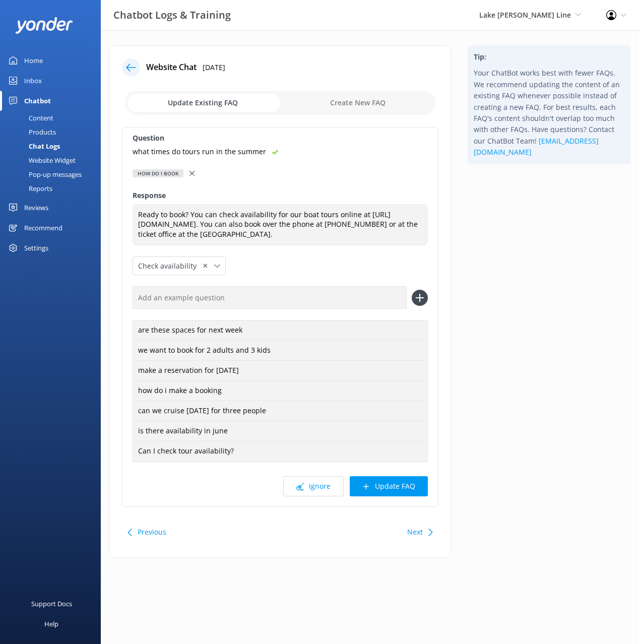
click at [325, 299] on input "text" at bounding box center [270, 297] width 274 height 23
paste input "what times do tours run in the summer"
type input "what times do tours run in the summer"
click at [412, 290] on button at bounding box center [420, 298] width 16 height 16
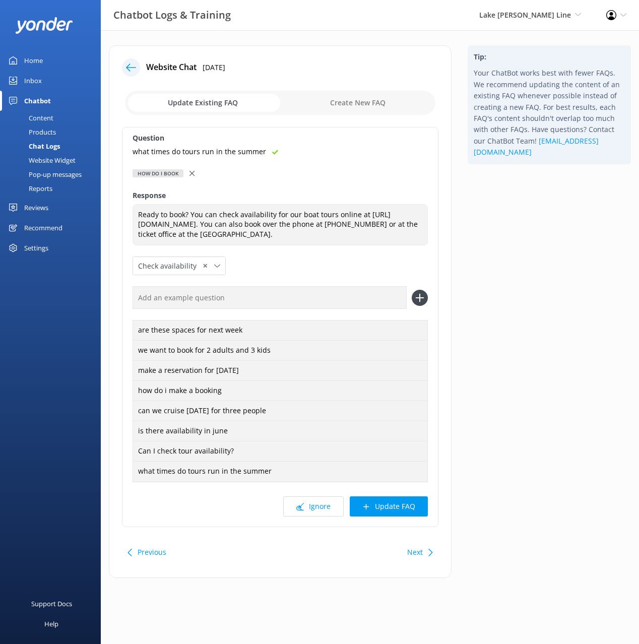
click at [411, 509] on button "Update FAQ" at bounding box center [389, 506] width 78 height 20
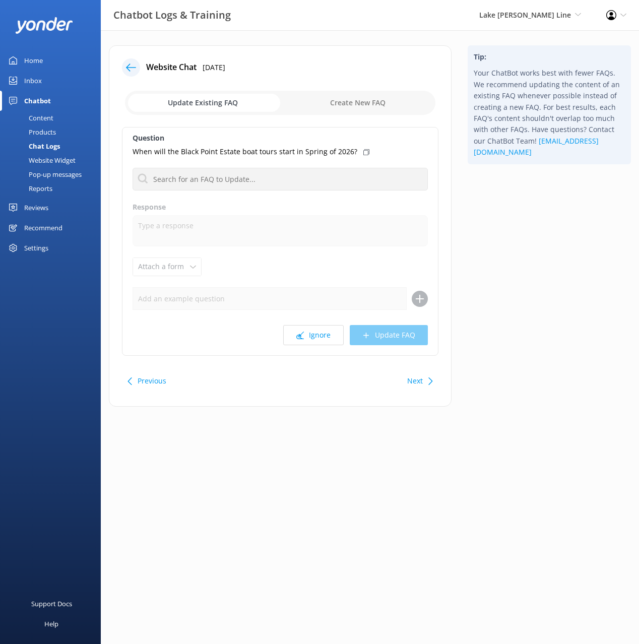
click at [543, 266] on div "Tip: Your ChatBot works best with fewer FAQs. We recommend updating the content…" at bounding box center [549, 230] width 179 height 371
click at [554, 215] on div "Tip: Your ChatBot works best with fewer FAQs. We recommend updating the content…" at bounding box center [549, 230] width 179 height 371
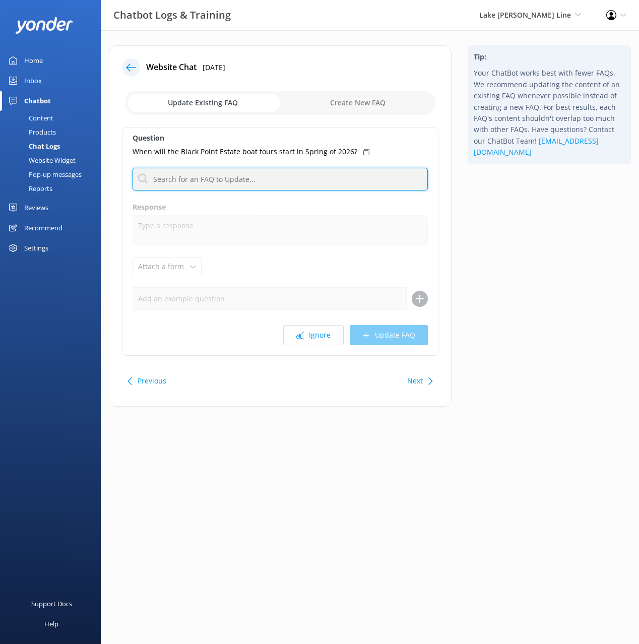
click at [325, 183] on input "text" at bounding box center [280, 179] width 295 height 23
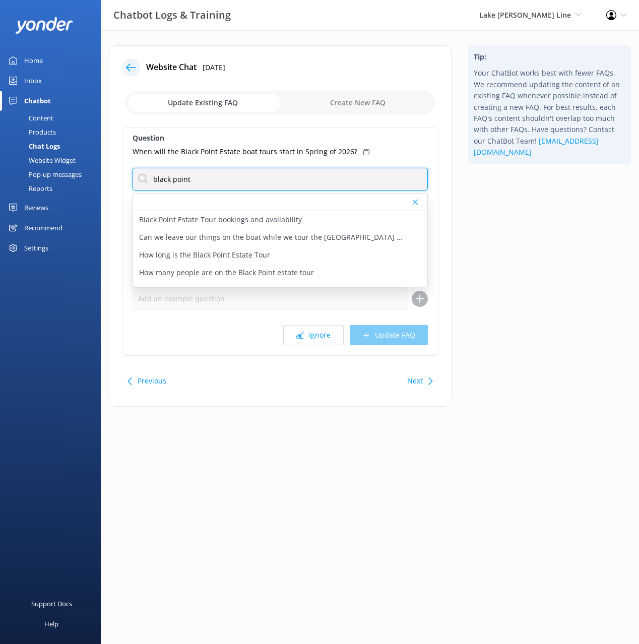
type input "black point"
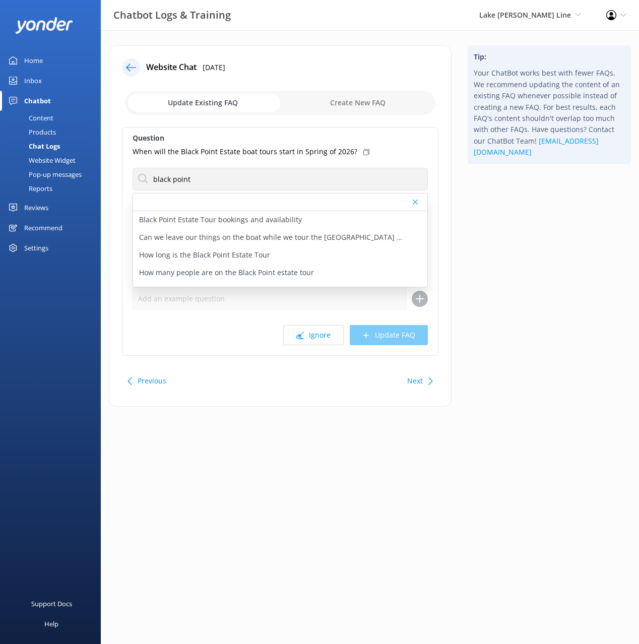
click at [363, 151] on icon at bounding box center [366, 152] width 6 height 6
drag, startPoint x: 277, startPoint y: 219, endPoint x: 332, endPoint y: 261, distance: 69.0
click at [277, 219] on p "Black Point Estate Tour bookings and availability" at bounding box center [220, 219] width 163 height 11
type textarea "You can view live availability and book your Black Point Estate Tour online at …"
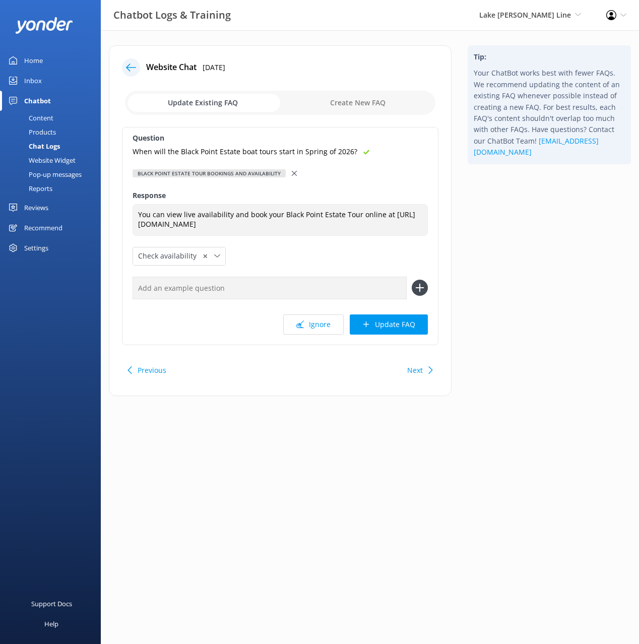
drag, startPoint x: 369, startPoint y: 291, endPoint x: 419, endPoint y: 297, distance: 50.3
click at [372, 291] on input "text" at bounding box center [270, 288] width 274 height 23
paste input "When will the Black Point Estate boat tours start in Spring of 2026?"
type input "When will the Black Point Estate boat tours start in Spring of 2026?"
drag, startPoint x: 423, startPoint y: 297, endPoint x: 421, endPoint y: 306, distance: 8.8
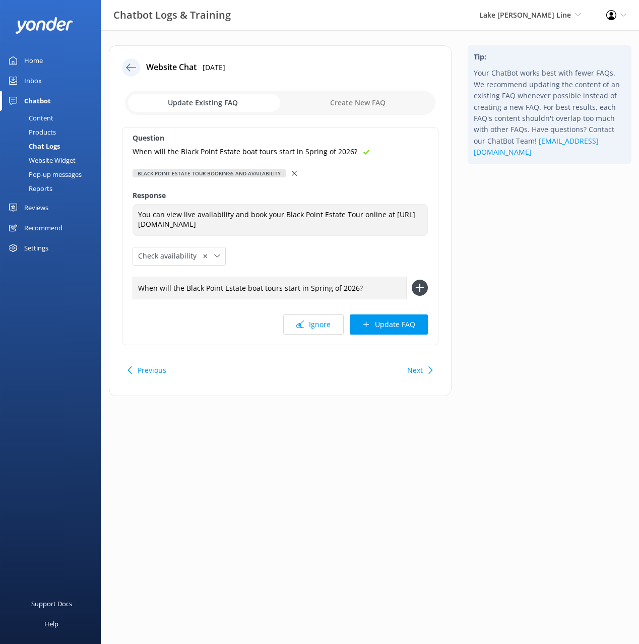
click at [423, 292] on use at bounding box center [420, 288] width 9 height 9
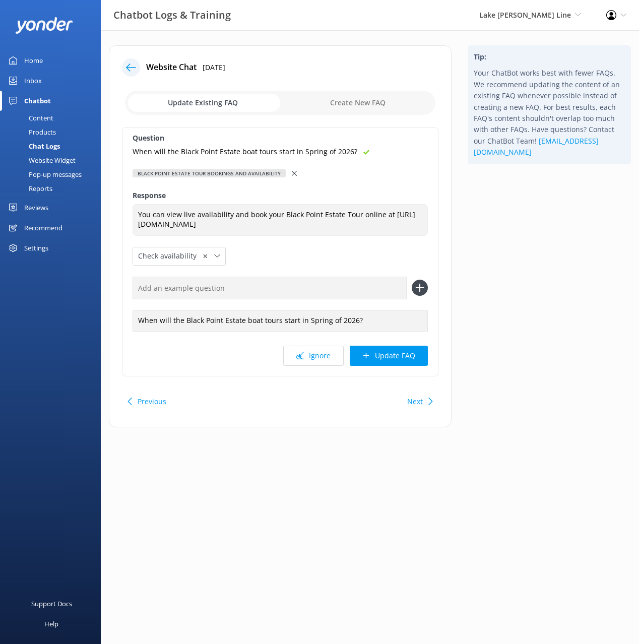
click at [398, 366] on button "Update FAQ" at bounding box center [389, 356] width 78 height 20
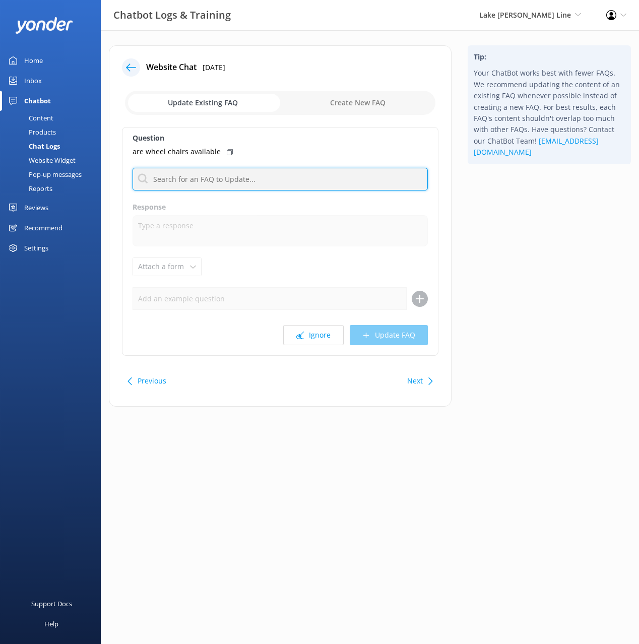
click at [283, 174] on input "text" at bounding box center [280, 179] width 295 height 23
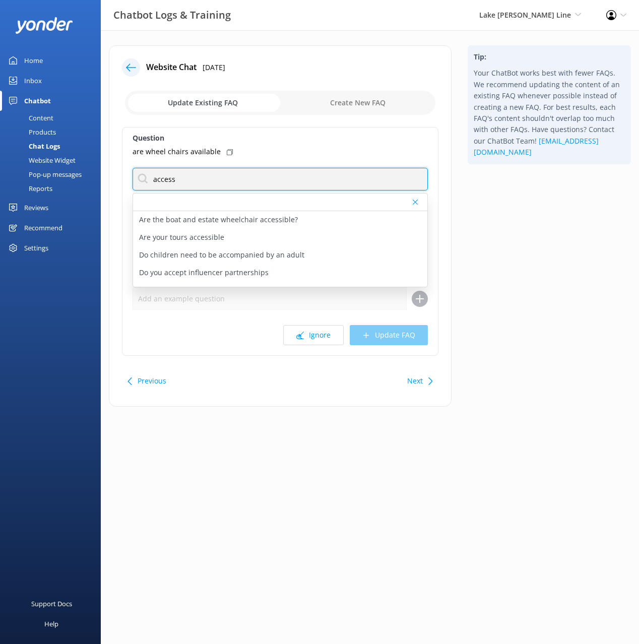
type input "access"
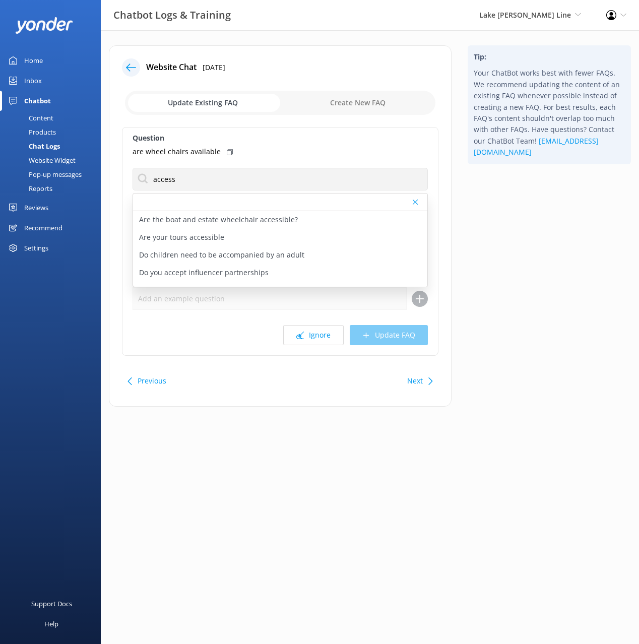
click at [227, 150] on use at bounding box center [230, 152] width 6 height 6
drag, startPoint x: 234, startPoint y: 237, endPoint x: 283, endPoint y: 261, distance: 54.1
click at [234, 237] on div "Are your tours accessible" at bounding box center [280, 238] width 294 height 18
type textarea "The two larger boats that we use for the public tours – the [DEMOGRAPHIC_DATA] …"
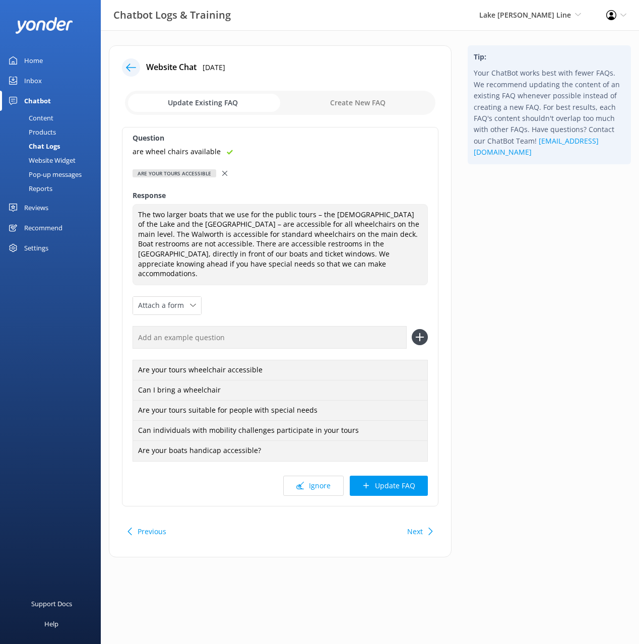
click at [351, 328] on input "text" at bounding box center [270, 337] width 274 height 23
paste input "are wheel chairs available"
type input "are wheel chairs available"
click at [412, 329] on button at bounding box center [420, 337] width 16 height 16
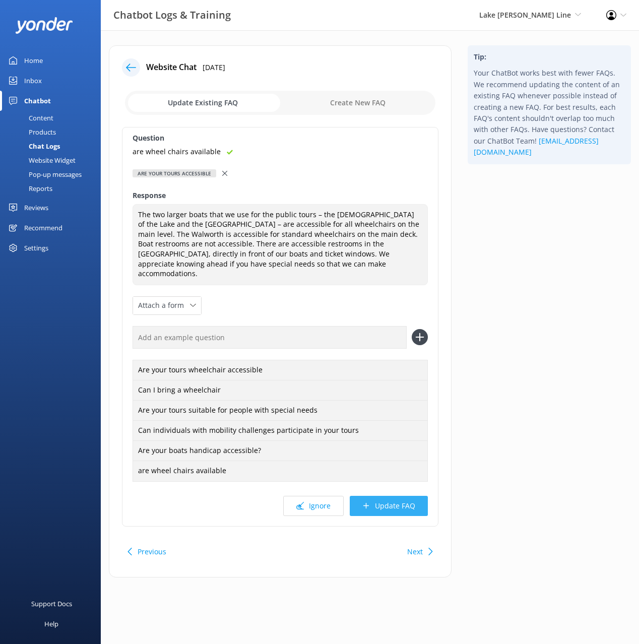
click at [392, 496] on button "Update FAQ" at bounding box center [389, 506] width 78 height 20
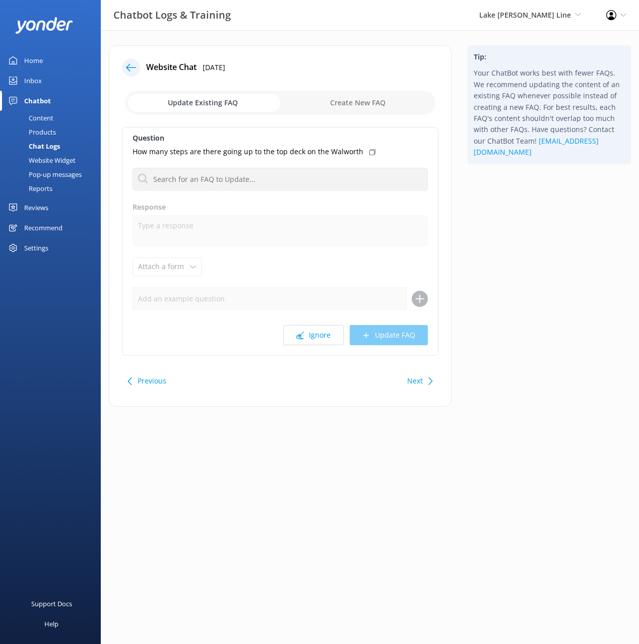
drag, startPoint x: 581, startPoint y: 262, endPoint x: 563, endPoint y: 266, distance: 17.5
click at [581, 262] on div "Tip: Your ChatBot works best with fewer FAQs. We recommend updating the content…" at bounding box center [549, 230] width 179 height 371
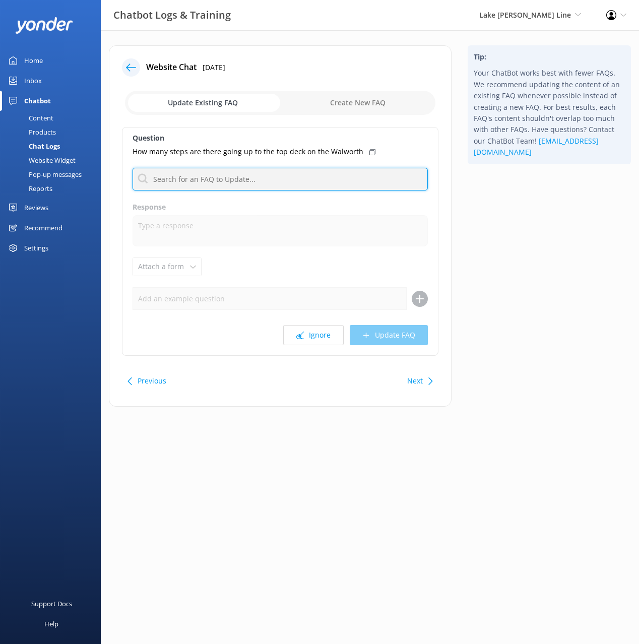
click at [306, 180] on input "text" at bounding box center [280, 179] width 295 height 23
type input "steps"
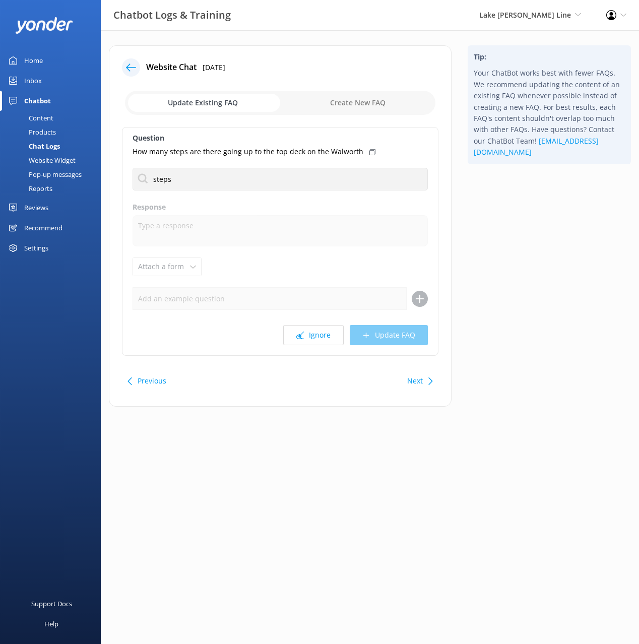
click at [545, 209] on div "Tip: Your ChatBot works best with fewer FAQs. We recommend updating the content…" at bounding box center [549, 230] width 179 height 371
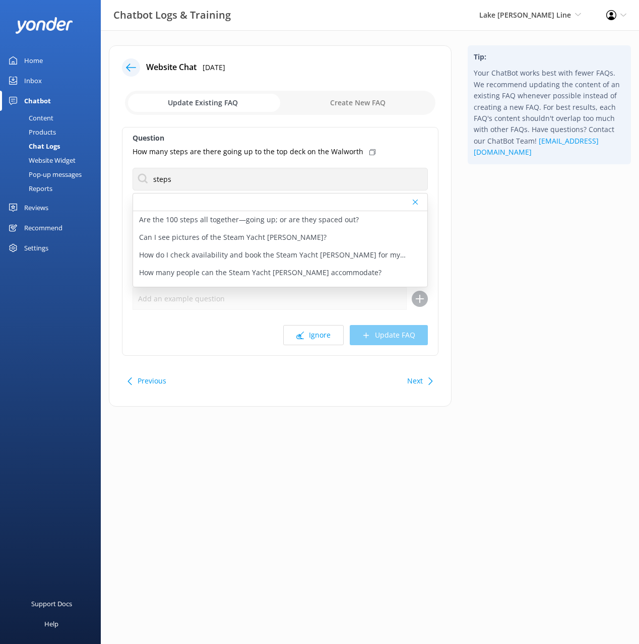
drag, startPoint x: 553, startPoint y: 253, endPoint x: 506, endPoint y: 394, distance: 148.4
click at [553, 254] on div "Tip: Your ChatBot works best with fewer FAQs. We recommend updating the content…" at bounding box center [549, 230] width 179 height 371
click at [415, 378] on button "Next" at bounding box center [415, 381] width 16 height 20
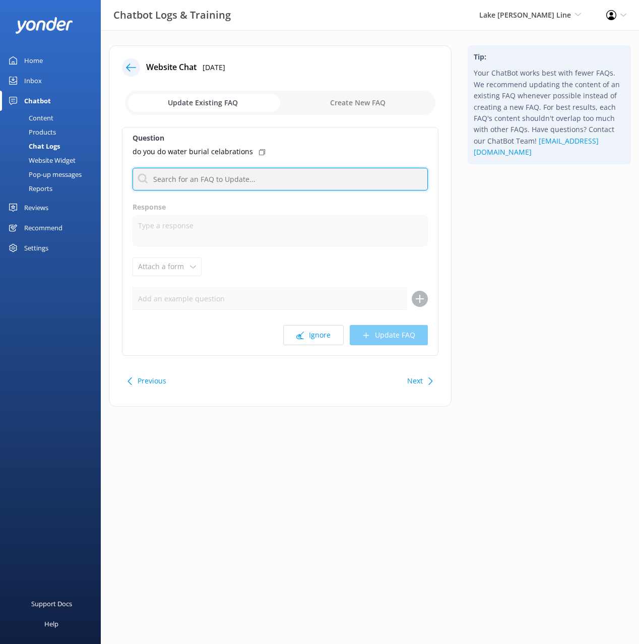
click at [242, 179] on input "text" at bounding box center [280, 179] width 295 height 23
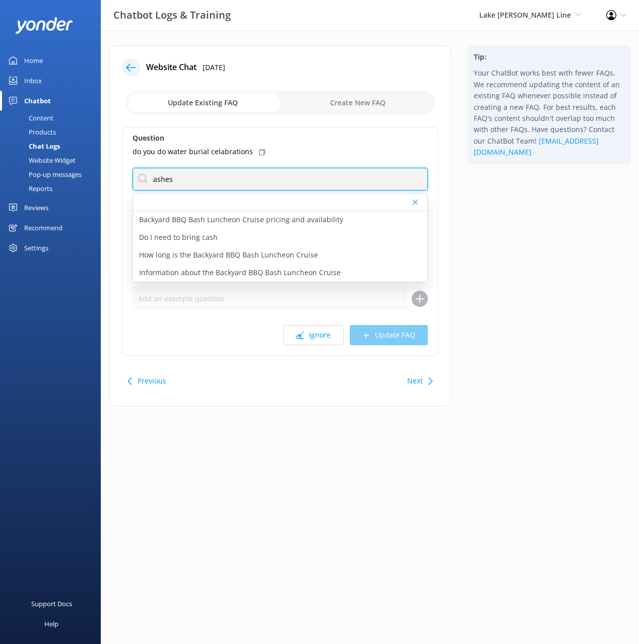
type input "ashes"
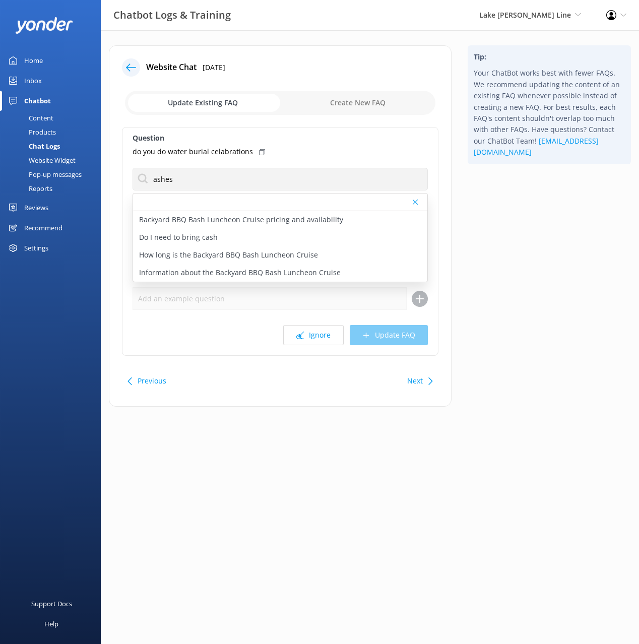
drag, startPoint x: 534, startPoint y: 267, endPoint x: 511, endPoint y: 289, distance: 31.7
click at [533, 267] on div "Tip: Your ChatBot works best with fewer FAQs. We recommend updating the content…" at bounding box center [549, 230] width 179 height 371
click at [412, 374] on button "Next" at bounding box center [415, 381] width 16 height 20
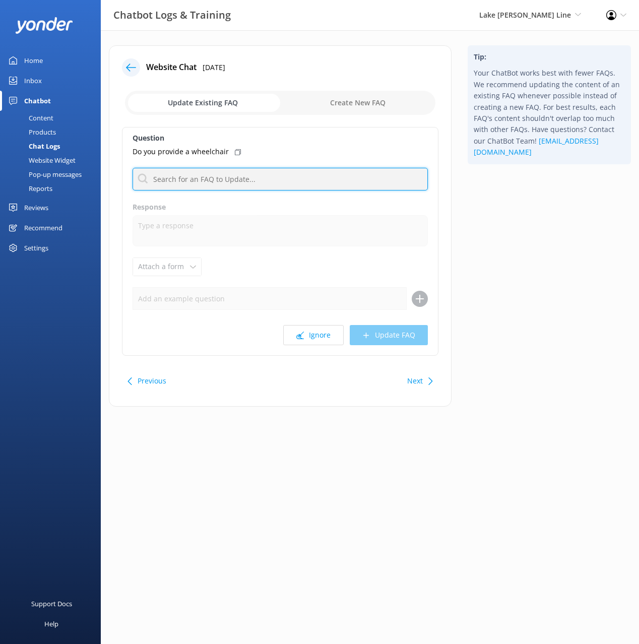
click at [275, 178] on input "text" at bounding box center [280, 179] width 295 height 23
type input "access"
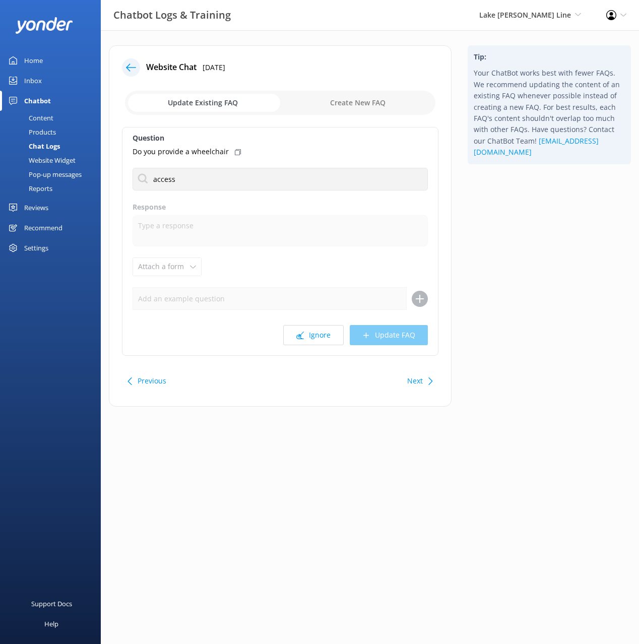
click at [235, 150] on icon at bounding box center [238, 152] width 6 height 6
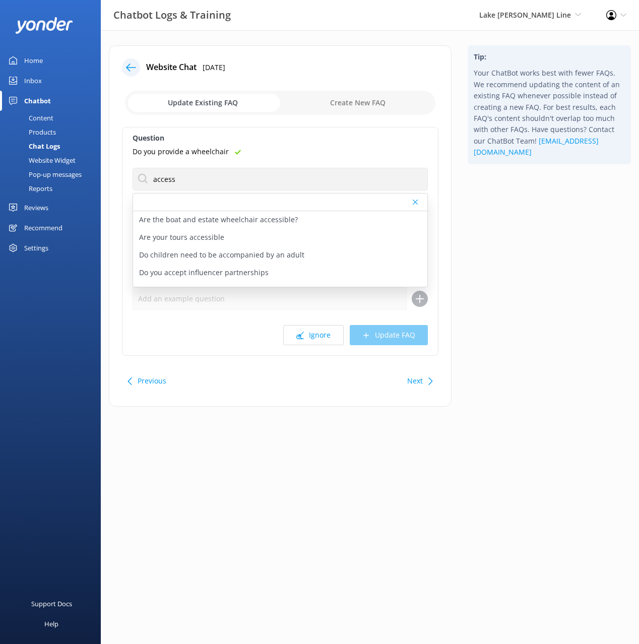
click at [251, 235] on div "Are your tours accessible" at bounding box center [280, 238] width 294 height 18
type textarea "The two larger boats that we use for the public tours – the [DEMOGRAPHIC_DATA] …"
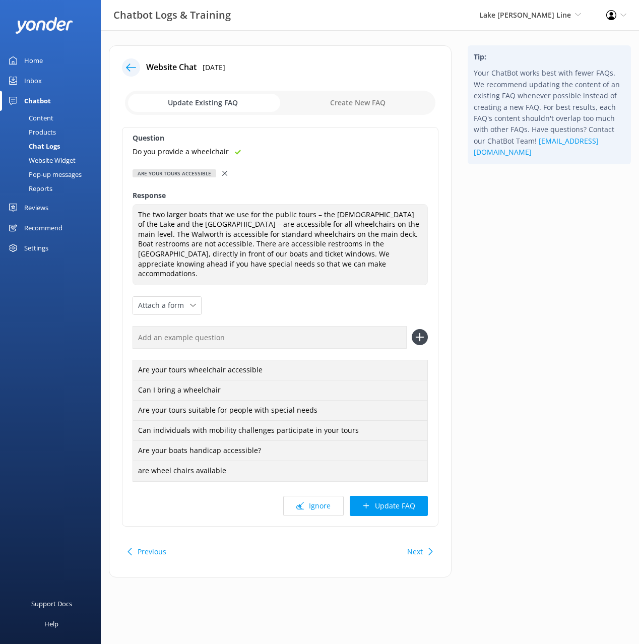
click at [348, 329] on input "text" at bounding box center [270, 337] width 274 height 23
paste input "Do you provide a wheelchair"
type input "Do you provide a wheelchair"
drag, startPoint x: 416, startPoint y: 329, endPoint x: 404, endPoint y: 421, distance: 93.5
click at [416, 329] on icon at bounding box center [420, 337] width 16 height 16
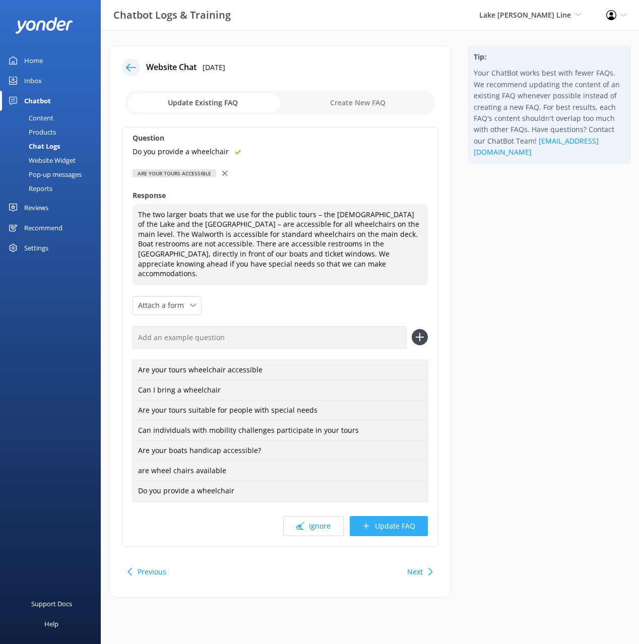
click at [424, 506] on div "Question Do you provide a wheelchair Are your tours accessible Are the boat and…" at bounding box center [280, 337] width 317 height 420
click at [418, 516] on button "Update FAQ" at bounding box center [389, 526] width 78 height 20
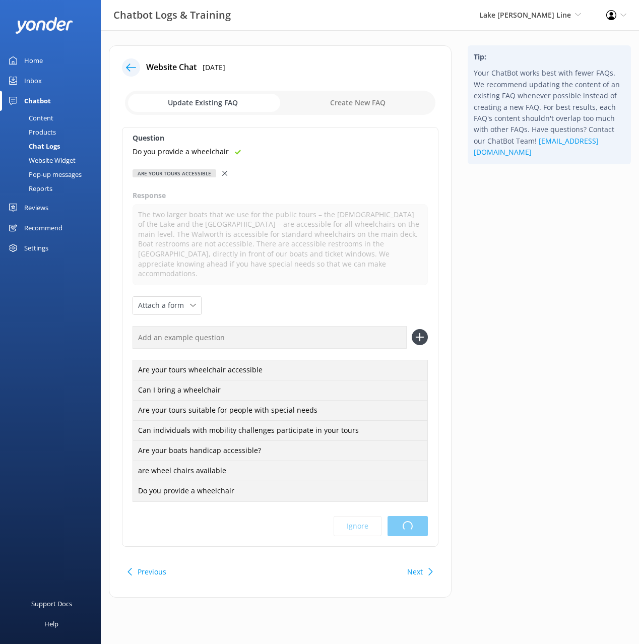
click at [490, 441] on html "Chatbot Logs & Training Lake [PERSON_NAME] Line Black Cat Cruises [GEOGRAPHIC_D…" at bounding box center [319, 322] width 639 height 644
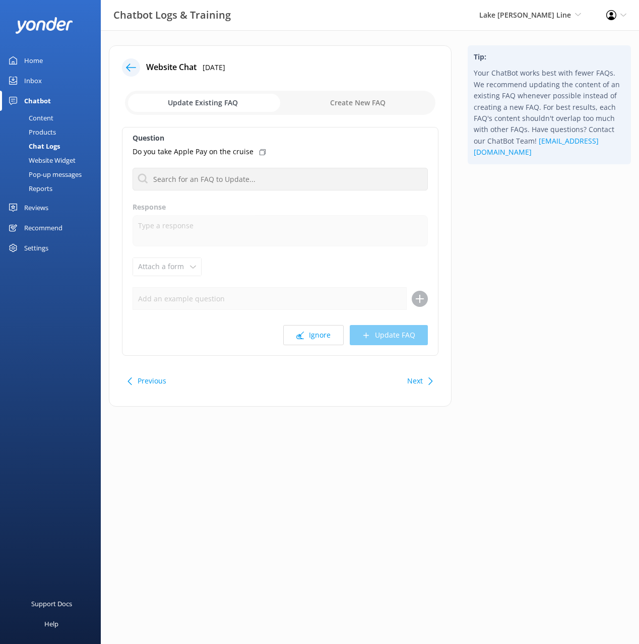
click at [531, 318] on div "Tip: Your ChatBot works best with fewer FAQs. We recommend updating the content…" at bounding box center [549, 230] width 179 height 371
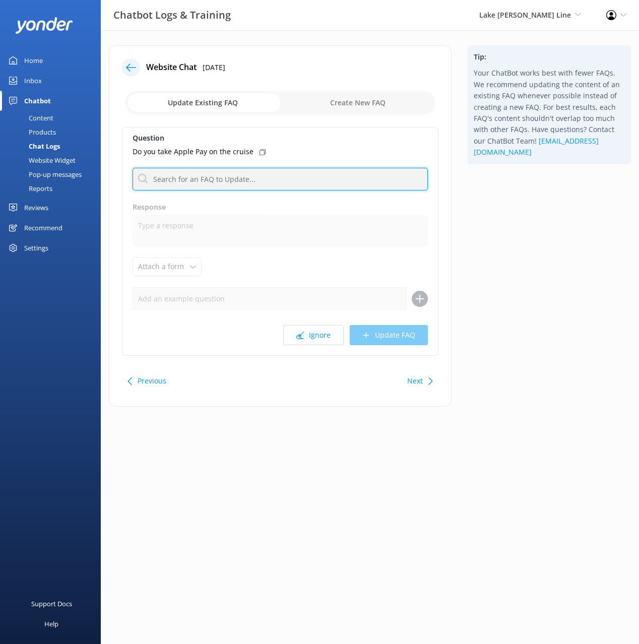
click at [262, 183] on input "text" at bounding box center [280, 179] width 295 height 23
type input "pay"
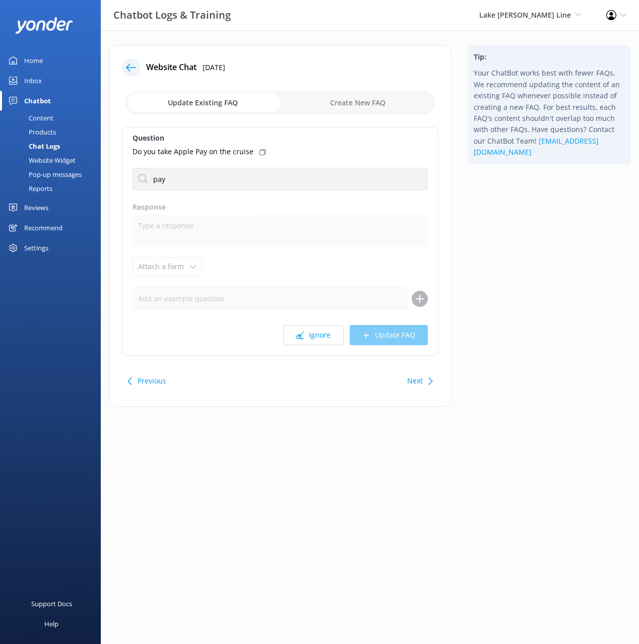
drag, startPoint x: 478, startPoint y: 208, endPoint x: 404, endPoint y: 190, distance: 76.3
click at [475, 208] on div "Tip: Your ChatBot works best with fewer FAQs. We recommend updating the content…" at bounding box center [549, 230] width 179 height 371
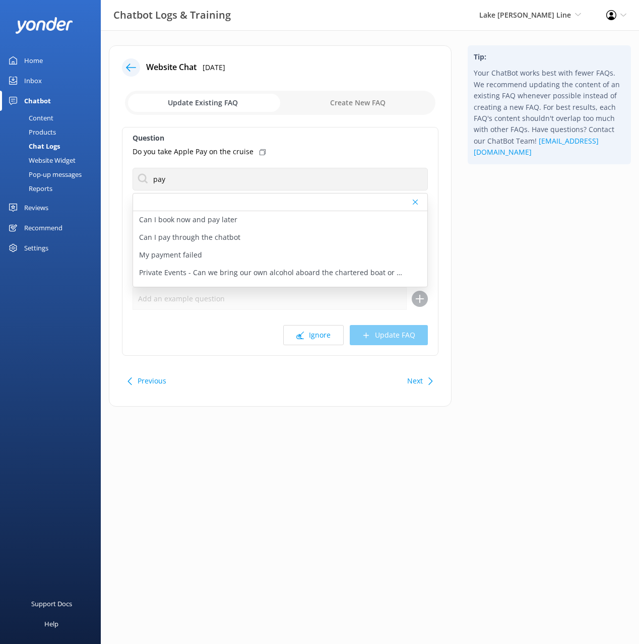
click at [262, 150] on icon at bounding box center [263, 152] width 6 height 6
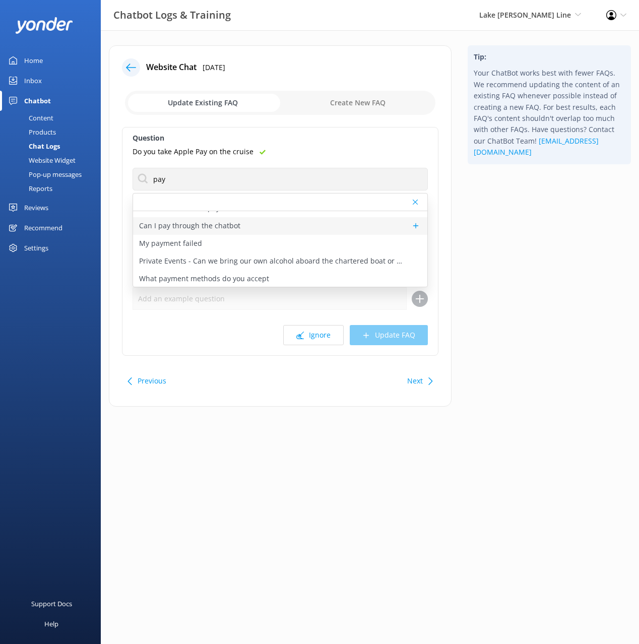
scroll to position [13, 0]
drag, startPoint x: 238, startPoint y: 276, endPoint x: 286, endPoint y: 316, distance: 62.3
click at [238, 276] on p "What payment methods do you accept" at bounding box center [204, 277] width 130 height 11
type textarea "For individual bookings, we accept payment with all major credit and debit card…"
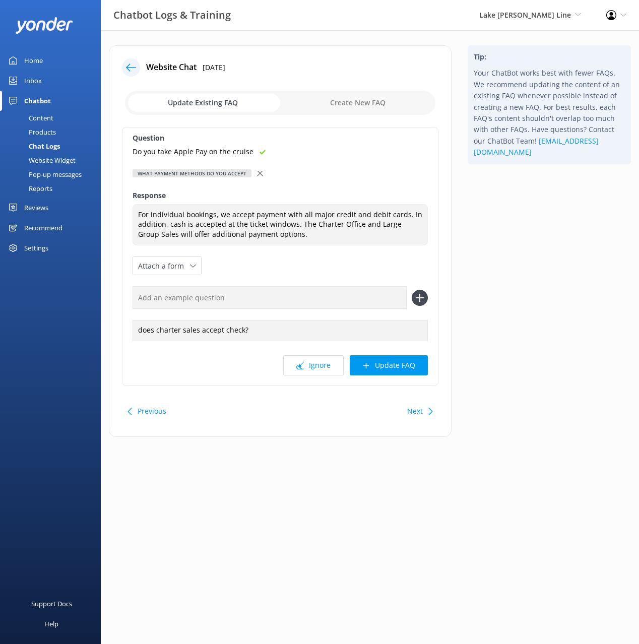
drag, startPoint x: 310, startPoint y: 305, endPoint x: 407, endPoint y: 291, distance: 97.8
click at [311, 303] on input "text" at bounding box center [270, 297] width 274 height 23
paste input "Do you take Apple Pay on the cruise"
type input "Do you take Apple Pay on the cruise"
click at [417, 295] on icon at bounding box center [420, 298] width 16 height 16
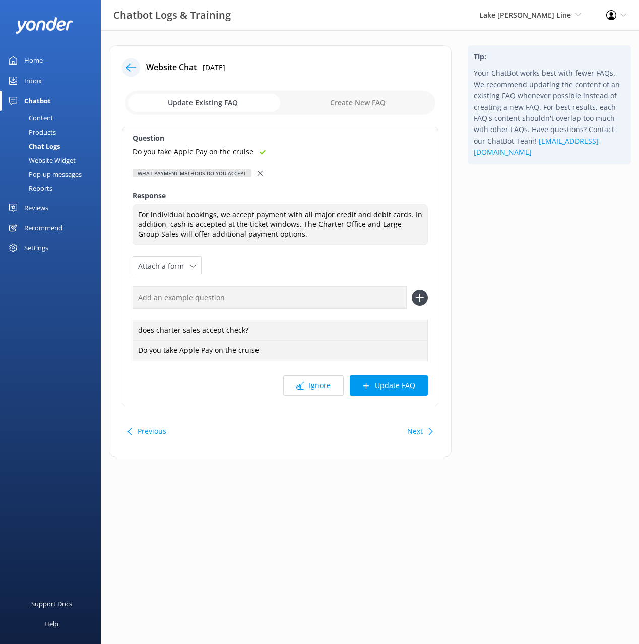
click at [402, 381] on button "Update FAQ" at bounding box center [389, 385] width 78 height 20
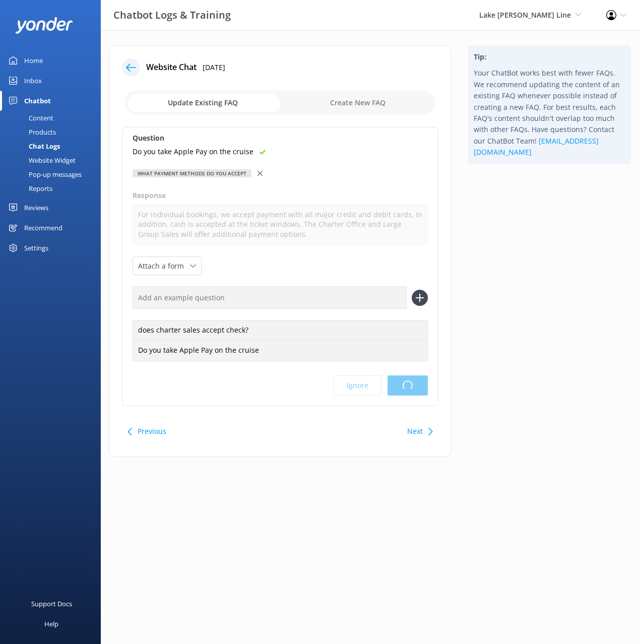
click at [495, 336] on div "Tip: Your ChatBot works best with fewer FAQs. We recommend updating the content…" at bounding box center [549, 256] width 179 height 422
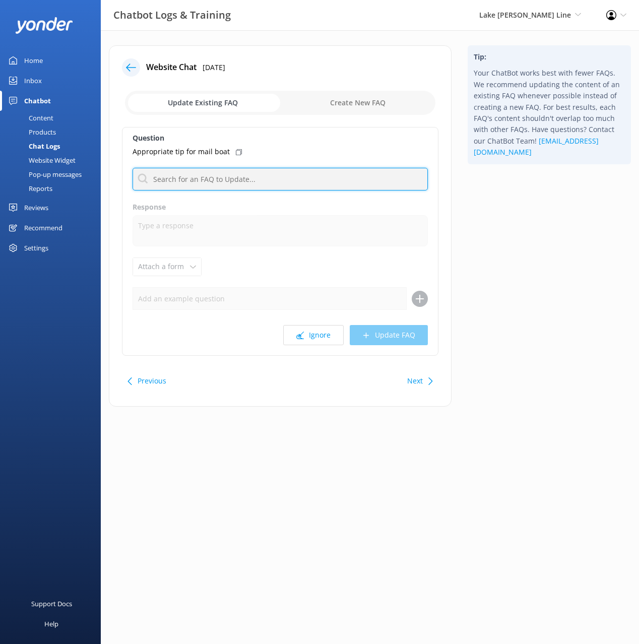
click at [264, 180] on input "text" at bounding box center [280, 179] width 295 height 23
type input "tip"
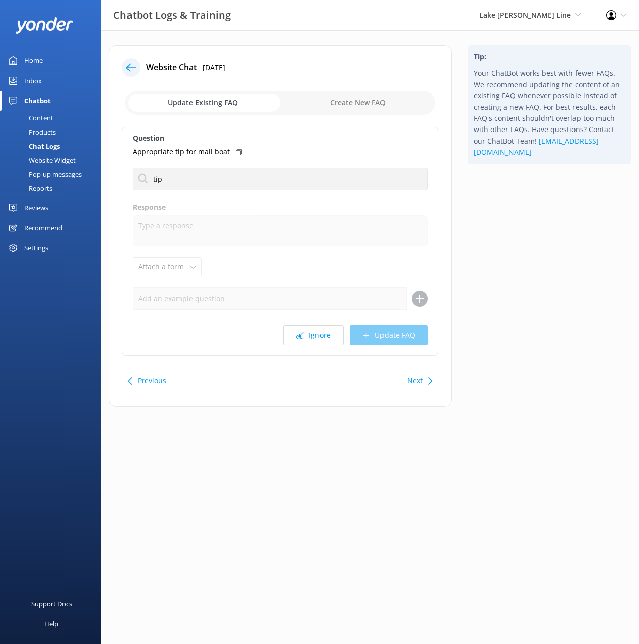
drag, startPoint x: 542, startPoint y: 223, endPoint x: 528, endPoint y: 221, distance: 14.3
click at [540, 223] on div "Tip: Your ChatBot works best with fewer FAQs. We recommend updating the content…" at bounding box center [549, 230] width 179 height 371
click at [208, 222] on p "Do I need to tip my guide" at bounding box center [181, 219] width 85 height 11
type textarea "Tipping is always appreciated by the crew if you feel you received exemplary se…"
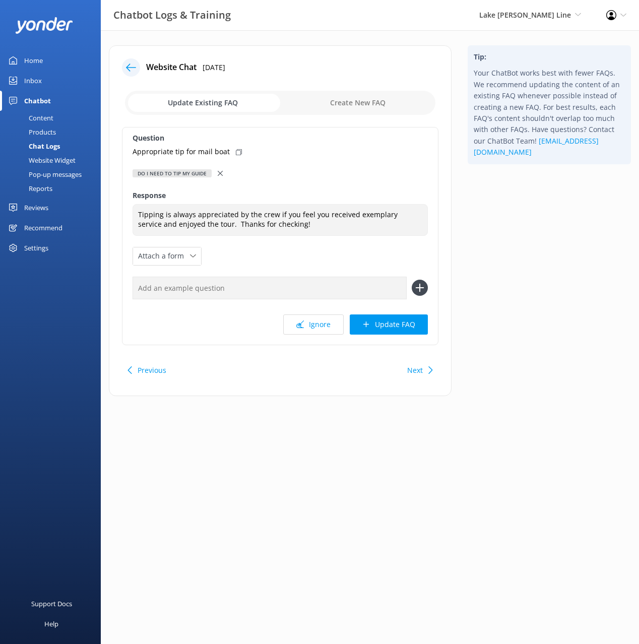
click at [236, 157] on div "Appropriate tip for mail boat" at bounding box center [280, 151] width 295 height 11
drag, startPoint x: 294, startPoint y: 279, endPoint x: 321, endPoint y: 284, distance: 27.8
click at [294, 279] on input "text" at bounding box center [270, 288] width 274 height 23
paste input "Appropriate tip for mail boat"
type input "Appropriate tip for mail boat"
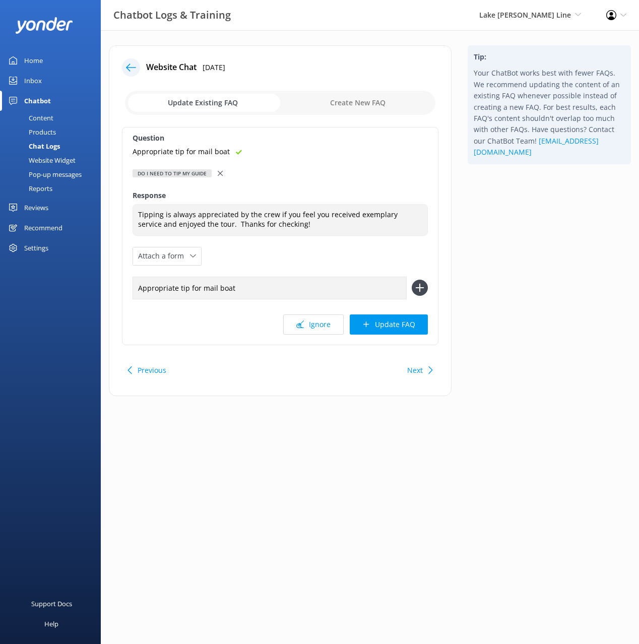
click at [428, 286] on div "Question Appropriate tip for mail boat Do I need to tip my guide Do I need to t…" at bounding box center [280, 236] width 317 height 218
drag, startPoint x: 418, startPoint y: 283, endPoint x: 417, endPoint y: 307, distance: 24.7
click at [418, 283] on icon at bounding box center [420, 288] width 16 height 16
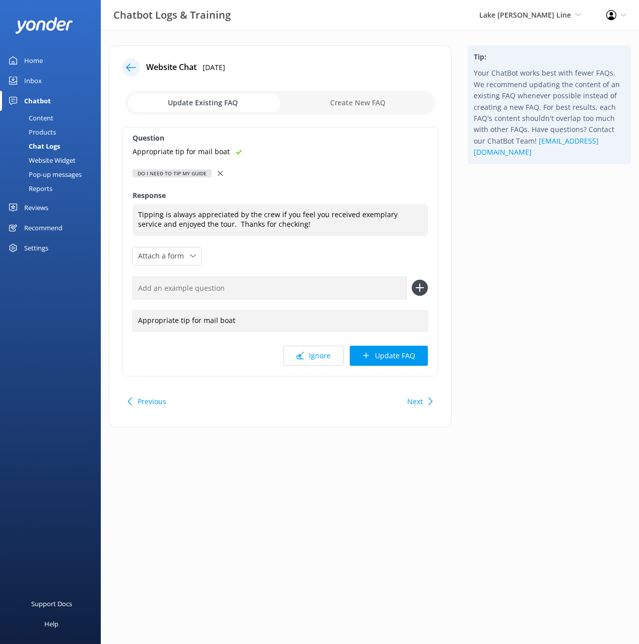
click at [412, 351] on button "Update FAQ" at bounding box center [389, 356] width 78 height 20
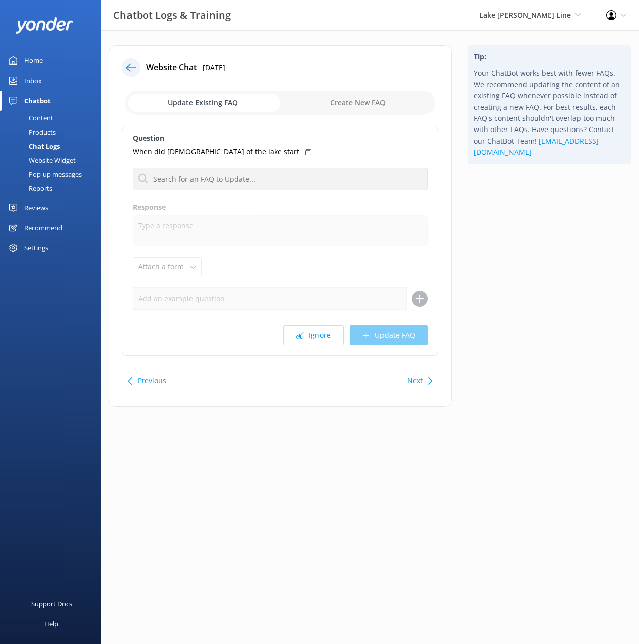
click at [500, 325] on div "Tip: Your ChatBot works best with fewer FAQs. We recommend updating the content…" at bounding box center [549, 230] width 179 height 371
click at [334, 333] on button "Ignore" at bounding box center [313, 335] width 60 height 20
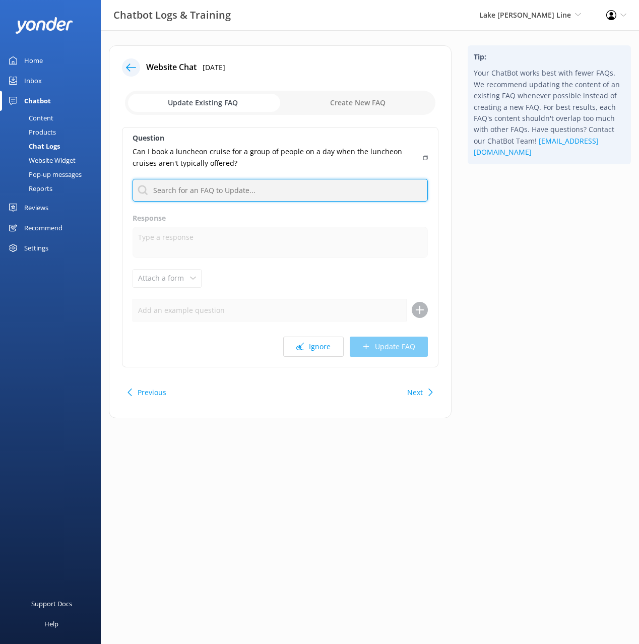
click at [318, 192] on input "text" at bounding box center [280, 190] width 295 height 23
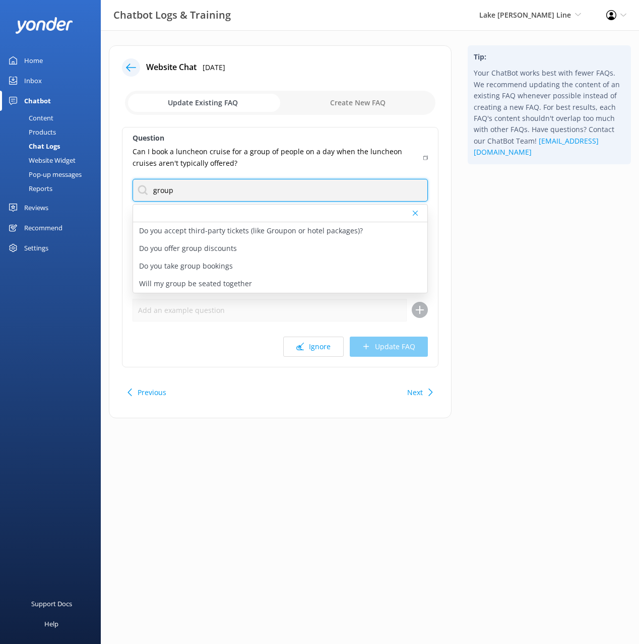
type input "group"
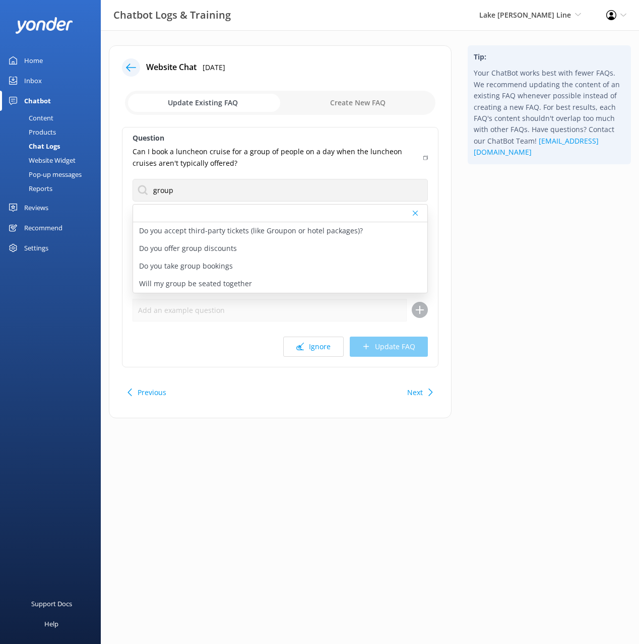
click at [423, 158] on icon at bounding box center [425, 158] width 5 height 6
click at [491, 193] on div "Tip: Your ChatBot works best with fewer FAQs. We recommend updating the content…" at bounding box center [549, 236] width 179 height 383
click at [249, 268] on div "Do you take group bookings" at bounding box center [280, 267] width 294 height 18
type textarea "We do take group bookings! Enjoy special group rates for parties of 20 or more …"
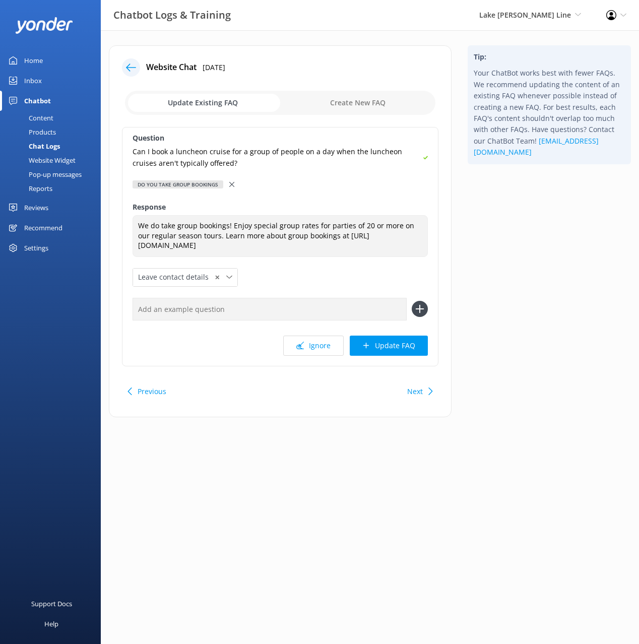
click at [358, 312] on input "text" at bounding box center [270, 309] width 274 height 23
click at [368, 312] on input "text" at bounding box center [270, 309] width 274 height 23
paste input "Can I book a luncheon cruise for a group of people on a day when the luncheon c…"
type input "Can I book a luncheon cruise for a group of people on a day when the luncheon c…"
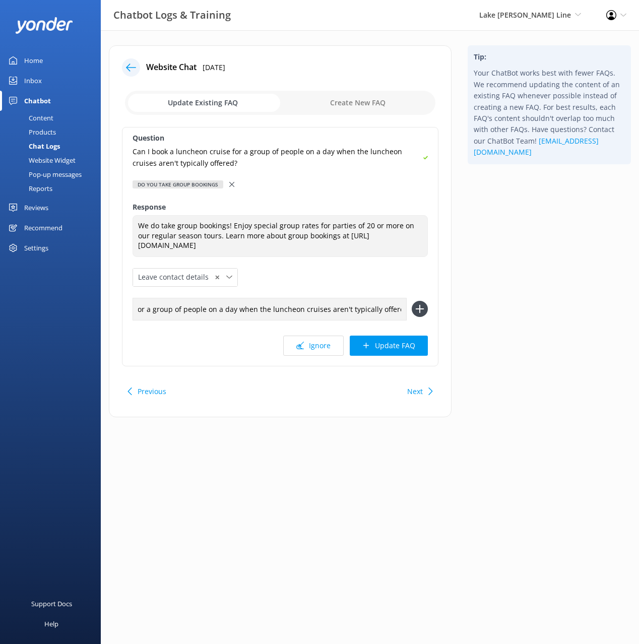
click at [420, 307] on use at bounding box center [420, 309] width 9 height 9
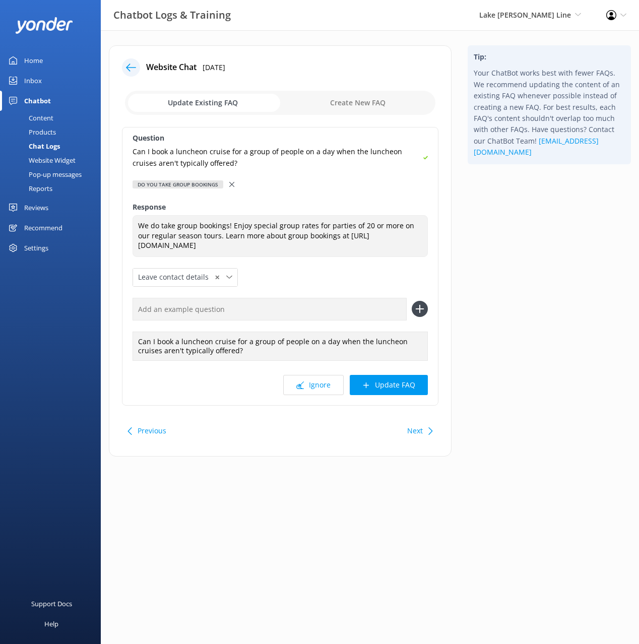
scroll to position [0, 0]
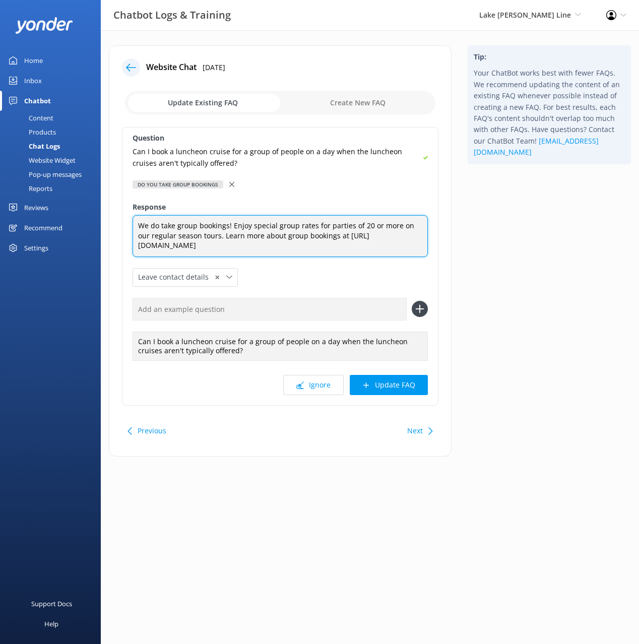
click at [325, 234] on textarea "We do take group bookings! Enjoy special group rates for parties of 20 or more …" at bounding box center [280, 236] width 295 height 42
click at [326, 234] on textarea "We do take group bookings! Enjoy special group rates for parties of 20 or more …" at bounding box center [280, 236] width 295 height 42
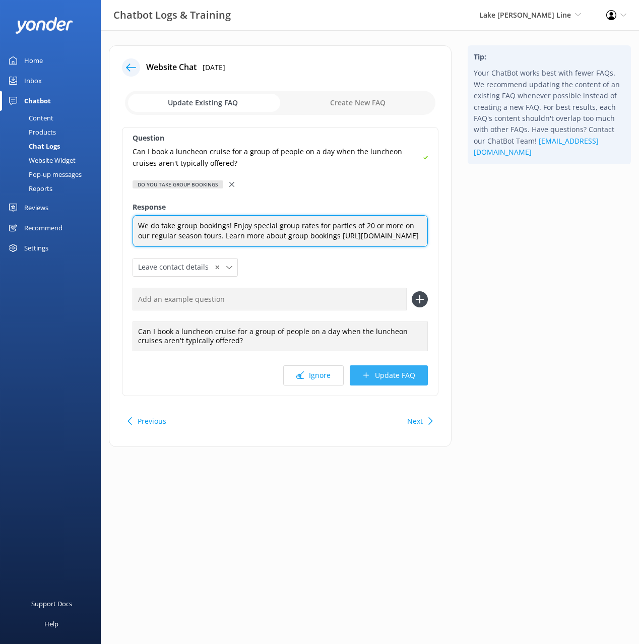
type textarea "We do take group bookings! Enjoy special group rates for parties of 20 or more …"
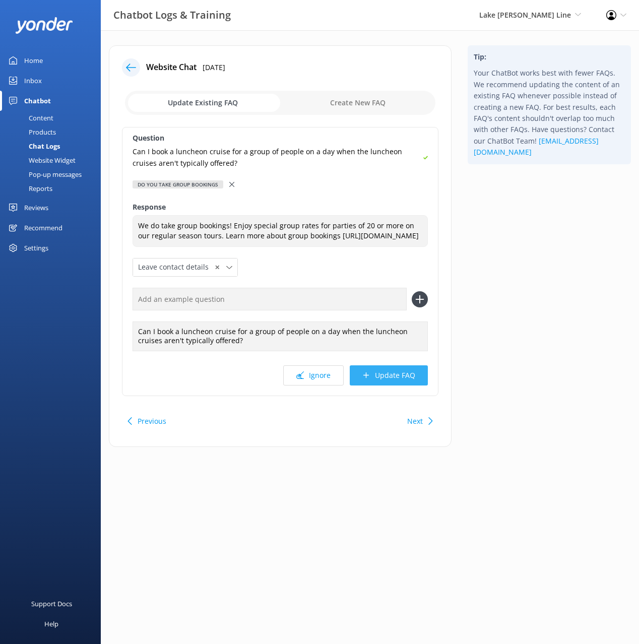
click at [399, 384] on button "Update FAQ" at bounding box center [389, 375] width 78 height 20
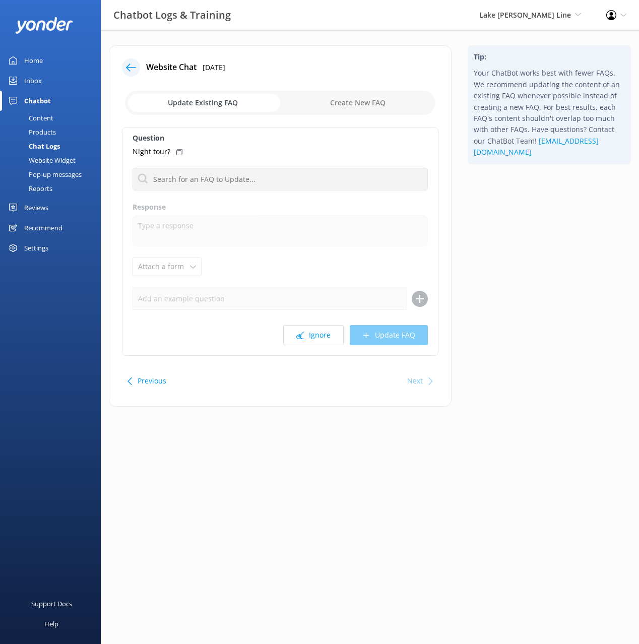
click at [522, 331] on div "Tip: Your ChatBot works best with fewer FAQs. We recommend updating the content…" at bounding box center [549, 230] width 179 height 371
drag, startPoint x: 305, startPoint y: 336, endPoint x: 199, endPoint y: 177, distance: 191.1
click at [305, 336] on button "Ignore" at bounding box center [313, 335] width 60 height 20
click at [129, 67] on use at bounding box center [131, 68] width 10 height 8
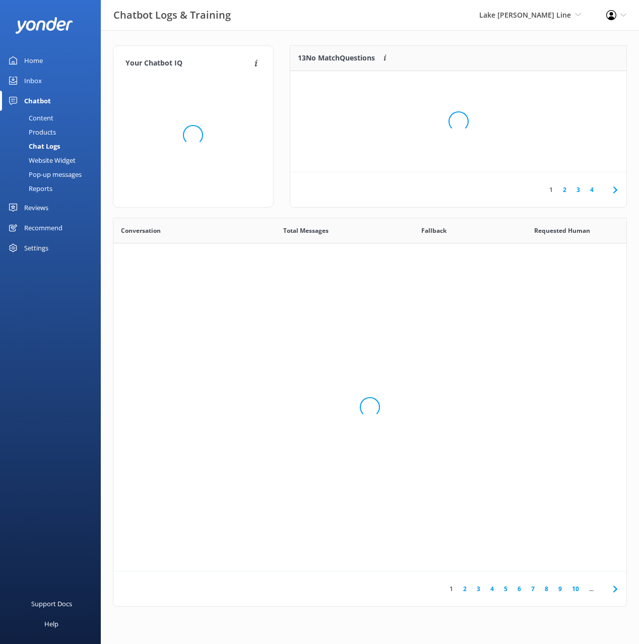
scroll to position [353, 513]
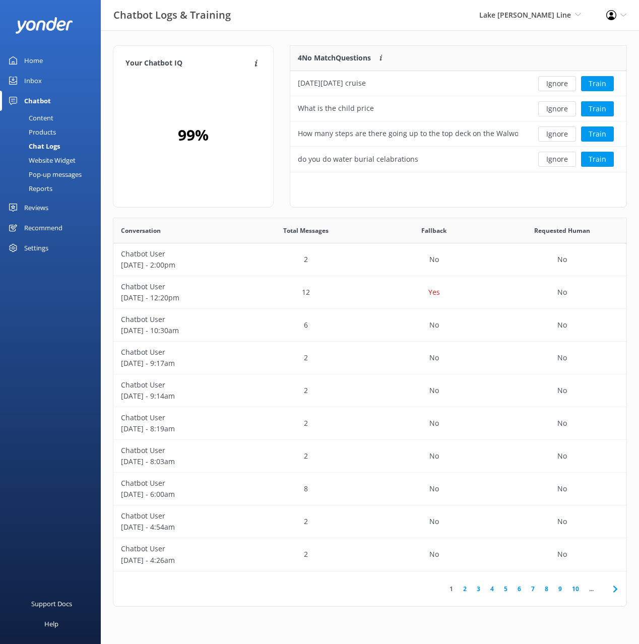
drag, startPoint x: 304, startPoint y: 33, endPoint x: 216, endPoint y: 64, distance: 93.4
click at [304, 33] on div "Your Chatbot IQ Your Chatbot IQ is the percentage of trained FAQs against untra…" at bounding box center [370, 328] width 538 height 597
click at [52, 115] on div "Content" at bounding box center [29, 118] width 47 height 14
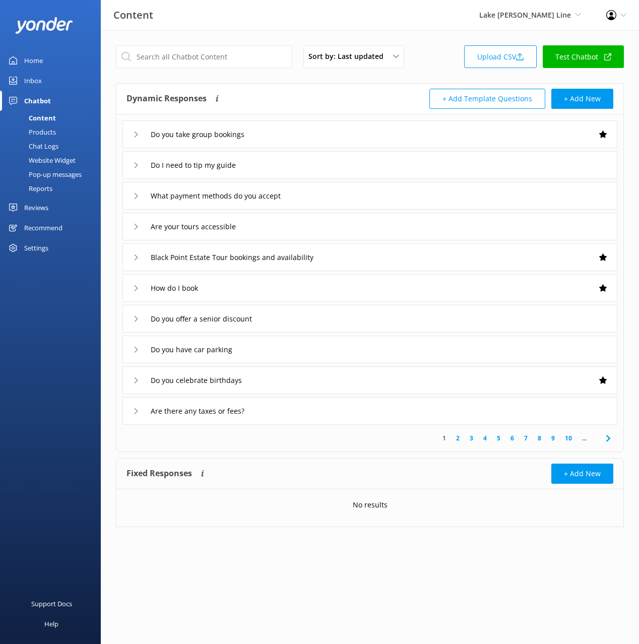
drag, startPoint x: 297, startPoint y: 100, endPoint x: 329, endPoint y: 103, distance: 31.9
click at [297, 100] on div "Dynamic Responses The chatbot will generate a response based on the content inf…" at bounding box center [248, 99] width 243 height 20
click at [50, 247] on div "Settings" at bounding box center [50, 248] width 101 height 20
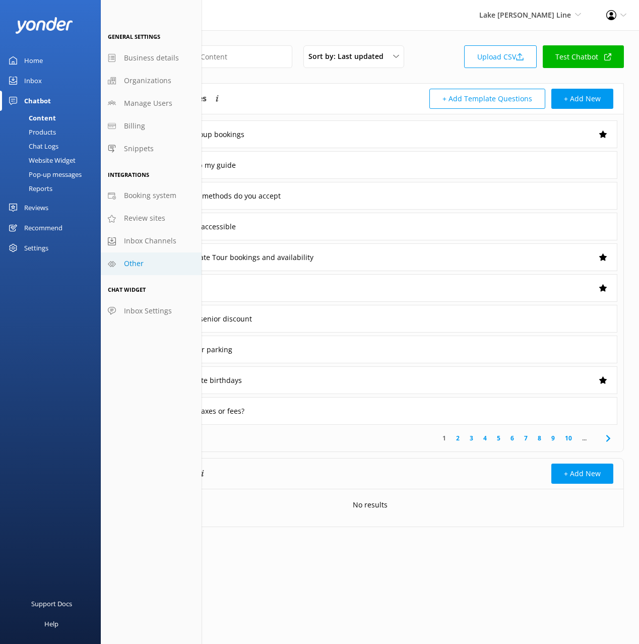
click at [141, 261] on span "Other" at bounding box center [134, 263] width 20 height 11
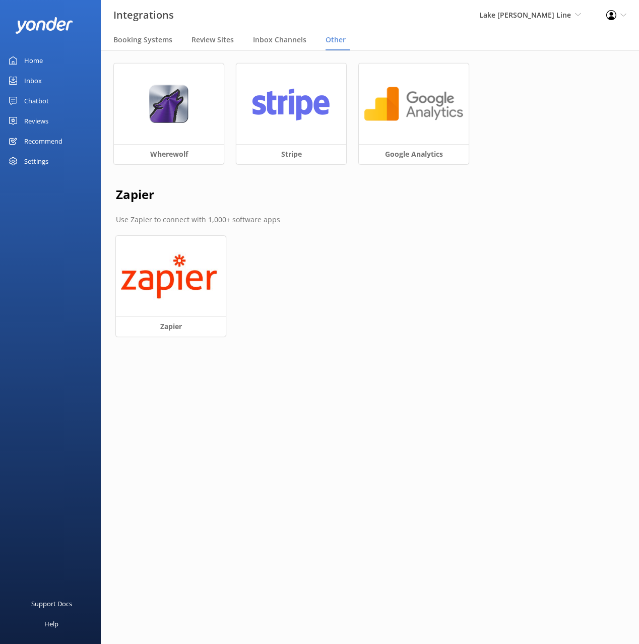
click at [366, 251] on div "Wherewolf Stripe Google Analytics Zapier Use Zapier to connect with 1,000+ soft…" at bounding box center [370, 209] width 538 height 319
click at [279, 43] on span "Inbox Channels" at bounding box center [279, 40] width 53 height 10
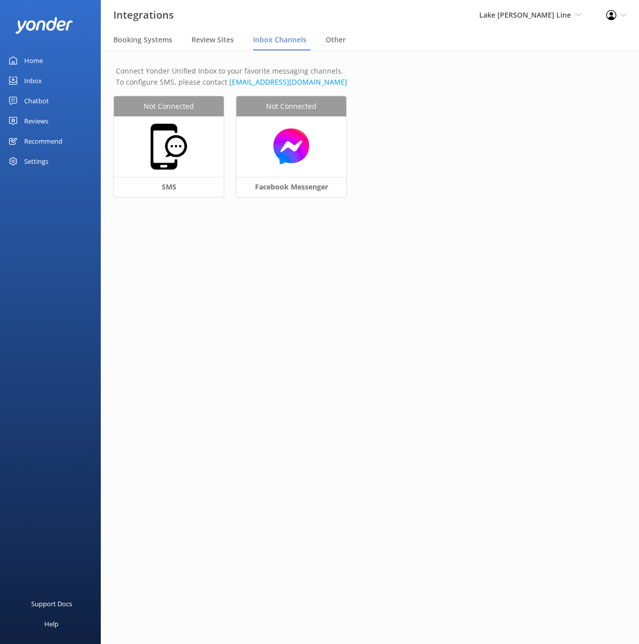
click at [424, 246] on main "Connect Yonder Unified Inbox to your favorite messaging channels. To configure …" at bounding box center [370, 347] width 538 height 594
click at [46, 117] on div "Reviews" at bounding box center [36, 121] width 24 height 20
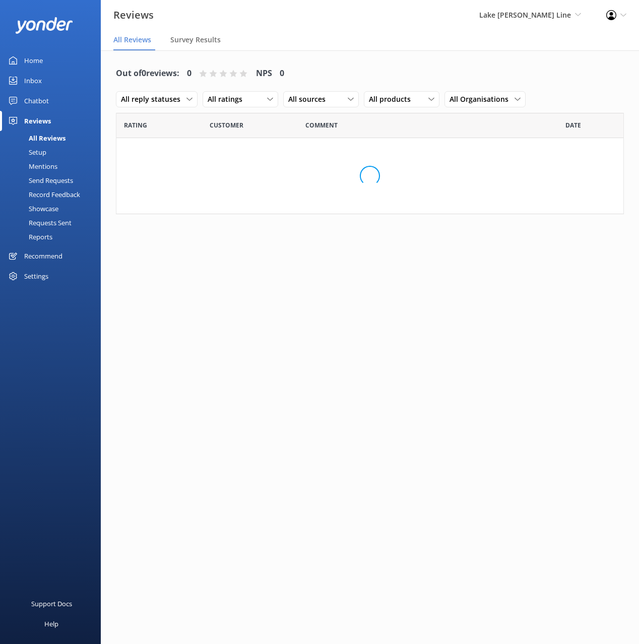
click at [40, 104] on div "Chatbot" at bounding box center [36, 101] width 25 height 20
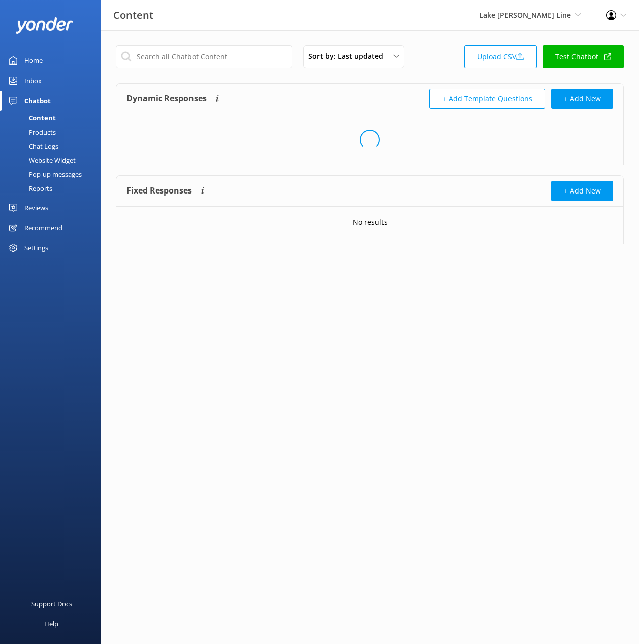
click at [60, 169] on div "Pop-up messages" at bounding box center [44, 174] width 76 height 14
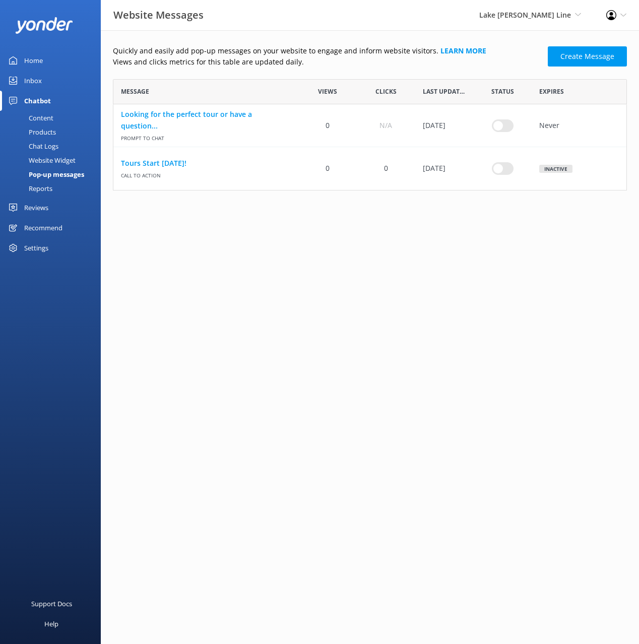
scroll to position [111, 514]
click at [341, 263] on html "Website Messages Lake [PERSON_NAME] Line Black Cat Cruises [GEOGRAPHIC_DATA] [G…" at bounding box center [319, 322] width 639 height 644
click at [558, 280] on html "Website Messages Lake [PERSON_NAME] Line Black Cat Cruises [GEOGRAPHIC_DATA] [G…" at bounding box center [319, 322] width 639 height 644
click at [360, 271] on html "Website Messages Lake [PERSON_NAME] Line Black Cat Cruises [GEOGRAPHIC_DATA] [G…" at bounding box center [319, 322] width 639 height 644
click at [65, 209] on link "Reviews" at bounding box center [50, 208] width 101 height 20
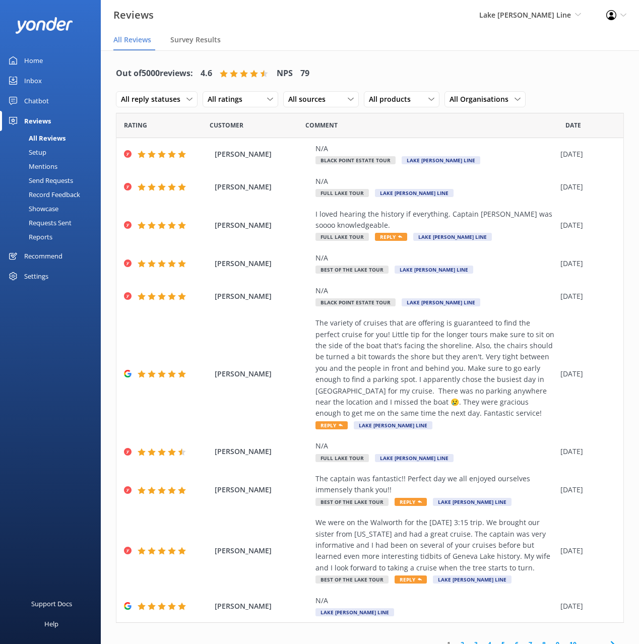
drag, startPoint x: 381, startPoint y: 66, endPoint x: 400, endPoint y: 73, distance: 20.4
click at [380, 66] on div "Out of 5000 reviews: 4.6 NPS 79 All reply statuses All reply statuses Needs a r…" at bounding box center [370, 86] width 508 height 52
drag, startPoint x: 363, startPoint y: 49, endPoint x: 371, endPoint y: 56, distance: 10.8
click at [362, 49] on nav "All Reviews Survey Results" at bounding box center [370, 40] width 538 height 20
click at [39, 99] on div "Chatbot" at bounding box center [36, 101] width 25 height 20
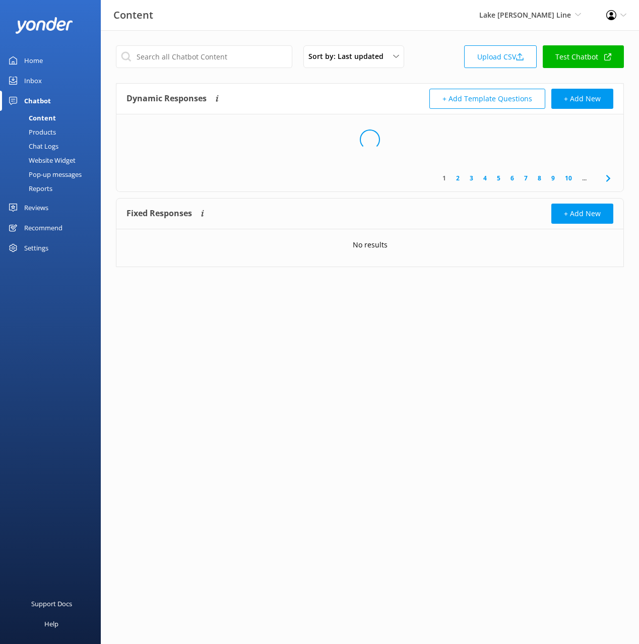
drag, startPoint x: 40, startPoint y: 186, endPoint x: 49, endPoint y: 184, distance: 9.2
click at [40, 186] on div "Reports" at bounding box center [29, 188] width 46 height 14
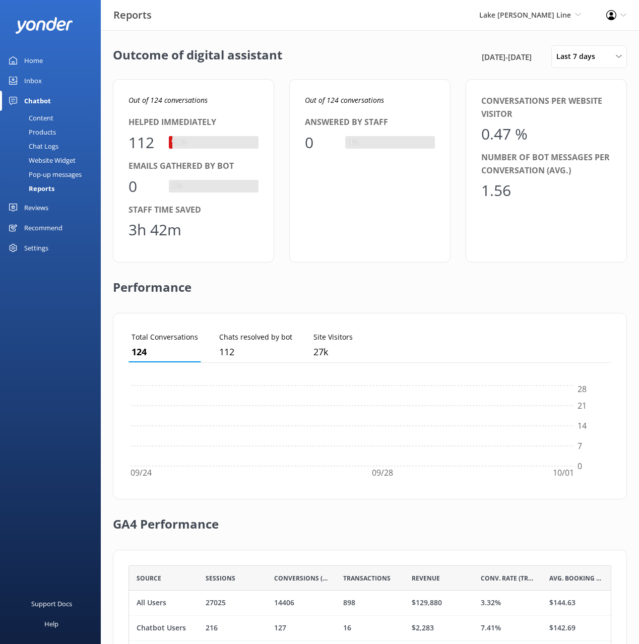
scroll to position [101, 483]
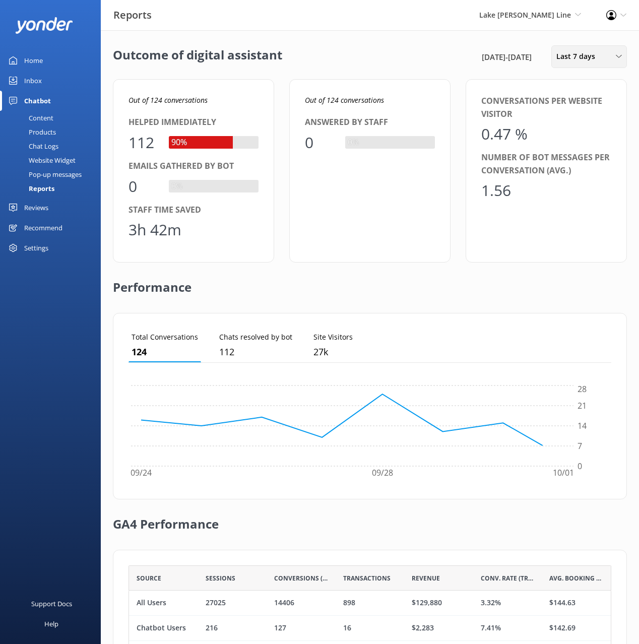
click at [582, 56] on span "Last 7 days" at bounding box center [578, 56] width 45 height 11
click at [582, 179] on link "Custom" at bounding box center [597, 182] width 90 height 20
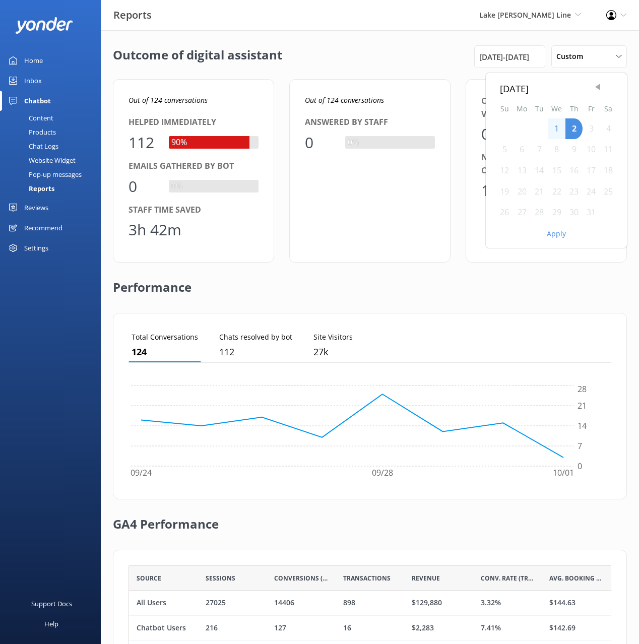
click at [596, 84] on span "Previous Month" at bounding box center [598, 87] width 10 height 10
click at [596, 85] on span "Previous Month" at bounding box center [598, 87] width 10 height 10
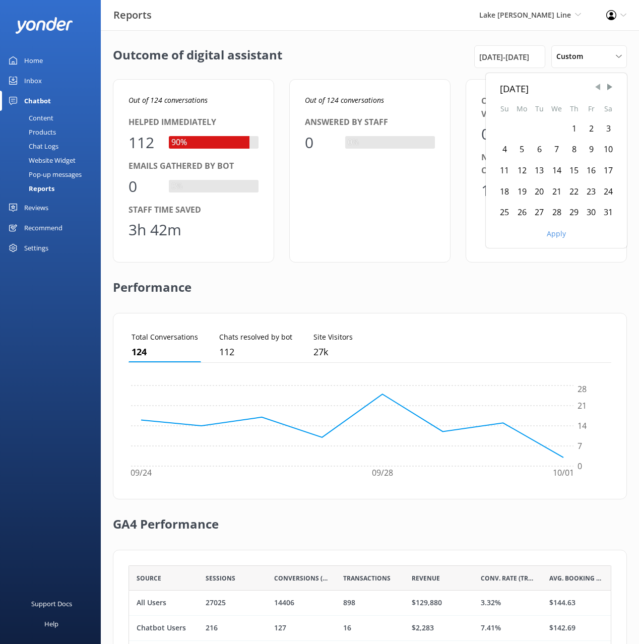
click at [596, 85] on span "Previous Month" at bounding box center [598, 87] width 10 height 10
drag, startPoint x: 538, startPoint y: 125, endPoint x: 538, endPoint y: 191, distance: 65.0
click at [538, 125] on div "1" at bounding box center [539, 128] width 17 height 21
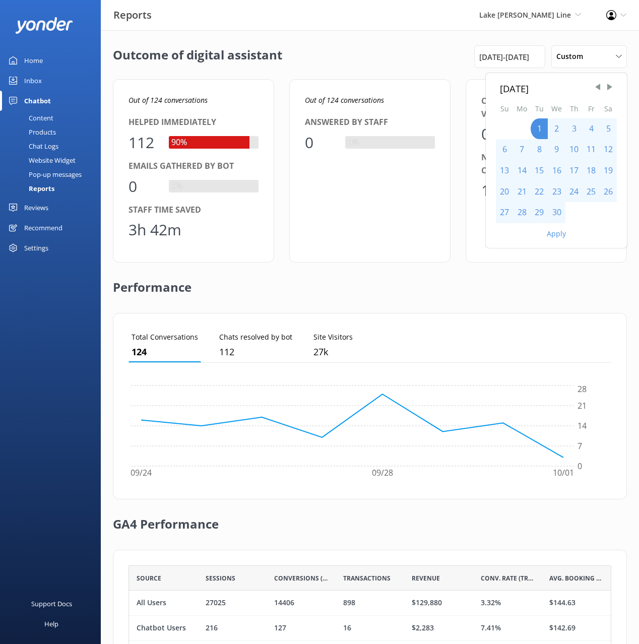
click at [554, 233] on button "Apply" at bounding box center [556, 233] width 19 height 7
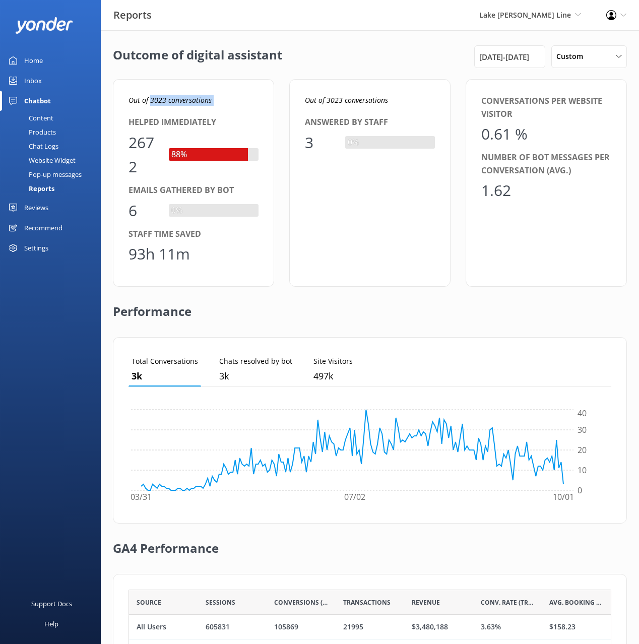
drag, startPoint x: 150, startPoint y: 101, endPoint x: 252, endPoint y: 186, distance: 133.5
click at [227, 107] on div "Out of 3023 conversations Helped immediately 2672 88% Emails gathered by bot 6 …" at bounding box center [193, 183] width 161 height 208
copy icon "3023 conversations"
click at [413, 317] on div "Performance" at bounding box center [370, 312] width 514 height 50
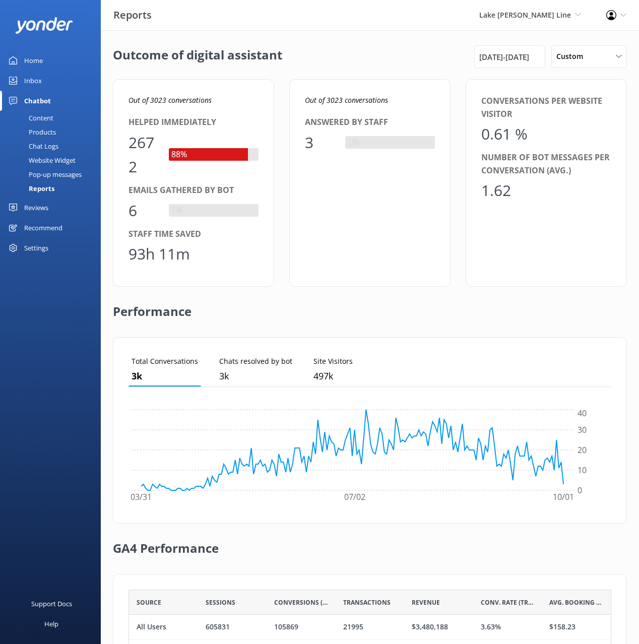
click at [413, 317] on div "Performance" at bounding box center [370, 312] width 514 height 50
drag, startPoint x: 409, startPoint y: 321, endPoint x: 405, endPoint y: 245, distance: 75.7
click at [410, 320] on div "Performance" at bounding box center [370, 312] width 514 height 50
click at [434, 199] on div "Out of 3023 conversations Answered by staff 3 0%" at bounding box center [369, 183] width 161 height 208
click at [501, 262] on div "Conversations per website visitor 0.61 % Number of bot messages per conversatio…" at bounding box center [546, 183] width 161 height 208
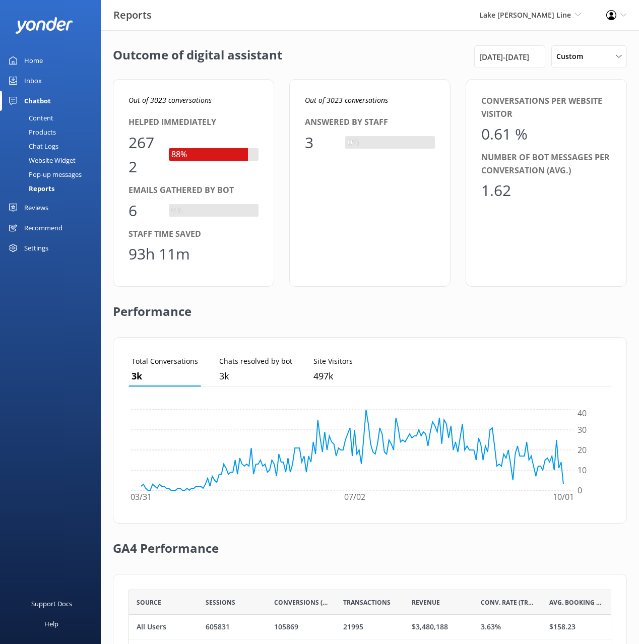
drag, startPoint x: 368, startPoint y: 76, endPoint x: 448, endPoint y: 79, distance: 79.2
click at [368, 76] on div "Outcome of digital assistant [DATE] - [DATE] Custom Last 7 days Last 30 days La…" at bounding box center [370, 378] width 538 height 697
drag, startPoint x: 581, startPoint y: 91, endPoint x: 588, endPoint y: 61, distance: 30.1
click at [581, 90] on div "Conversations per website visitor 0.61 % Number of bot messages per conversatio…" at bounding box center [546, 183] width 161 height 208
click at [588, 61] on span "Custom" at bounding box center [572, 56] width 33 height 11
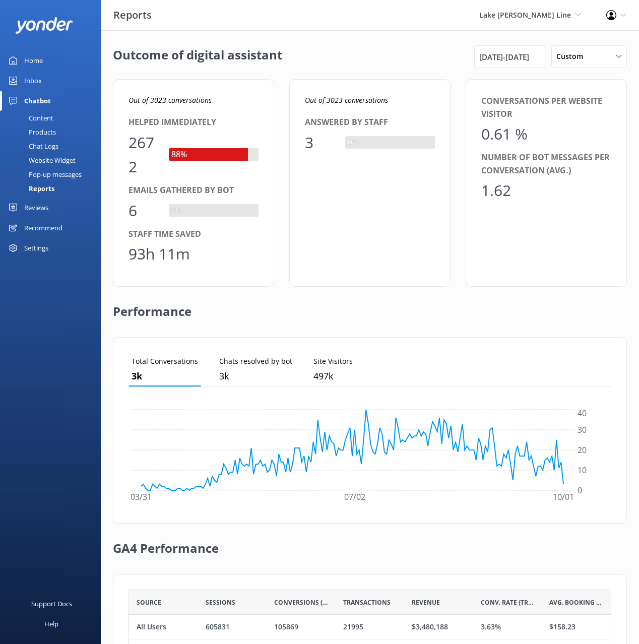
click at [379, 64] on div "Outcome of digital assistant [DATE] - [DATE] Custom Last 7 days Last 30 days La…" at bounding box center [370, 56] width 514 height 23
click at [468, 279] on div "Conversations per website visitor 0.61 % Number of bot messages per conversatio…" at bounding box center [546, 183] width 161 height 208
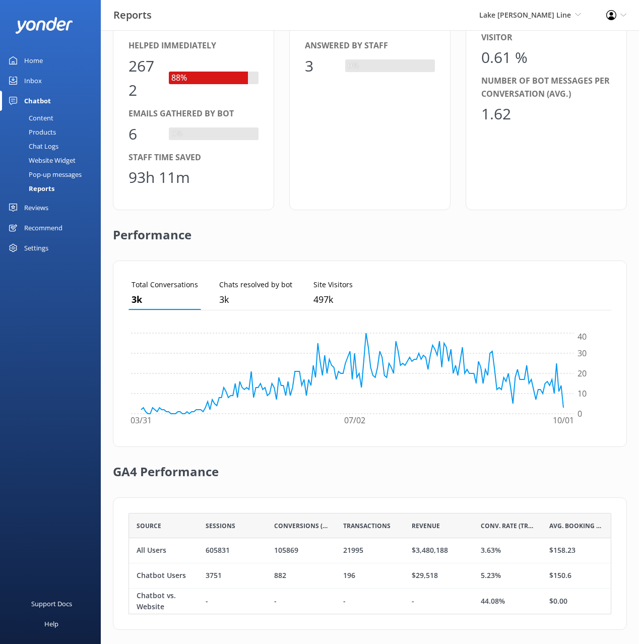
scroll to position [83, 0]
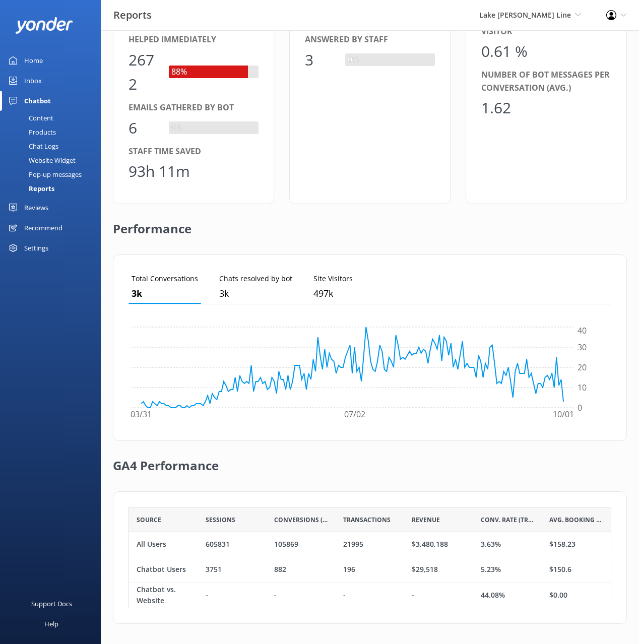
drag, startPoint x: 438, startPoint y: 574, endPoint x: 444, endPoint y: 568, distance: 7.9
click at [439, 573] on div "$29,518" at bounding box center [438, 569] width 69 height 25
click at [398, 570] on div "Chatbot Users 3751 882 196 $29,518 5.23% $150.6" at bounding box center [370, 569] width 483 height 25
copy div "$29,518"
click at [39, 205] on div "Reviews" at bounding box center [36, 208] width 24 height 20
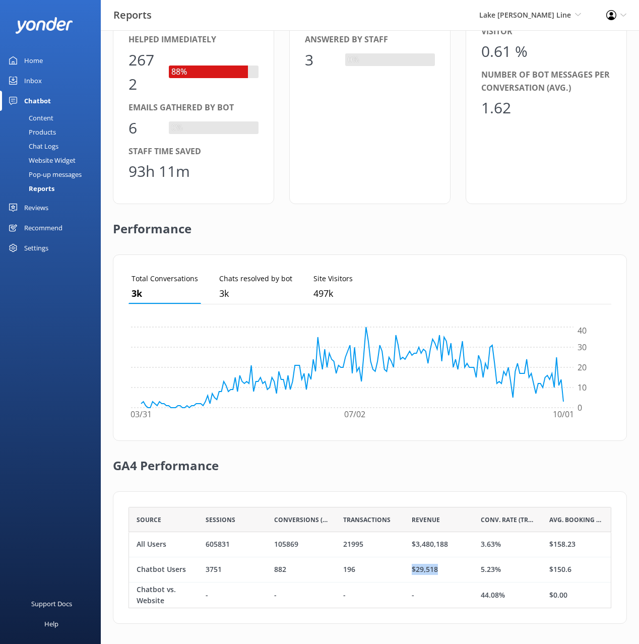
scroll to position [20, 0]
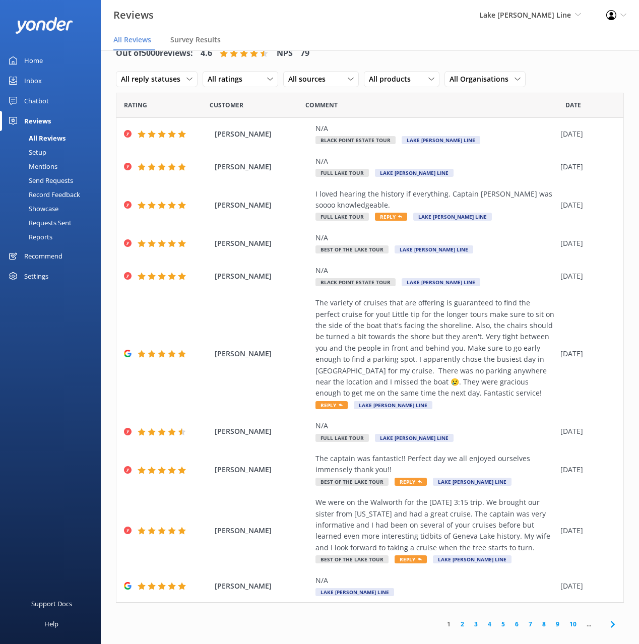
click at [47, 239] on div "Reports" at bounding box center [29, 237] width 46 height 14
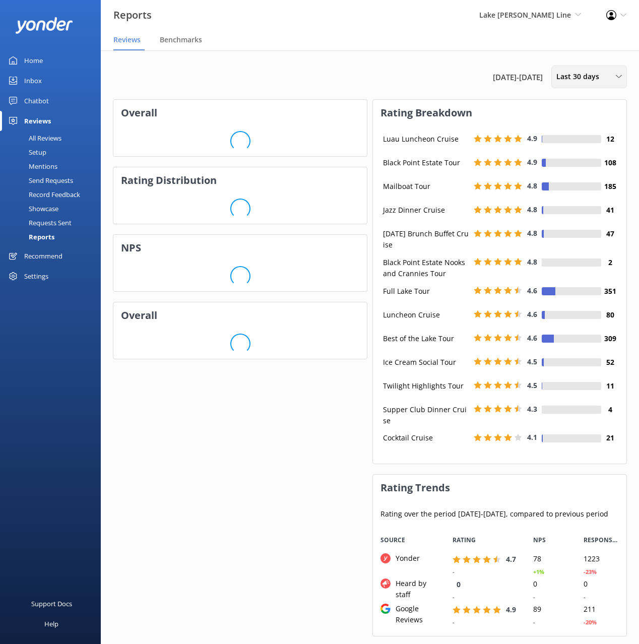
scroll to position [108, 254]
click at [582, 67] on div "Last 30 days Last 7 days Last 30 days Last 90 days Last 180 days Custom" at bounding box center [589, 77] width 76 height 23
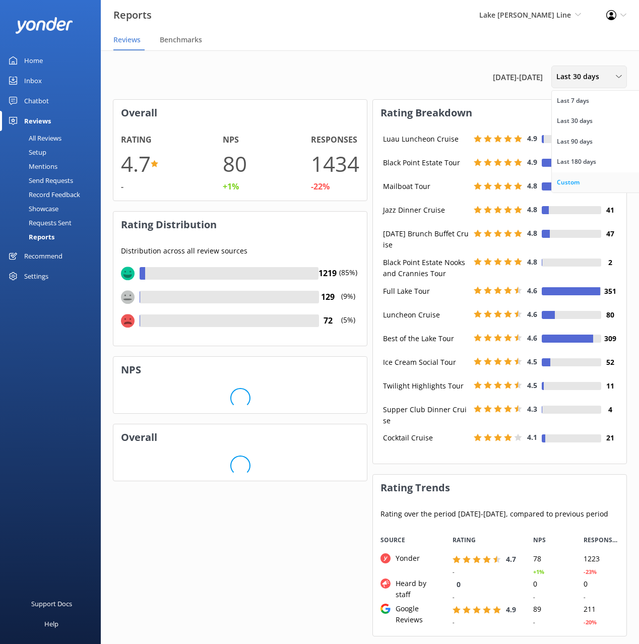
click at [582, 180] on link "Custom" at bounding box center [597, 182] width 90 height 20
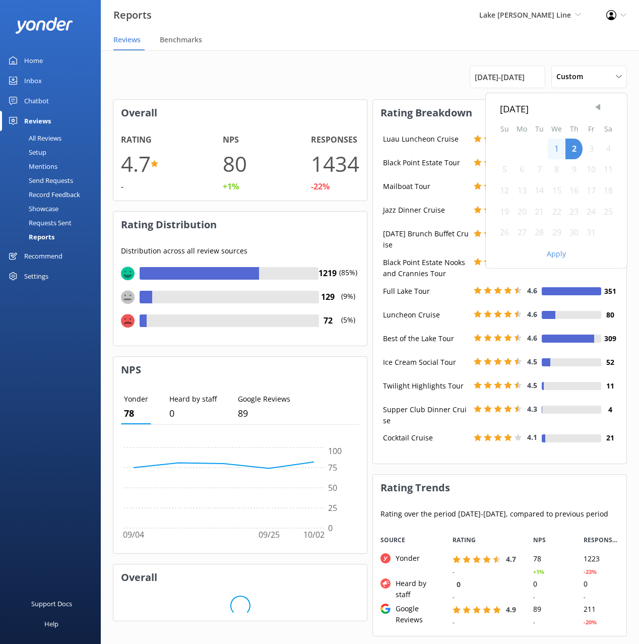
click at [601, 104] on span "Previous Month" at bounding box center [598, 107] width 10 height 10
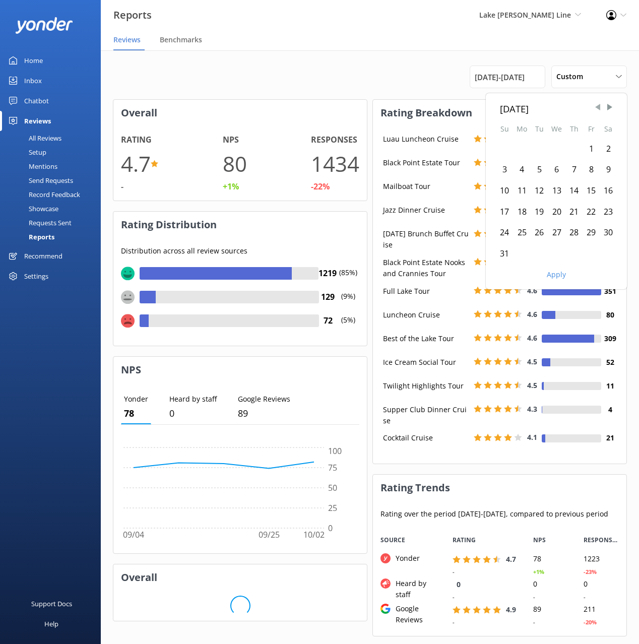
click at [601, 104] on span "Previous Month" at bounding box center [598, 107] width 10 height 10
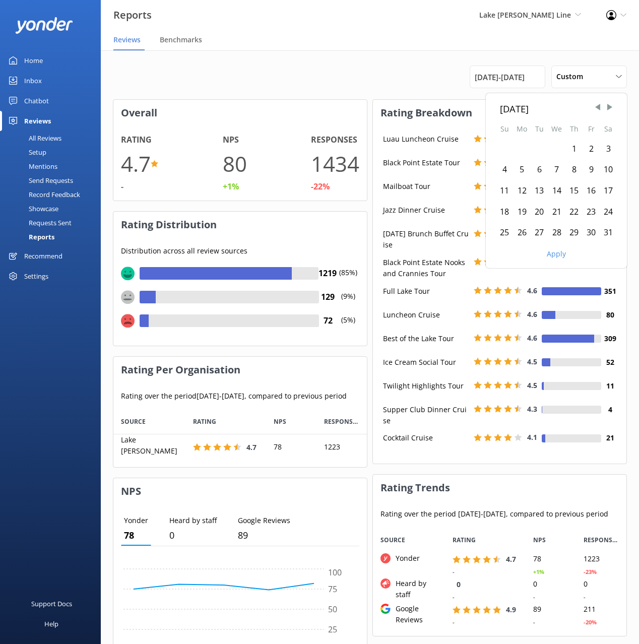
scroll to position [58, 254]
click at [597, 106] on span "Previous Month" at bounding box center [598, 107] width 10 height 10
click at [543, 147] on div "1" at bounding box center [539, 149] width 17 height 21
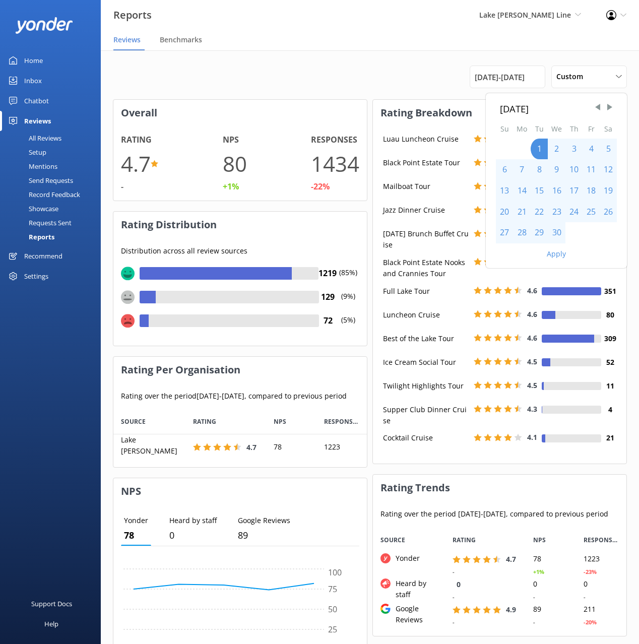
click at [554, 256] on button "Apply" at bounding box center [556, 253] width 19 height 7
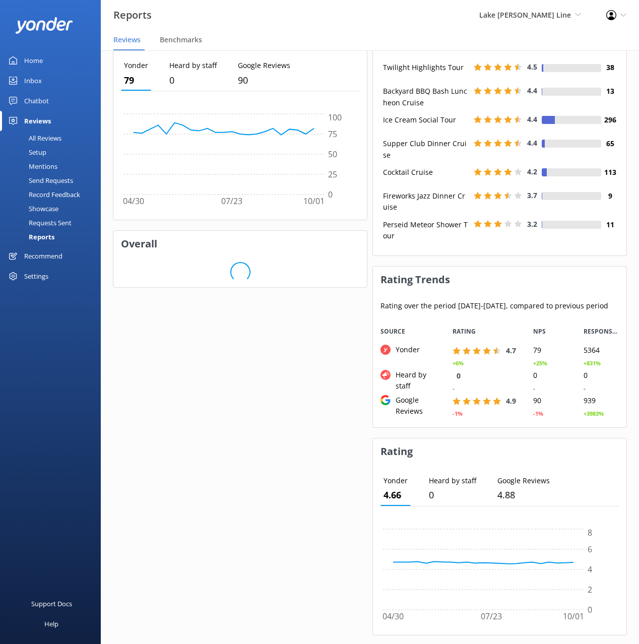
scroll to position [463, 0]
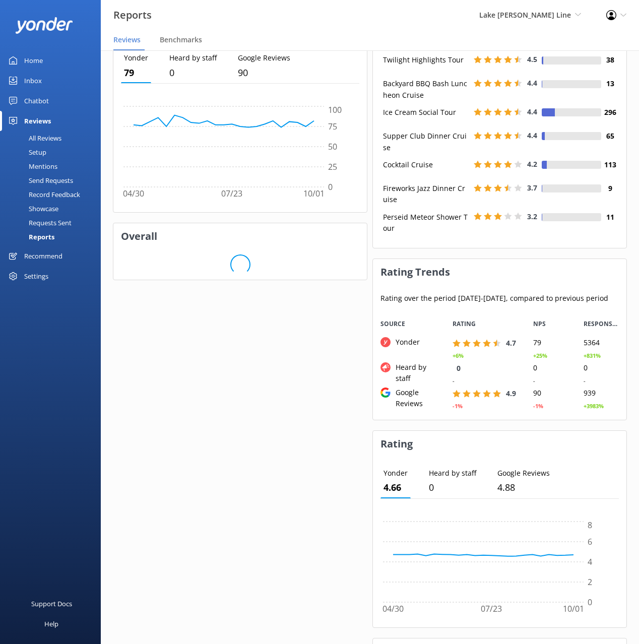
click at [273, 459] on div "Overall Rating 4.7 +6% NPS 79 +23% Responses 5000 +735% Rating Distribution Dis…" at bounding box center [240, 241] width 255 height 1209
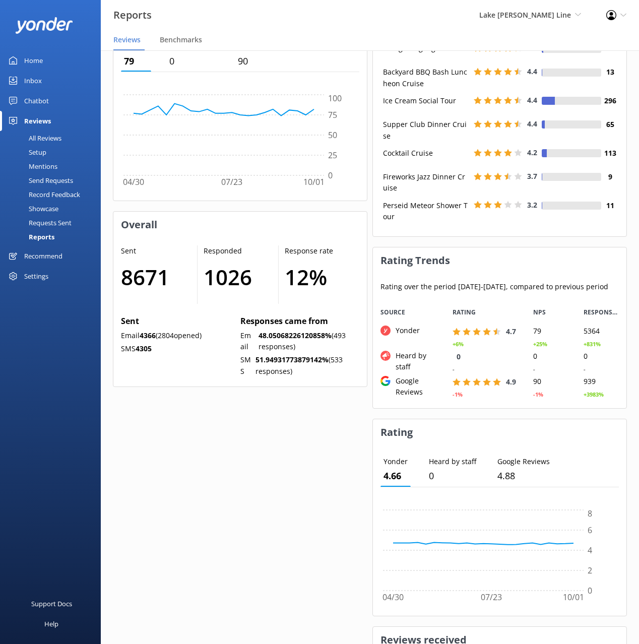
scroll to position [475, 0]
click at [145, 290] on h1 "8671" at bounding box center [154, 277] width 66 height 34
drag, startPoint x: 145, startPoint y: 290, endPoint x: 301, endPoint y: 340, distance: 164.0
click at [146, 290] on h1 "8671" at bounding box center [154, 277] width 66 height 34
copy h1 "8671"
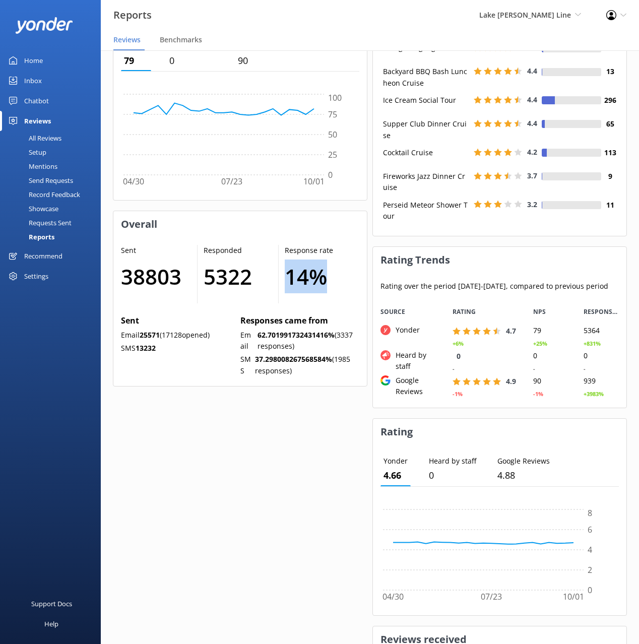
drag, startPoint x: 312, startPoint y: 287, endPoint x: 329, endPoint y: 321, distance: 37.4
click at [281, 290] on div "Response rate 14 %" at bounding box center [319, 274] width 81 height 58
copy h1 "14 %"
click at [447, 28] on div "Reports Lake [PERSON_NAME] Line Black Cat Cruises [GEOGRAPHIC_DATA] [GEOGRAPHIC…" at bounding box center [319, 15] width 639 height 30
click at [53, 99] on link "Chatbot" at bounding box center [50, 101] width 101 height 20
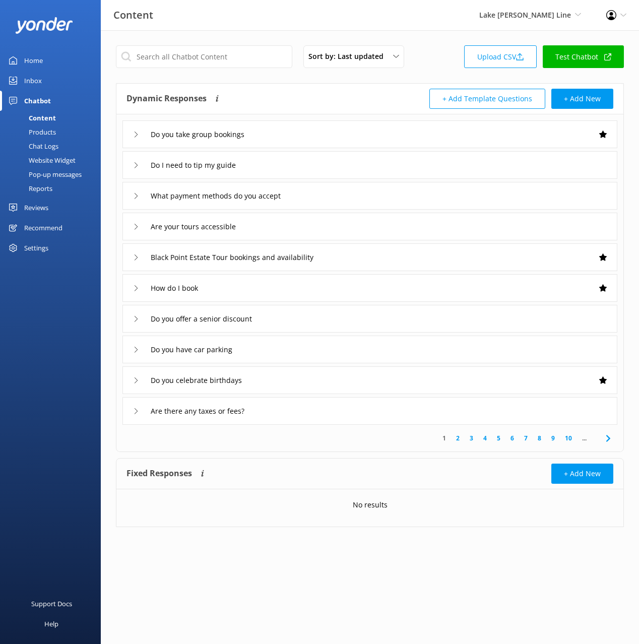
click at [437, 64] on div "Sort by: Last updated Title (A-Z) Last updated Upload CSV Test Chatbot" at bounding box center [370, 59] width 508 height 29
click at [436, 66] on div "Sort by: Last updated Title (A-Z) Last updated Upload CSV Test Chatbot" at bounding box center [370, 59] width 508 height 29
click at [570, 98] on button "+ Add New" at bounding box center [582, 99] width 62 height 20
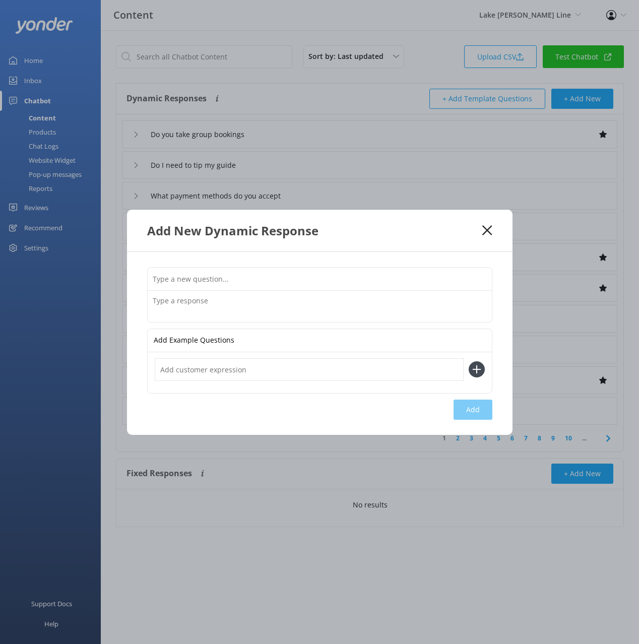
click at [350, 278] on input "text" at bounding box center [320, 279] width 344 height 23
type input "testing"
click at [411, 308] on textarea at bounding box center [320, 306] width 344 height 31
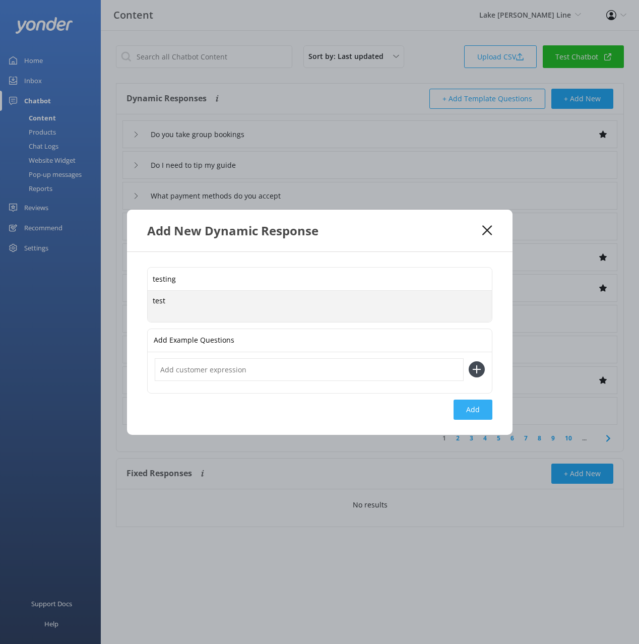
type textarea "test"
drag, startPoint x: 472, startPoint y: 410, endPoint x: 473, endPoint y: 399, distance: 11.1
click at [472, 409] on button "Add" at bounding box center [473, 410] width 39 height 20
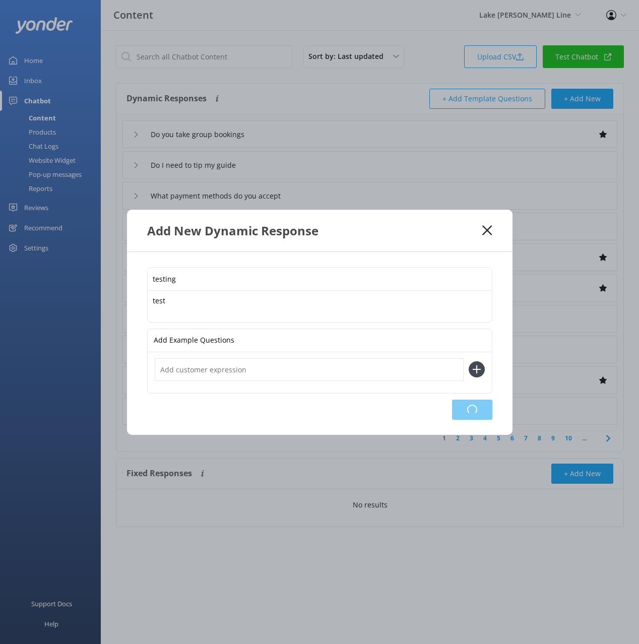
type input "testing"
type input "Do you take group bookings"
type input "Do I need to tip my guide"
type input "What payment methods do you accept"
type input "Are your tours accessible"
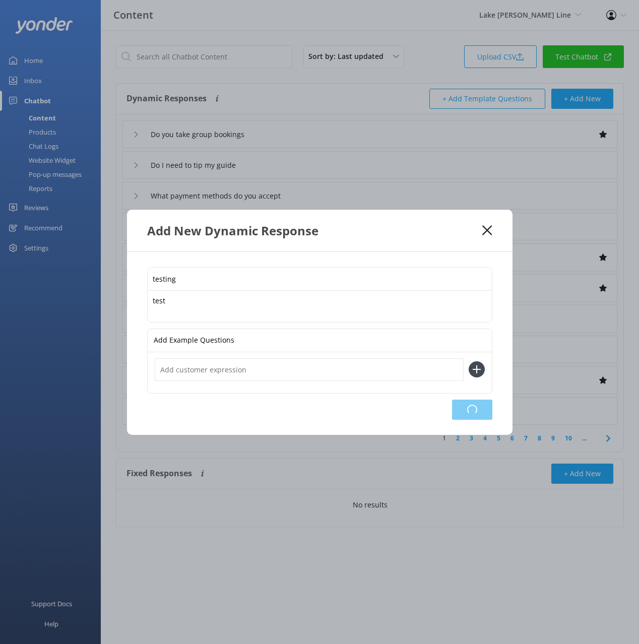
type input "Black Point Estate Tour bookings and availability"
type input "How do I book"
type input "Do you offer a senior discount"
type input "Do you have car parking"
type input "Do you celebrate birthdays"
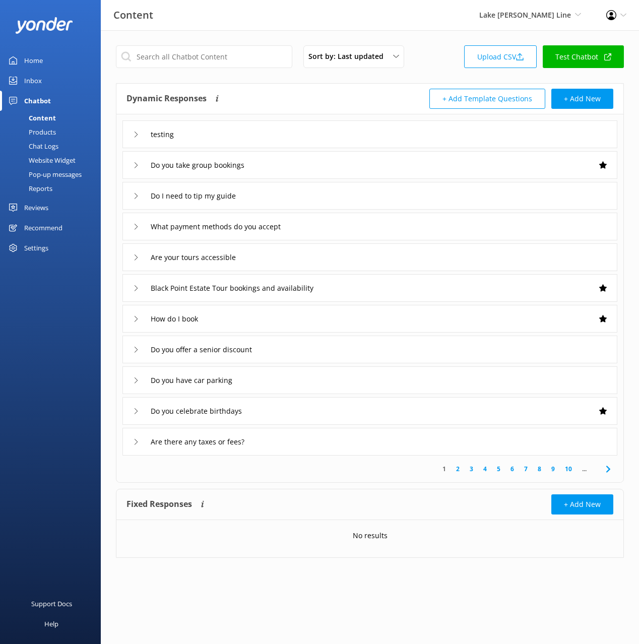
click at [295, 89] on div "Dynamic Responses The chatbot will generate a response based on the content inf…" at bounding box center [248, 99] width 243 height 20
click at [65, 130] on link "Products" at bounding box center [53, 132] width 95 height 14
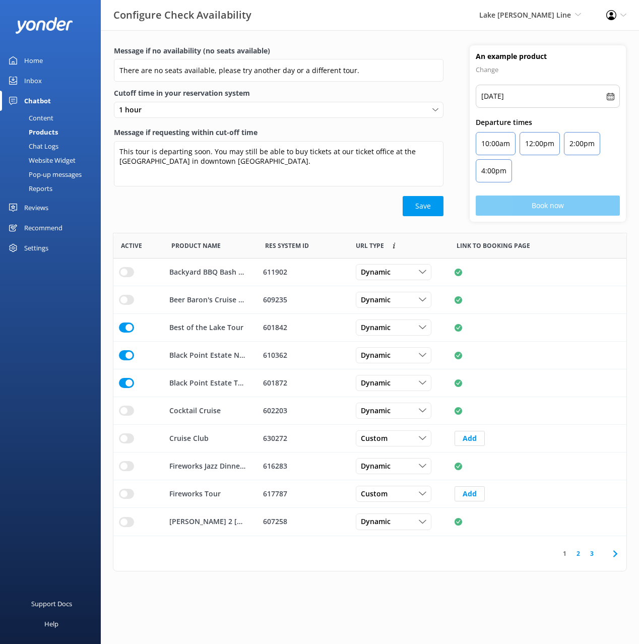
scroll to position [303, 513]
click at [53, 114] on link "Content" at bounding box center [53, 118] width 95 height 14
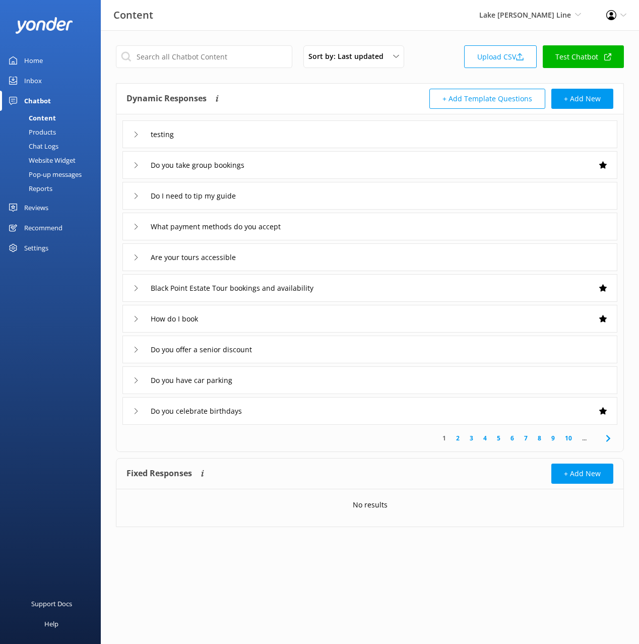
click at [275, 131] on div "testing" at bounding box center [369, 134] width 495 height 28
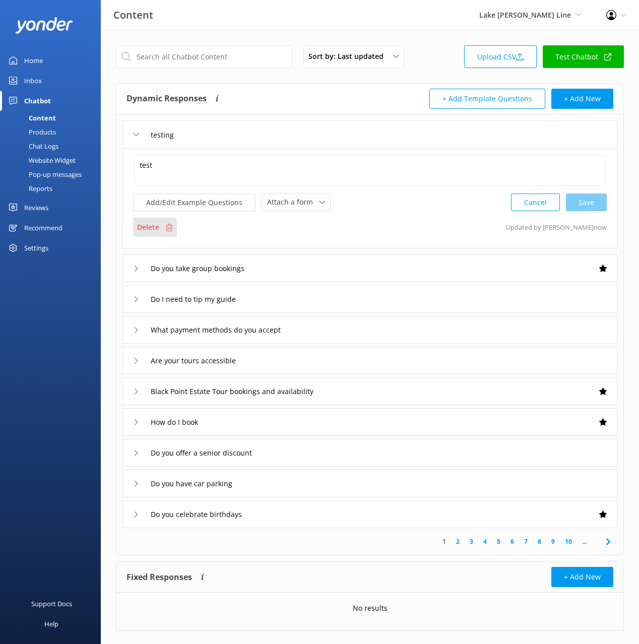
click at [154, 225] on p "Delete" at bounding box center [148, 227] width 22 height 11
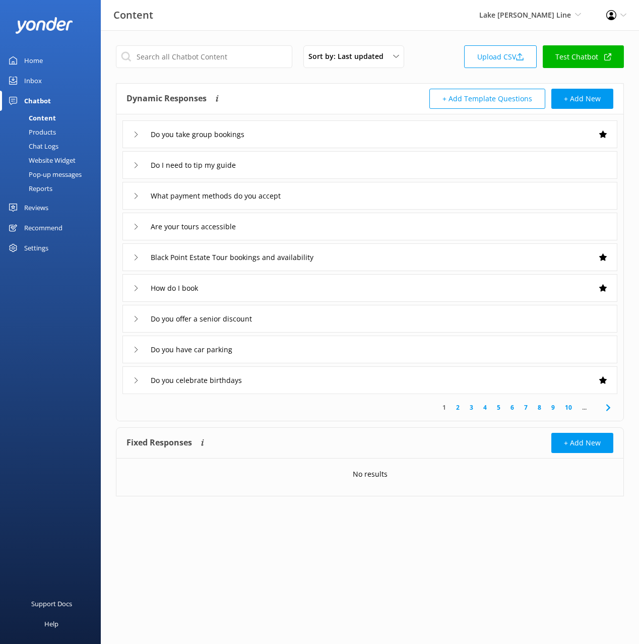
click at [455, 407] on link "2" at bounding box center [458, 408] width 14 height 10
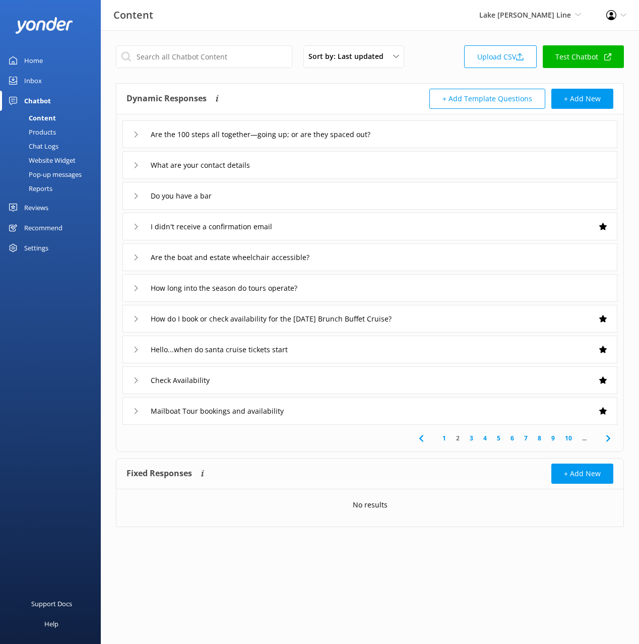
click at [446, 436] on link "1" at bounding box center [444, 438] width 14 height 10
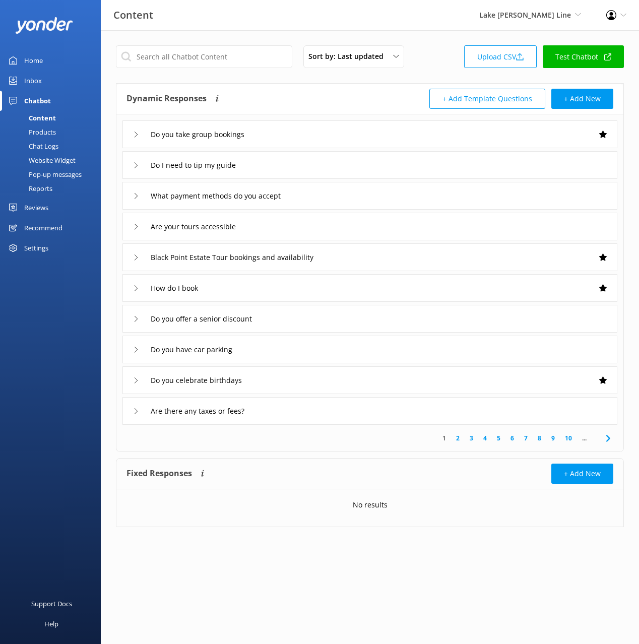
click at [57, 71] on link "Inbox" at bounding box center [50, 81] width 101 height 20
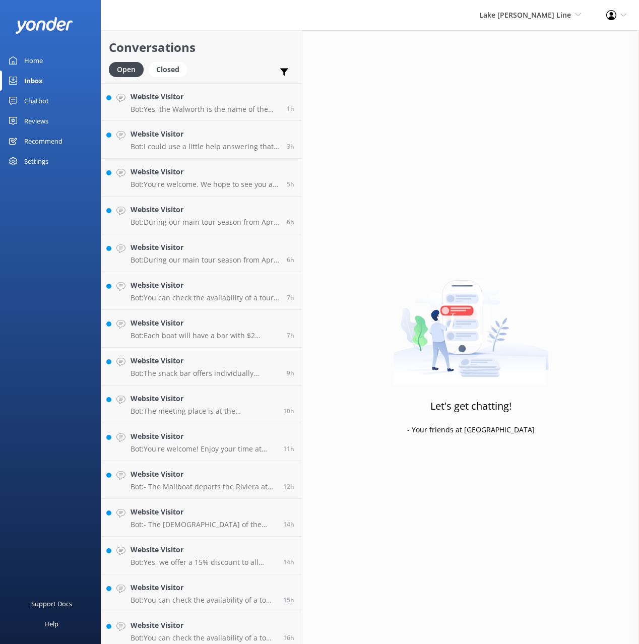
drag, startPoint x: 30, startPoint y: 120, endPoint x: 34, endPoint y: 167, distance: 47.0
click at [30, 120] on div "Reviews" at bounding box center [36, 121] width 24 height 20
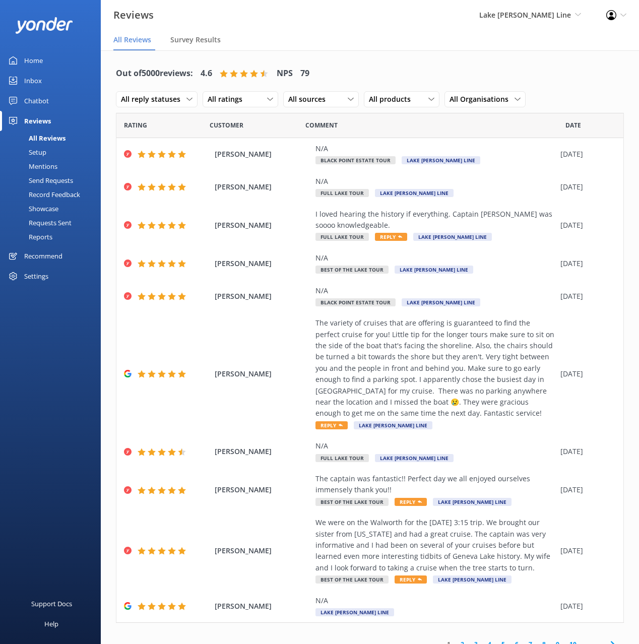
click at [48, 209] on div "Showcase" at bounding box center [32, 209] width 52 height 14
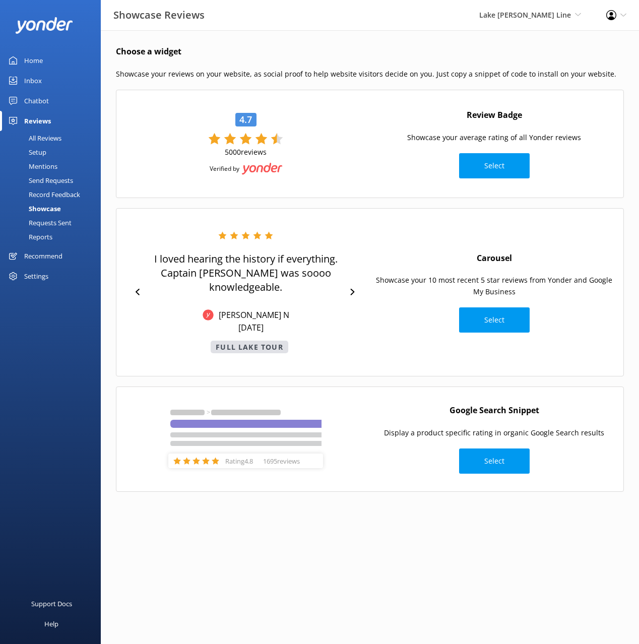
drag, startPoint x: 428, startPoint y: 531, endPoint x: 437, endPoint y: 532, distance: 9.6
click at [428, 531] on html "Showcase Reviews Lake [PERSON_NAME] Line Black Cat Cruises [GEOGRAPHIC_DATA] [G…" at bounding box center [319, 322] width 639 height 644
click at [54, 258] on div "Recommend" at bounding box center [43, 256] width 38 height 20
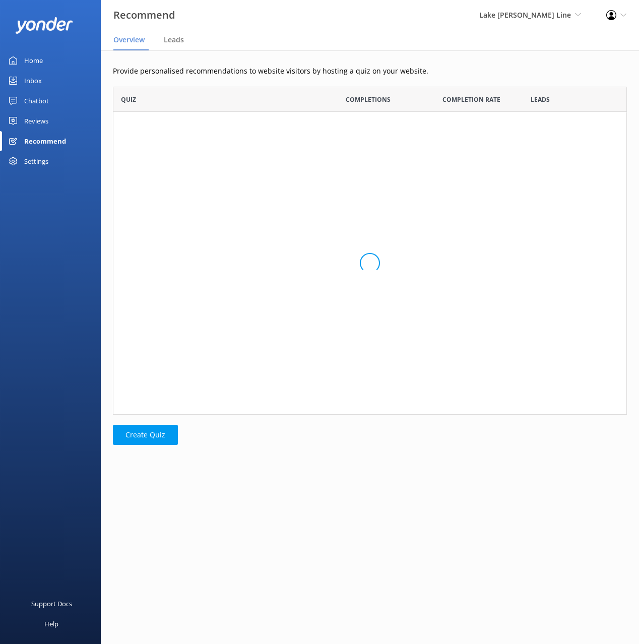
scroll to position [328, 514]
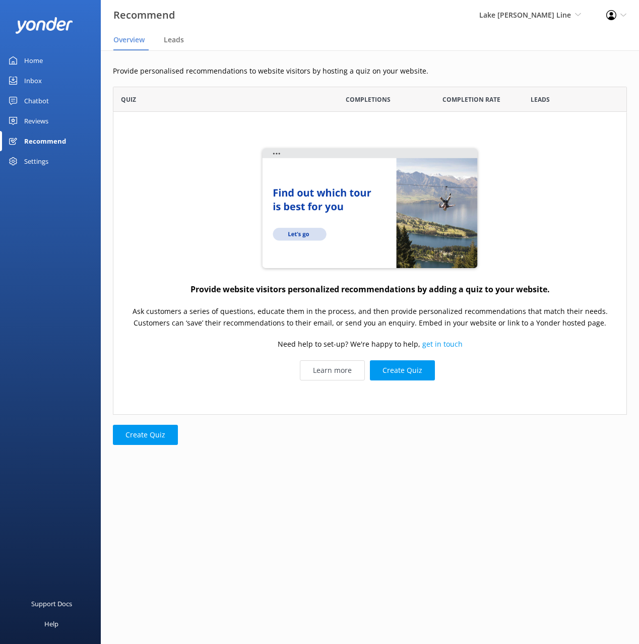
click at [56, 261] on div "Home Inbox Chatbot Content Products Chat Logs Website Widget Pop-up messages Re…" at bounding box center [50, 161] width 101 height 322
click at [224, 51] on div "Provide personalised recommendations to website visitors by hosting a quiz on y…" at bounding box center [370, 262] width 538 height 425
click at [51, 56] on link "Home" at bounding box center [50, 60] width 101 height 20
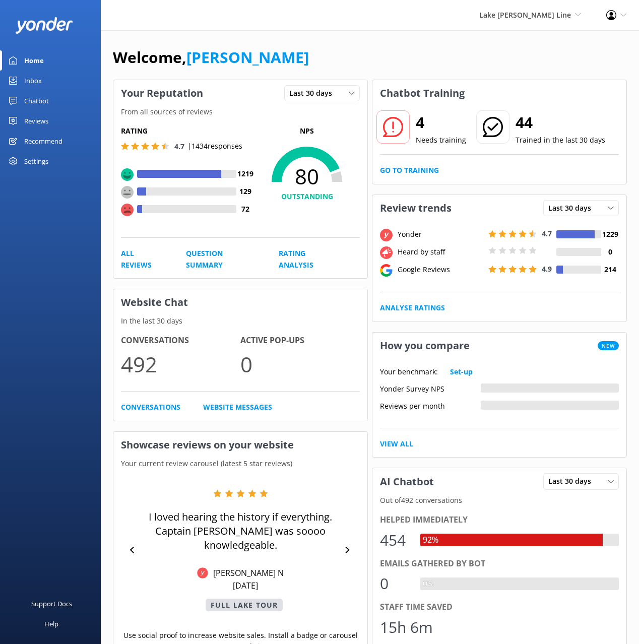
click at [27, 116] on div "Reviews" at bounding box center [36, 121] width 24 height 20
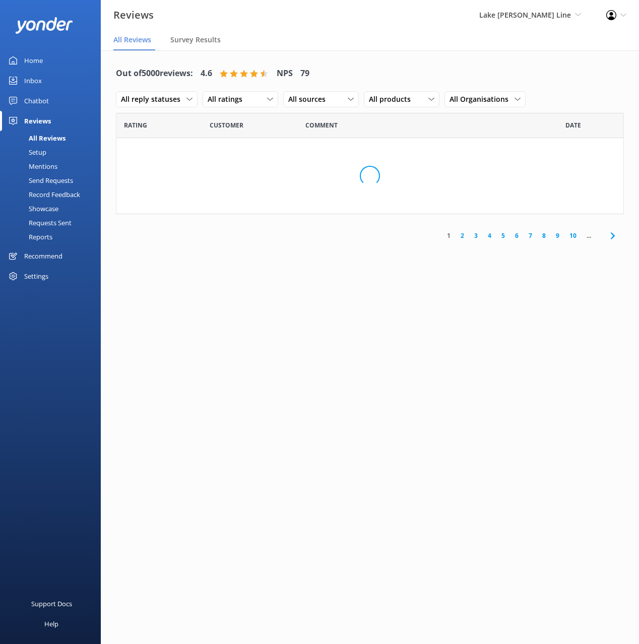
click at [34, 153] on div "Setup" at bounding box center [26, 152] width 40 height 14
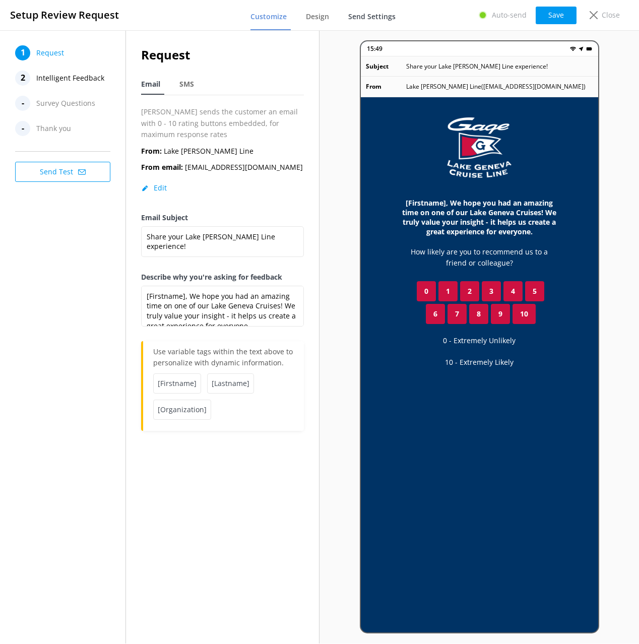
click at [367, 14] on span "Send Settings" at bounding box center [371, 17] width 47 height 10
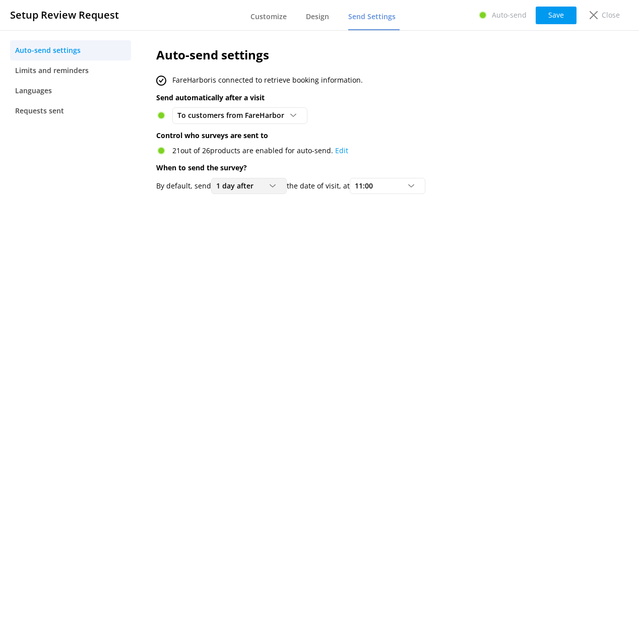
click at [255, 192] on div "1 day after Same day as 1 day after 2 days after 3 days after 4 days after 5 da…" at bounding box center [249, 186] width 76 height 16
click at [256, 183] on span "1 day after" at bounding box center [237, 185] width 43 height 11
drag, startPoint x: 551, startPoint y: 226, endPoint x: 633, endPoint y: 206, distance: 84.5
click at [551, 226] on div "Auto-send settings FareHarbor is connected to retrieve booking information. Sen…" at bounding box center [365, 336] width 448 height 613
click at [618, 18] on p "Close" at bounding box center [611, 15] width 18 height 11
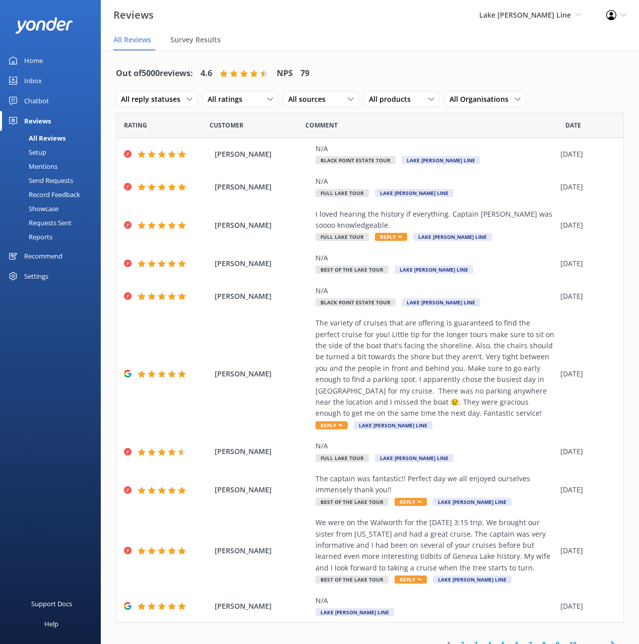
drag, startPoint x: 403, startPoint y: 50, endPoint x: 389, endPoint y: 49, distance: 14.1
click at [400, 50] on nav "All Reviews Survey Results" at bounding box center [370, 40] width 538 height 20
